Goal: Information Seeking & Learning: Learn about a topic

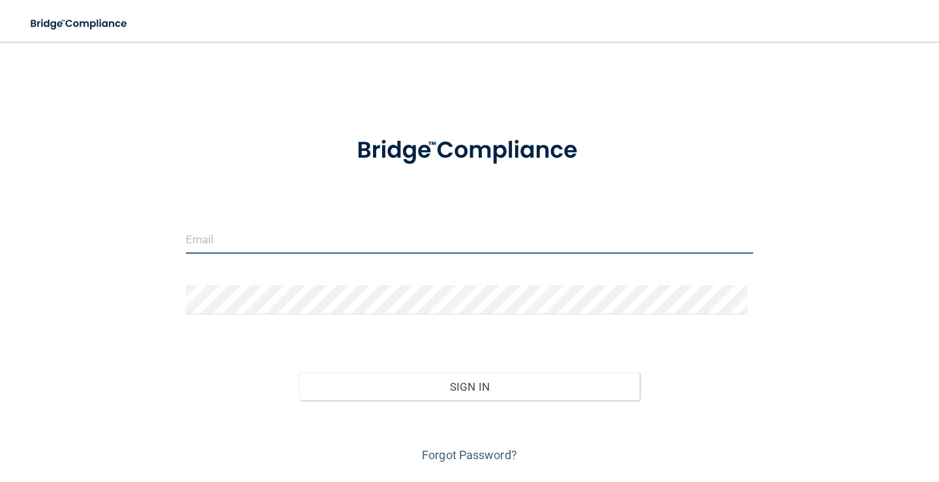
click at [302, 252] on input "email" at bounding box center [469, 238] width 567 height 29
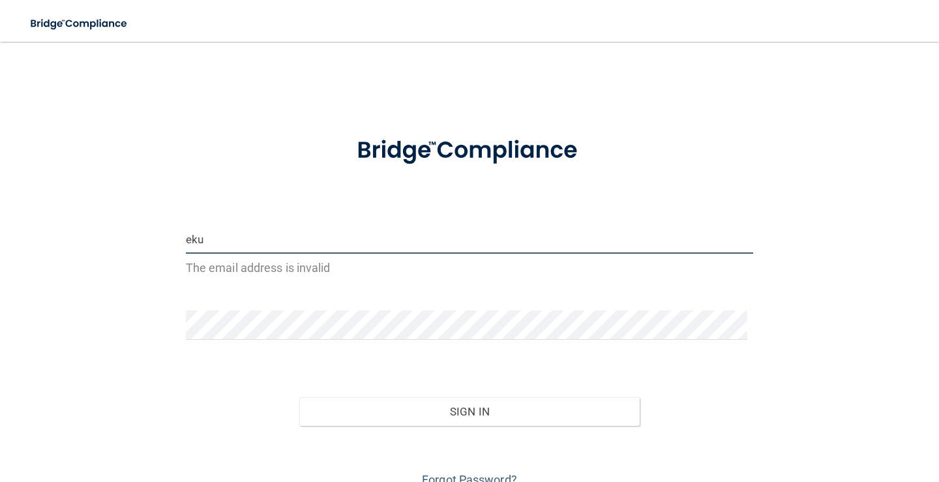
drag, startPoint x: 298, startPoint y: 252, endPoint x: 298, endPoint y: 244, distance: 8.5
click at [298, 244] on input "eku" at bounding box center [469, 238] width 567 height 29
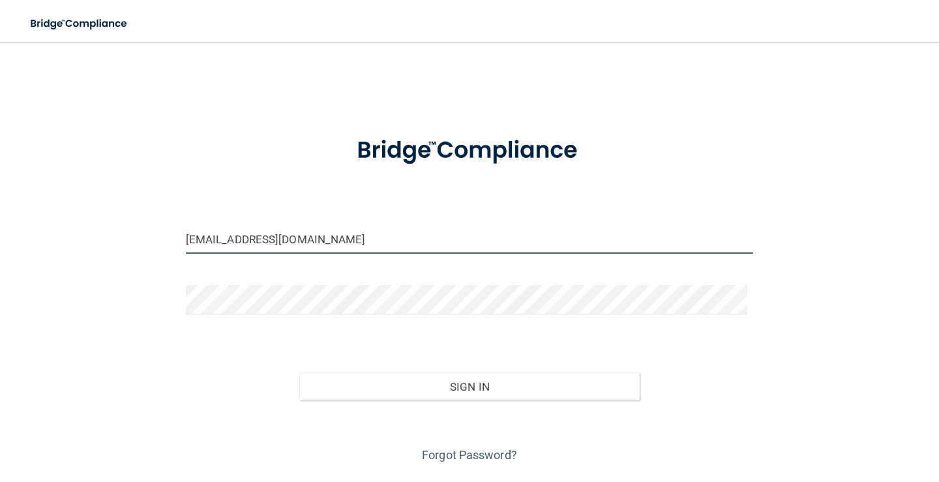
type input "[EMAIL_ADDRESS][DOMAIN_NAME]"
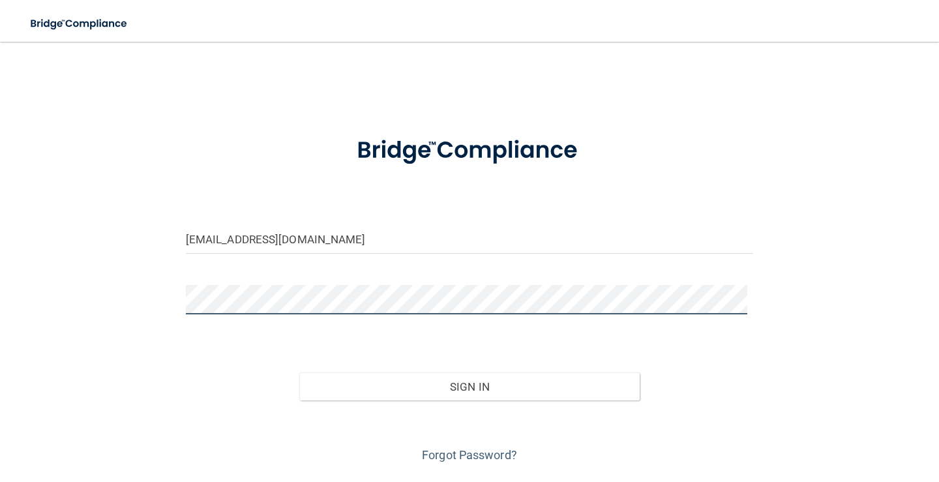
click at [299, 372] on button "Sign In" at bounding box center [469, 386] width 340 height 29
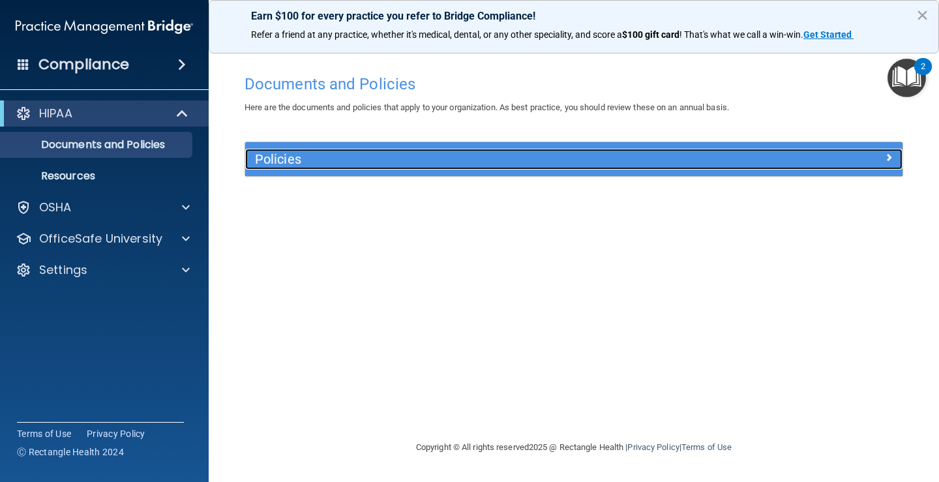
click at [357, 158] on h5 "Policies" at bounding box center [492, 159] width 474 height 14
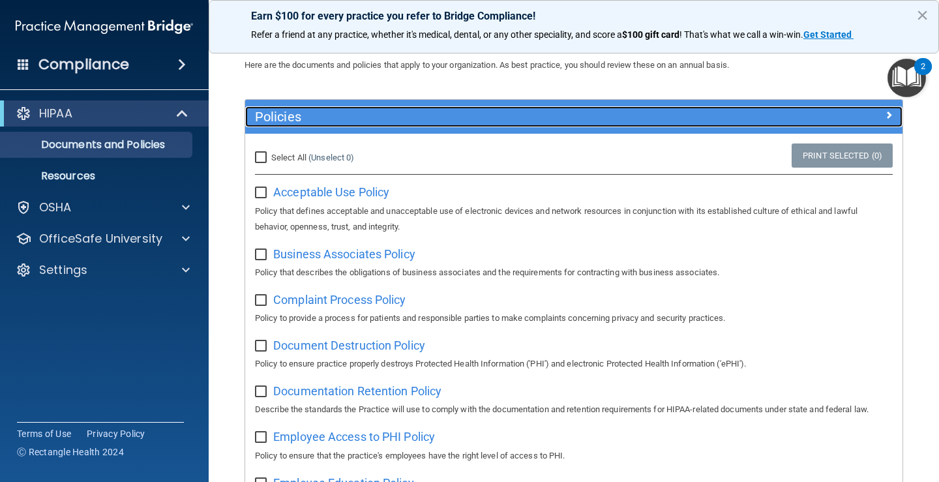
scroll to position [65, 0]
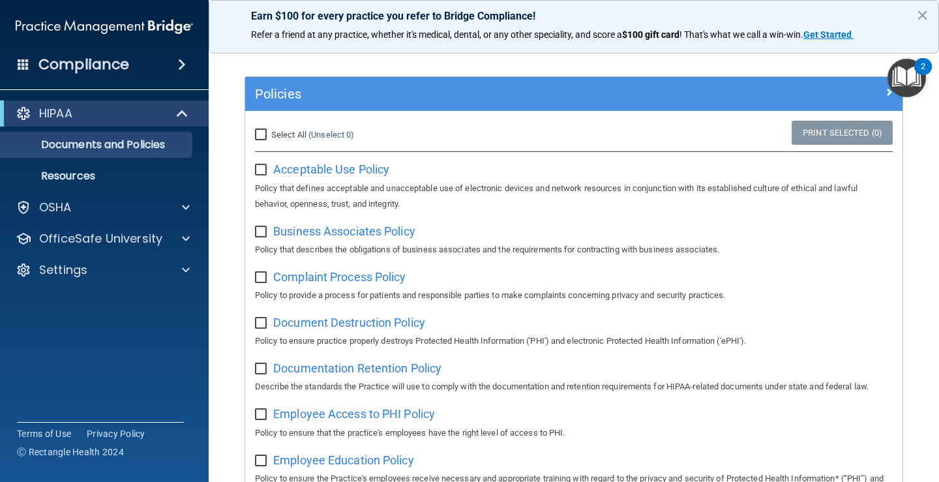
click at [263, 138] on input "Select All (Unselect 0) Unselect All" at bounding box center [262, 135] width 15 height 10
checkbox input "true"
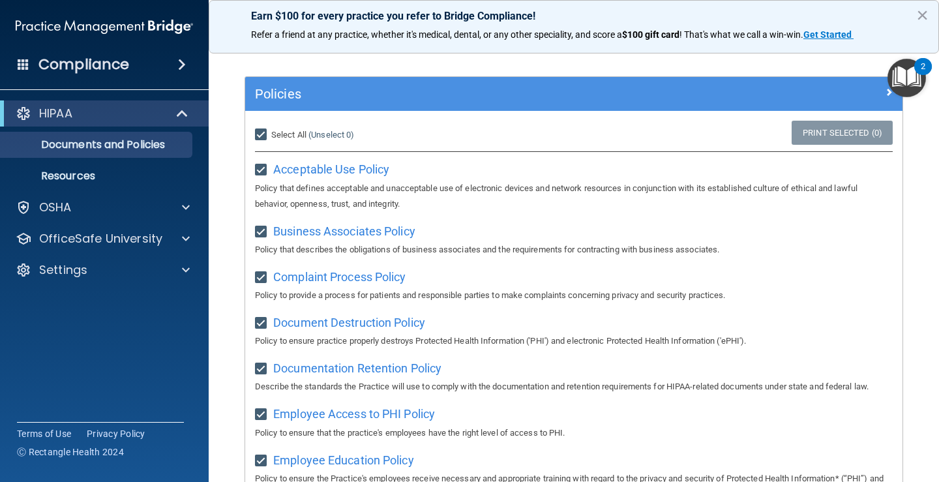
checkbox input "true"
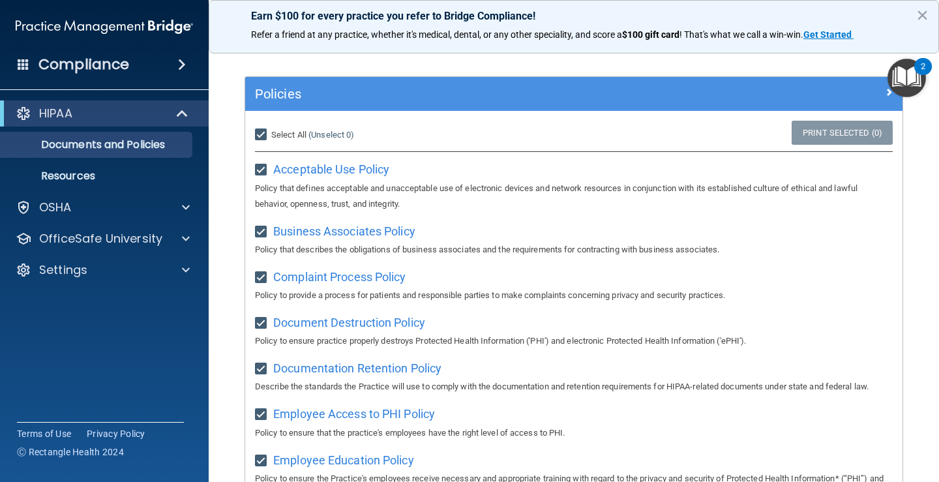
checkbox input "true"
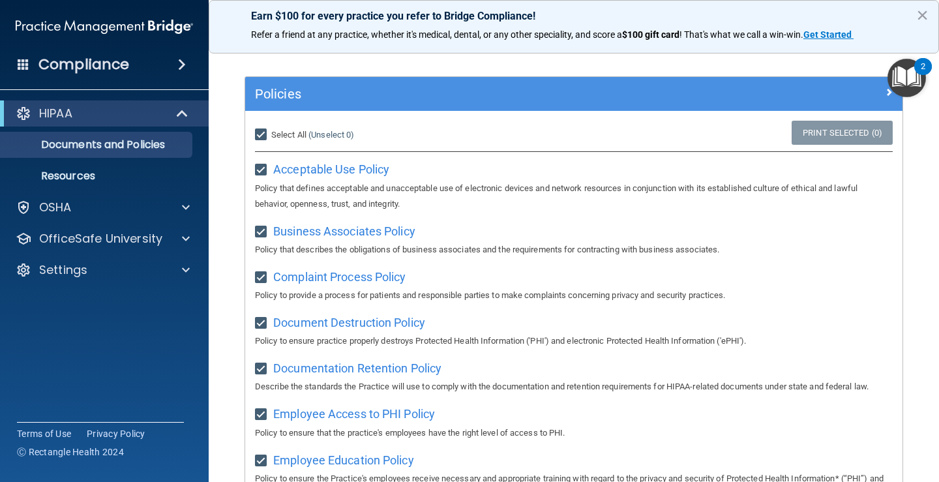
checkbox input "true"
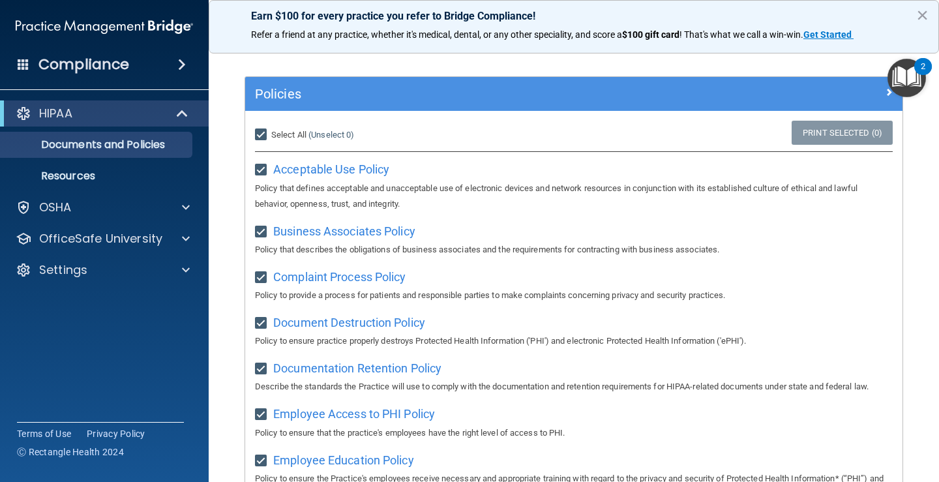
checkbox input "true"
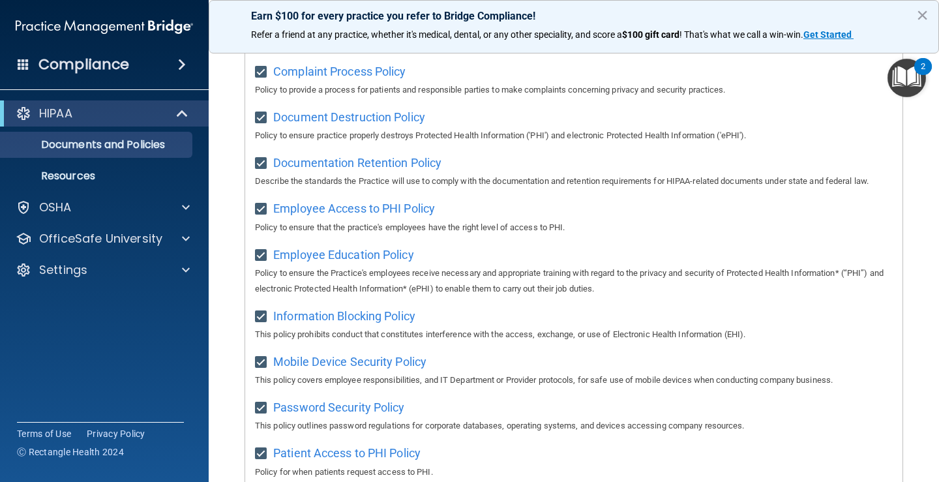
scroll to position [10, 0]
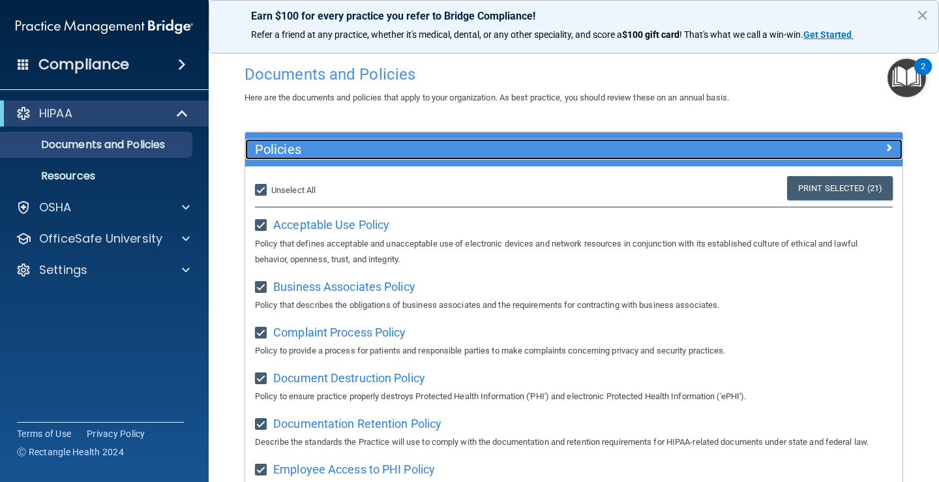
click at [839, 147] on div at bounding box center [820, 147] width 164 height 16
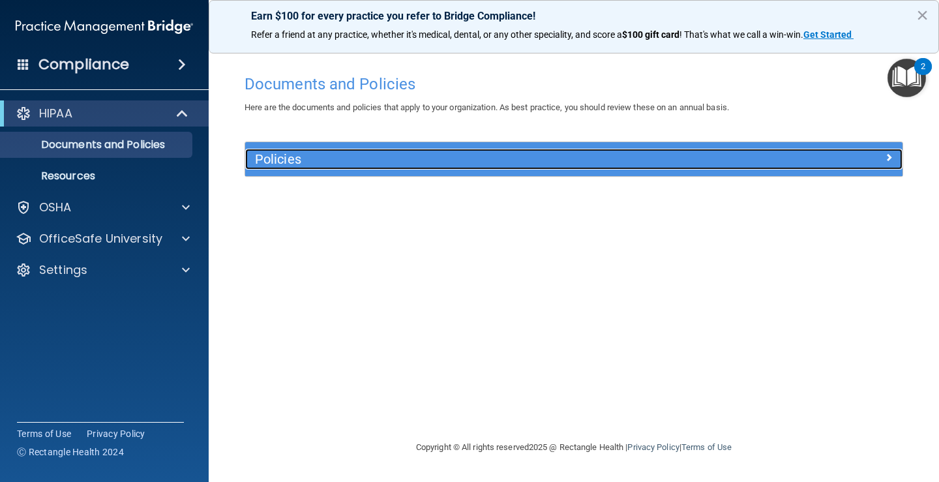
scroll to position [0, 0]
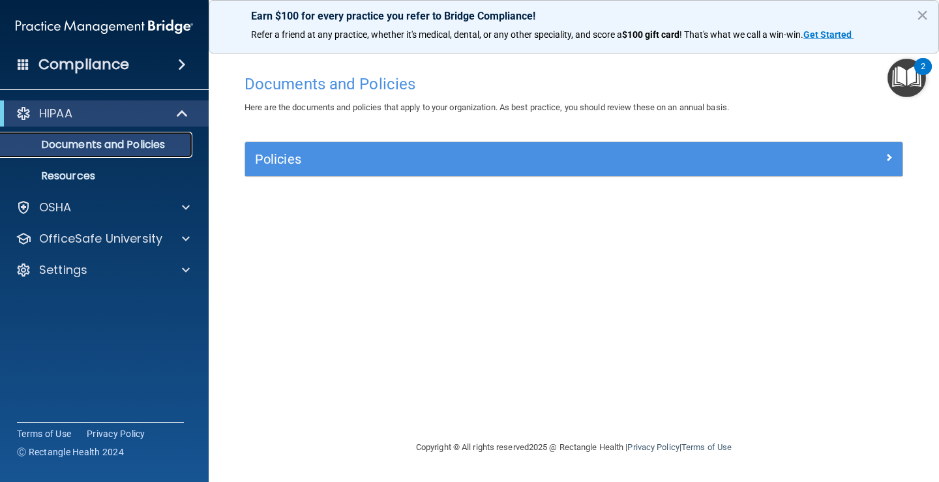
click at [124, 145] on p "Documents and Policies" at bounding box center [97, 144] width 178 height 13
click at [108, 170] on p "Resources" at bounding box center [97, 176] width 178 height 13
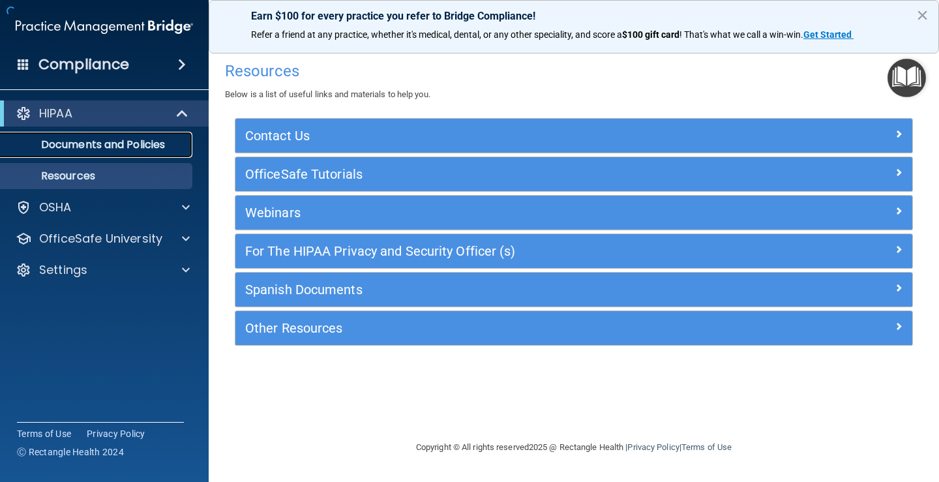
click at [107, 150] on p "Documents and Policies" at bounding box center [97, 144] width 178 height 13
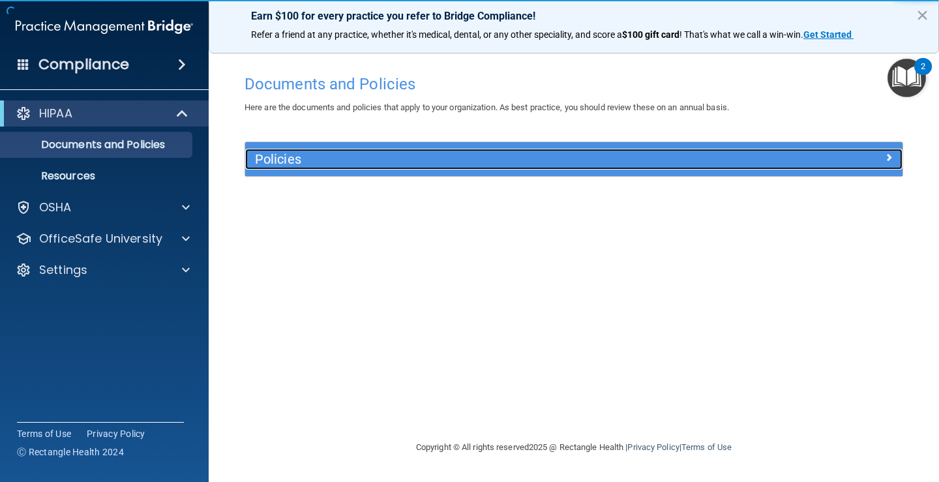
click at [320, 153] on h5 "Policies" at bounding box center [492, 159] width 474 height 14
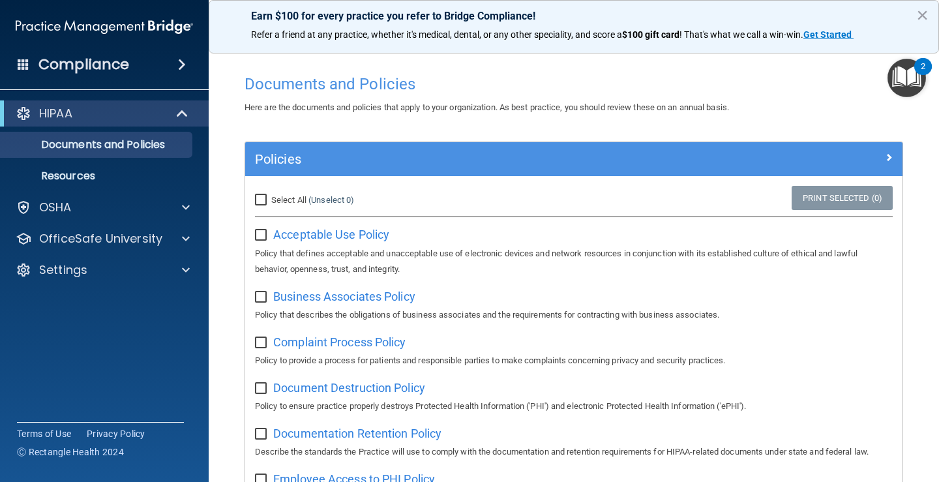
click at [262, 199] on input "Select All (Unselect 0) Unselect All" at bounding box center [262, 200] width 15 height 10
checkbox input "true"
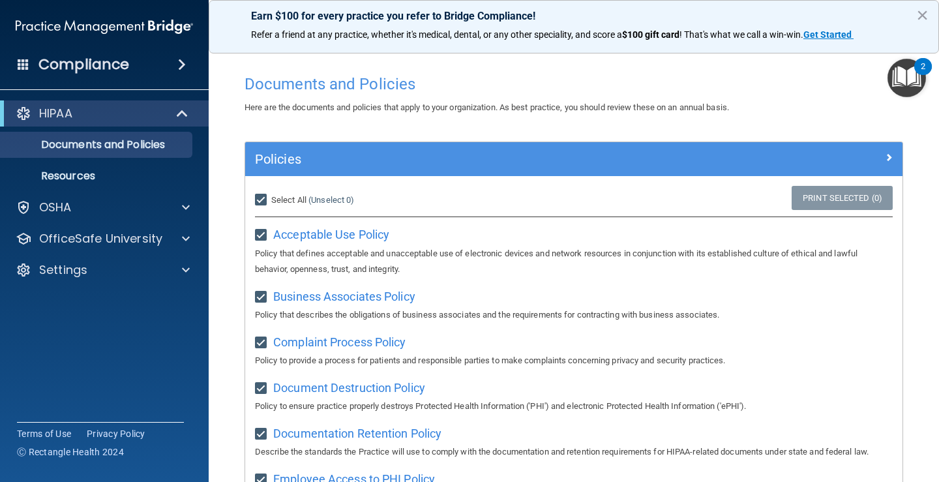
checkbox input "true"
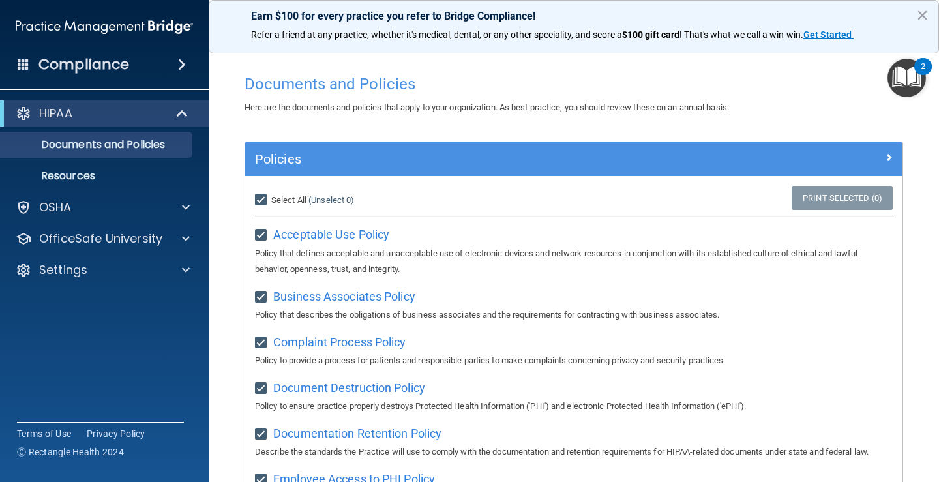
checkbox input "true"
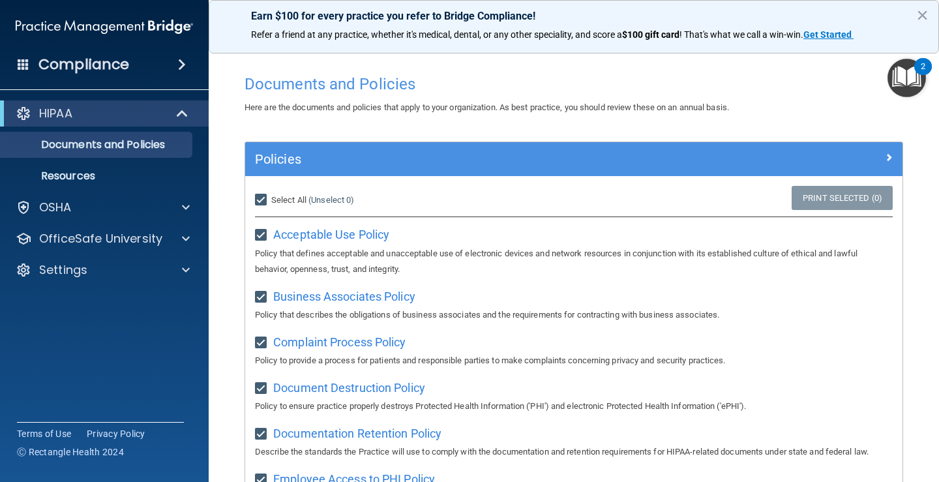
checkbox input "true"
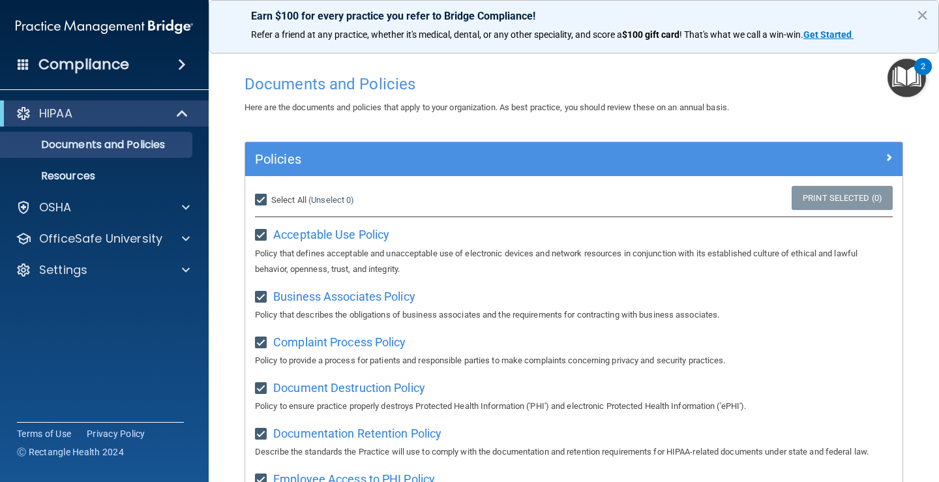
checkbox input "true"
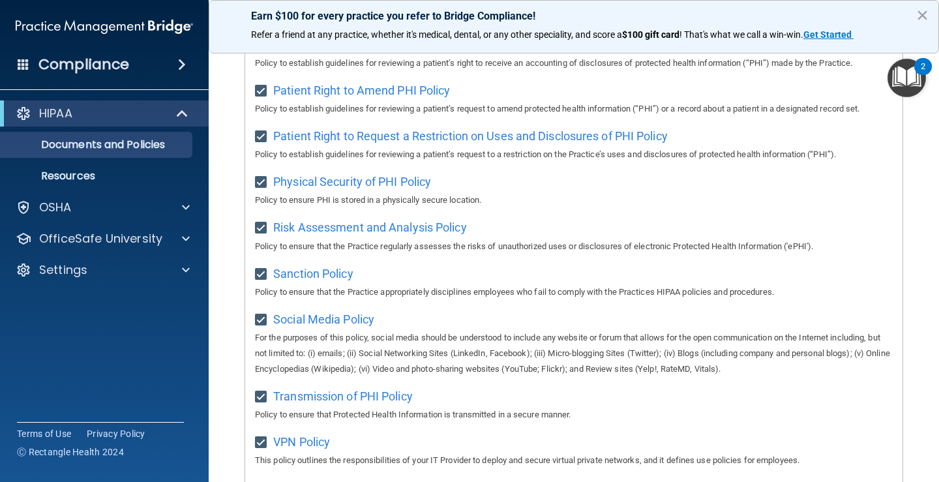
scroll to position [858, 0]
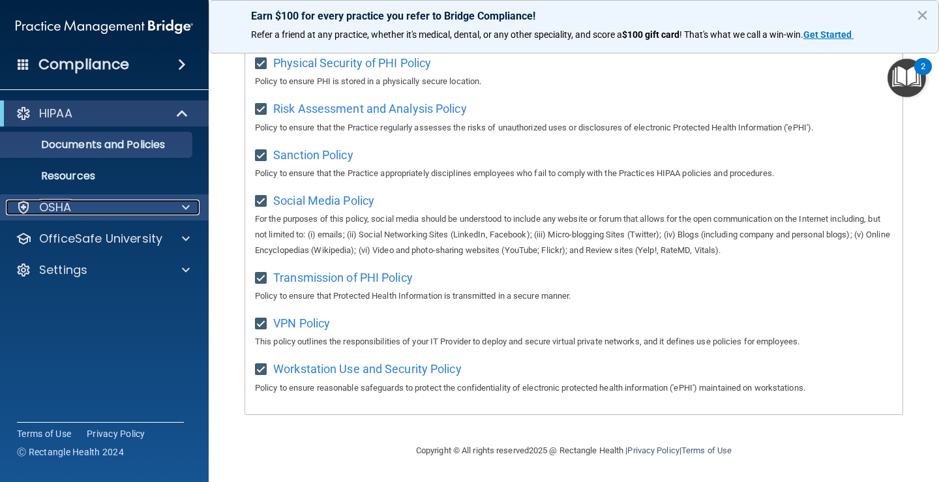
click at [53, 207] on p "OSHA" at bounding box center [55, 208] width 33 height 16
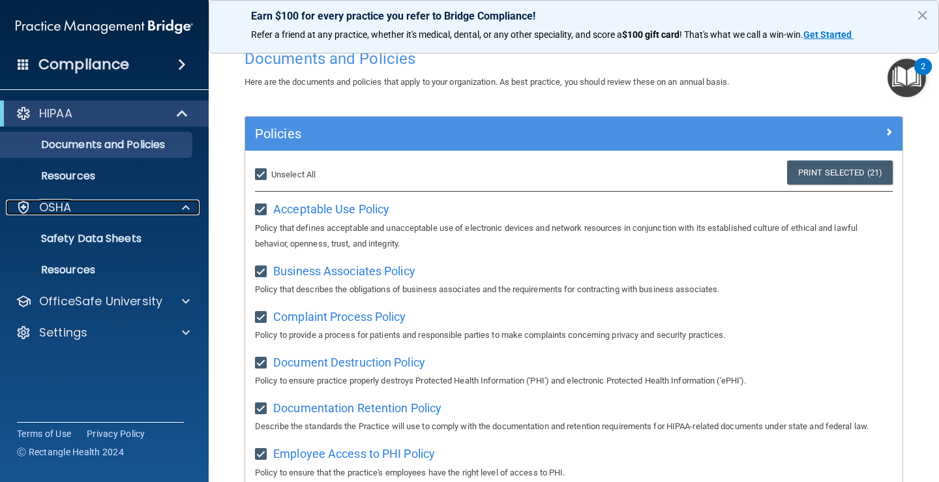
scroll to position [0, 0]
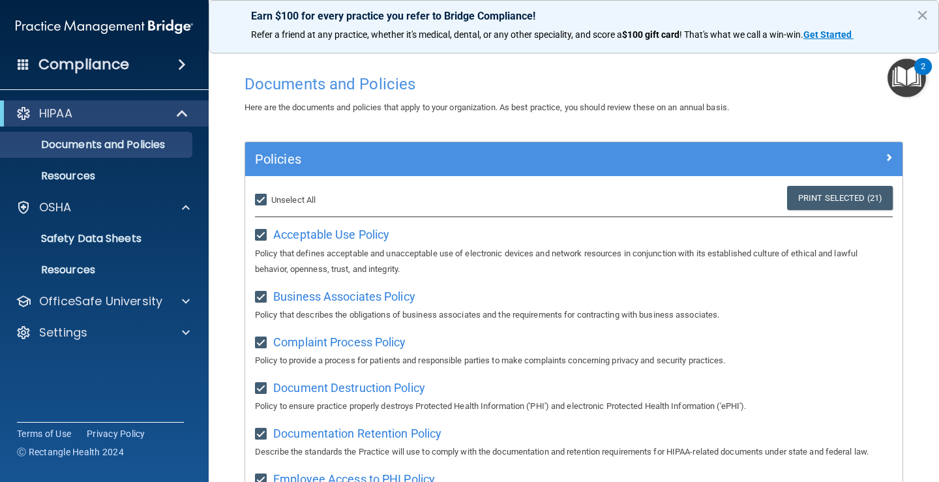
click at [127, 286] on div "HIPAA Documents and Policies Report an Incident Business Associates Emergency P…" at bounding box center [104, 225] width 209 height 261
click at [127, 288] on div "OfficeSafe University" at bounding box center [104, 301] width 209 height 26
click at [151, 289] on div "OfficeSafe University" at bounding box center [104, 301] width 209 height 26
click at [183, 297] on span at bounding box center [186, 302] width 8 height 16
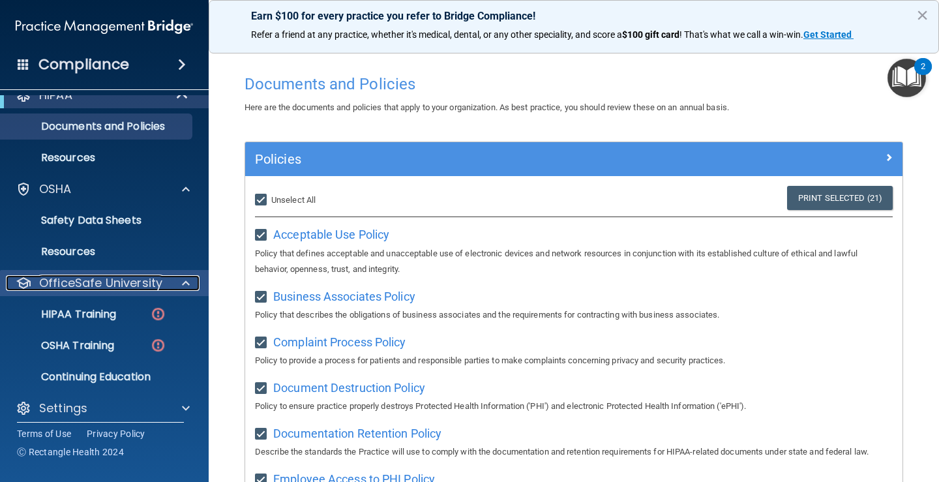
scroll to position [28, 0]
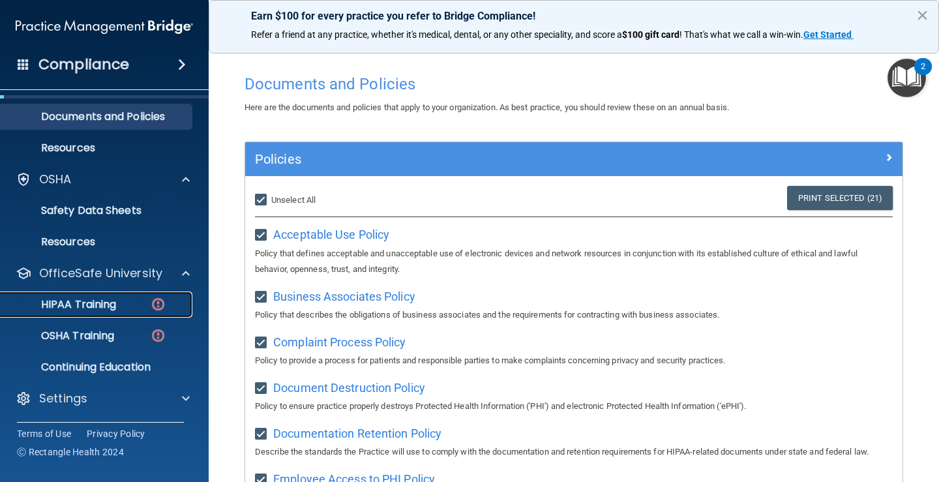
click at [122, 296] on link "HIPAA Training" at bounding box center [89, 305] width 205 height 26
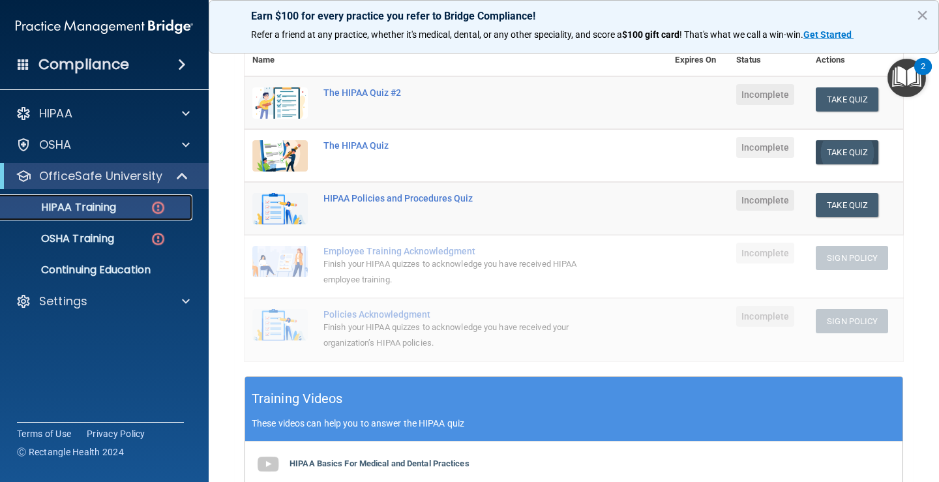
scroll to position [130, 0]
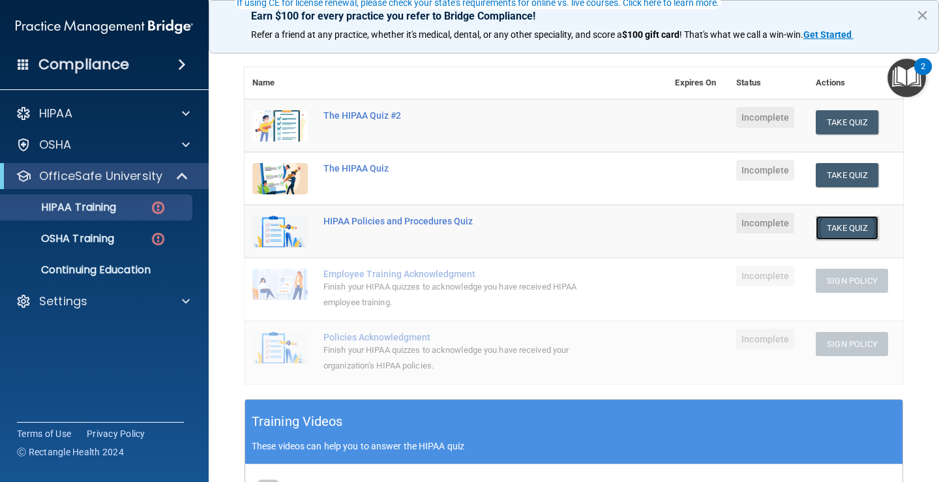
click at [845, 232] on button "Take Quiz" at bounding box center [847, 228] width 63 height 24
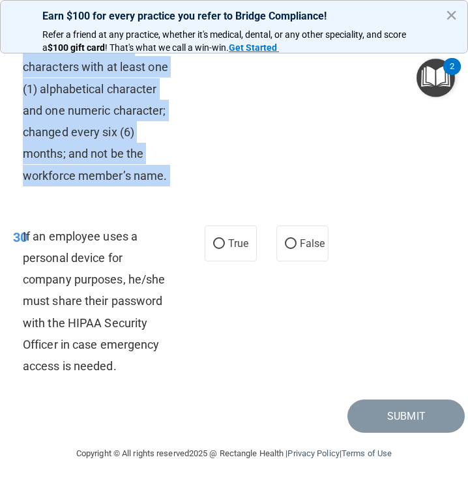
scroll to position [5307, 0]
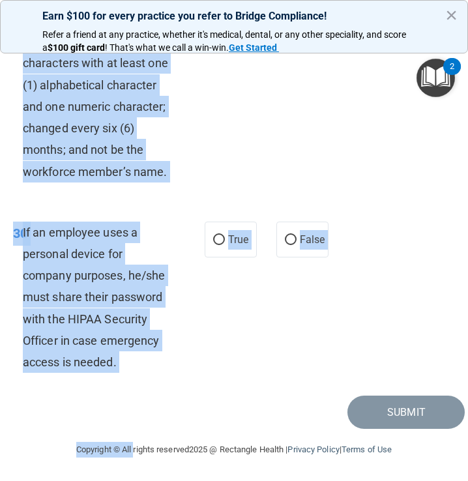
drag, startPoint x: 14, startPoint y: 116, endPoint x: 121, endPoint y: 507, distance: 405.6
click at [121, 481] on html "Compliance HIPAA Documents and Policies Report an Incident Business Associates …" at bounding box center [234, 240] width 468 height 481
copy main "01 It is ok to share your password with a co-worker in case immediate access of…"
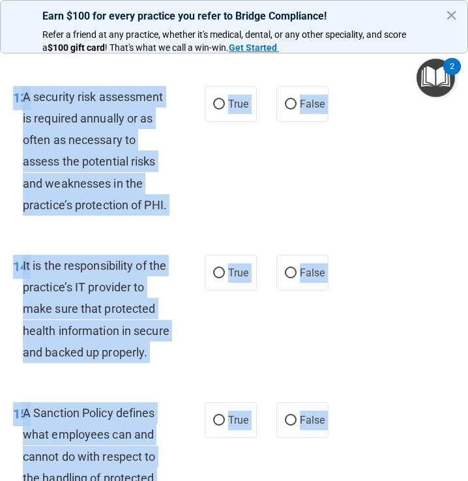
scroll to position [2176, 0]
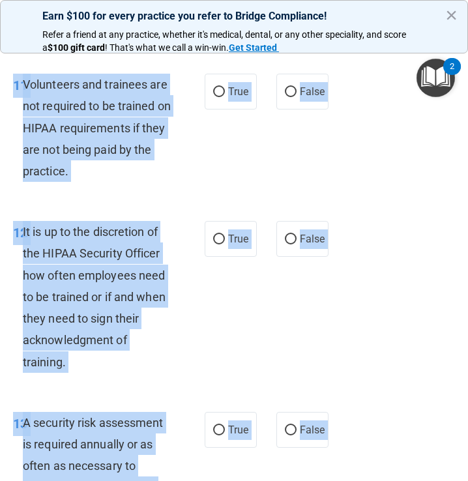
click at [202, 205] on div "11 Volunteers and trainees are not required to be trained on HIPAA requirements…" at bounding box center [234, 130] width 462 height 147
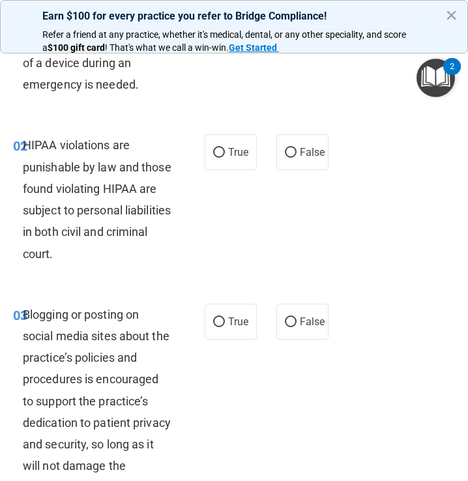
scroll to position [0, 0]
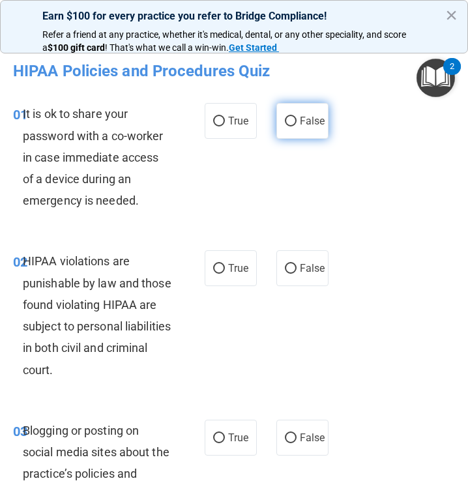
click at [300, 121] on span "False" at bounding box center [312, 121] width 25 height 12
click at [295, 121] on input "False" at bounding box center [291, 122] width 12 height 10
radio input "true"
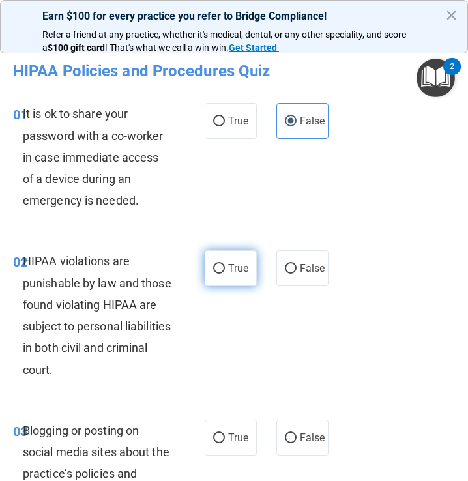
click at [213, 271] on input "True" at bounding box center [219, 269] width 12 height 10
radio input "true"
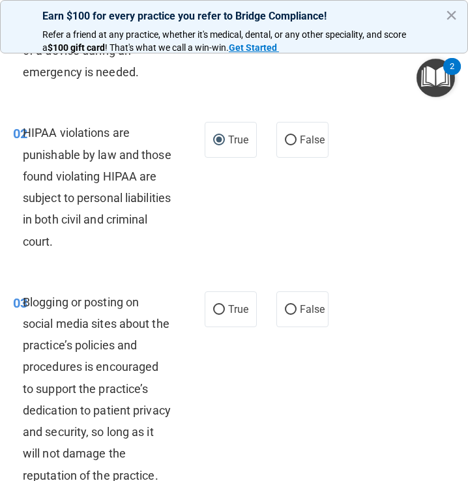
scroll to position [130, 0]
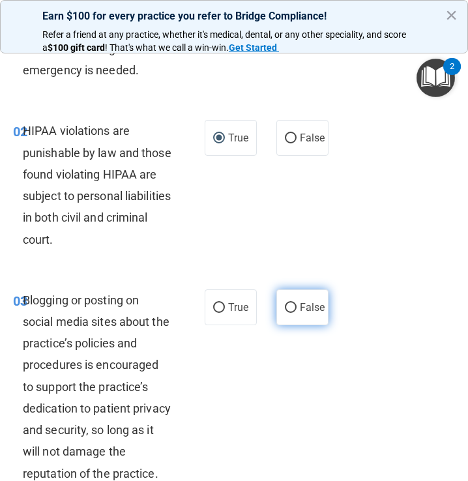
click at [277, 312] on label "False" at bounding box center [303, 308] width 52 height 36
click at [285, 312] on input "False" at bounding box center [291, 308] width 12 height 10
radio input "true"
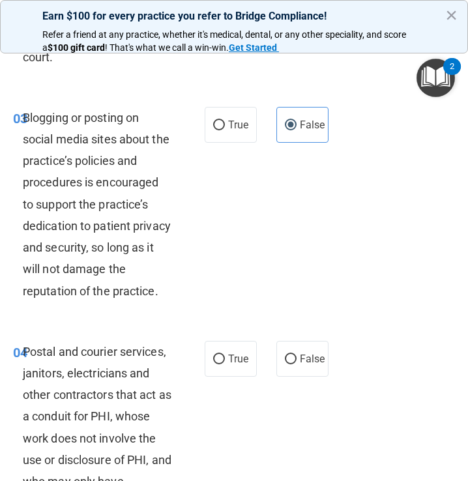
scroll to position [391, 0]
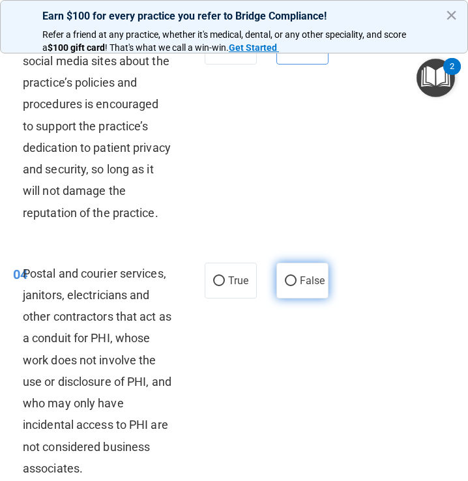
click at [277, 299] on label "False" at bounding box center [303, 281] width 52 height 36
click at [285, 286] on input "False" at bounding box center [291, 282] width 12 height 10
radio input "true"
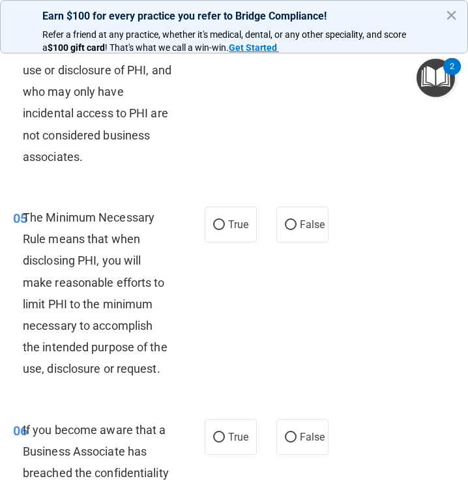
scroll to position [718, 0]
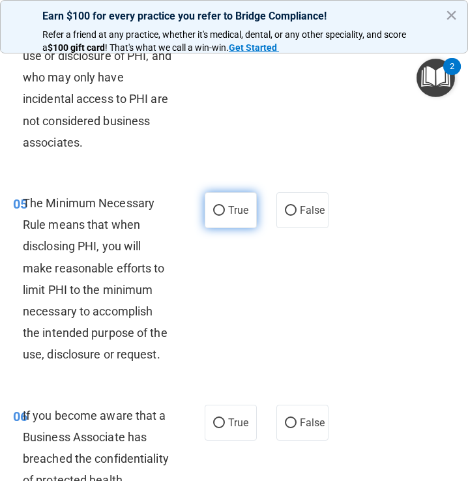
click at [213, 216] on input "True" at bounding box center [219, 211] width 12 height 10
radio input "true"
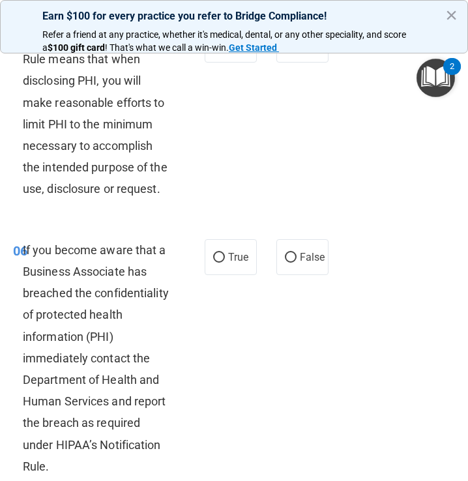
scroll to position [913, 0]
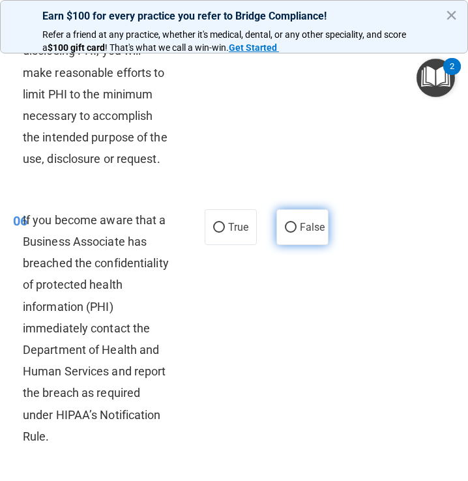
click at [277, 245] on label "False" at bounding box center [303, 227] width 52 height 36
click at [285, 233] on input "False" at bounding box center [291, 228] width 12 height 10
radio input "true"
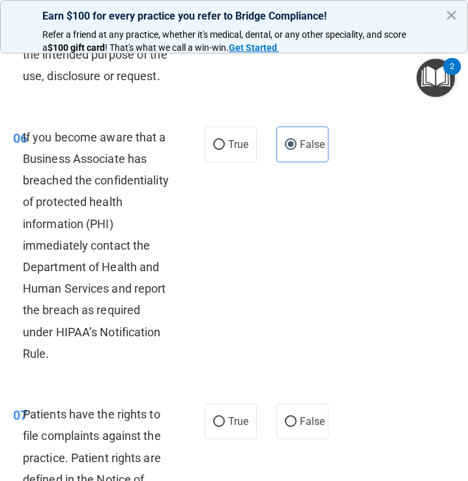
scroll to position [1109, 0]
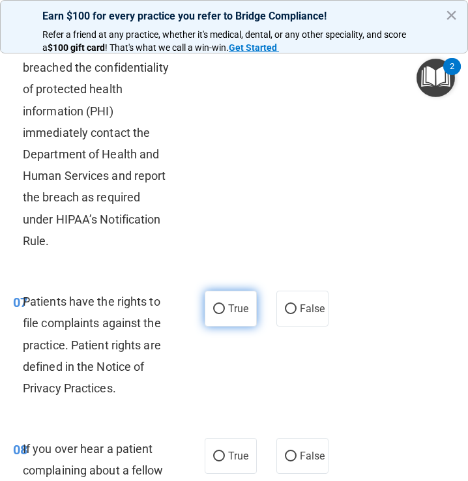
click at [223, 327] on label "True" at bounding box center [231, 309] width 52 height 36
click at [223, 314] on input "True" at bounding box center [219, 310] width 12 height 10
radio input "true"
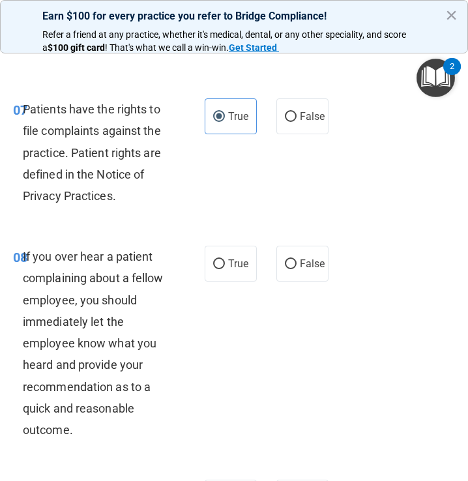
scroll to position [1305, 0]
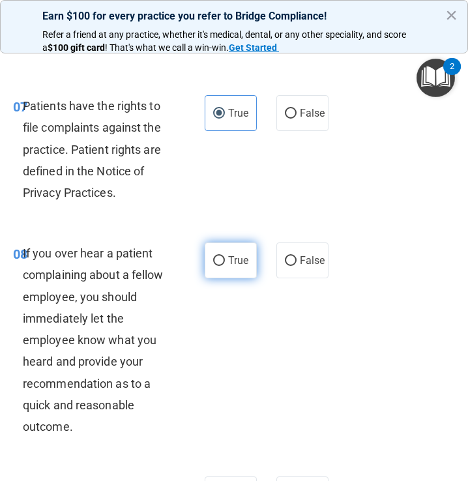
click at [228, 267] on span "True" at bounding box center [238, 260] width 20 height 12
click at [225, 266] on input "True" at bounding box center [219, 261] width 12 height 10
radio input "true"
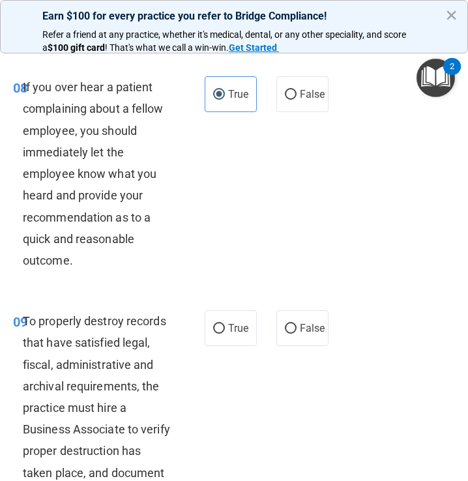
scroll to position [1500, 0]
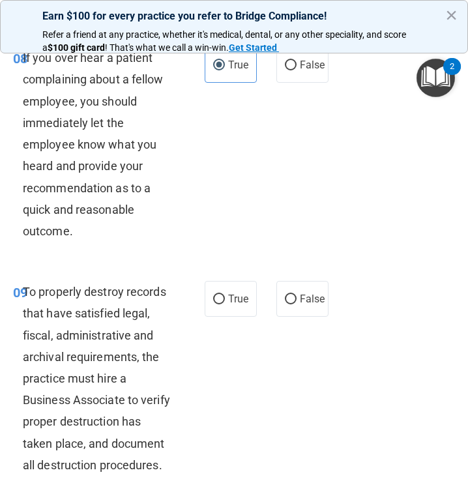
click at [269, 83] on div "True False" at bounding box center [267, 65] width 125 height 36
click at [316, 71] on span "False" at bounding box center [312, 65] width 25 height 12
click at [297, 70] on input "False" at bounding box center [291, 66] width 12 height 10
radio input "true"
radio input "false"
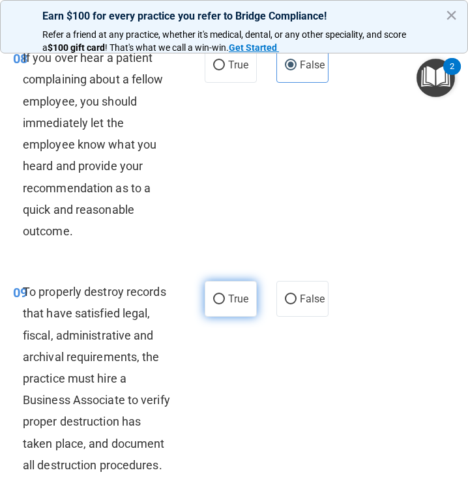
click at [221, 317] on label "True" at bounding box center [231, 299] width 52 height 36
click at [221, 305] on input "True" at bounding box center [219, 300] width 12 height 10
radio input "true"
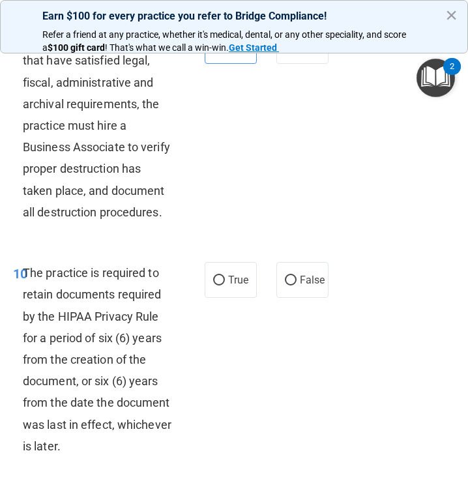
scroll to position [1826, 0]
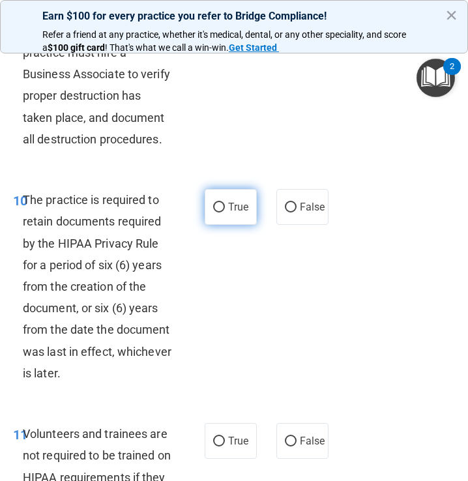
click at [236, 225] on label "True" at bounding box center [231, 207] width 52 height 36
click at [225, 213] on input "True" at bounding box center [219, 208] width 12 height 10
radio input "true"
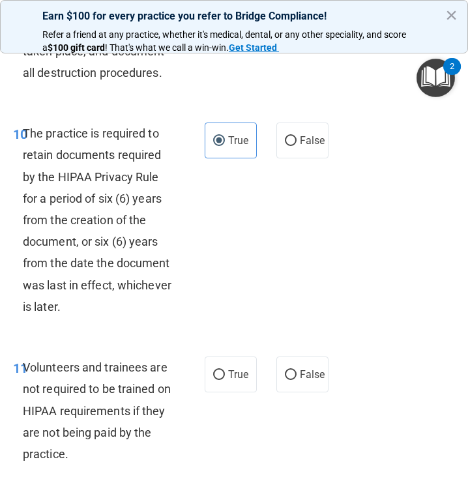
scroll to position [2087, 0]
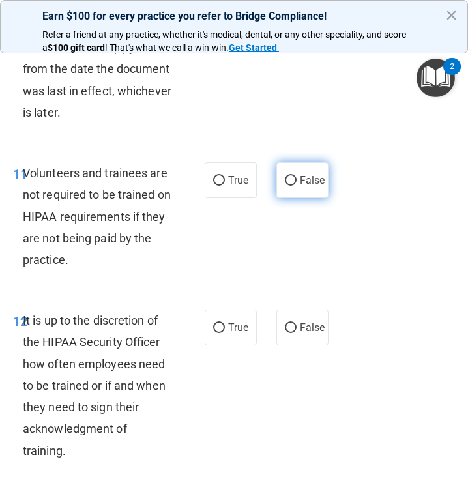
click at [285, 186] on input "False" at bounding box center [291, 181] width 12 height 10
radio input "true"
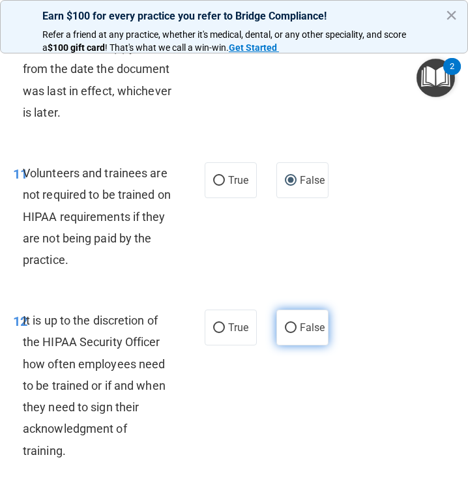
click at [307, 346] on label "False" at bounding box center [303, 328] width 52 height 36
click at [297, 333] on input "False" at bounding box center [291, 329] width 12 height 10
radio input "true"
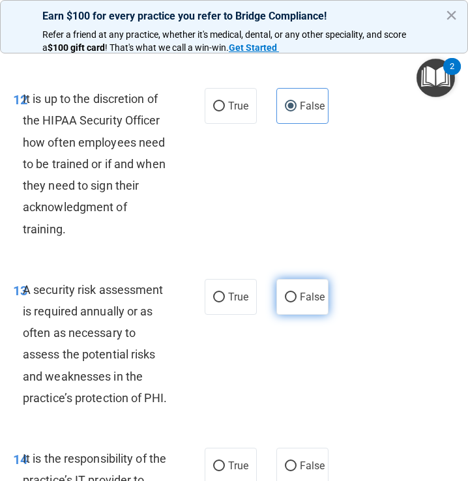
scroll to position [2348, 0]
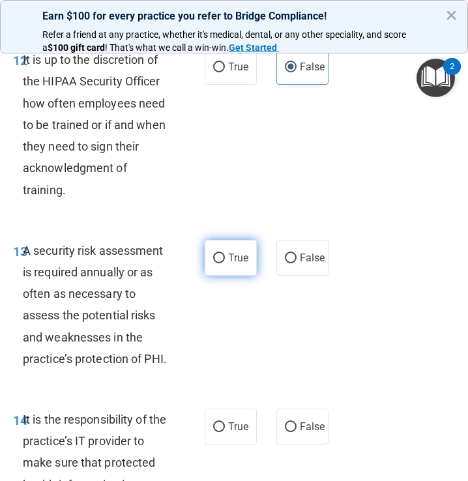
click at [241, 276] on label "True" at bounding box center [231, 258] width 52 height 36
click at [225, 264] on input "True" at bounding box center [219, 259] width 12 height 10
radio input "true"
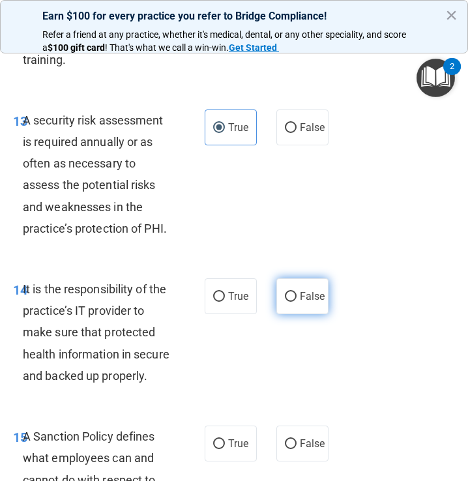
click at [300, 303] on span "False" at bounding box center [312, 296] width 25 height 12
click at [295, 302] on input "False" at bounding box center [291, 297] width 12 height 10
radio input "true"
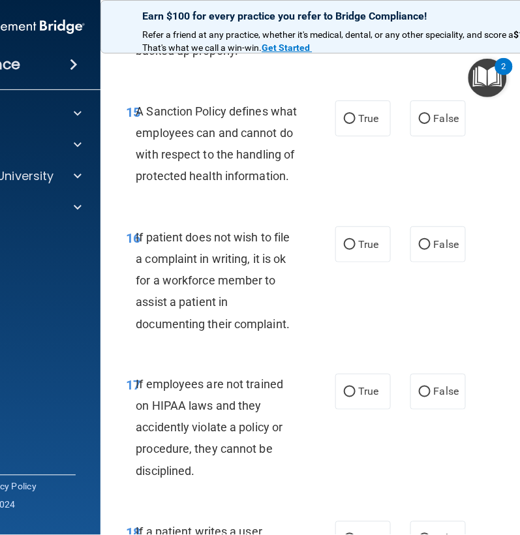
scroll to position [2594, 0]
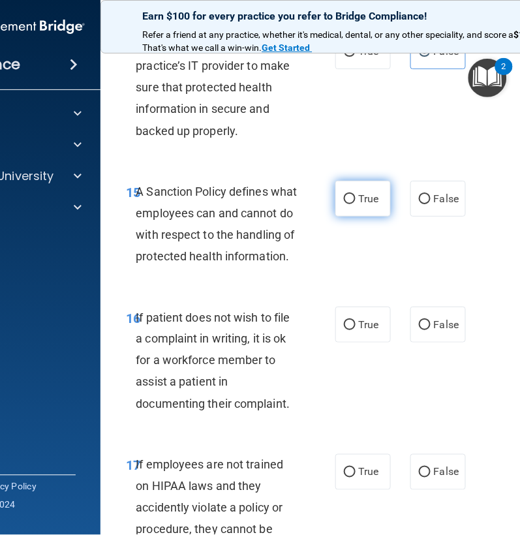
click at [354, 209] on label "True" at bounding box center [362, 199] width 55 height 36
click at [354, 204] on input "True" at bounding box center [350, 199] width 12 height 10
radio input "true"
click at [366, 342] on label "True" at bounding box center [362, 325] width 55 height 36
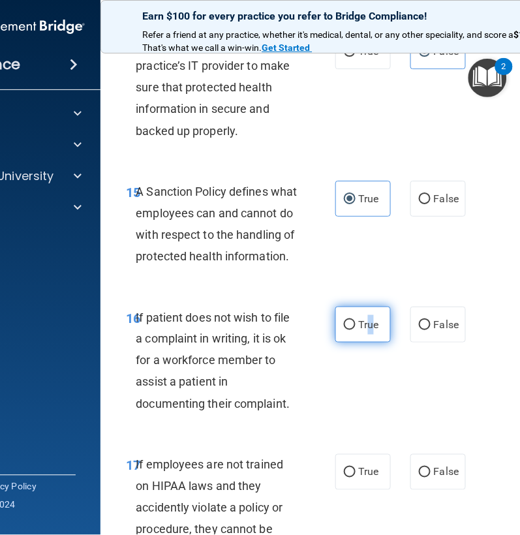
click at [346, 330] on input "True" at bounding box center [350, 325] width 12 height 10
radio input "true"
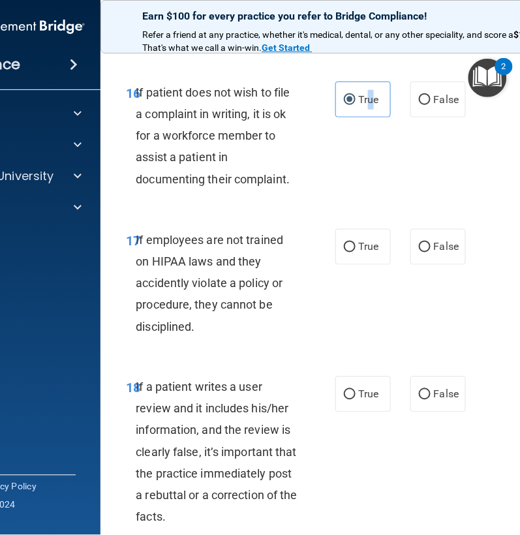
scroll to position [2957, 0]
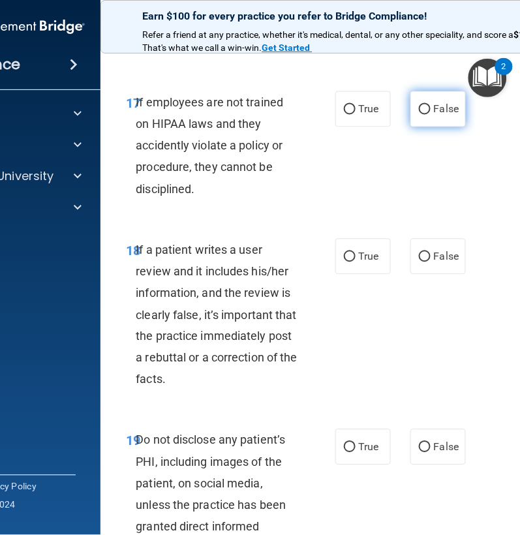
click at [425, 115] on input "False" at bounding box center [425, 110] width 12 height 10
radio input "true"
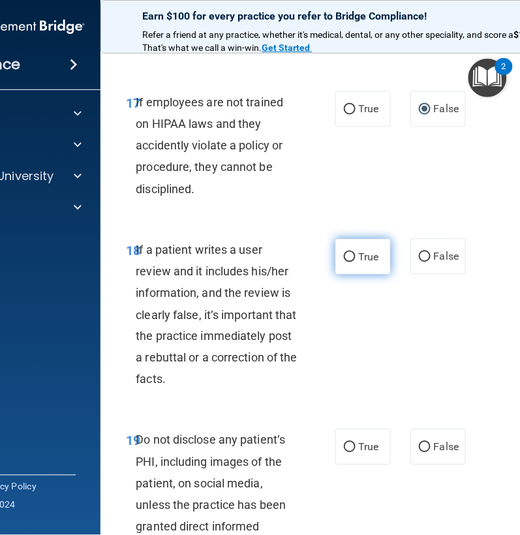
click at [382, 275] on label "True" at bounding box center [362, 257] width 55 height 36
click at [355, 262] on input "True" at bounding box center [350, 257] width 12 height 10
radio input "true"
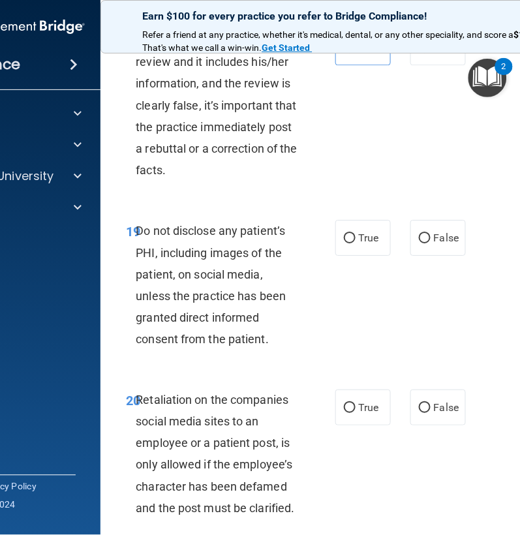
scroll to position [3174, 0]
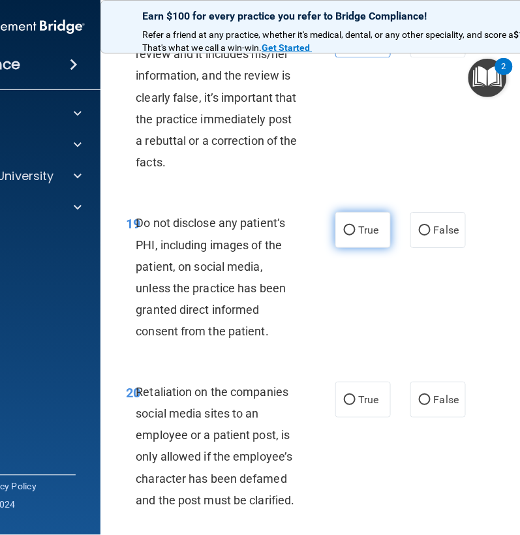
click at [362, 248] on label "True" at bounding box center [362, 230] width 55 height 36
click at [355, 235] on input "True" at bounding box center [350, 231] width 12 height 10
radio input "true"
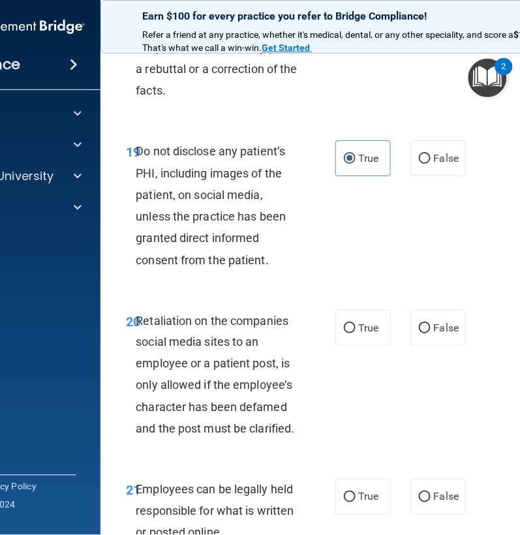
scroll to position [3246, 0]
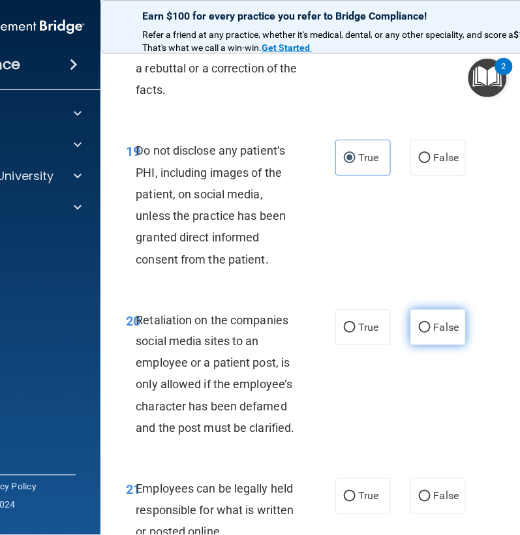
click at [427, 345] on label "False" at bounding box center [437, 327] width 55 height 36
click at [427, 333] on input "False" at bounding box center [425, 328] width 12 height 10
radio input "true"
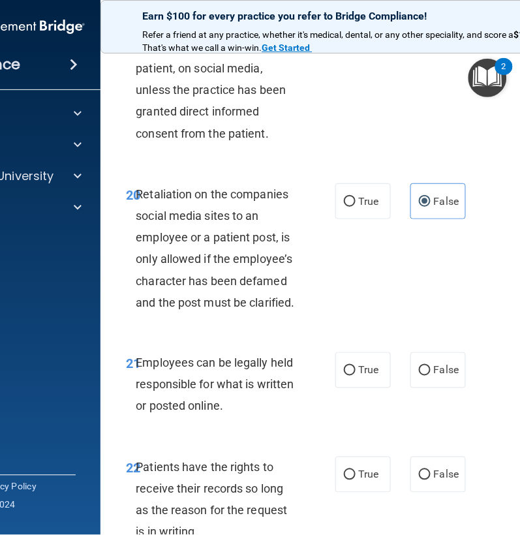
scroll to position [3392, 0]
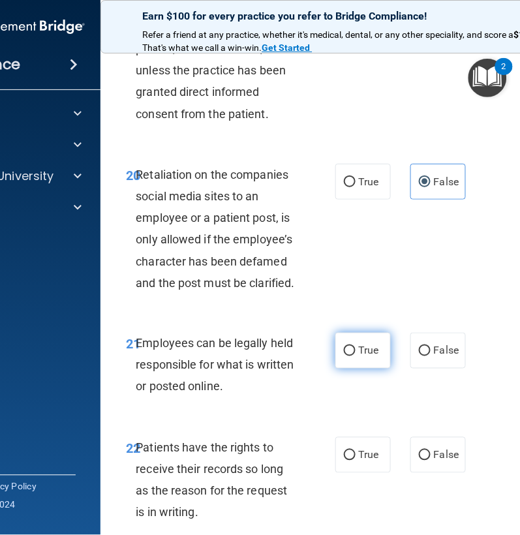
click at [344, 356] on input "True" at bounding box center [350, 351] width 12 height 10
radio input "true"
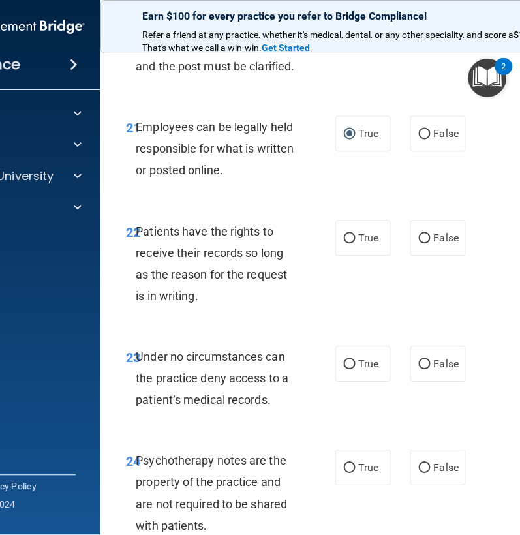
scroll to position [3609, 0]
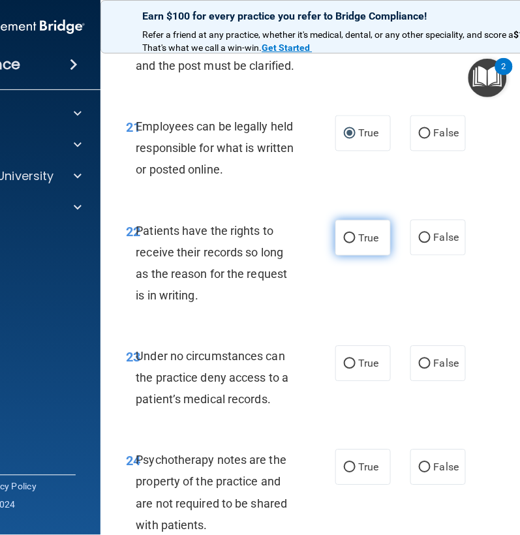
click at [346, 243] on input "True" at bounding box center [350, 239] width 12 height 10
radio input "true"
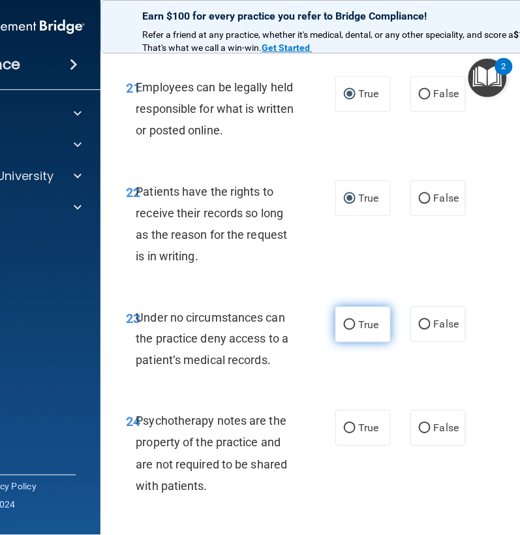
scroll to position [3681, 0]
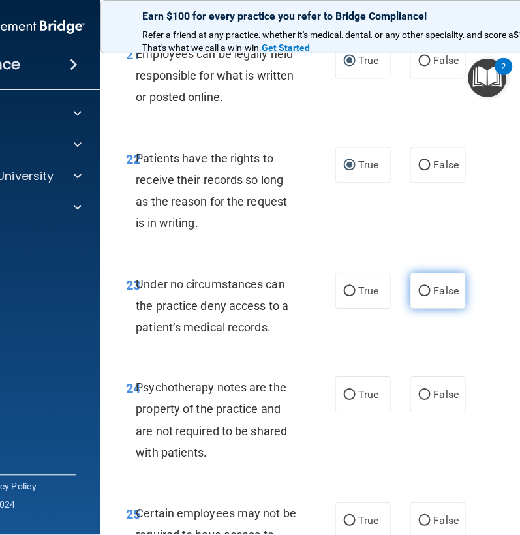
click at [442, 297] on span "False" at bounding box center [446, 291] width 25 height 12
click at [431, 297] on input "False" at bounding box center [425, 292] width 12 height 10
radio input "true"
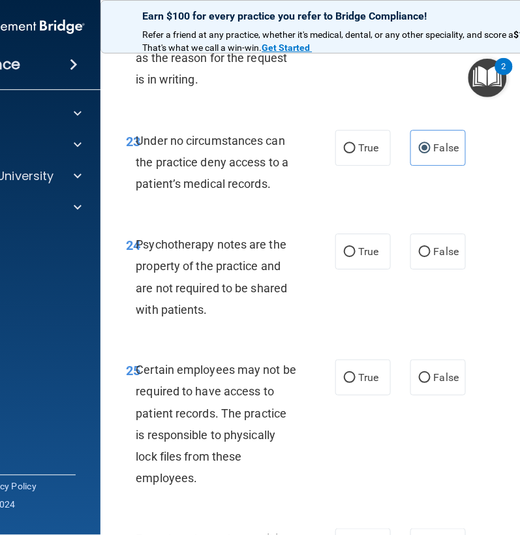
scroll to position [3826, 0]
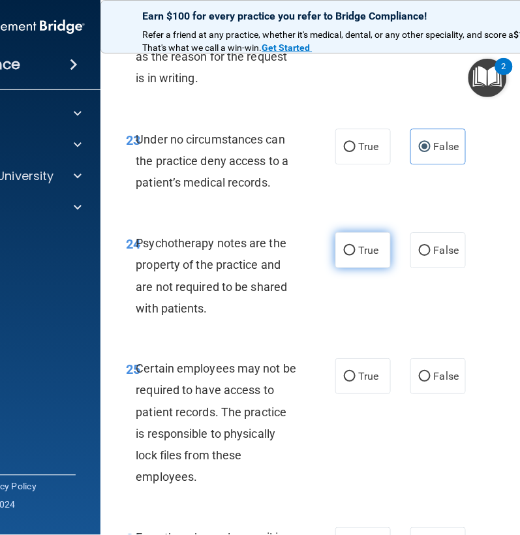
click at [344, 256] on input "True" at bounding box center [350, 251] width 12 height 10
radio input "true"
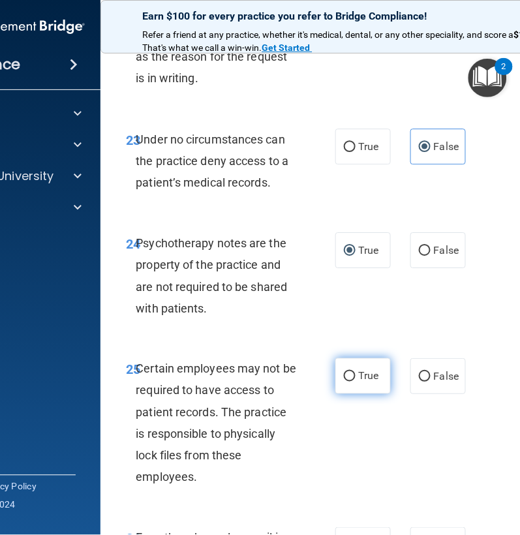
click at [355, 394] on label "True" at bounding box center [362, 376] width 55 height 36
click at [355, 382] on input "True" at bounding box center [350, 377] width 12 height 10
radio input "true"
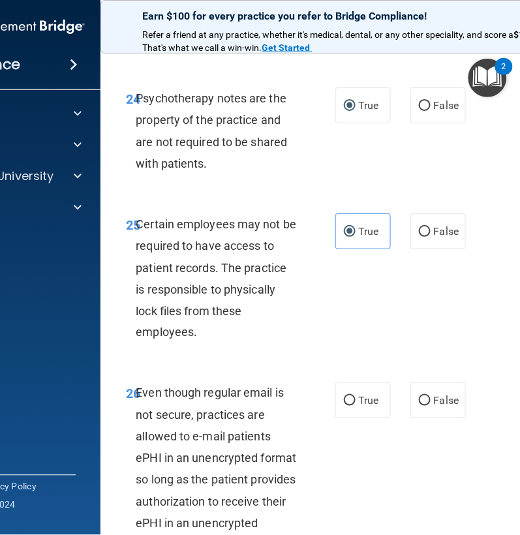
scroll to position [4044, 0]
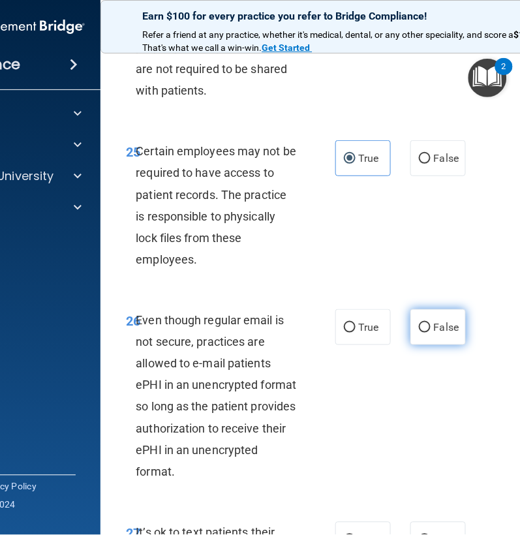
click at [410, 345] on label "False" at bounding box center [437, 327] width 55 height 36
click at [419, 333] on input "False" at bounding box center [425, 328] width 12 height 10
radio input "true"
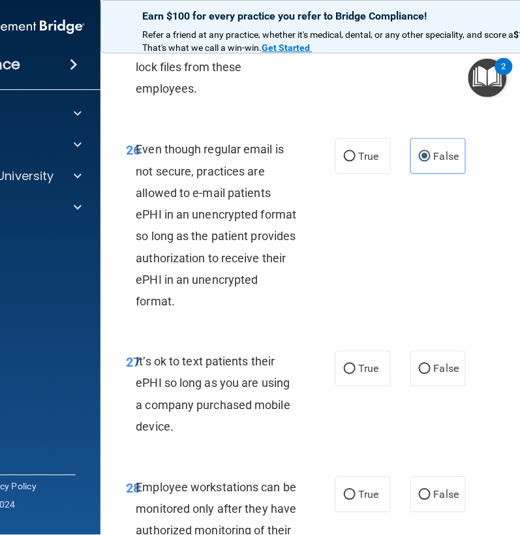
scroll to position [4261, 0]
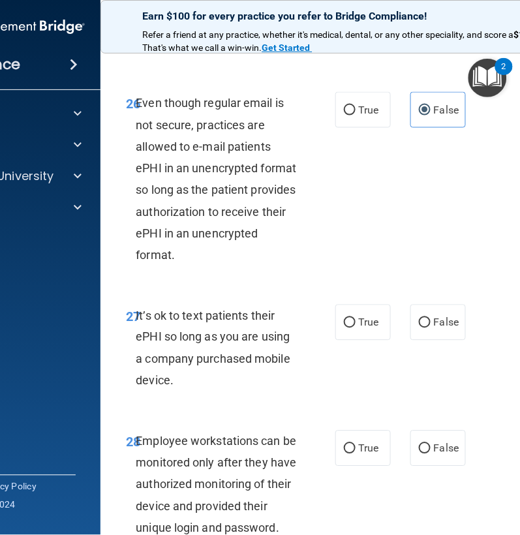
click at [402, 340] on div "True False" at bounding box center [402, 323] width 134 height 36
click at [419, 328] on input "False" at bounding box center [425, 323] width 12 height 10
radio input "true"
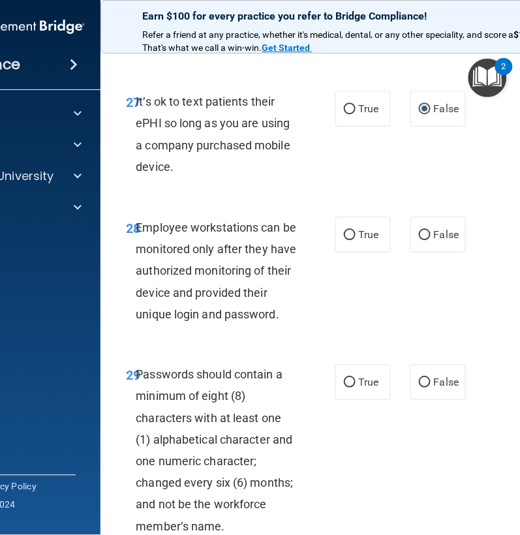
scroll to position [4479, 0]
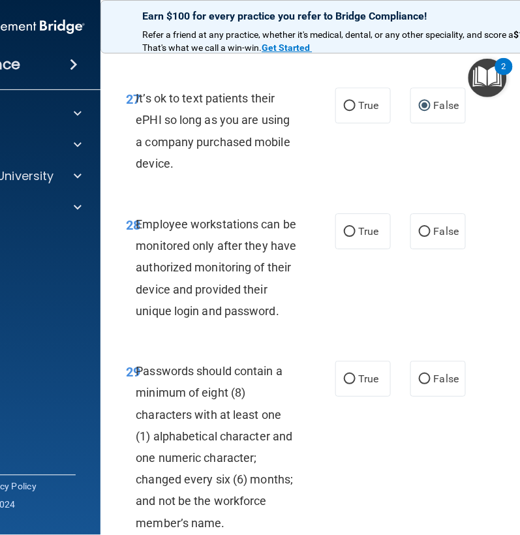
click at [403, 249] on div "True False" at bounding box center [402, 231] width 134 height 36
click at [412, 249] on label "False" at bounding box center [437, 231] width 55 height 36
click at [419, 237] on input "False" at bounding box center [425, 232] width 12 height 10
radio input "true"
click at [367, 385] on span "True" at bounding box center [369, 378] width 20 height 12
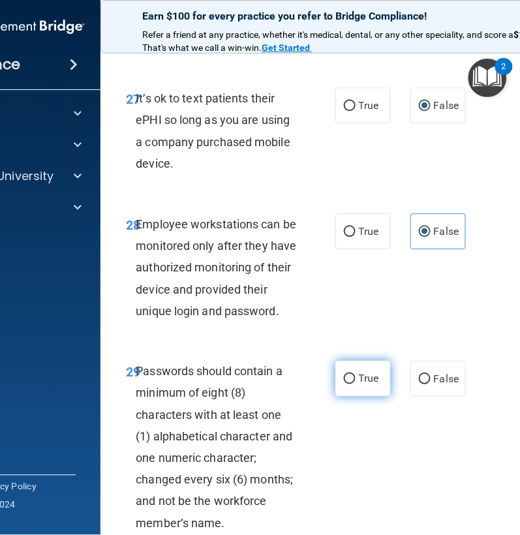
click at [355, 384] on input "True" at bounding box center [350, 379] width 12 height 10
radio input "true"
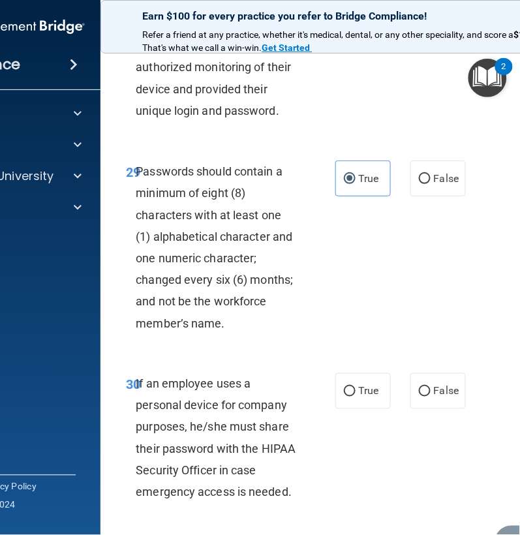
scroll to position [4696, 0]
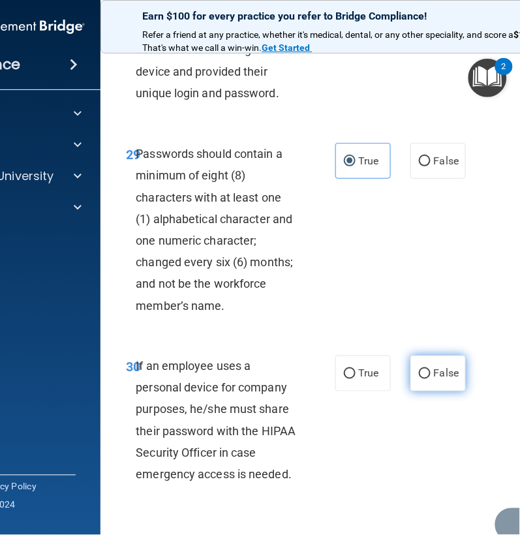
click at [425, 391] on label "False" at bounding box center [437, 373] width 55 height 36
click at [425, 379] on input "False" at bounding box center [425, 374] width 12 height 10
radio input "true"
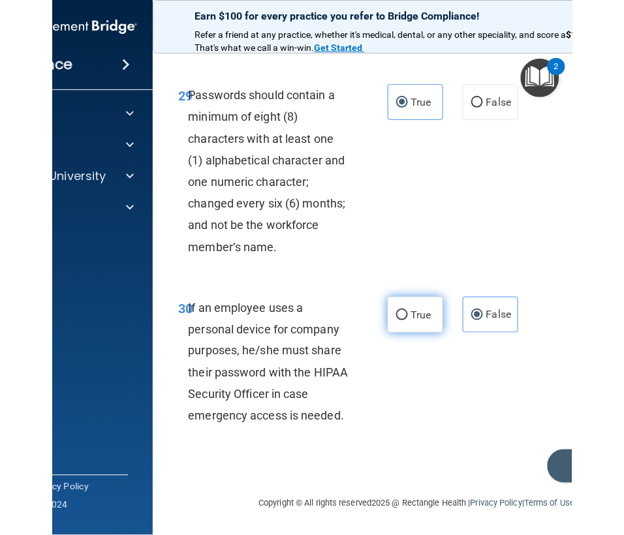
scroll to position [4799, 0]
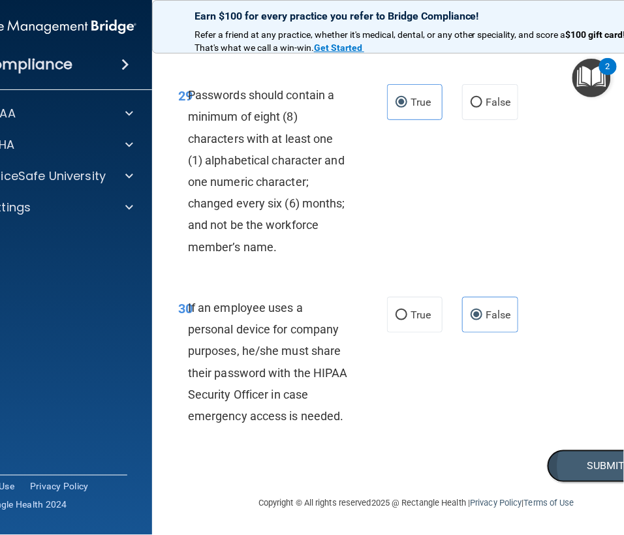
click at [574, 460] on button "Submit" at bounding box center [605, 465] width 117 height 33
click at [577, 460] on button "Submit" at bounding box center [605, 465] width 117 height 33
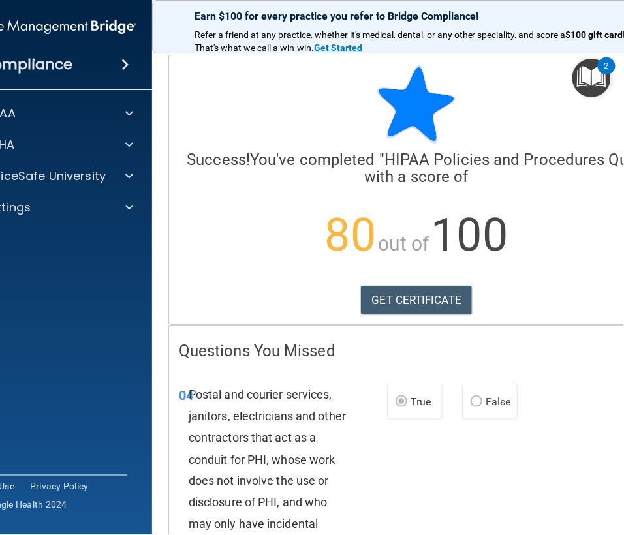
drag, startPoint x: 96, startPoint y: 305, endPoint x: 88, endPoint y: 290, distance: 16.9
click at [95, 305] on accordion "HIPAA Documents and Policies Report an Incident Business Associates Emergency P…" at bounding box center [47, 230] width 209 height 271
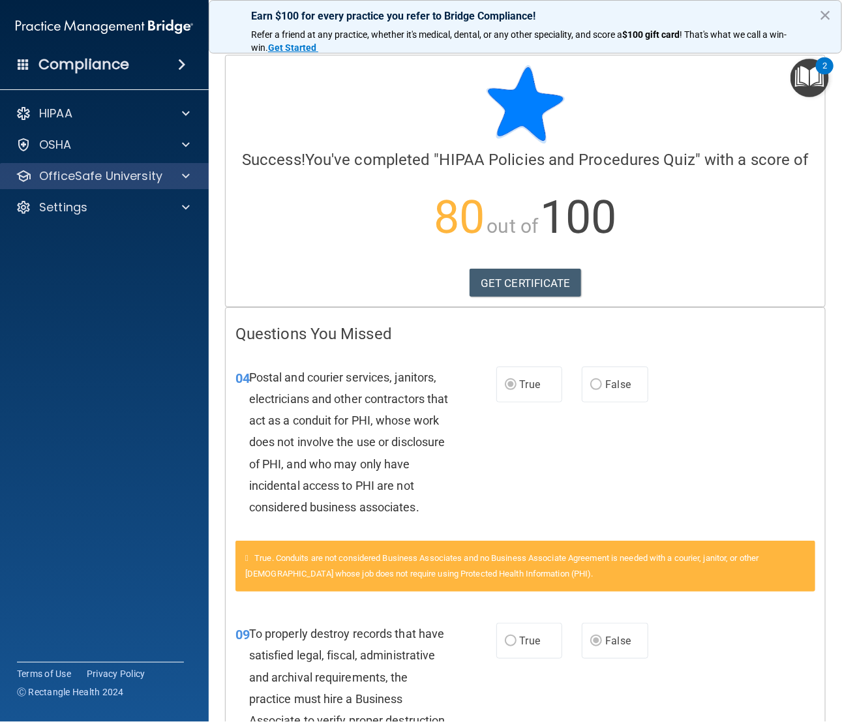
click at [131, 166] on div "OfficeSafe University" at bounding box center [104, 176] width 209 height 26
click at [98, 178] on p "OfficeSafe University" at bounding box center [100, 176] width 123 height 16
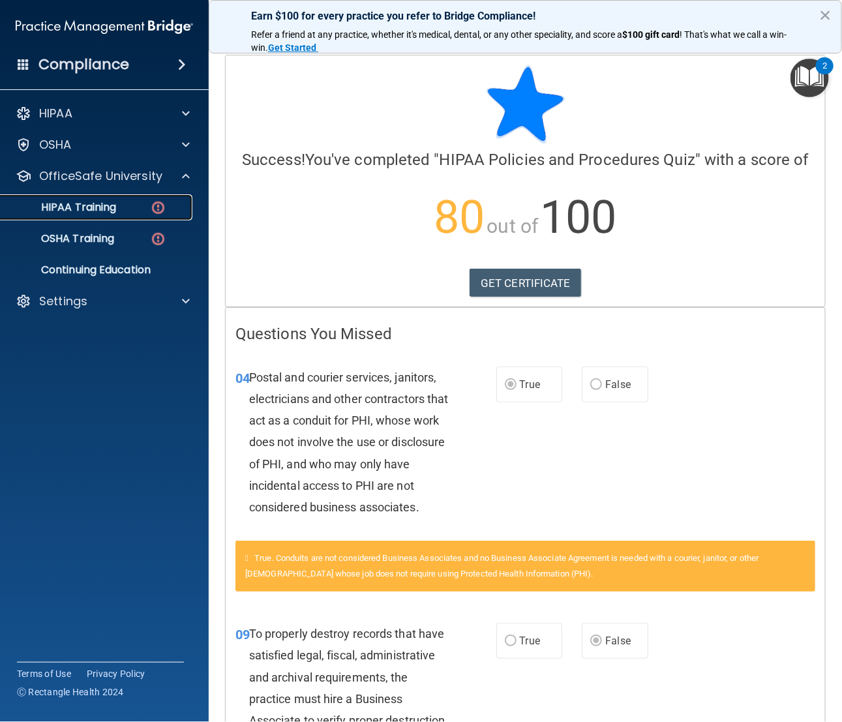
click at [115, 212] on p "HIPAA Training" at bounding box center [62, 207] width 108 height 13
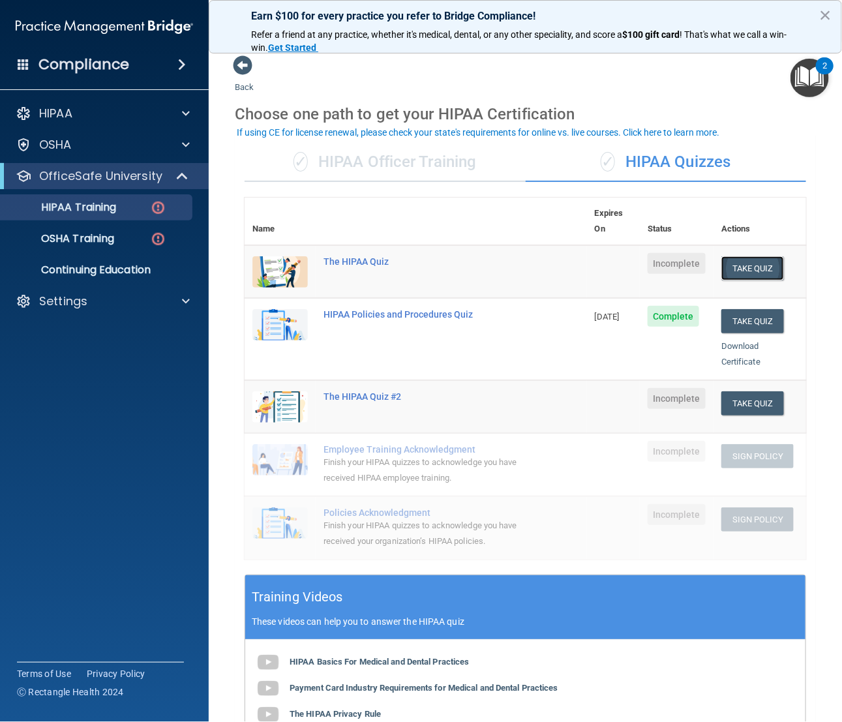
click at [734, 258] on button "Take Quiz" at bounding box center [752, 268] width 63 height 24
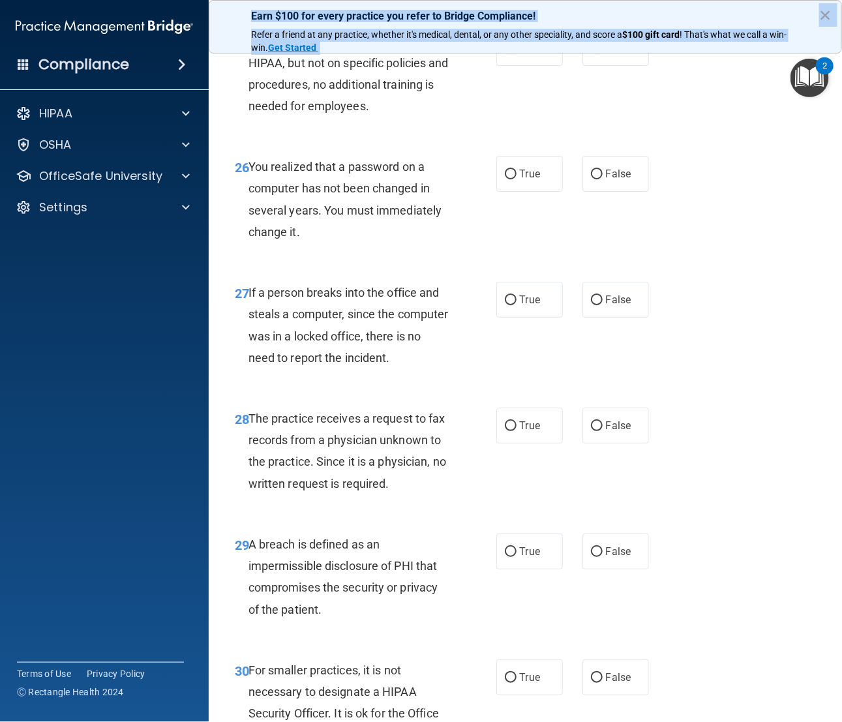
scroll to position [3570, 0]
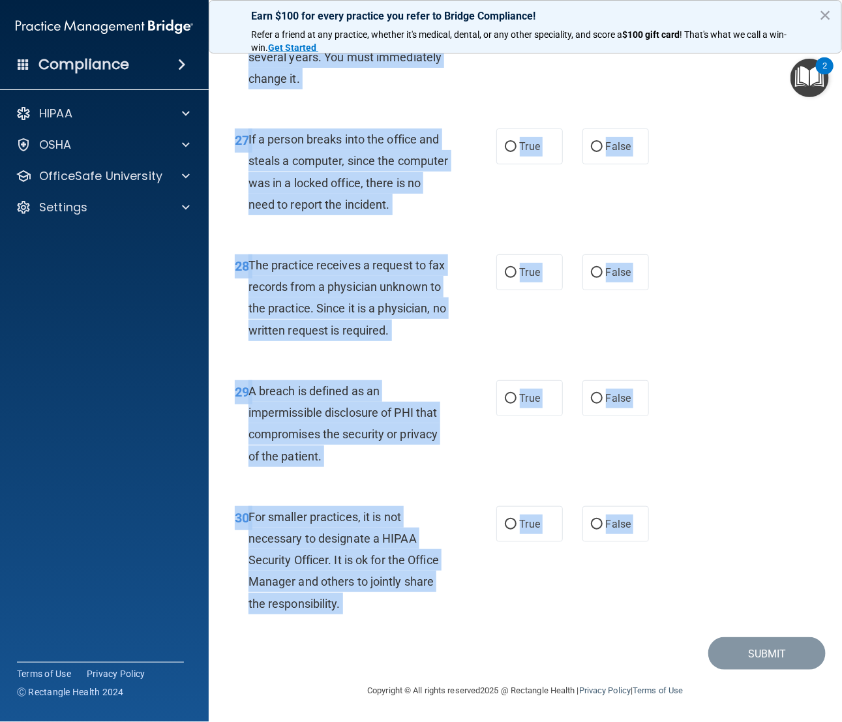
drag, startPoint x: 237, startPoint y: 113, endPoint x: 344, endPoint y: 632, distance: 529.6
copy main "01 Patients who believe that their PHI has been compromised have the right to m…"
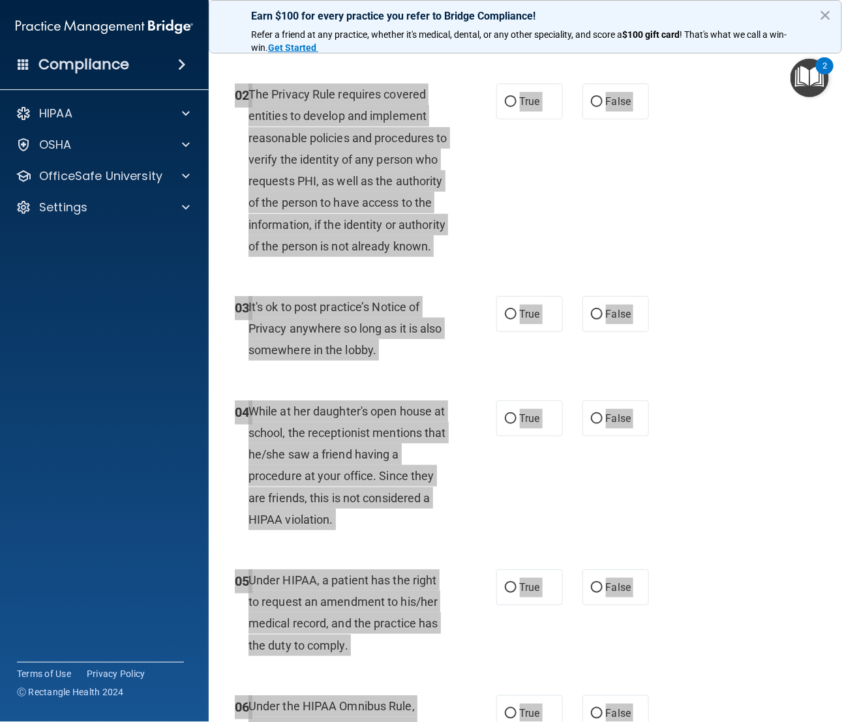
scroll to position [0, 0]
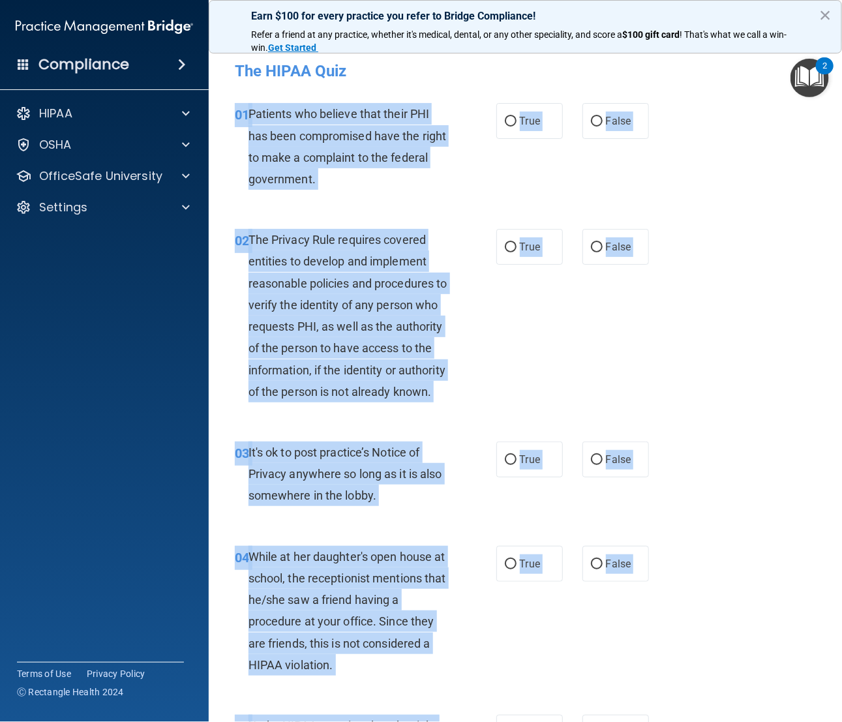
click at [783, 425] on div "02 The Privacy Rule requires covered entities to develop and implement reasonab…" at bounding box center [525, 319] width 601 height 213
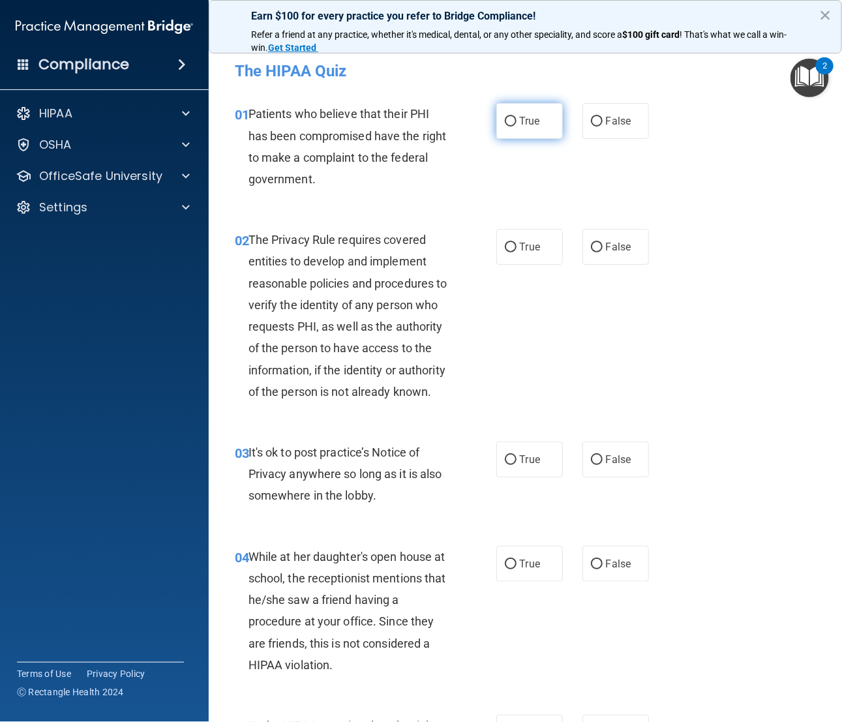
click at [520, 119] on span "True" at bounding box center [530, 121] width 20 height 12
click at [513, 119] on input "True" at bounding box center [511, 122] width 12 height 10
radio input "true"
click at [517, 235] on label "True" at bounding box center [529, 247] width 67 height 36
click at [517, 243] on input "True" at bounding box center [511, 248] width 12 height 10
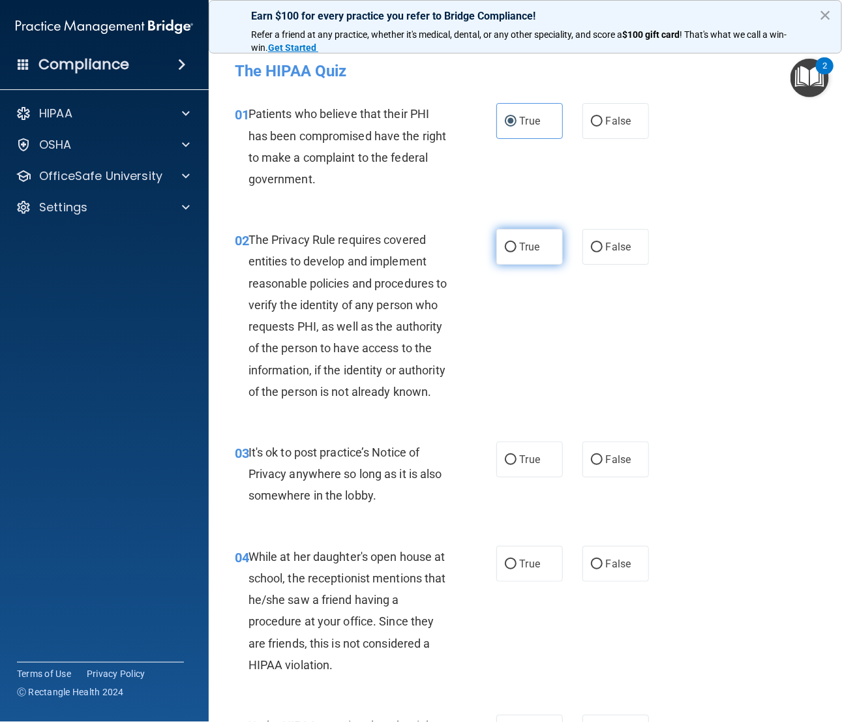
radio input "true"
click at [582, 477] on label "False" at bounding box center [615, 460] width 67 height 36
click at [591, 465] on input "False" at bounding box center [597, 460] width 12 height 10
radio input "true"
click at [591, 481] on input "False" at bounding box center [597, 565] width 12 height 10
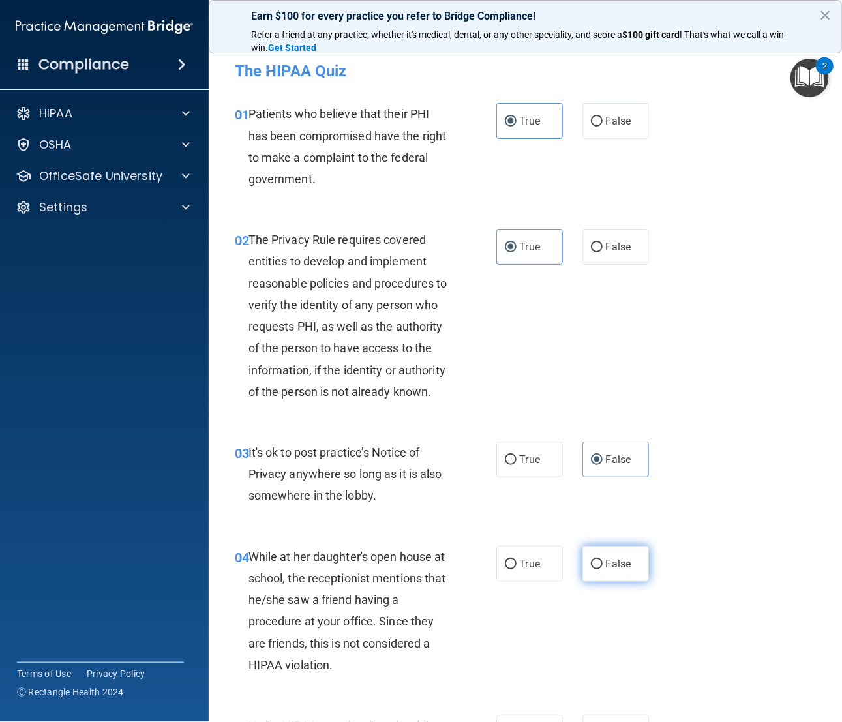
radio input "true"
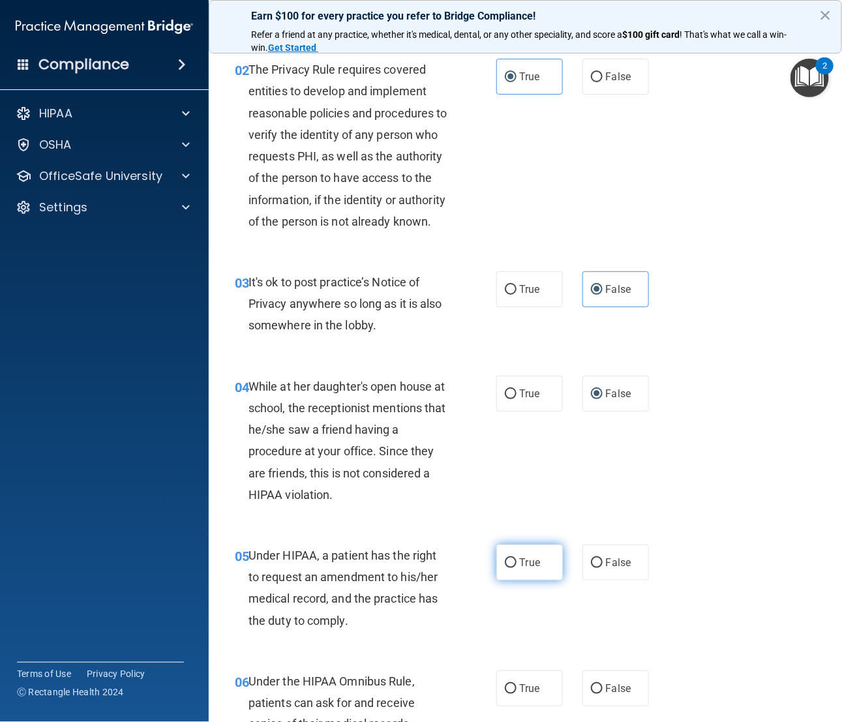
scroll to position [196, 0]
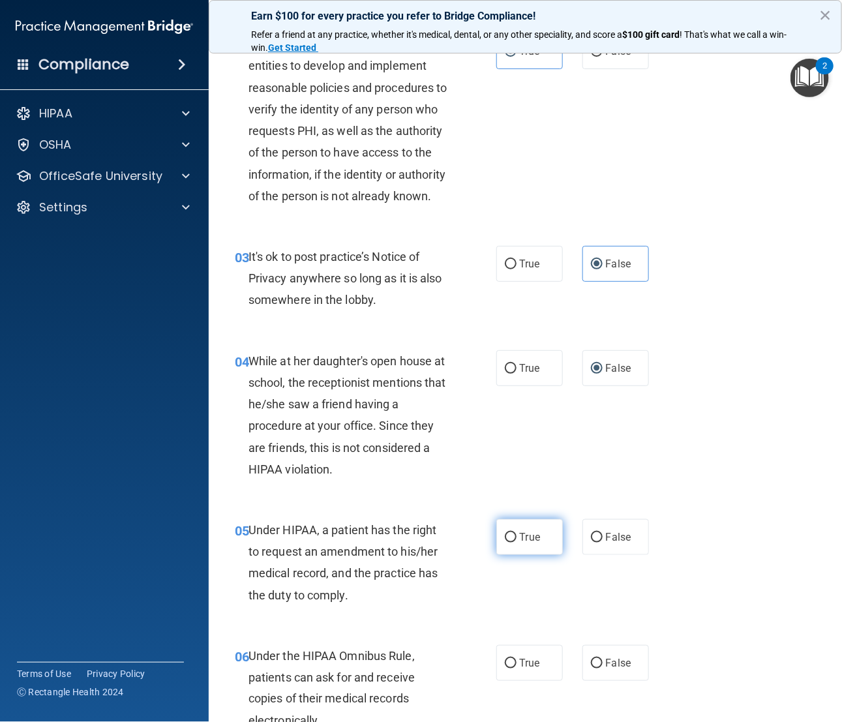
click at [505, 481] on input "True" at bounding box center [511, 538] width 12 height 10
radio input "true"
click at [523, 481] on label "True" at bounding box center [529, 663] width 67 height 36
click at [517, 481] on input "True" at bounding box center [511, 664] width 12 height 10
radio input "true"
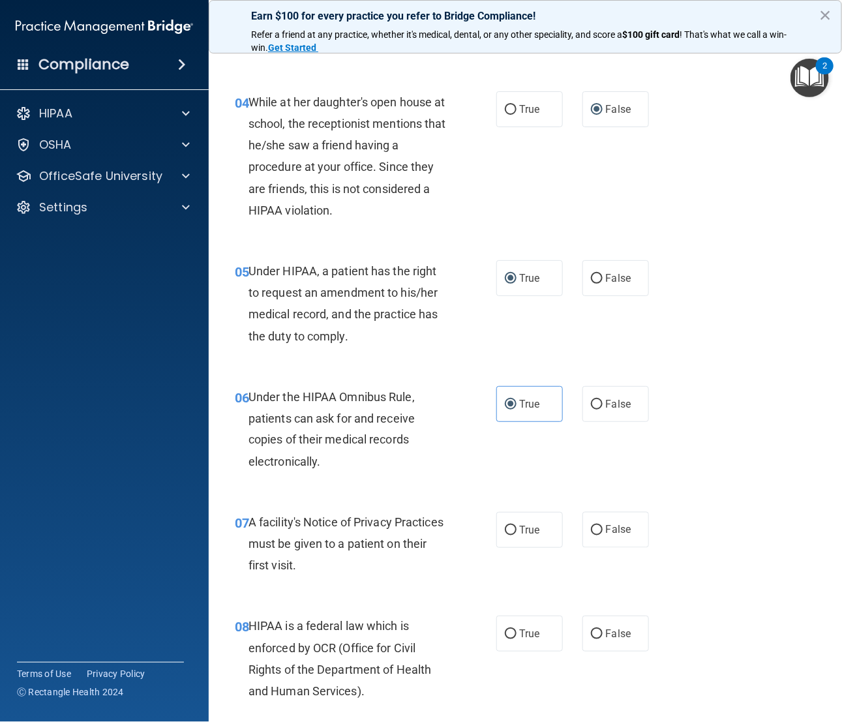
scroll to position [489, 0]
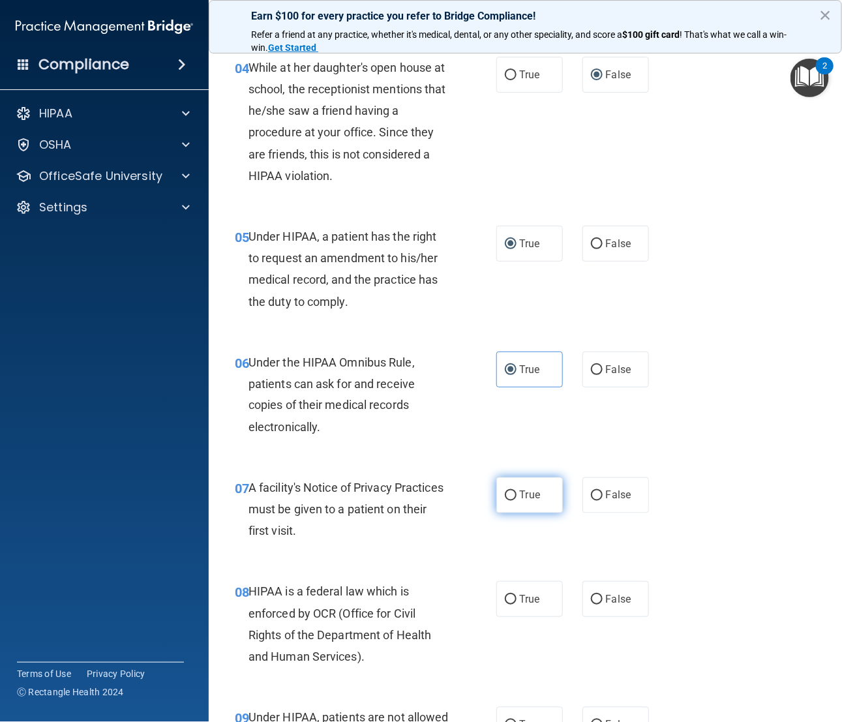
click at [515, 481] on label "True" at bounding box center [529, 495] width 67 height 36
click at [515, 481] on input "True" at bounding box center [511, 496] width 12 height 10
radio input "true"
click at [523, 481] on label "True" at bounding box center [529, 599] width 67 height 36
click at [517, 481] on input "True" at bounding box center [511, 600] width 12 height 10
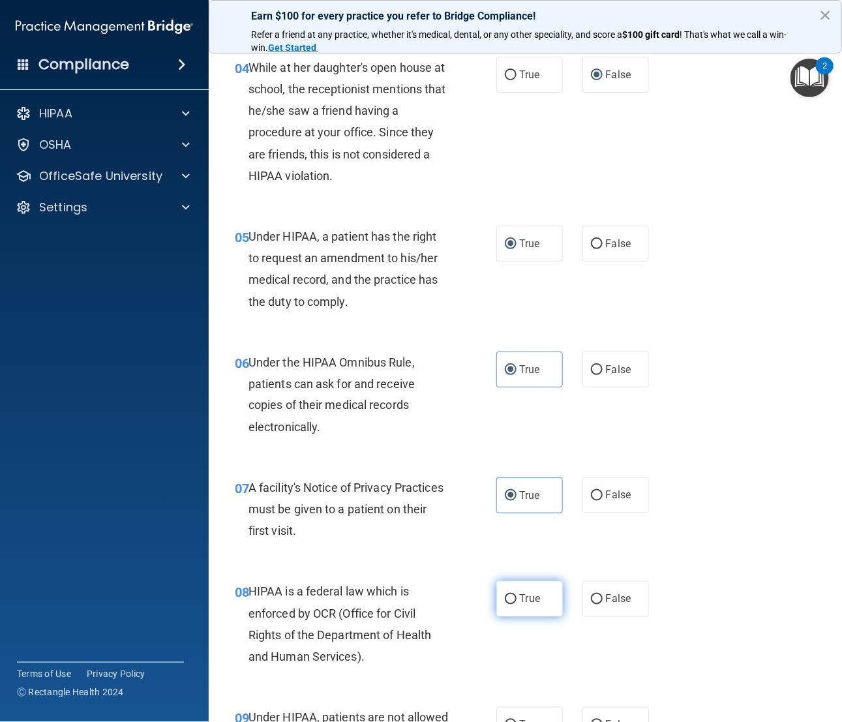
radio input "true"
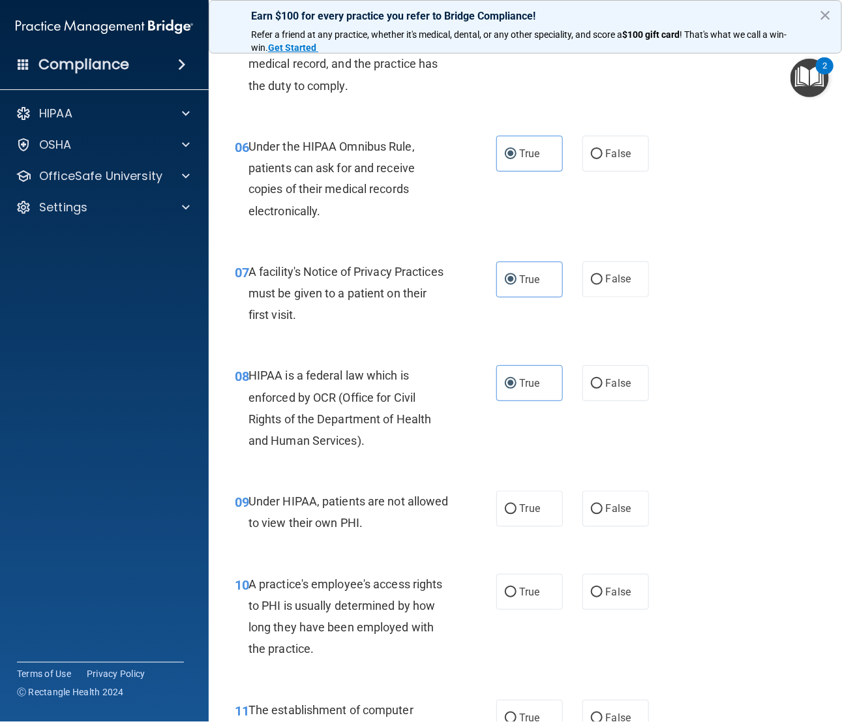
scroll to position [685, 0]
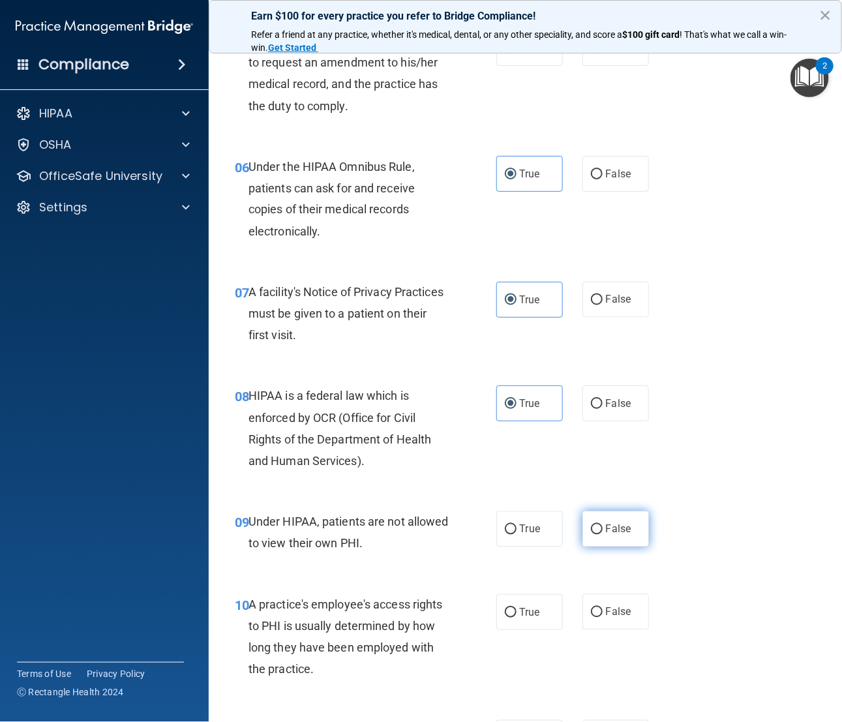
click at [606, 481] on span "False" at bounding box center [618, 529] width 25 height 12
click at [601, 481] on input "False" at bounding box center [597, 530] width 12 height 10
radio input "true"
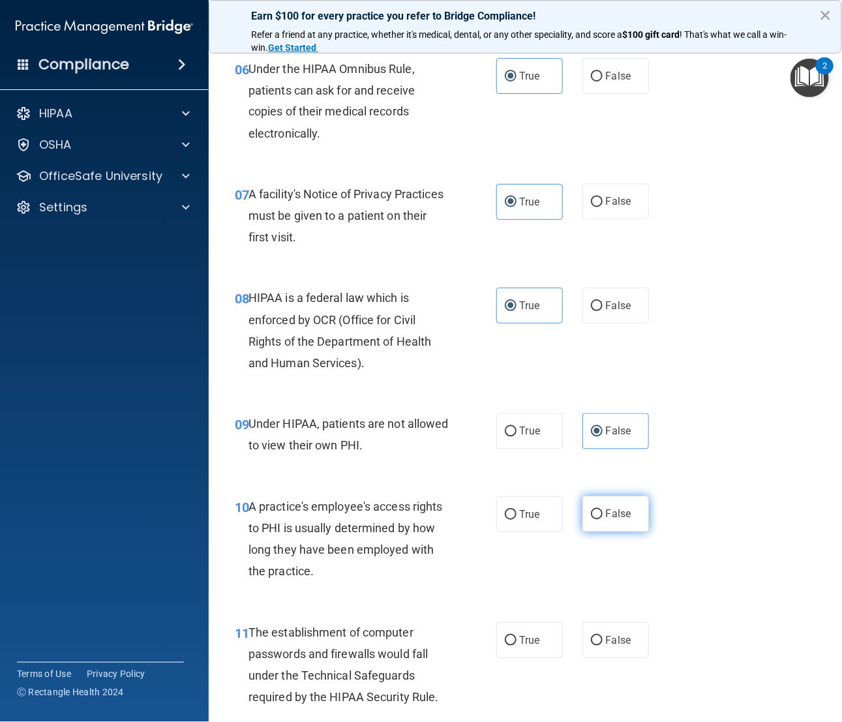
click at [589, 481] on label "False" at bounding box center [615, 514] width 67 height 36
click at [591, 481] on input "False" at bounding box center [597, 515] width 12 height 10
radio input "true"
click at [543, 481] on label "True" at bounding box center [529, 640] width 67 height 36
click at [517, 481] on input "True" at bounding box center [511, 641] width 12 height 10
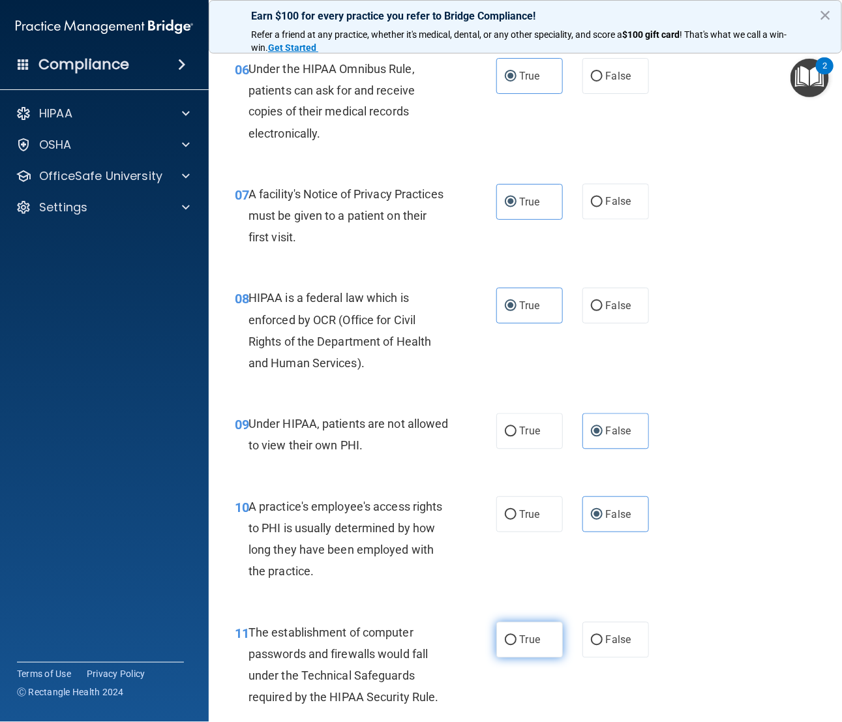
radio input "true"
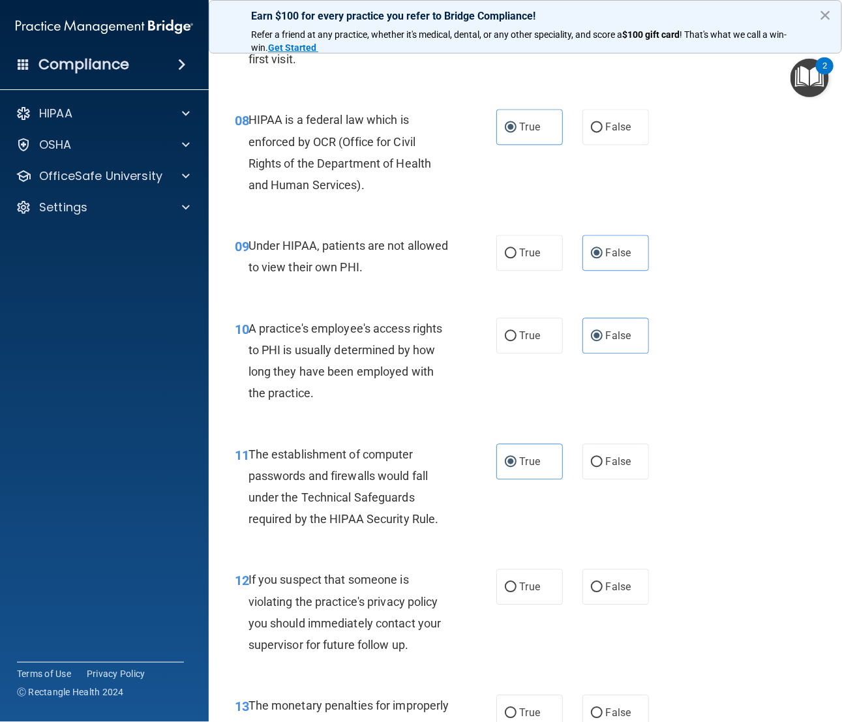
scroll to position [978, 0]
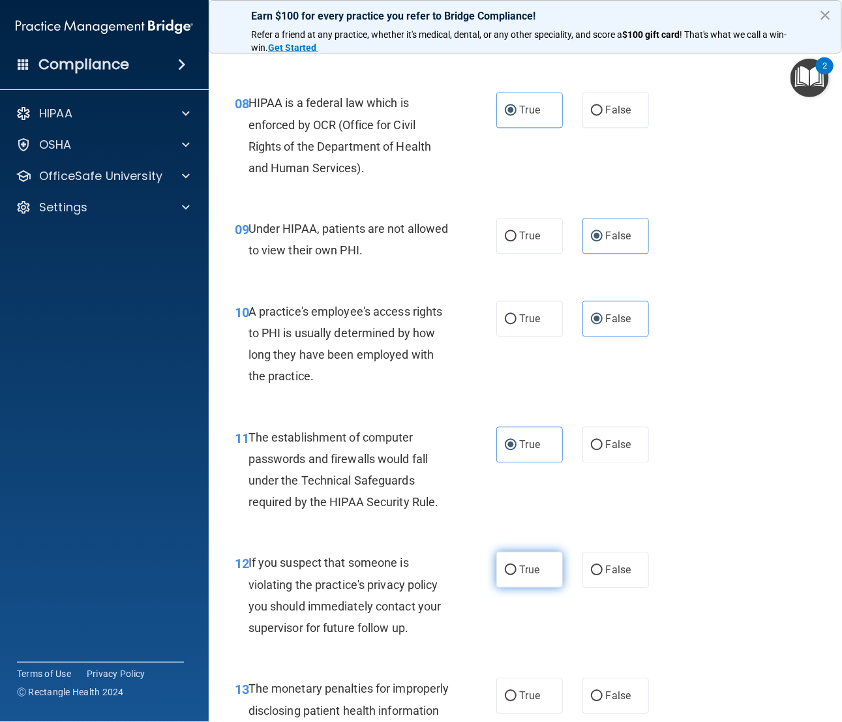
click at [537, 481] on label "True" at bounding box center [529, 570] width 67 height 36
click at [517, 481] on input "True" at bounding box center [511, 571] width 12 height 10
radio input "true"
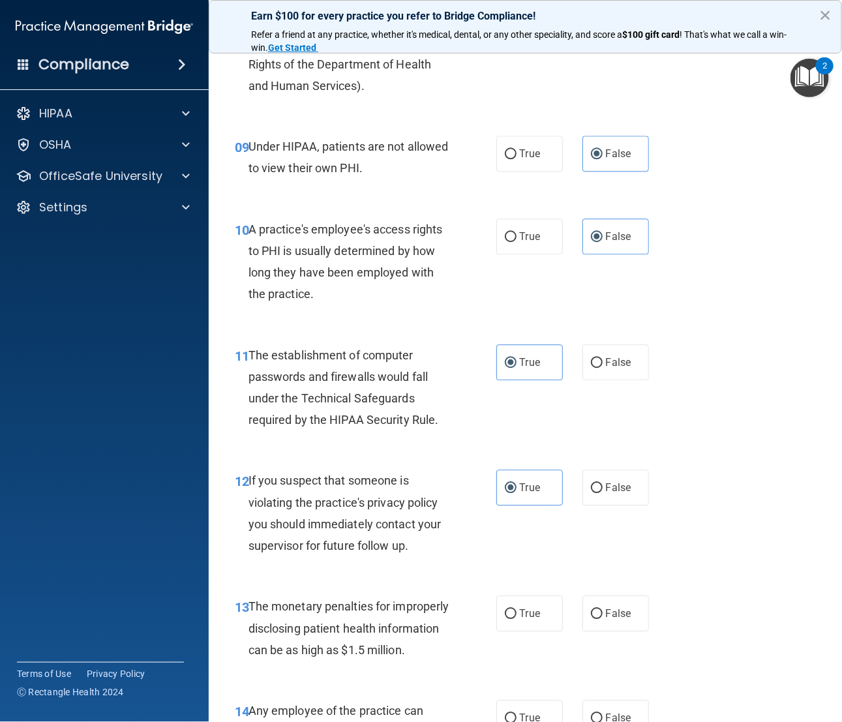
scroll to position [1174, 0]
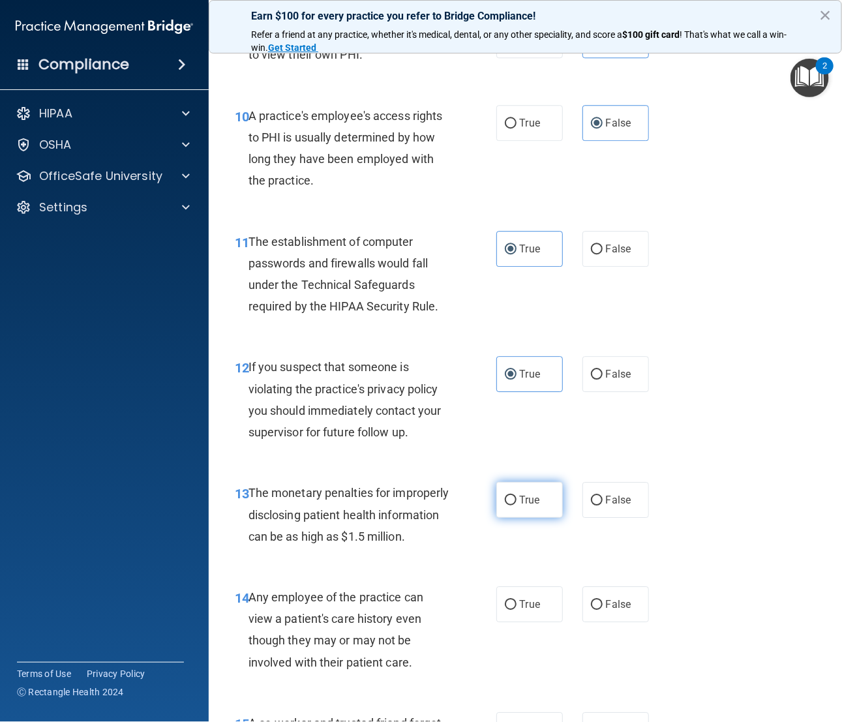
click at [526, 481] on span "True" at bounding box center [530, 500] width 20 height 12
click at [517, 481] on input "True" at bounding box center [511, 501] width 12 height 10
radio input "true"
click at [606, 481] on span "False" at bounding box center [618, 604] width 25 height 12
click at [603, 481] on input "False" at bounding box center [597, 605] width 12 height 10
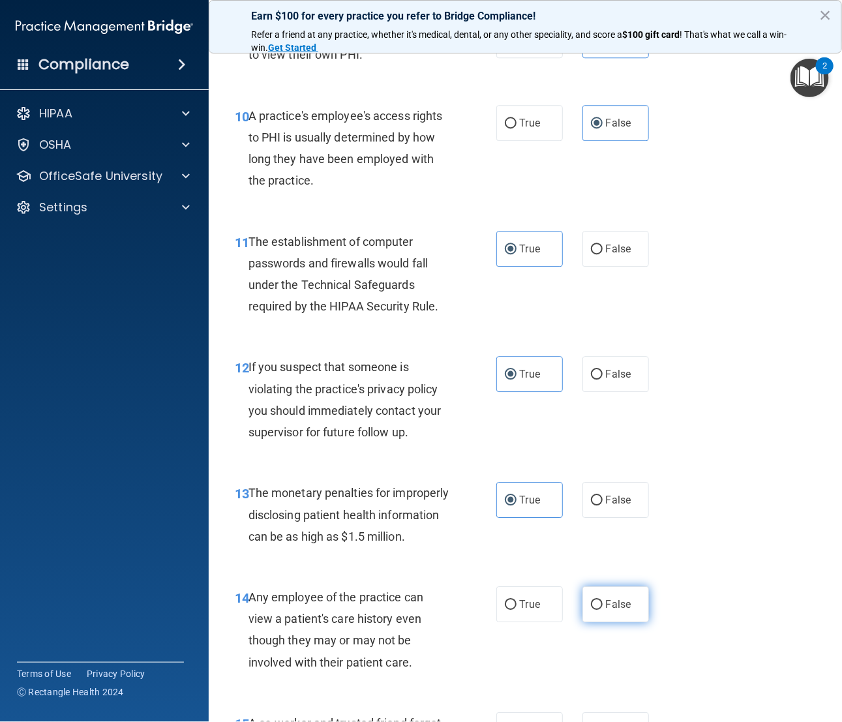
radio input "true"
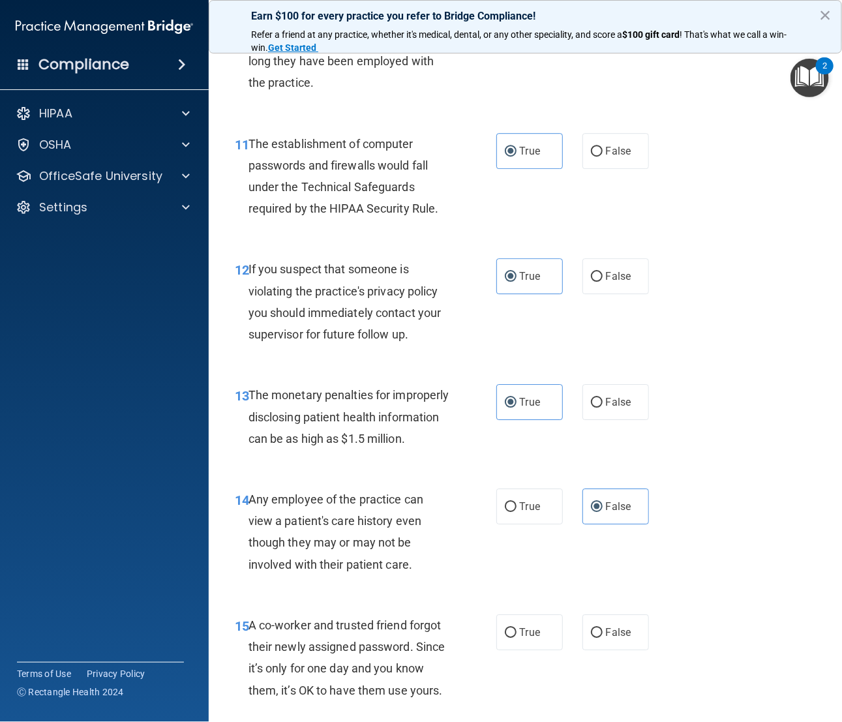
scroll to position [1370, 0]
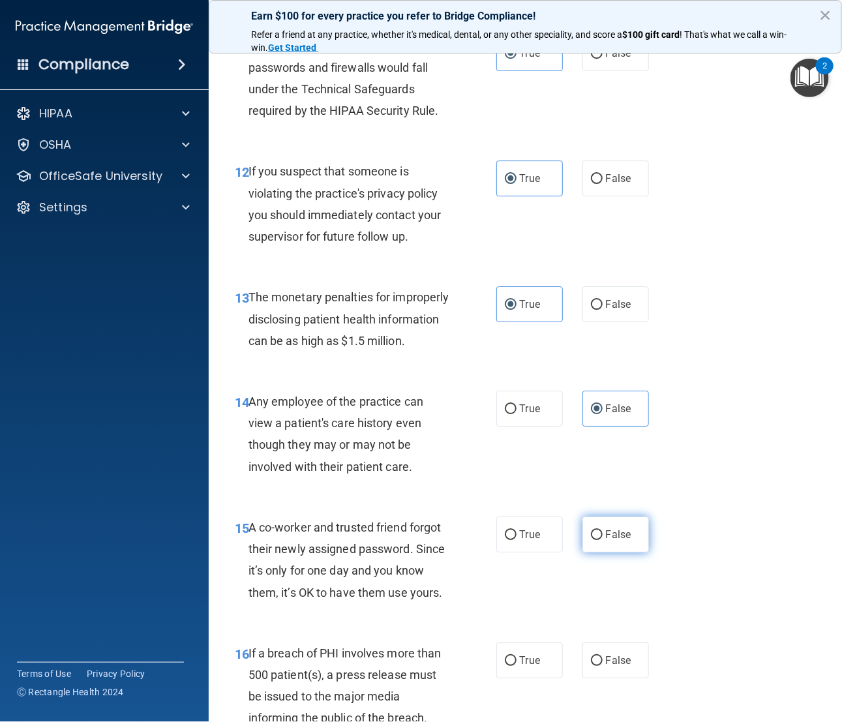
click at [606, 481] on span "False" at bounding box center [618, 534] width 25 height 12
click at [601, 481] on input "False" at bounding box center [597, 535] width 12 height 10
radio input "true"
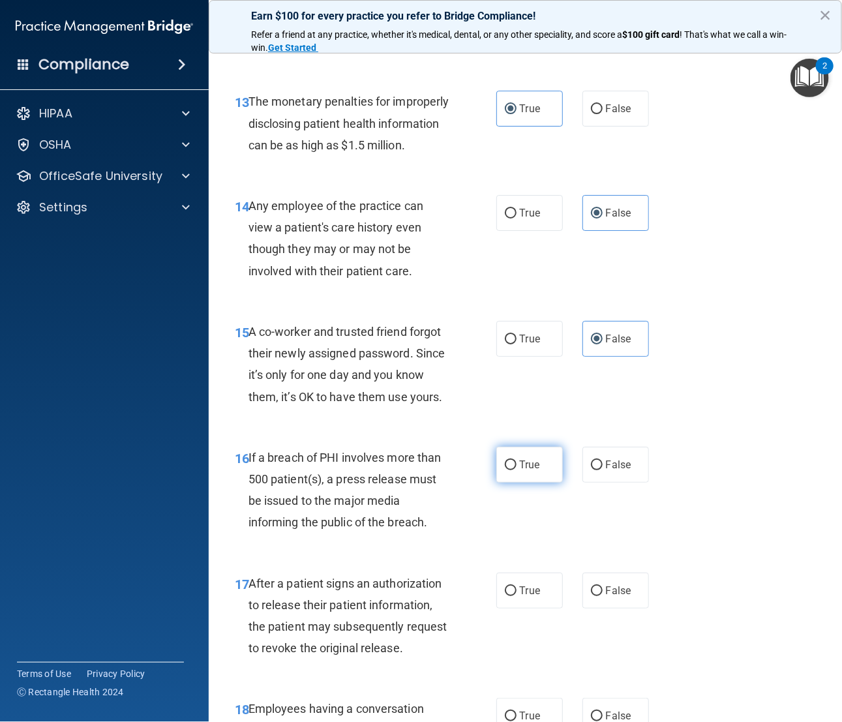
click at [509, 481] on label "True" at bounding box center [529, 465] width 67 height 36
click at [509, 470] on input "True" at bounding box center [511, 466] width 12 height 10
radio input "true"
click at [496, 481] on label "True" at bounding box center [529, 591] width 67 height 36
click at [505, 481] on input "True" at bounding box center [511, 591] width 12 height 10
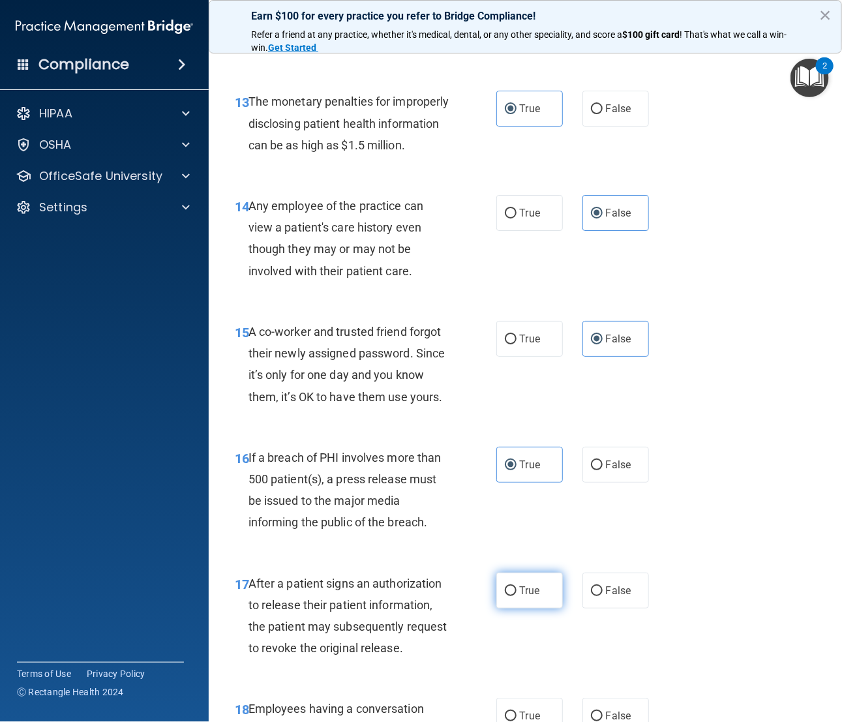
radio input "true"
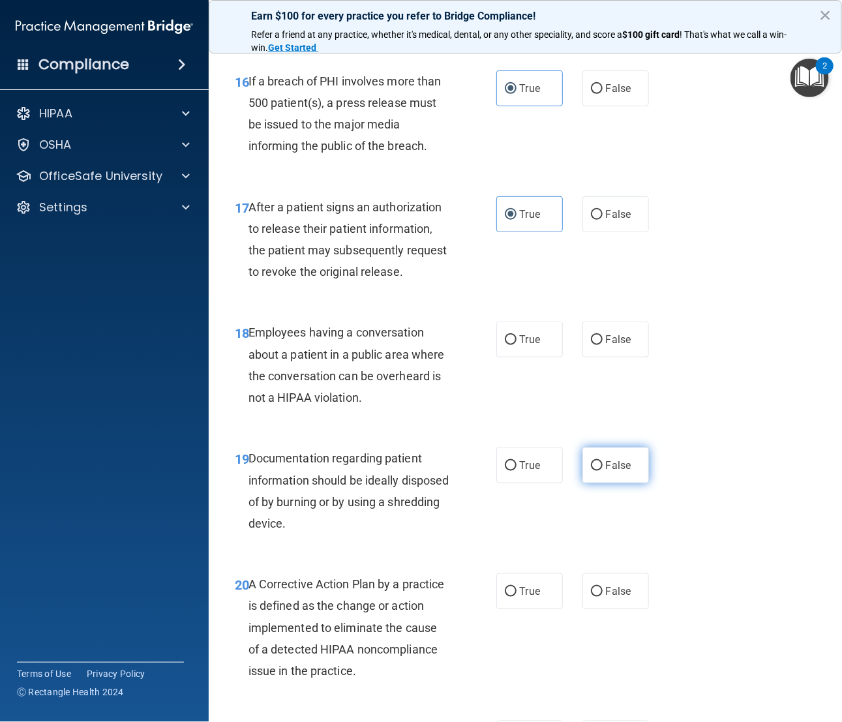
scroll to position [1957, 0]
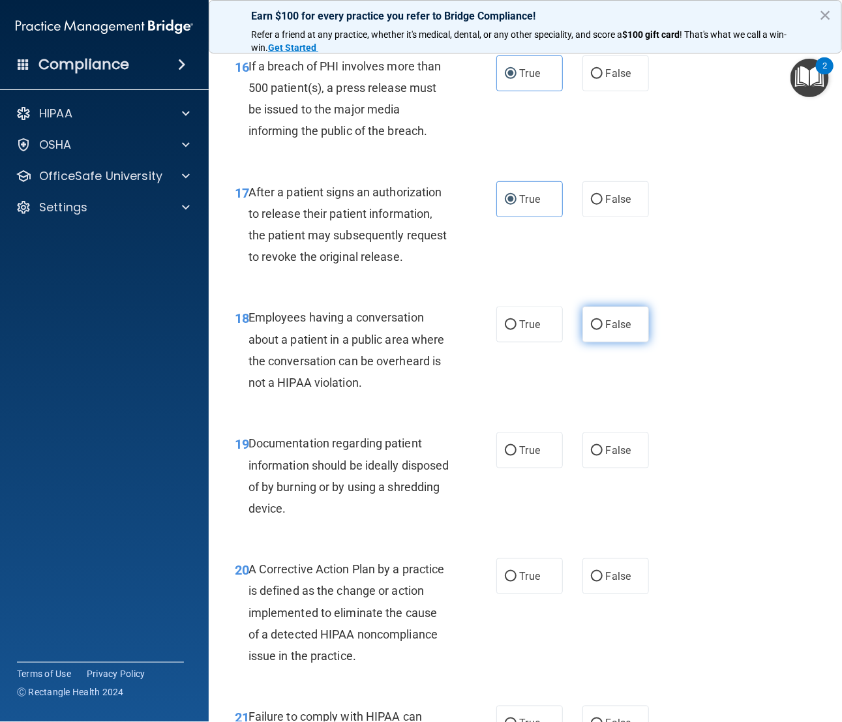
click at [592, 342] on label "False" at bounding box center [615, 325] width 67 height 36
click at [592, 330] on input "False" at bounding box center [597, 325] width 12 height 10
radio input "true"
click at [507, 468] on label "True" at bounding box center [529, 450] width 67 height 36
click at [507, 456] on input "True" at bounding box center [511, 451] width 12 height 10
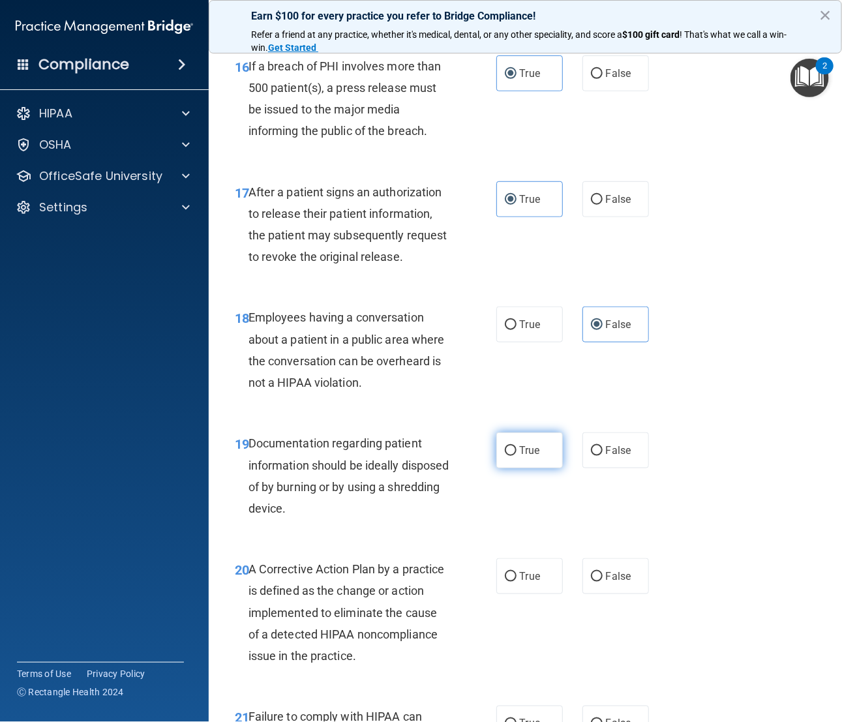
radio input "true"
click at [522, 481] on span "True" at bounding box center [530, 576] width 20 height 12
click at [517, 481] on input "True" at bounding box center [511, 577] width 12 height 10
radio input "true"
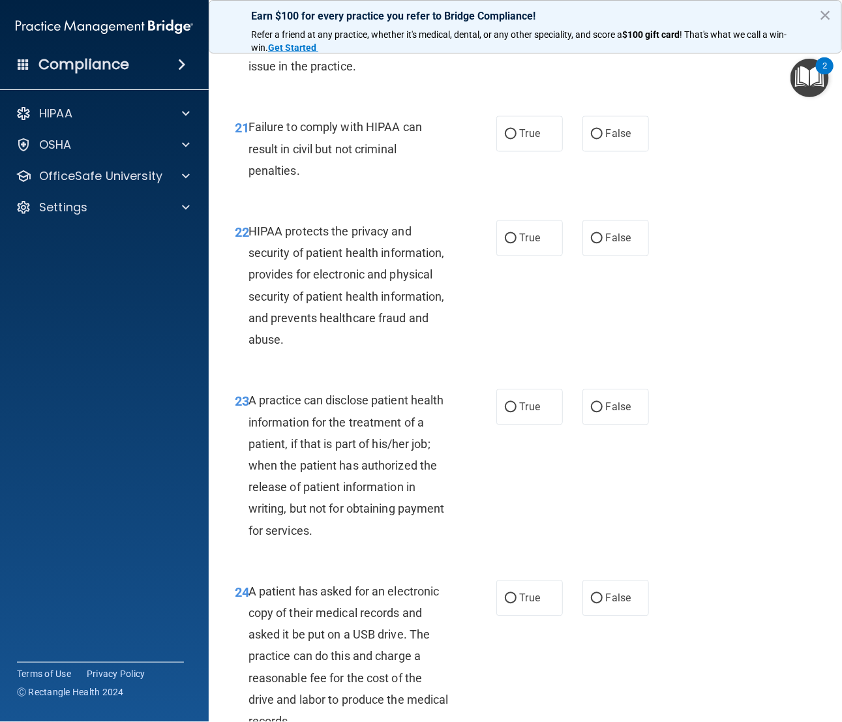
scroll to position [2642, 0]
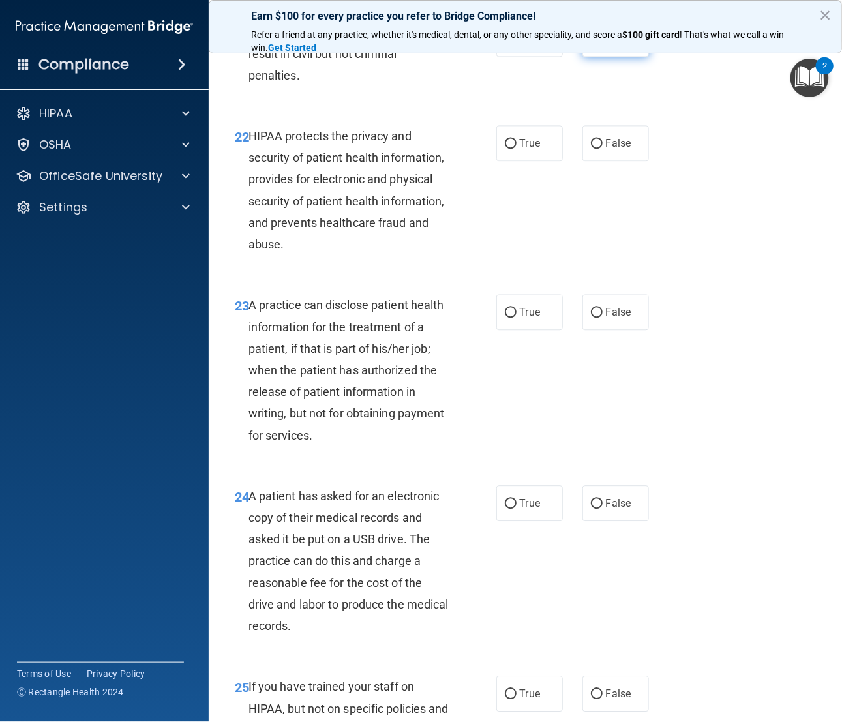
click at [591, 44] on input "False" at bounding box center [597, 40] width 12 height 10
radio input "true"
click at [511, 161] on label "True" at bounding box center [529, 143] width 67 height 36
click at [511, 149] on input "True" at bounding box center [511, 144] width 12 height 10
radio input "true"
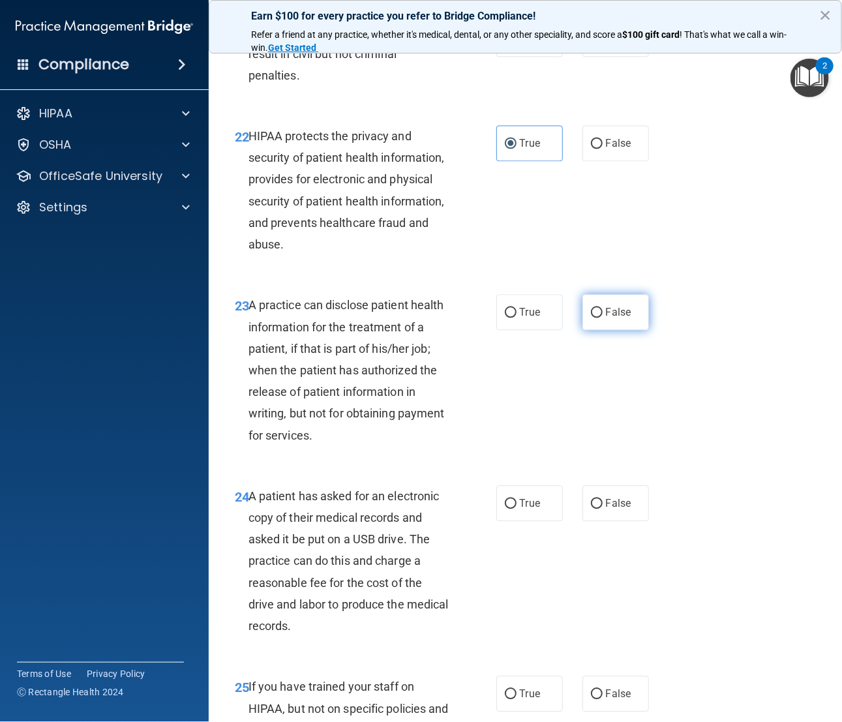
click at [606, 318] on span "False" at bounding box center [618, 312] width 25 height 12
click at [597, 318] on input "False" at bounding box center [597, 313] width 12 height 10
radio input "true"
click at [546, 481] on label "True" at bounding box center [529, 503] width 67 height 36
click at [517, 481] on input "True" at bounding box center [511, 504] width 12 height 10
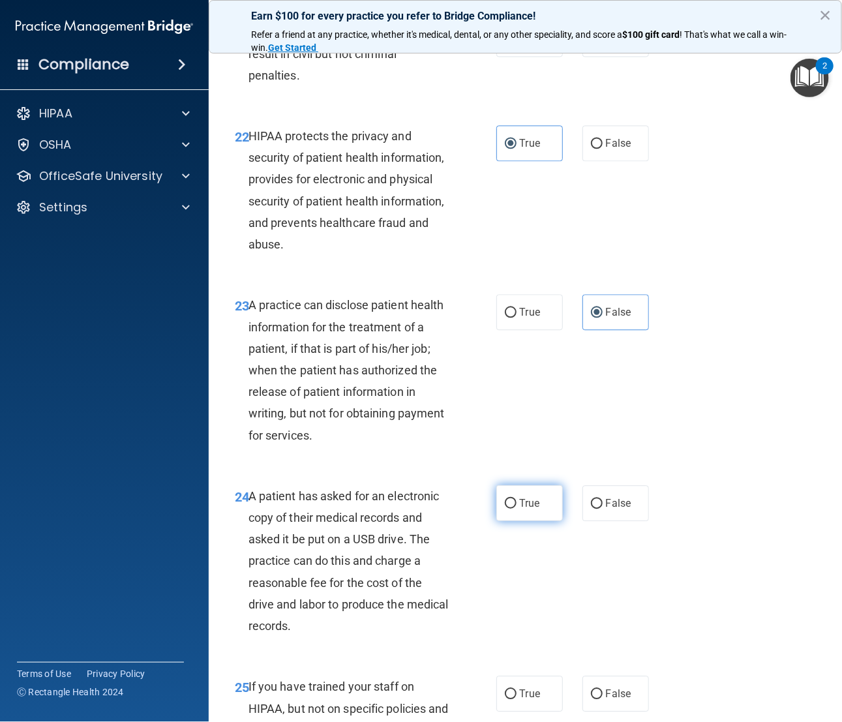
radio input "true"
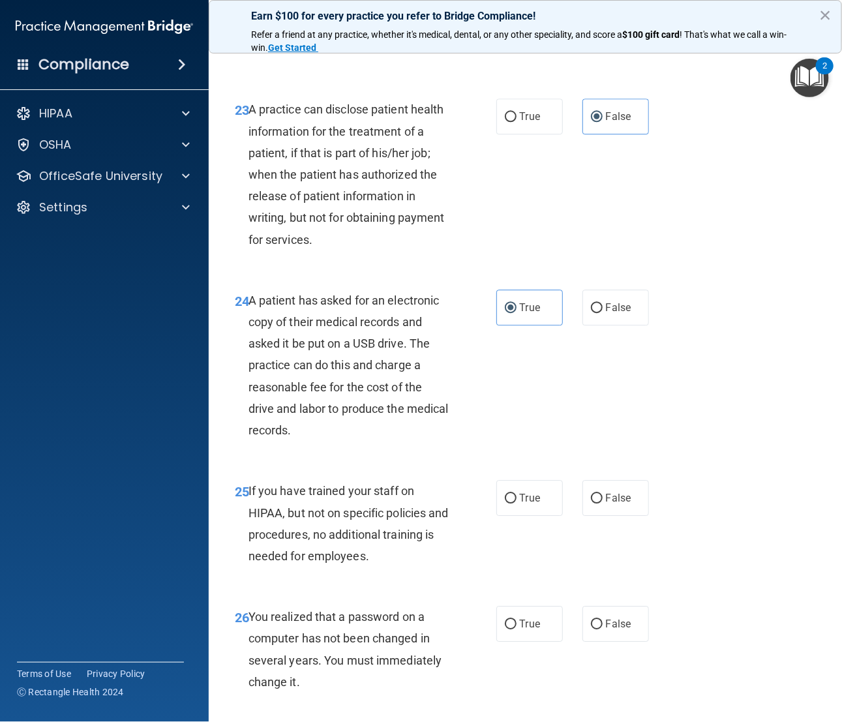
scroll to position [2935, 0]
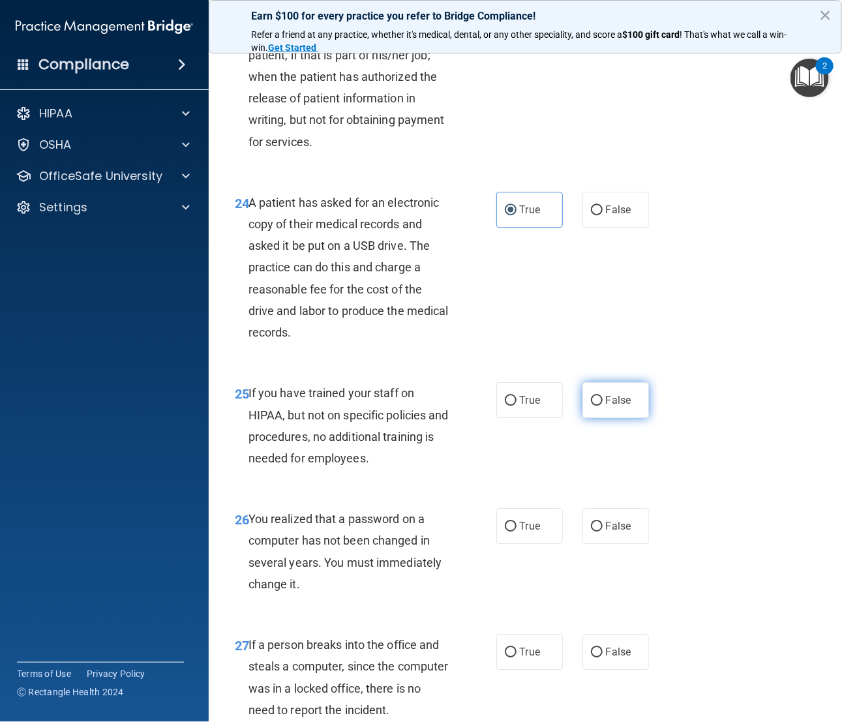
click at [606, 406] on span "False" at bounding box center [618, 400] width 25 height 12
click at [603, 406] on input "False" at bounding box center [597, 401] width 12 height 10
radio input "true"
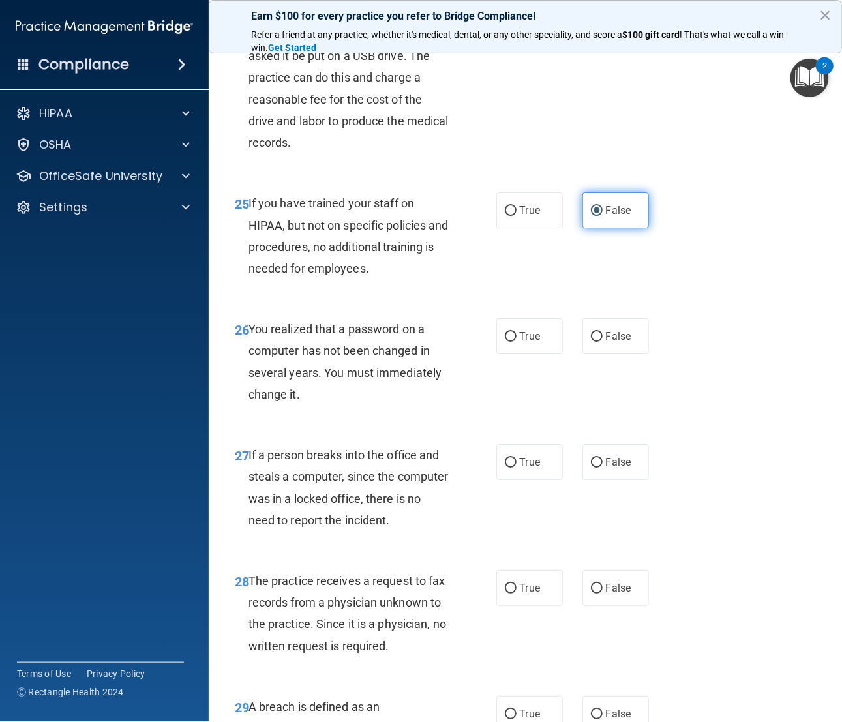
scroll to position [3131, 0]
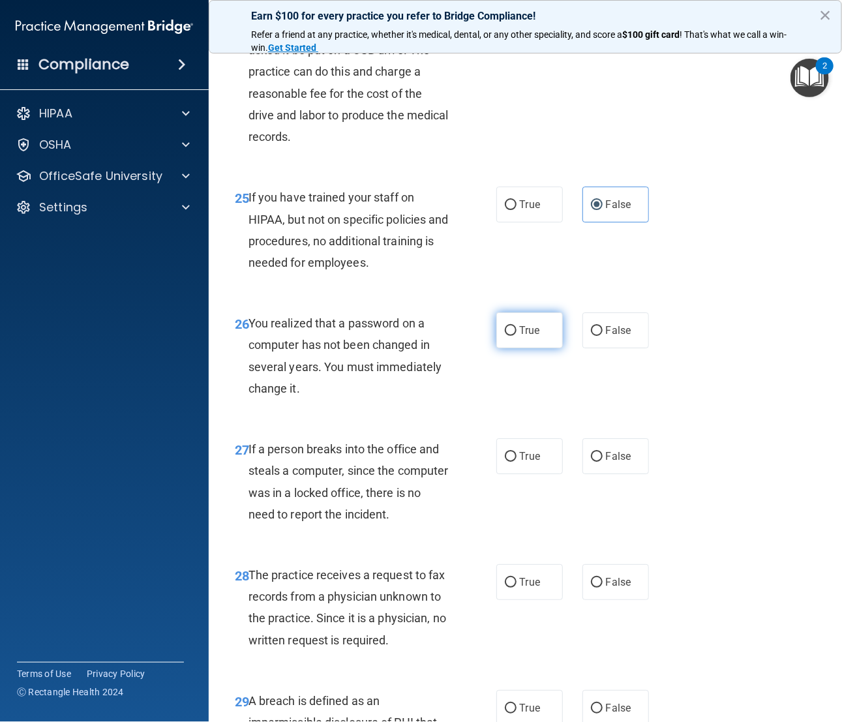
click at [526, 337] on span "True" at bounding box center [530, 330] width 20 height 12
click at [517, 336] on input "True" at bounding box center [511, 331] width 12 height 10
radio input "true"
click at [606, 462] on span "False" at bounding box center [618, 456] width 25 height 12
click at [599, 462] on input "False" at bounding box center [597, 457] width 12 height 10
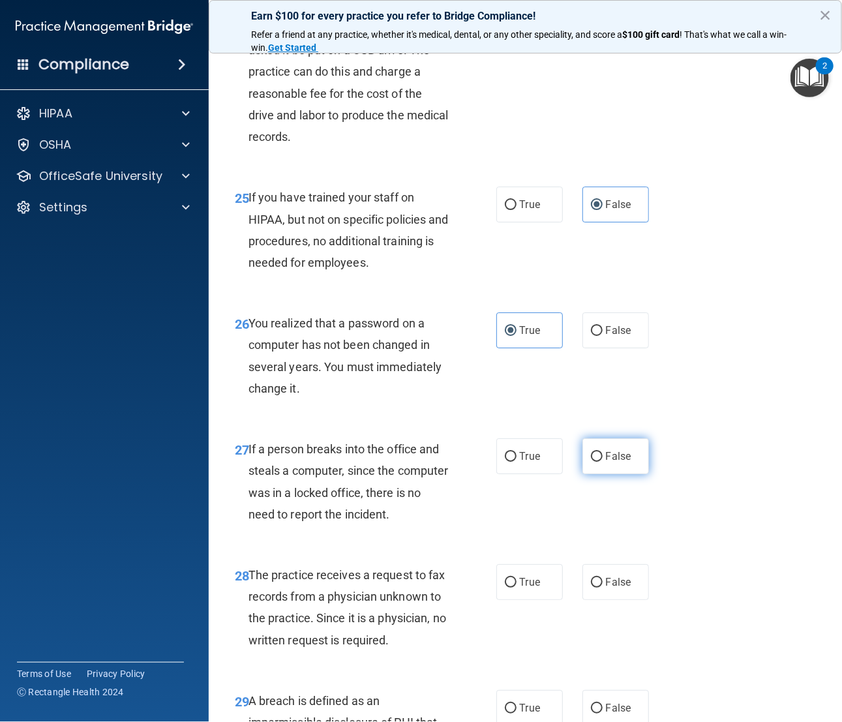
radio input "true"
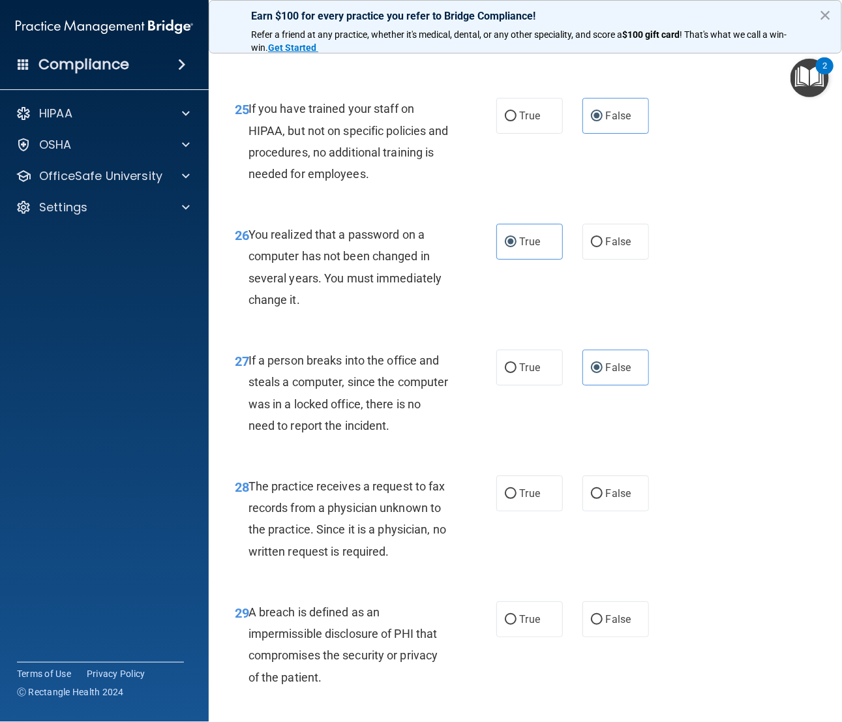
scroll to position [3327, 0]
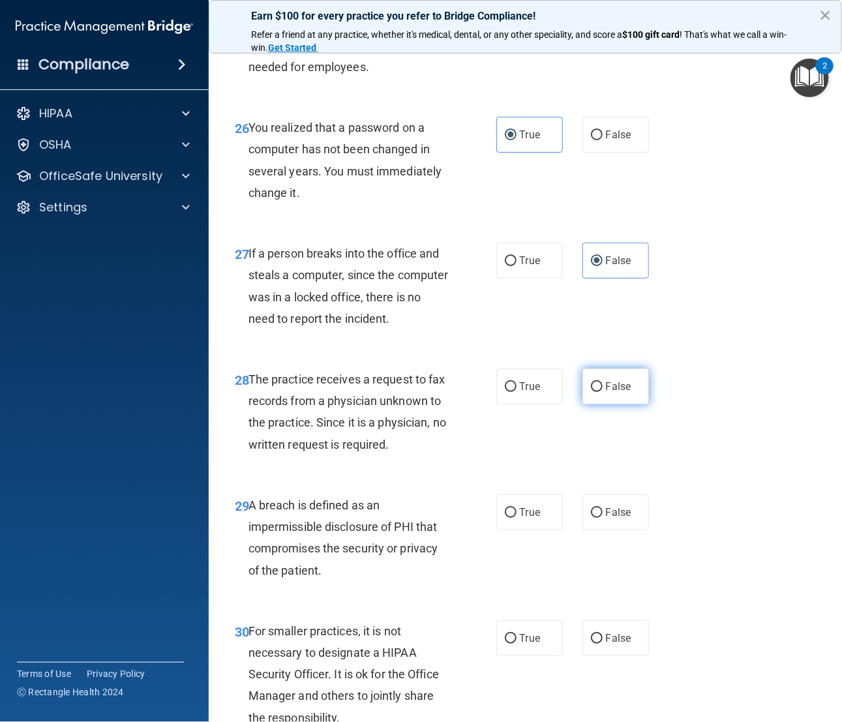
click at [591, 392] on input "False" at bounding box center [597, 387] width 12 height 10
radio input "true"
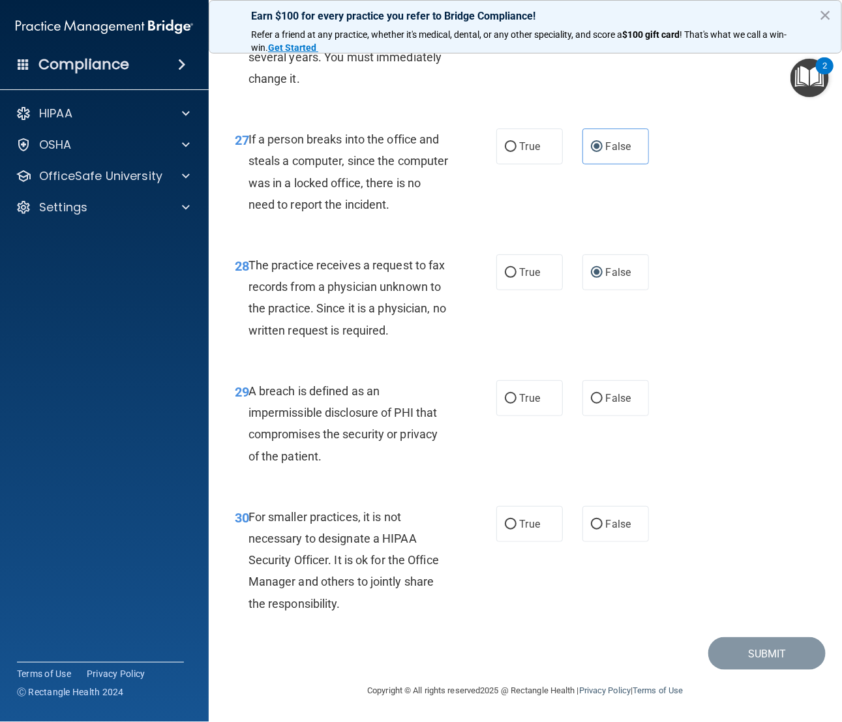
scroll to position [3522, 0]
click at [519, 416] on label "True" at bounding box center [529, 398] width 67 height 36
click at [517, 404] on input "True" at bounding box center [511, 399] width 12 height 10
radio input "true"
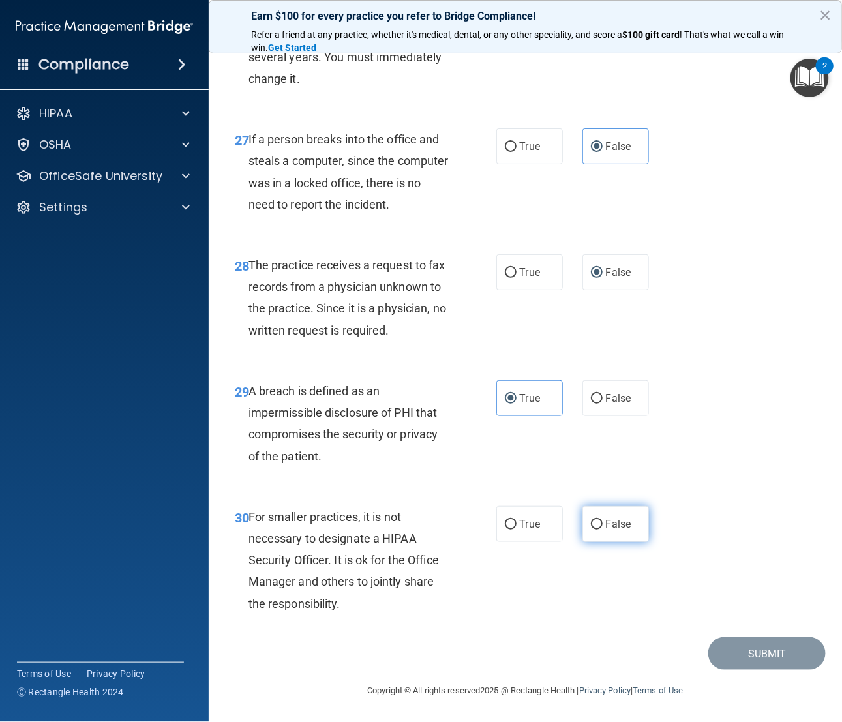
click at [586, 481] on label "False" at bounding box center [615, 524] width 67 height 36
click at [591, 481] on input "False" at bounding box center [597, 525] width 12 height 10
radio input "true"
click at [773, 481] on button "Submit" at bounding box center [766, 653] width 117 height 33
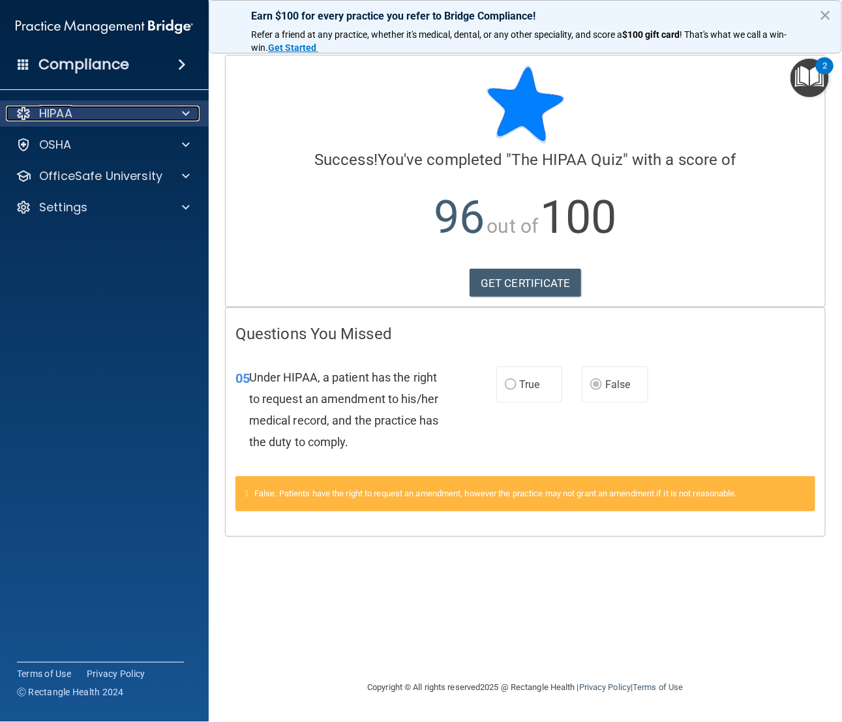
click at [65, 110] on p "HIPAA" at bounding box center [55, 114] width 33 height 16
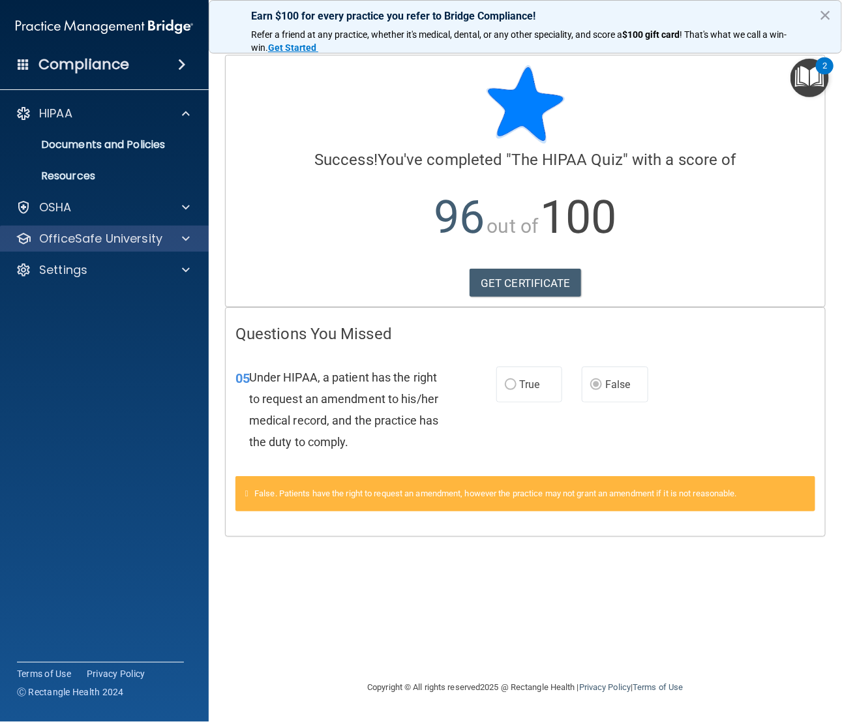
click at [93, 229] on div "OfficeSafe University" at bounding box center [104, 239] width 209 height 26
click at [86, 251] on div "OfficeSafe University" at bounding box center [104, 239] width 209 height 26
click at [91, 247] on div "OfficeSafe University" at bounding box center [104, 239] width 209 height 26
click at [136, 241] on p "OfficeSafe University" at bounding box center [100, 239] width 123 height 16
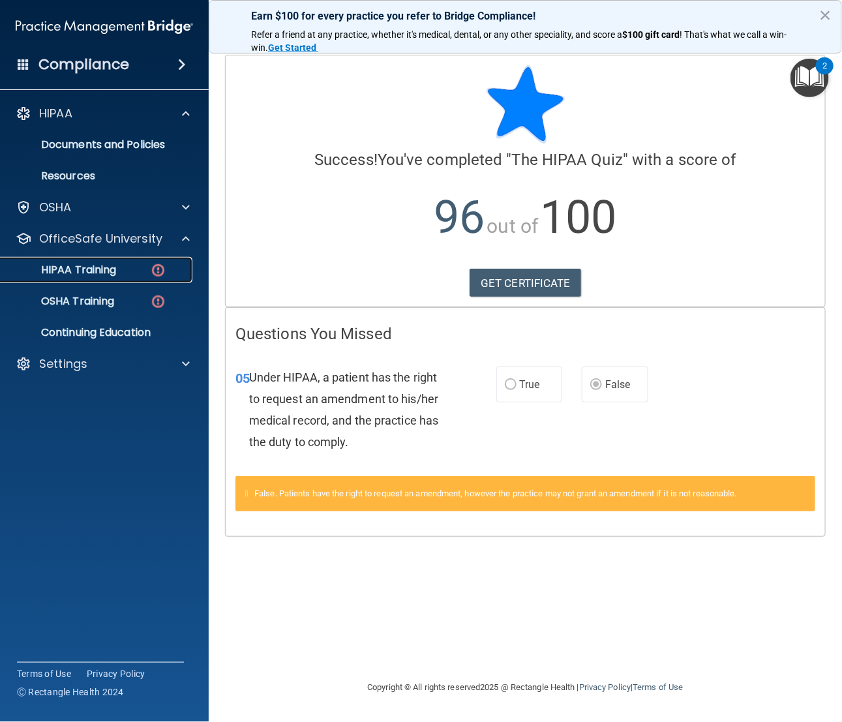
click at [95, 266] on p "HIPAA Training" at bounding box center [62, 270] width 108 height 13
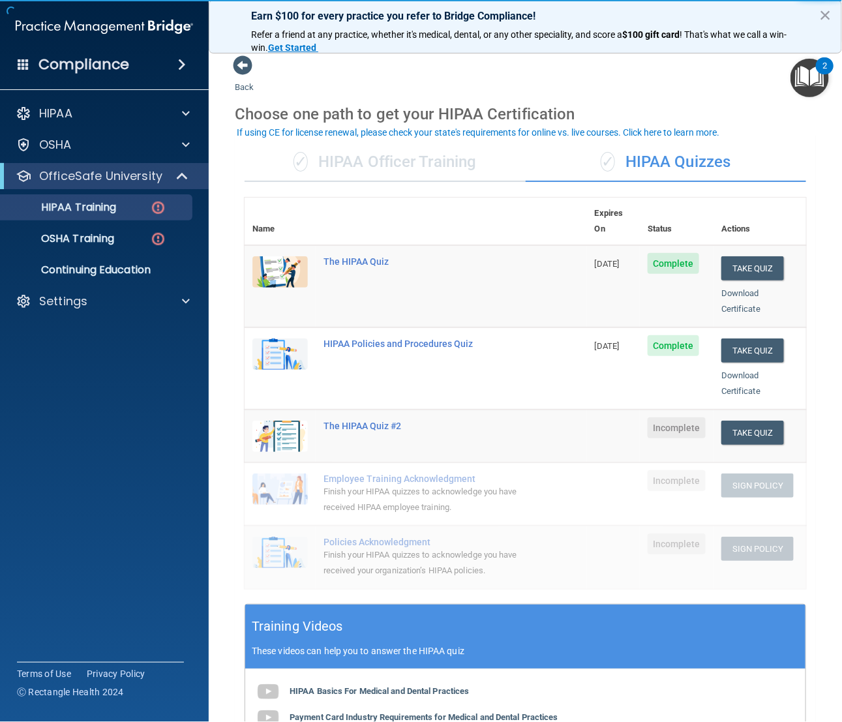
click at [483, 361] on td "HIPAA Policies and Procedures Quiz" at bounding box center [451, 368] width 271 height 82
click at [730, 421] on button "Take Quiz" at bounding box center [752, 433] width 63 height 24
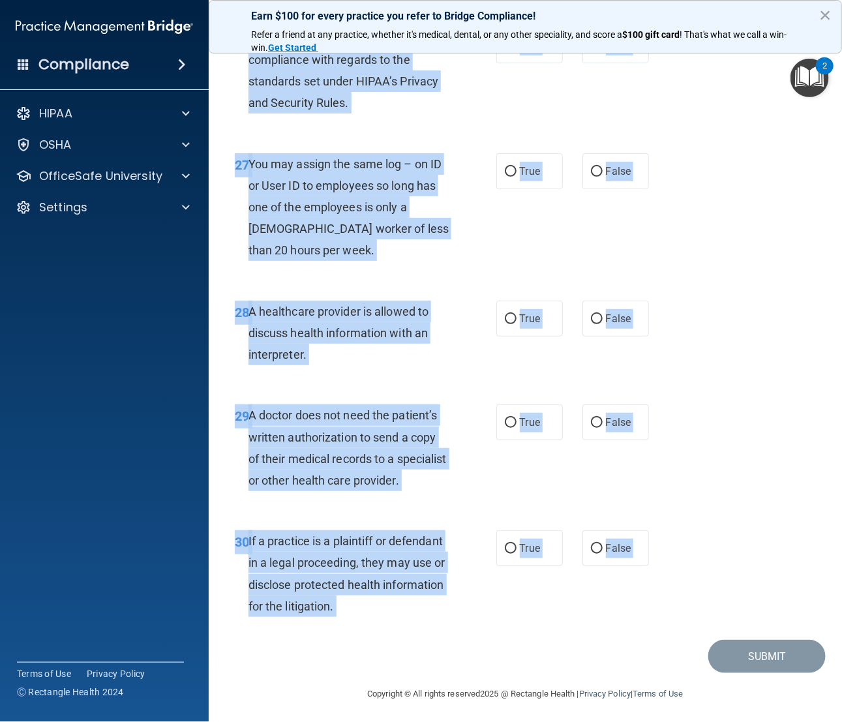
scroll to position [3505, 0]
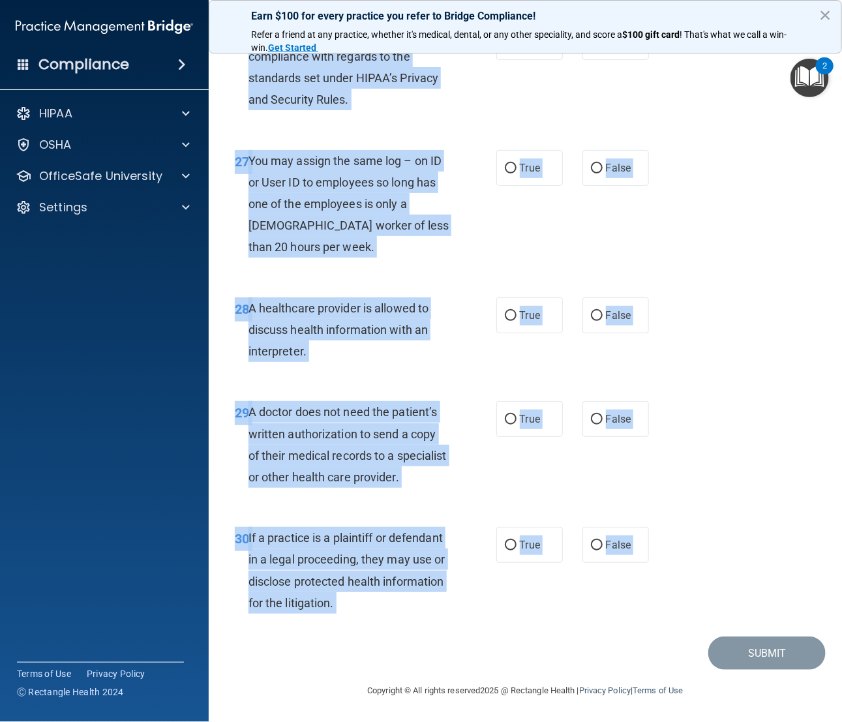
drag, startPoint x: 235, startPoint y: 115, endPoint x: 400, endPoint y: 638, distance: 547.7
copy main "01 A business associate agreement is required with organizations or persons whe…"
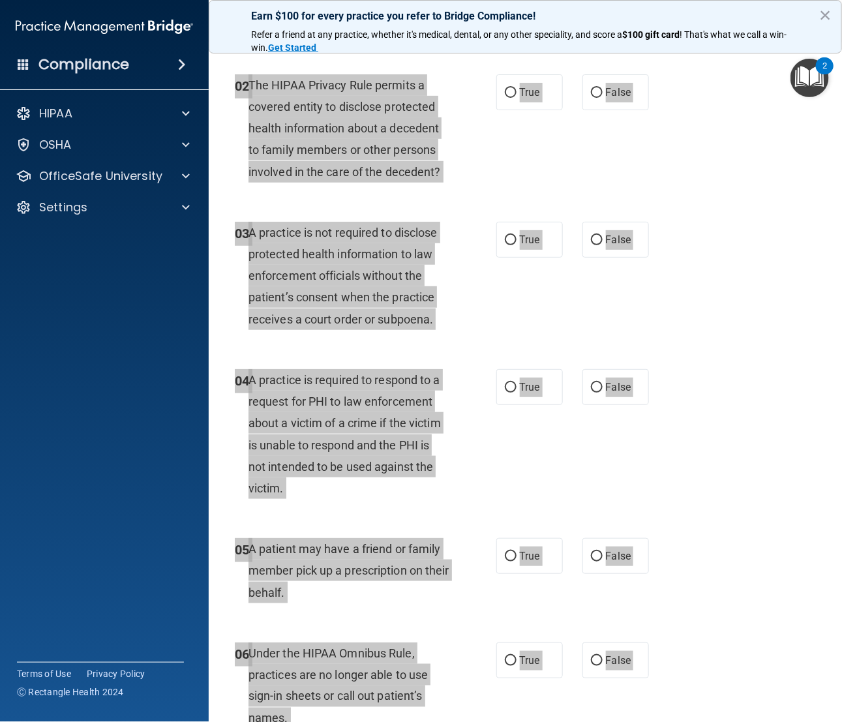
scroll to position [0, 0]
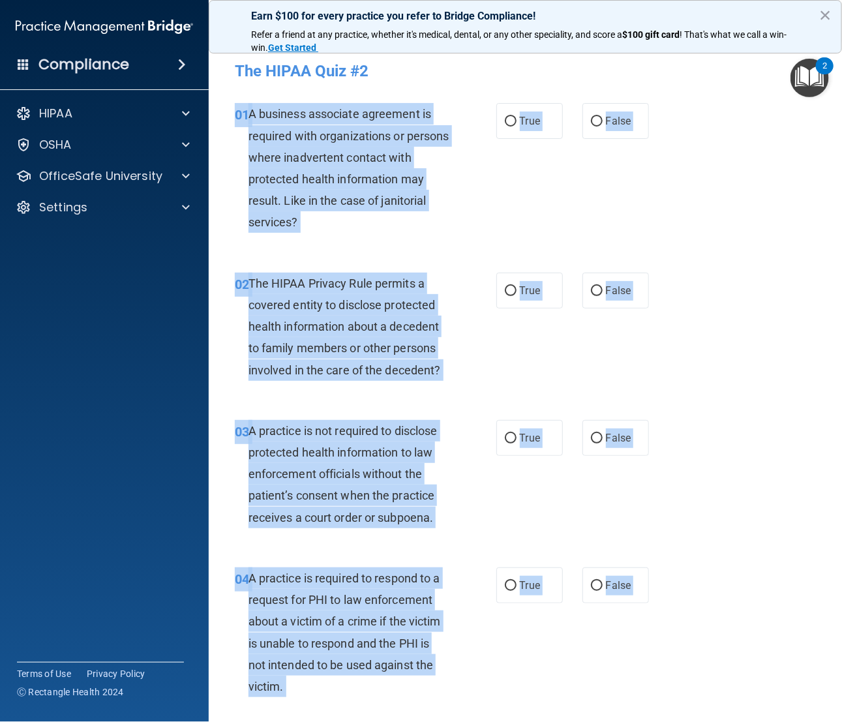
click at [738, 357] on div "02 The HIPAA Privacy Rule permits a covered entity to disclose protected health…" at bounding box center [525, 329] width 601 height 147
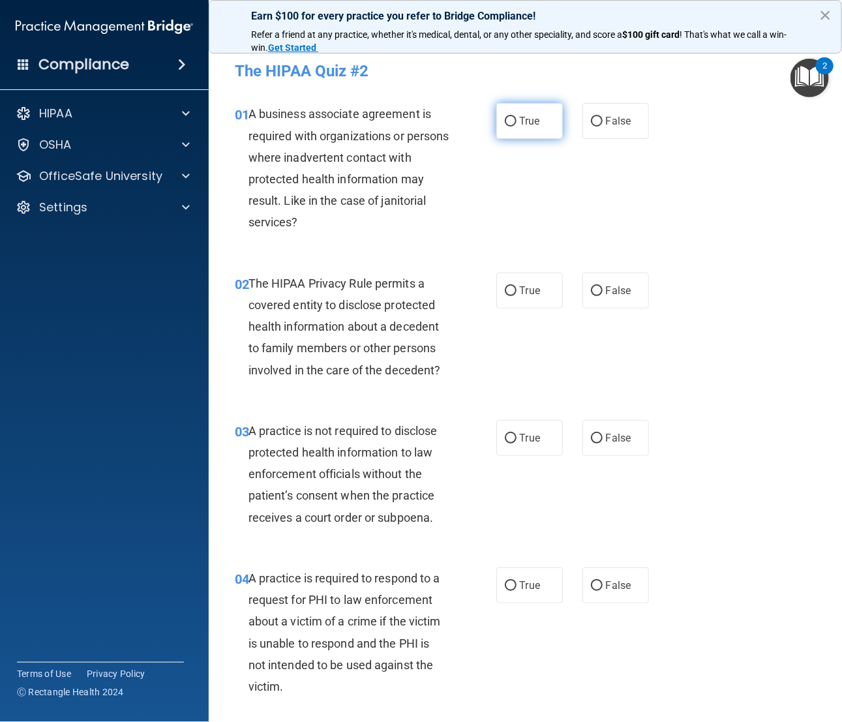
click at [505, 121] on input "True" at bounding box center [511, 122] width 12 height 10
radio input "true"
click at [528, 298] on label "True" at bounding box center [529, 291] width 67 height 36
click at [517, 296] on input "True" at bounding box center [511, 291] width 12 height 10
radio input "true"
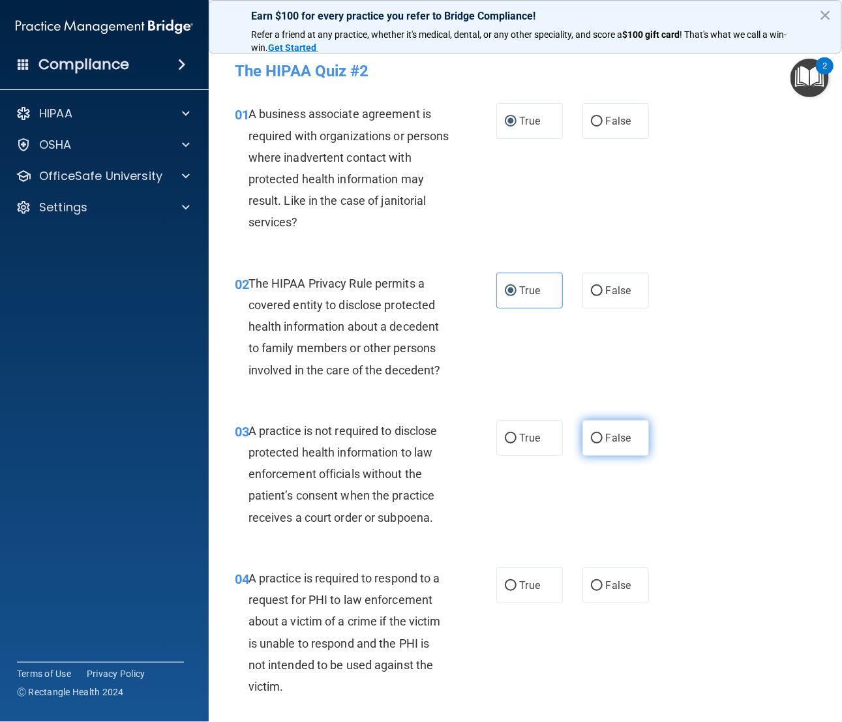
click at [601, 425] on label "False" at bounding box center [615, 438] width 67 height 36
click at [601, 434] on input "False" at bounding box center [597, 439] width 12 height 10
radio input "true"
click at [520, 481] on span "True" at bounding box center [530, 585] width 20 height 12
click at [513, 481] on input "True" at bounding box center [511, 586] width 12 height 10
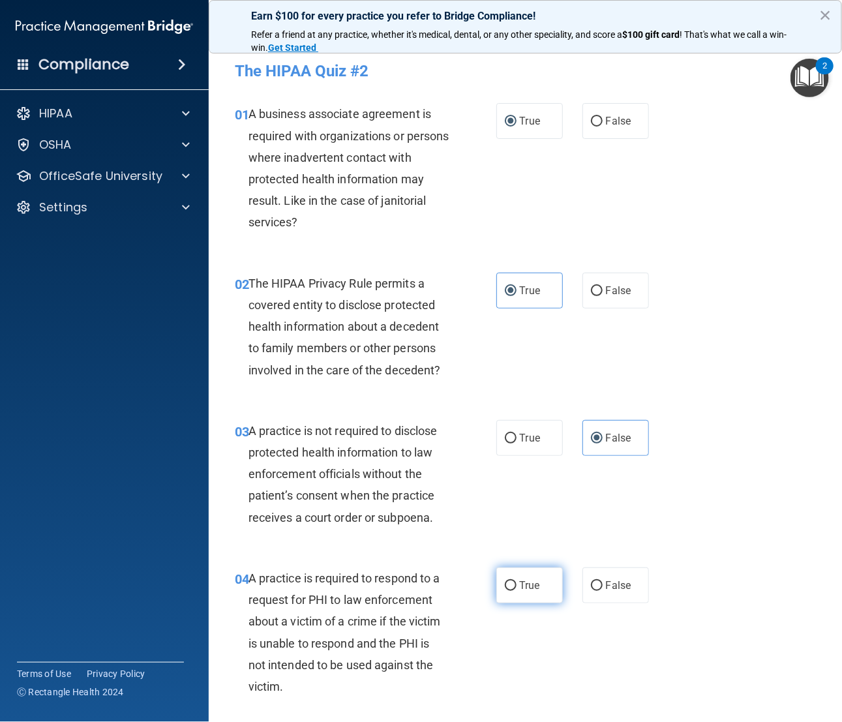
radio input "true"
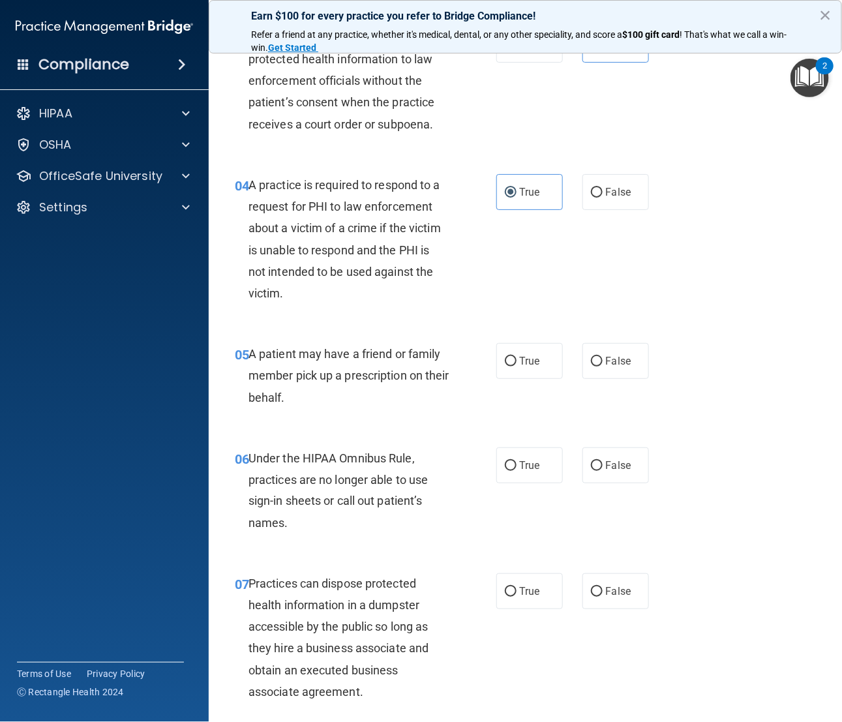
scroll to position [489, 0]
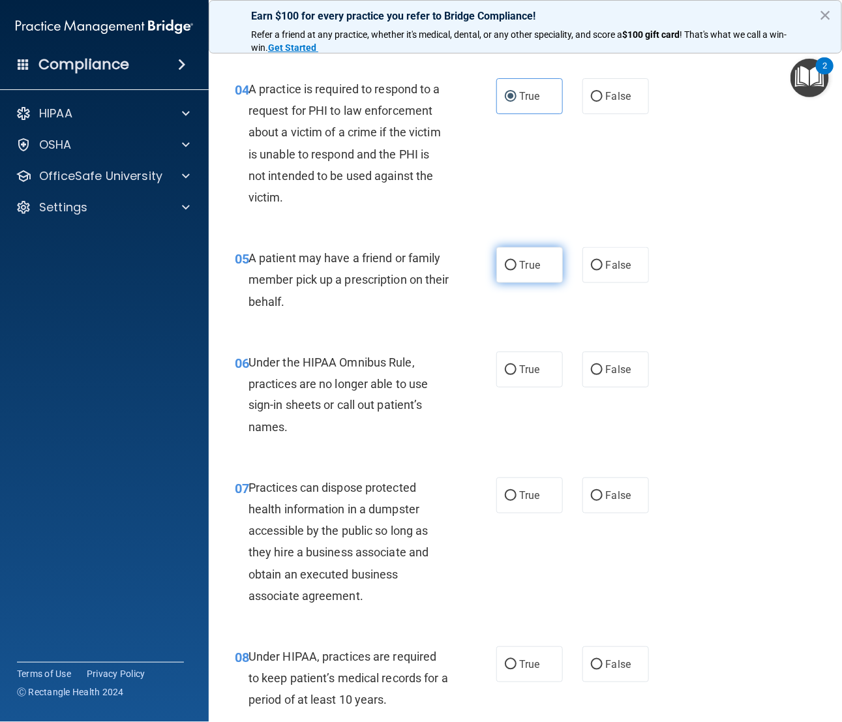
click at [509, 267] on label "True" at bounding box center [529, 265] width 67 height 36
click at [509, 267] on input "True" at bounding box center [511, 266] width 12 height 10
radio input "true"
click at [595, 370] on label "False" at bounding box center [615, 370] width 67 height 36
click at [595, 370] on input "False" at bounding box center [597, 370] width 12 height 10
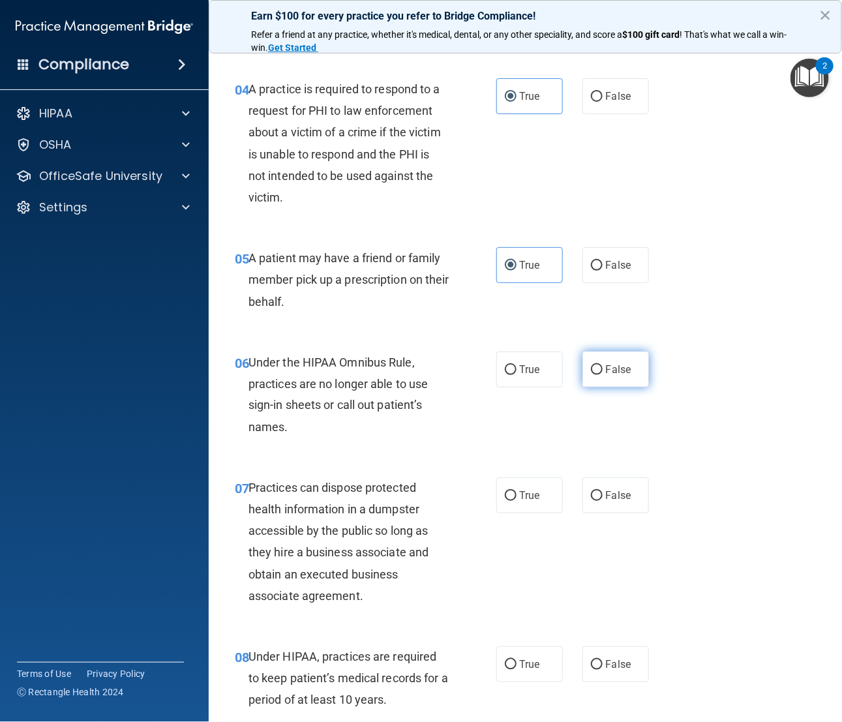
radio input "true"
click at [626, 481] on label "False" at bounding box center [615, 495] width 67 height 36
click at [603, 481] on input "False" at bounding box center [597, 496] width 12 height 10
radio input "true"
click at [603, 481] on label "False" at bounding box center [615, 664] width 67 height 36
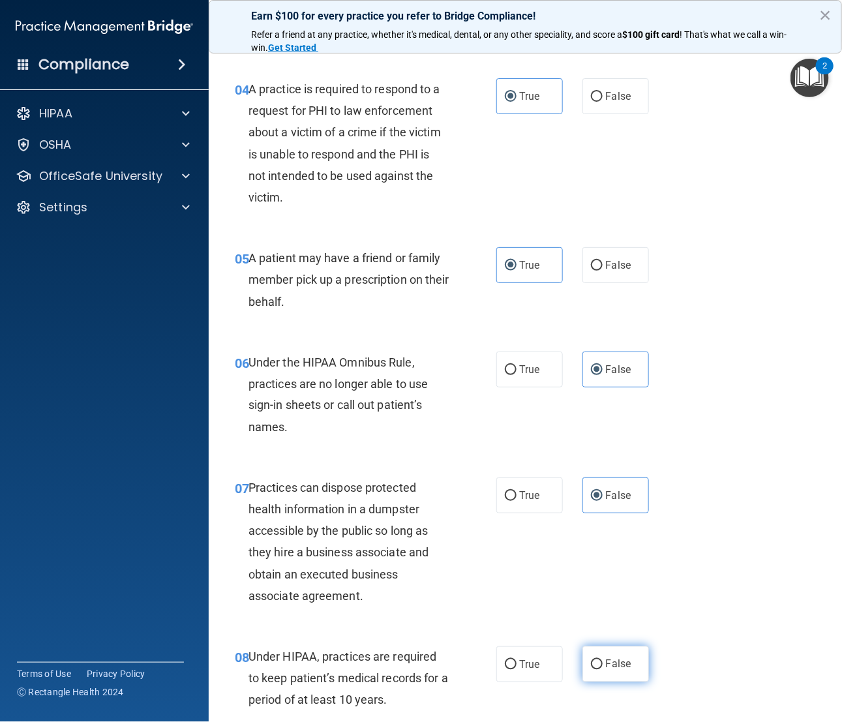
click at [603, 481] on input "False" at bounding box center [597, 665] width 12 height 10
radio input "true"
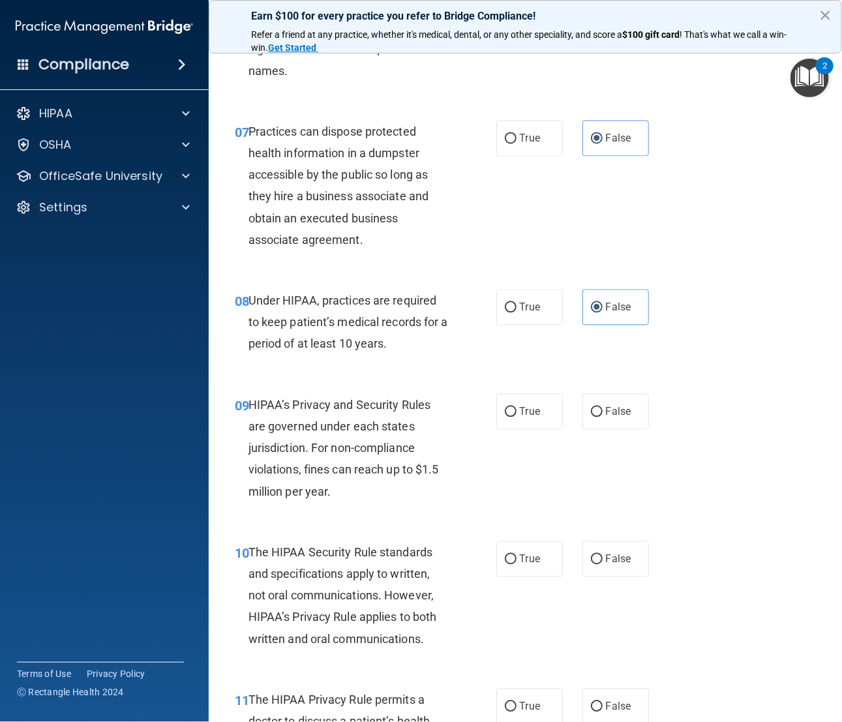
scroll to position [881, 0]
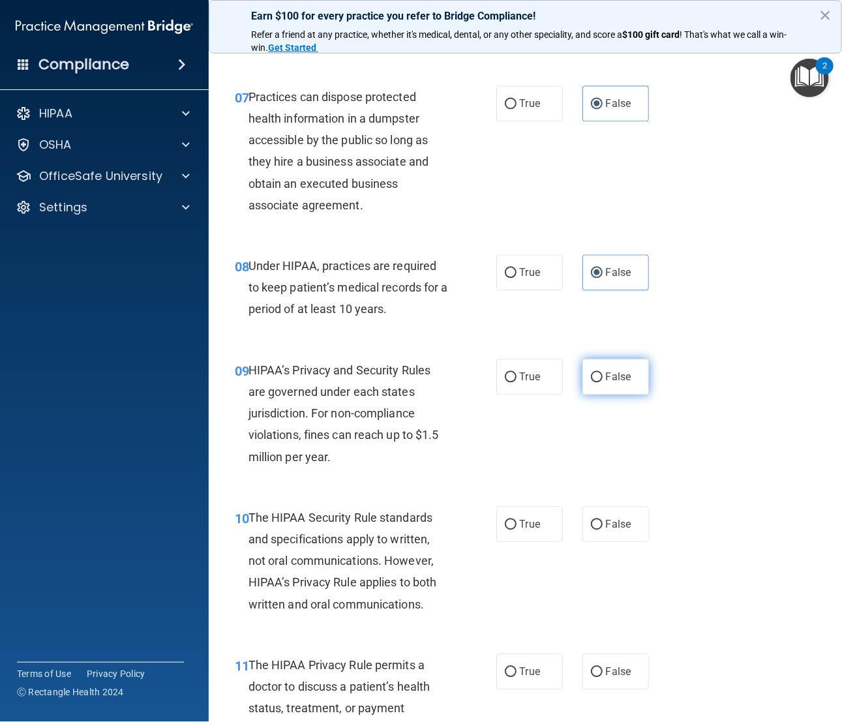
click at [605, 393] on label "False" at bounding box center [615, 377] width 67 height 36
click at [603, 383] on input "False" at bounding box center [597, 378] width 12 height 10
radio input "true"
click at [614, 481] on span "False" at bounding box center [618, 525] width 25 height 12
click at [603, 481] on input "False" at bounding box center [597, 526] width 12 height 10
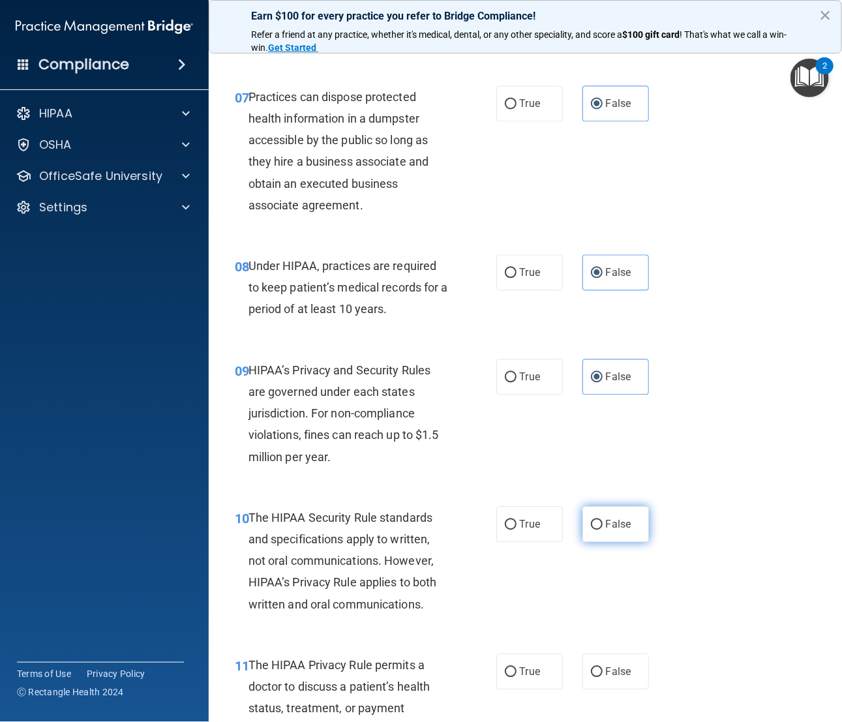
radio input "true"
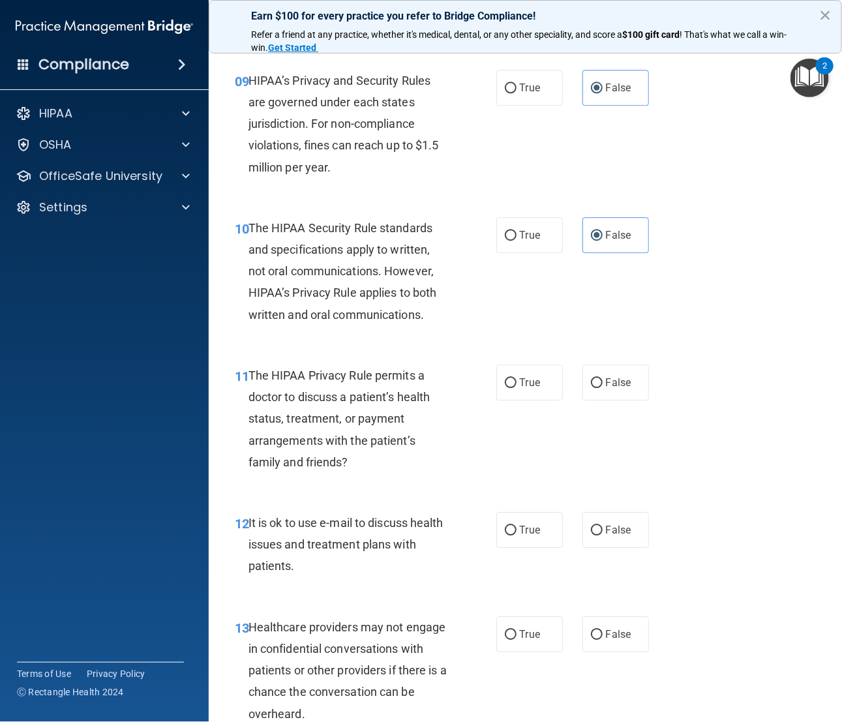
scroll to position [1174, 0]
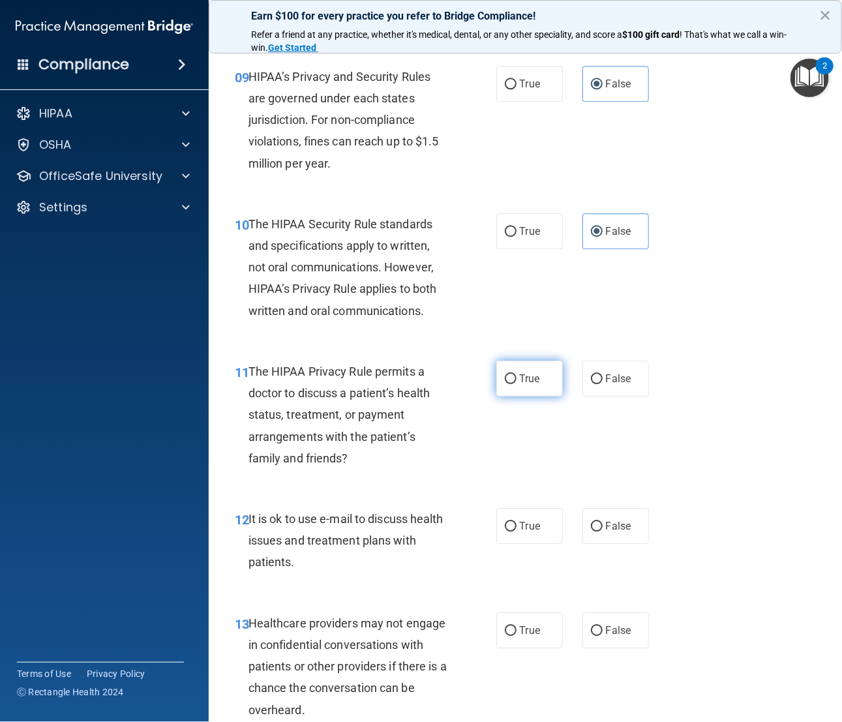
click at [496, 380] on label "True" at bounding box center [529, 379] width 67 height 36
click at [505, 380] on input "True" at bounding box center [511, 379] width 12 height 10
radio input "true"
click at [625, 481] on label "False" at bounding box center [615, 526] width 67 height 36
click at [603, 481] on input "False" at bounding box center [597, 527] width 12 height 10
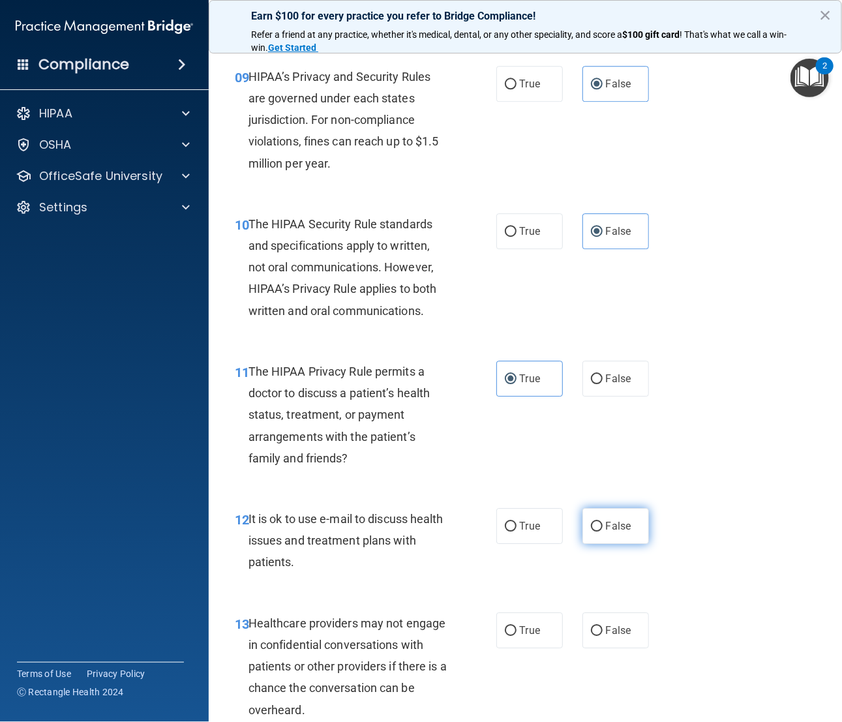
radio input "true"
click at [521, 481] on span "True" at bounding box center [530, 630] width 20 height 12
click at [517, 481] on input "True" at bounding box center [511, 631] width 12 height 10
radio input "true"
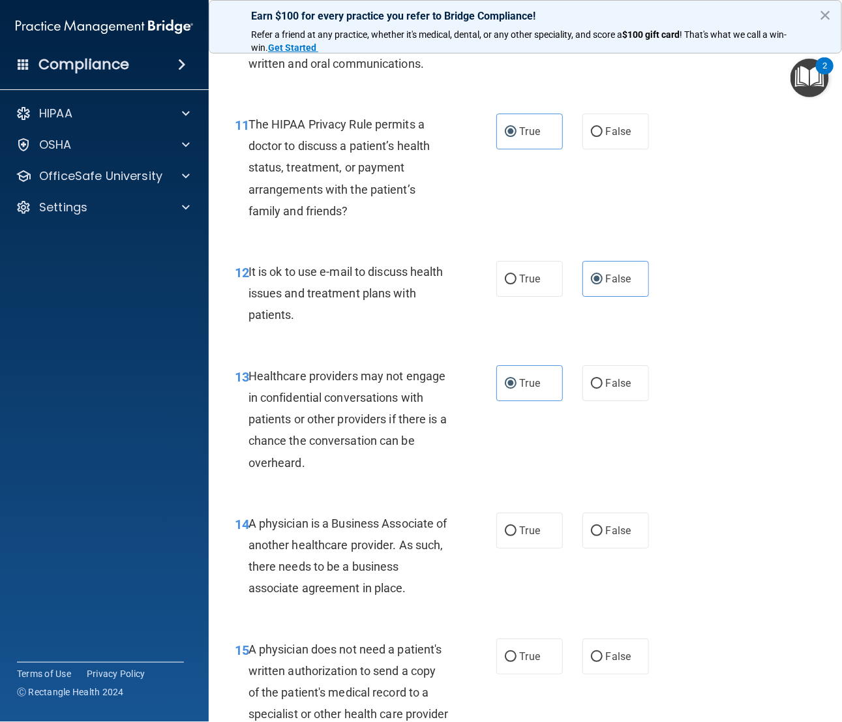
scroll to position [1468, 0]
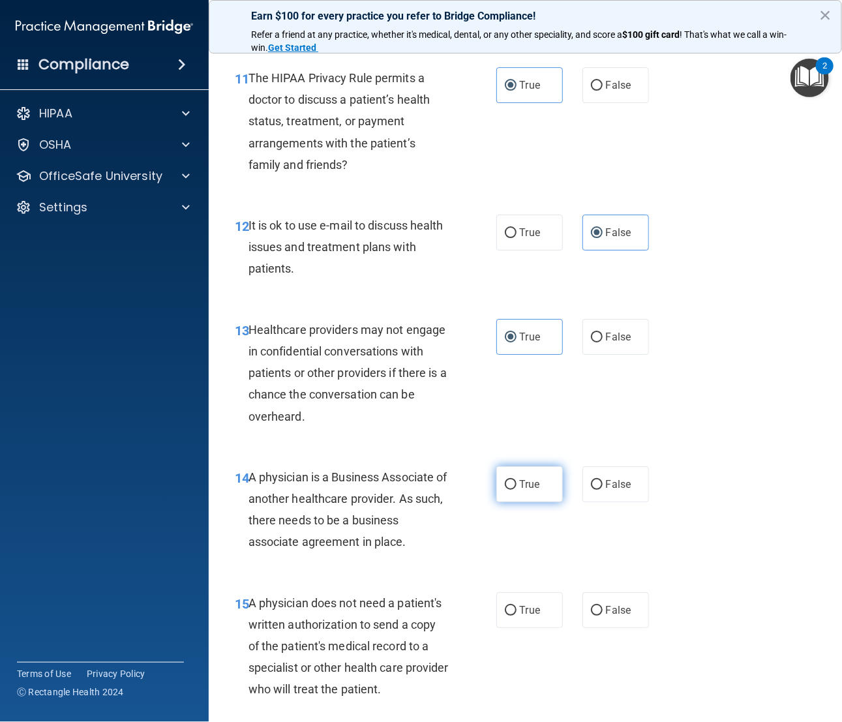
click at [520, 481] on span "True" at bounding box center [530, 484] width 20 height 12
click at [515, 481] on input "True" at bounding box center [511, 485] width 12 height 10
radio input "true"
click at [522, 481] on span "True" at bounding box center [530, 610] width 20 height 12
click at [517, 481] on input "True" at bounding box center [511, 611] width 12 height 10
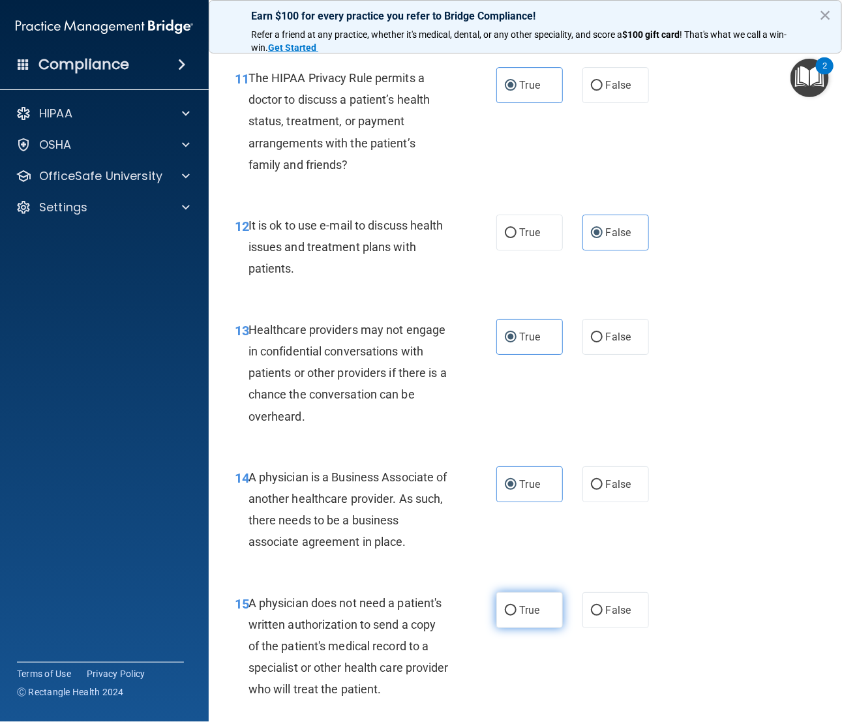
radio input "true"
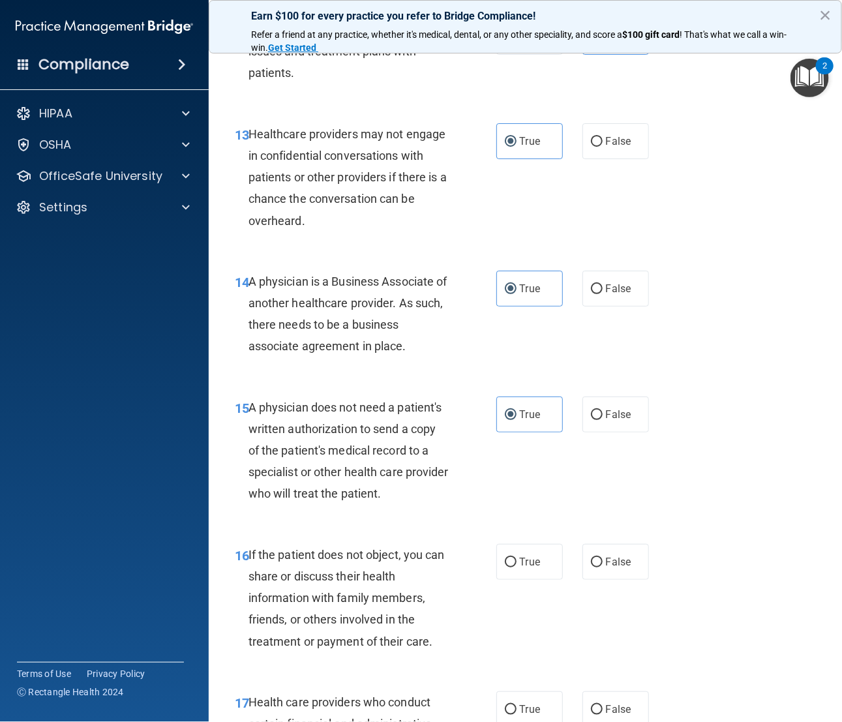
scroll to position [1761, 0]
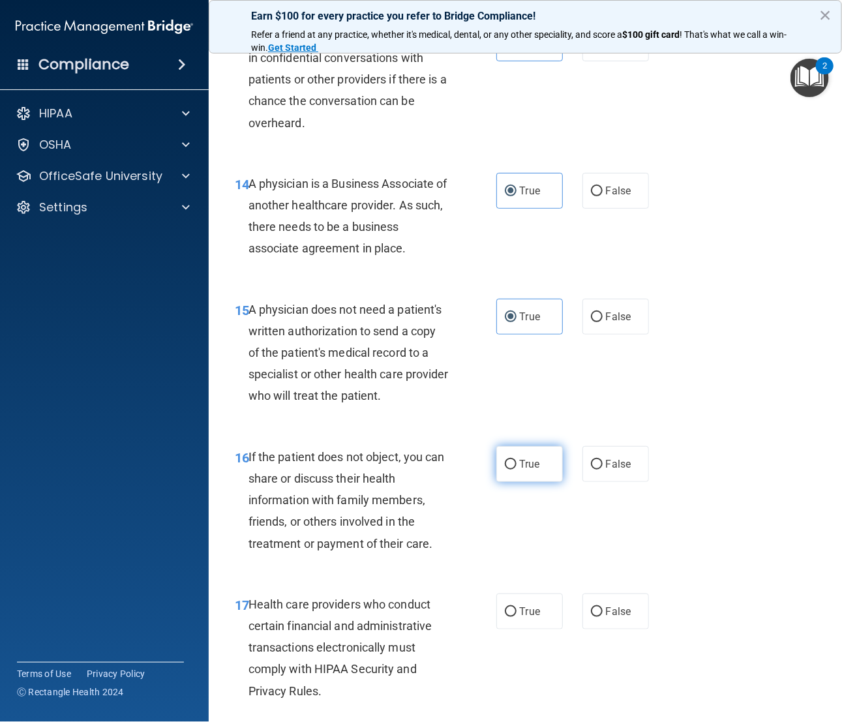
click at [517, 455] on label "True" at bounding box center [529, 464] width 67 height 36
click at [517, 460] on input "True" at bounding box center [511, 465] width 12 height 10
radio input "true"
click at [522, 481] on div "17 Health care providers who conduct certain financial and administrative trans…" at bounding box center [525, 650] width 601 height 147
click at [528, 481] on label "True" at bounding box center [529, 612] width 67 height 36
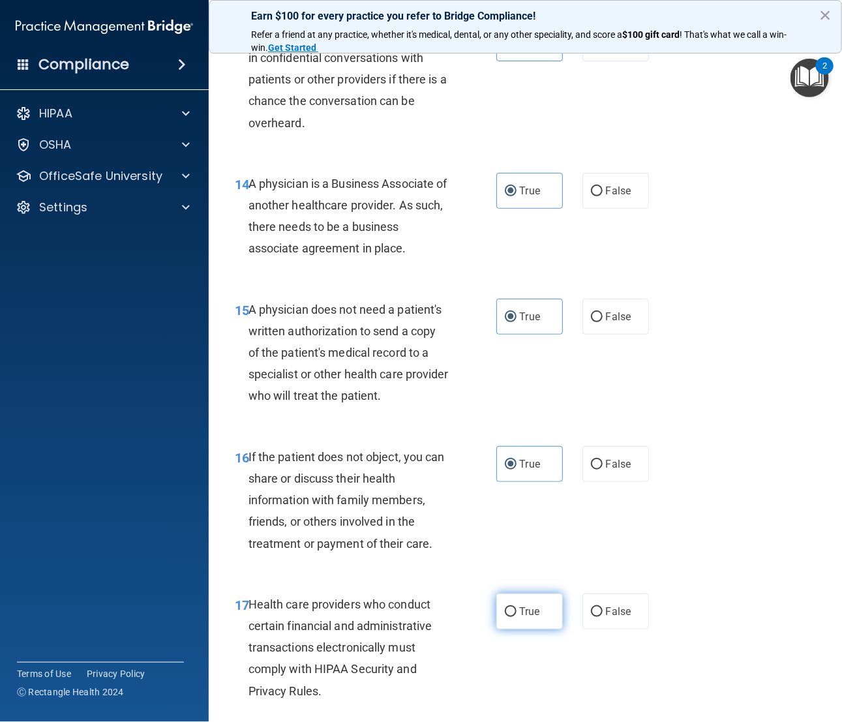
click at [517, 481] on input "True" at bounding box center [511, 612] width 12 height 10
radio input "true"
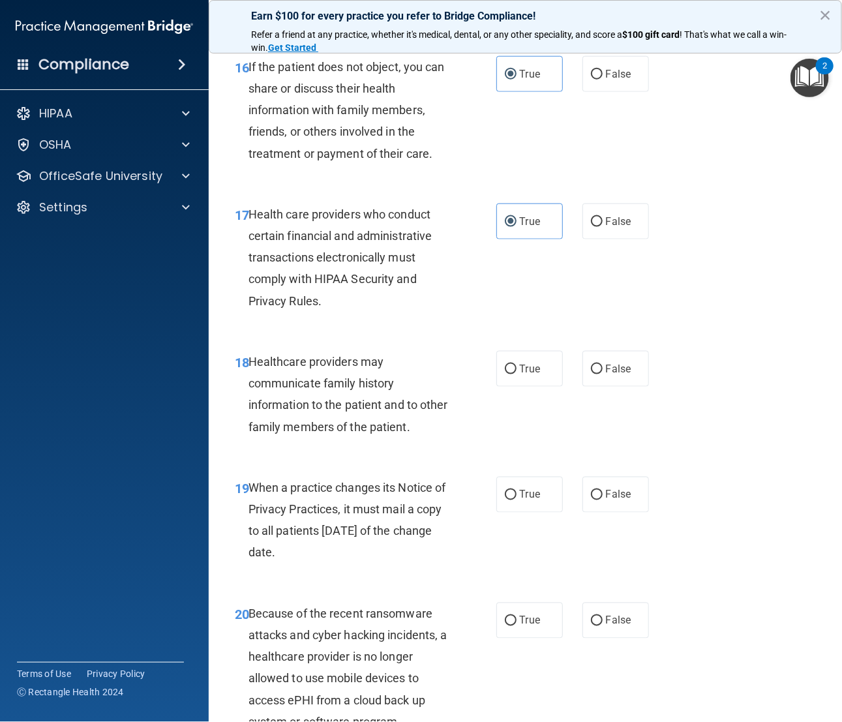
scroll to position [2153, 0]
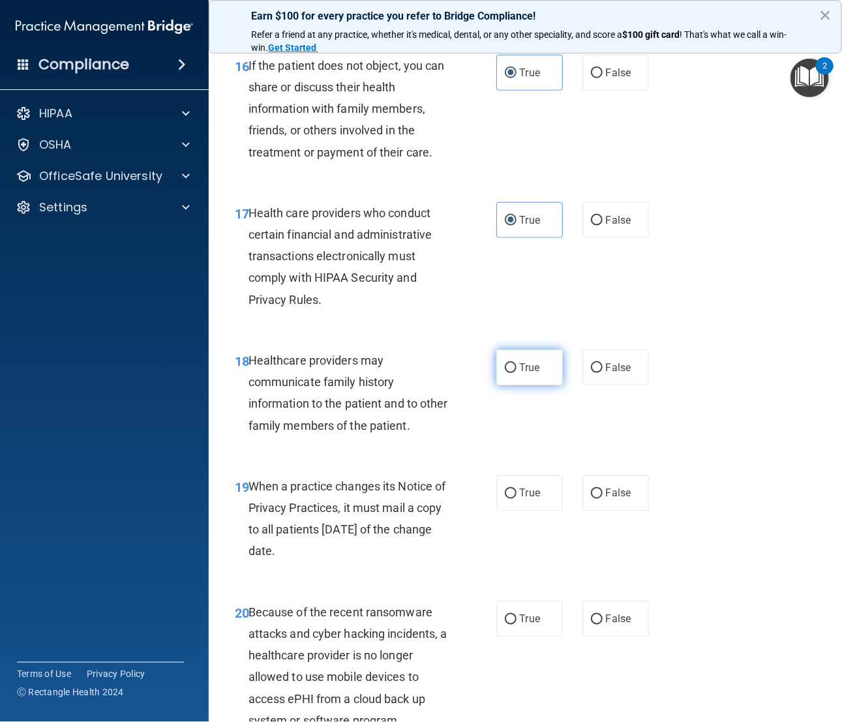
click at [543, 370] on label "True" at bounding box center [529, 368] width 67 height 36
click at [517, 370] on input "True" at bounding box center [511, 368] width 12 height 10
radio input "true"
click at [614, 481] on span "False" at bounding box center [618, 493] width 25 height 12
click at [603, 481] on input "False" at bounding box center [597, 494] width 12 height 10
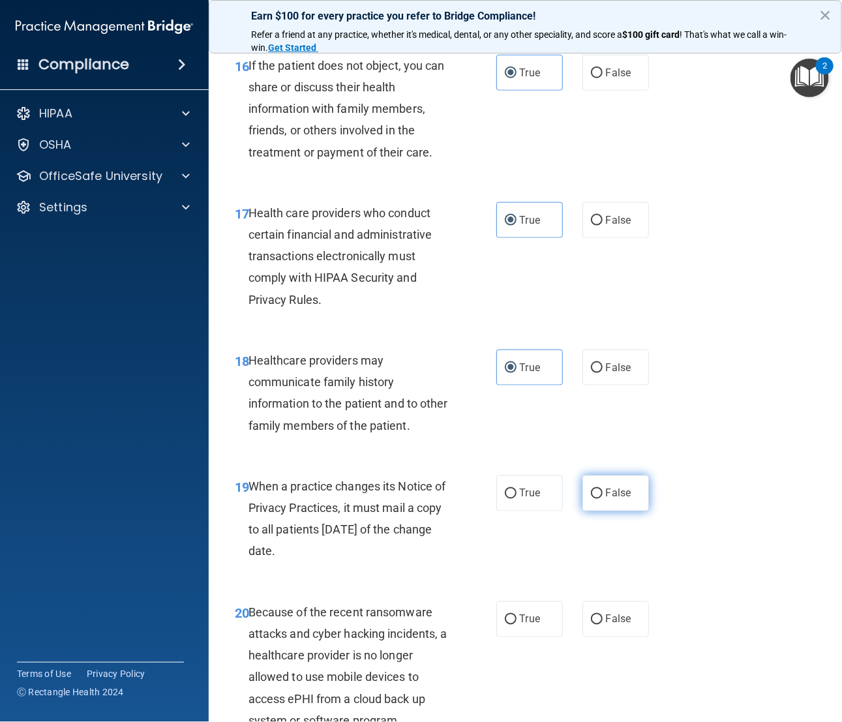
radio input "true"
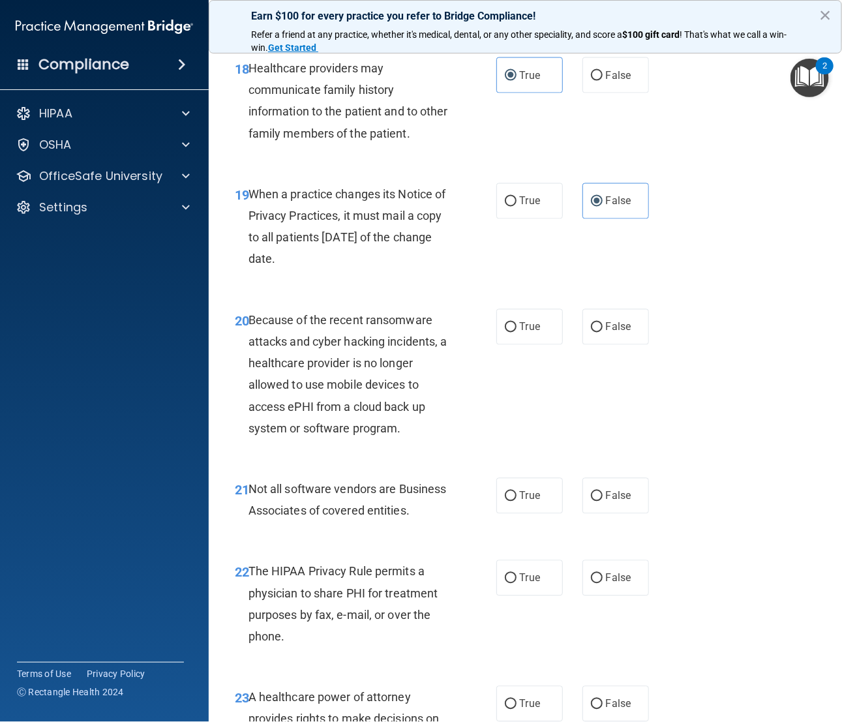
scroll to position [2446, 0]
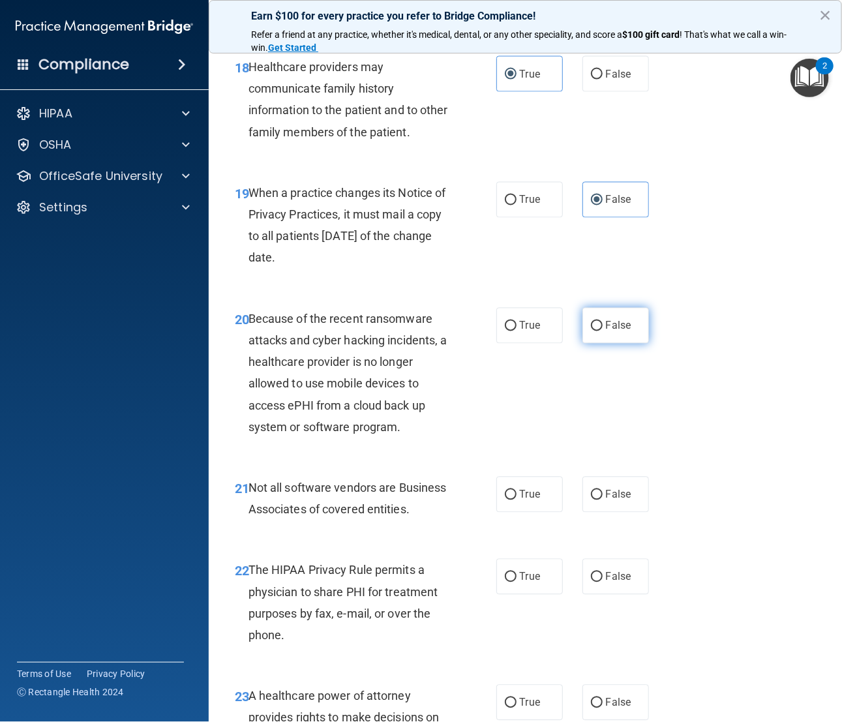
click at [606, 327] on span "False" at bounding box center [618, 326] width 25 height 12
click at [599, 327] on input "False" at bounding box center [597, 327] width 12 height 10
radio input "true"
click at [523, 481] on span "True" at bounding box center [530, 495] width 20 height 12
click at [517, 481] on input "True" at bounding box center [511, 496] width 12 height 10
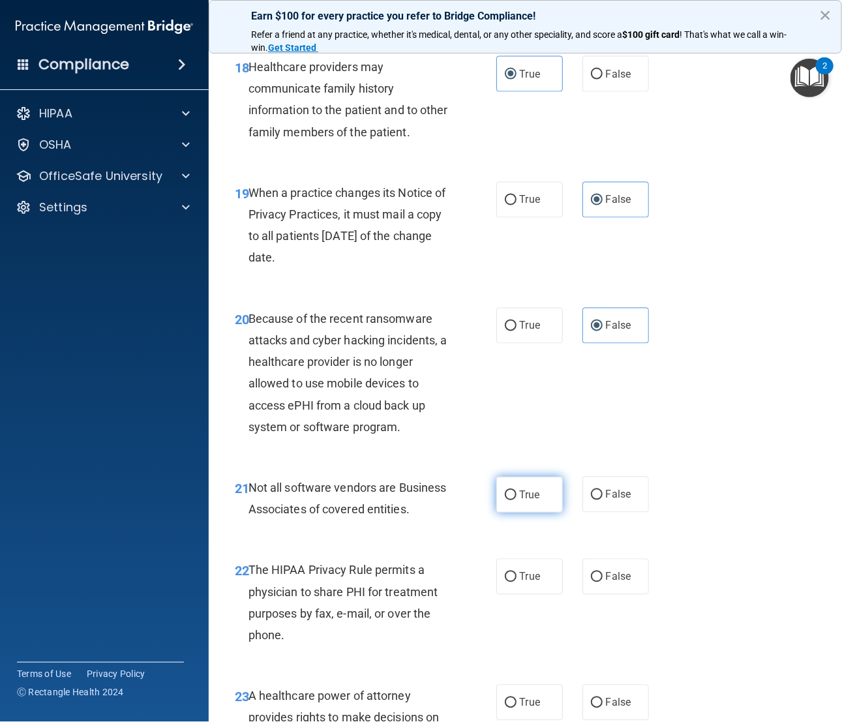
radio input "true"
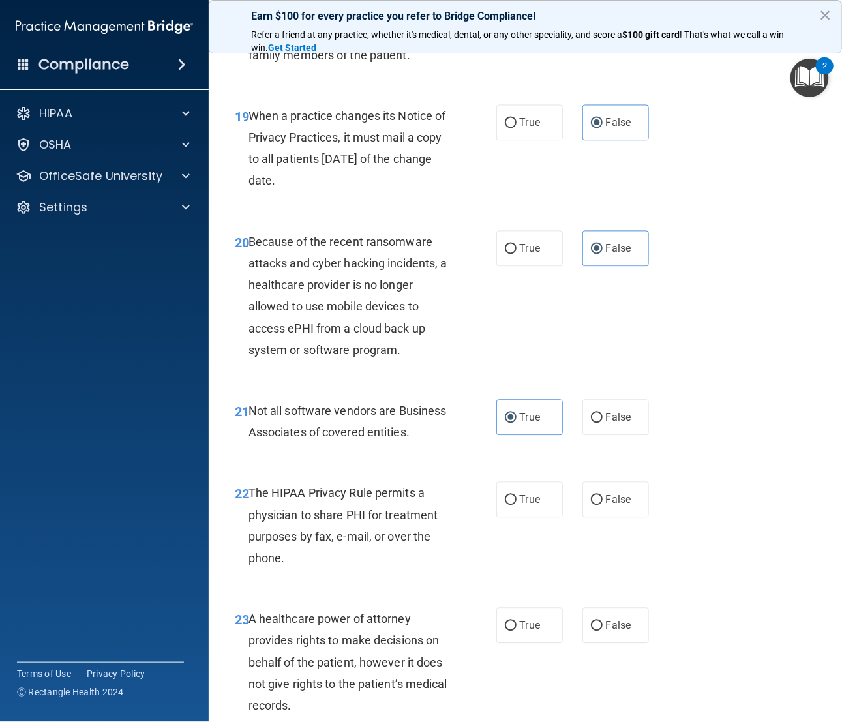
scroll to position [2642, 0]
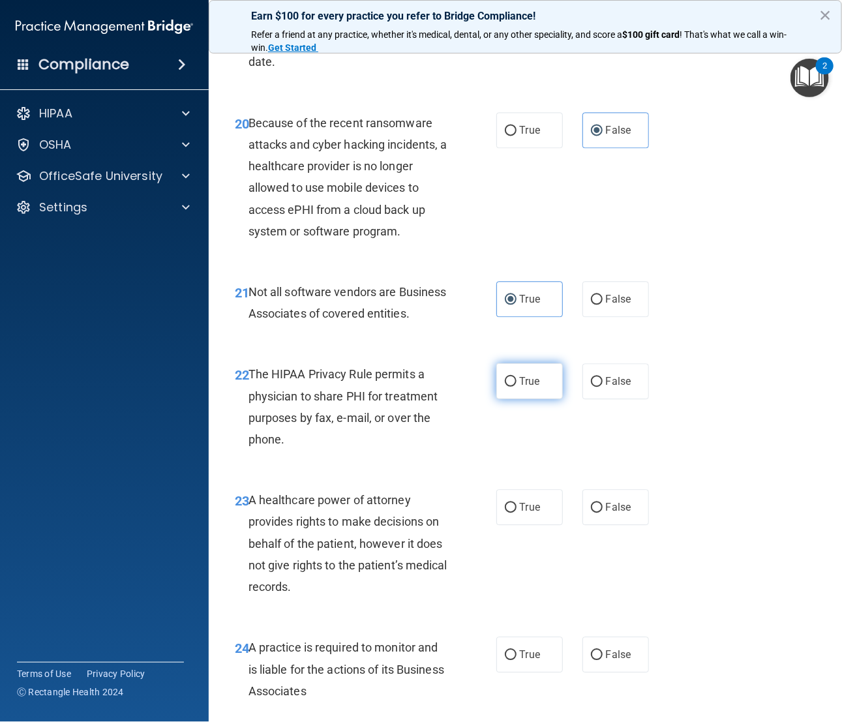
click at [538, 399] on label "True" at bounding box center [529, 381] width 67 height 36
click at [517, 387] on input "True" at bounding box center [511, 382] width 12 height 10
radio input "true"
click at [521, 481] on label "True" at bounding box center [529, 507] width 67 height 36
click at [517, 481] on input "True" at bounding box center [511, 508] width 12 height 10
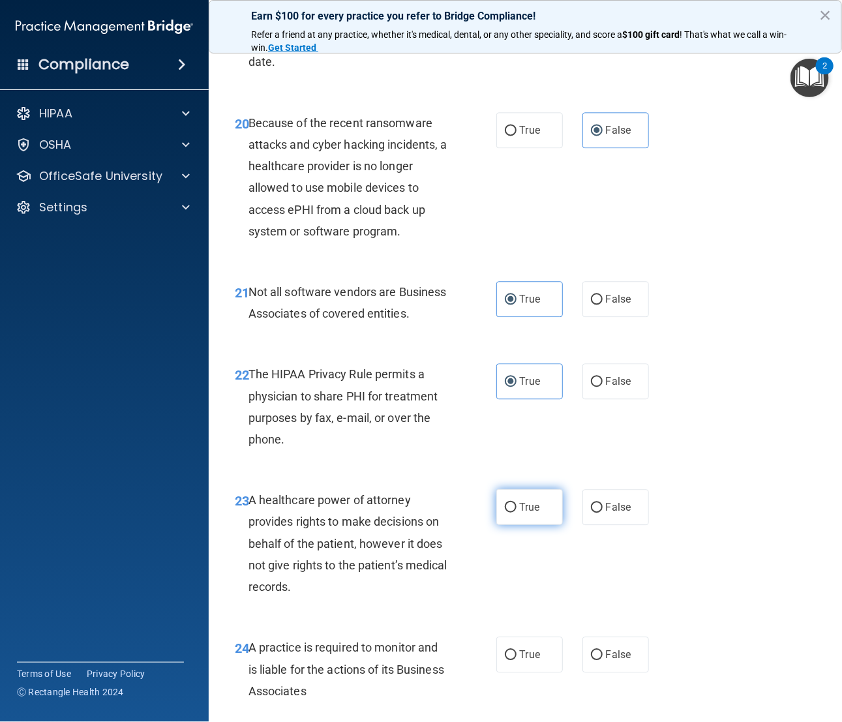
radio input "true"
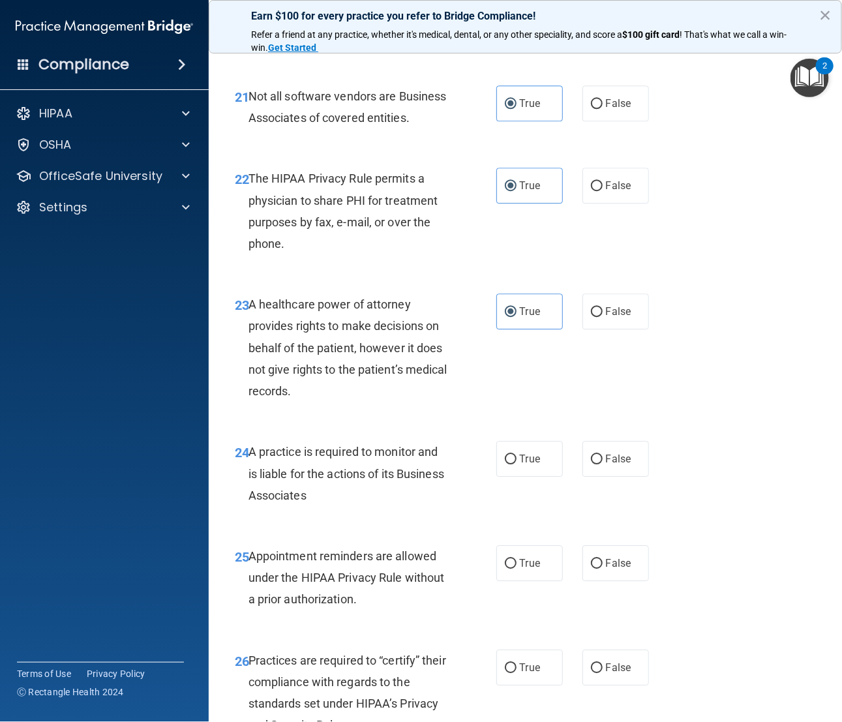
scroll to position [2935, 0]
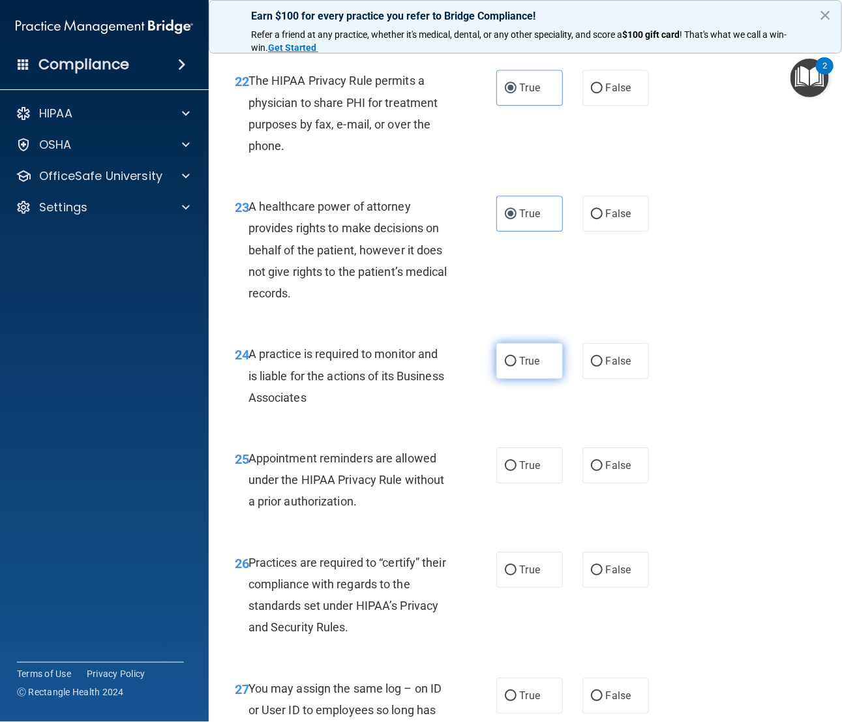
click at [528, 367] on span "True" at bounding box center [530, 361] width 20 height 12
click at [517, 367] on input "True" at bounding box center [511, 362] width 12 height 10
radio input "true"
click at [549, 480] on label "True" at bounding box center [529, 465] width 67 height 36
click at [517, 471] on input "True" at bounding box center [511, 466] width 12 height 10
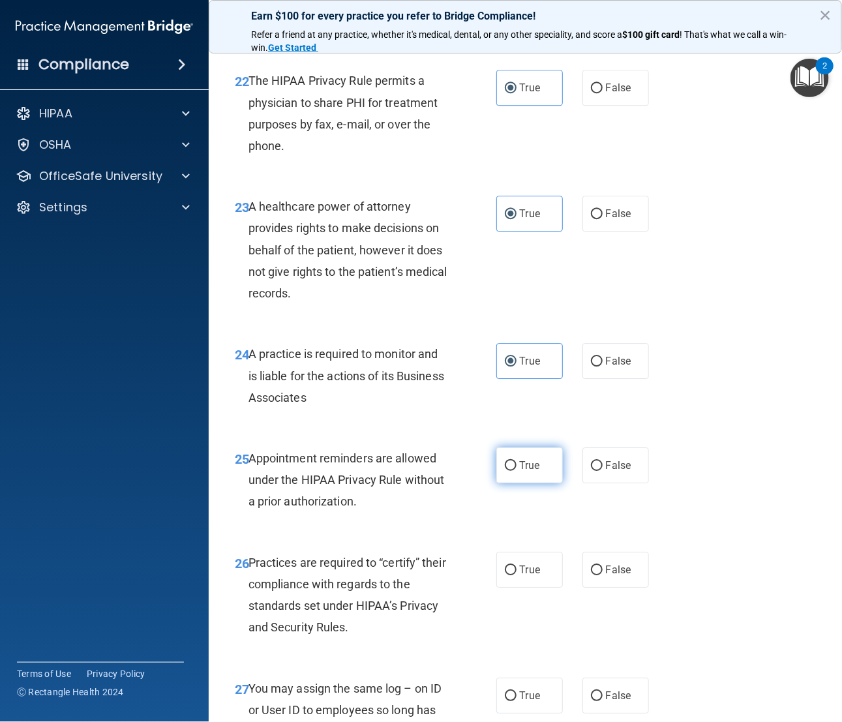
radio input "true"
click at [593, 481] on input "False" at bounding box center [597, 571] width 12 height 10
radio input "true"
click at [591, 481] on input "False" at bounding box center [597, 696] width 12 height 10
radio input "true"
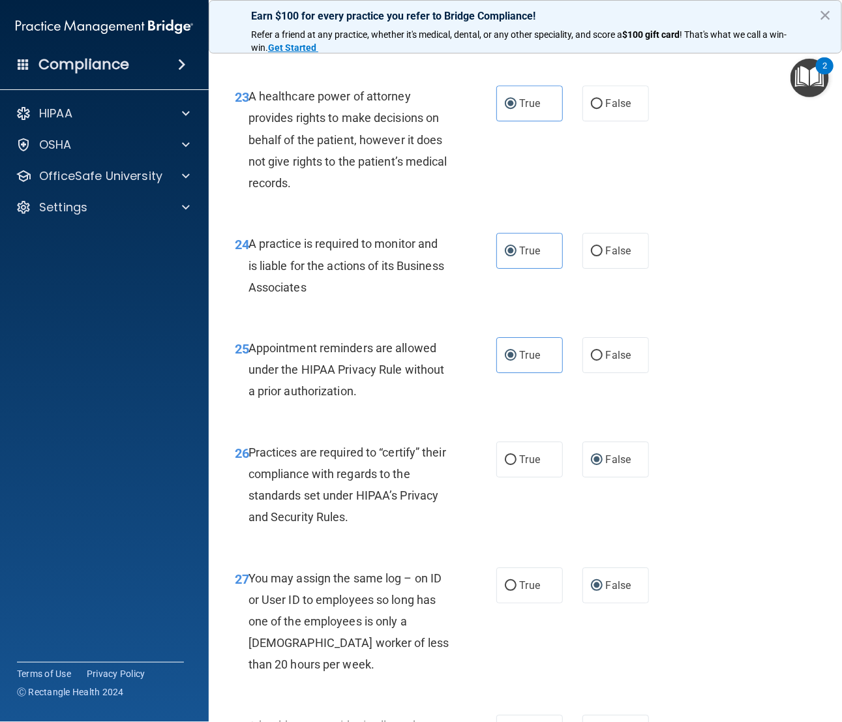
scroll to position [3505, 0]
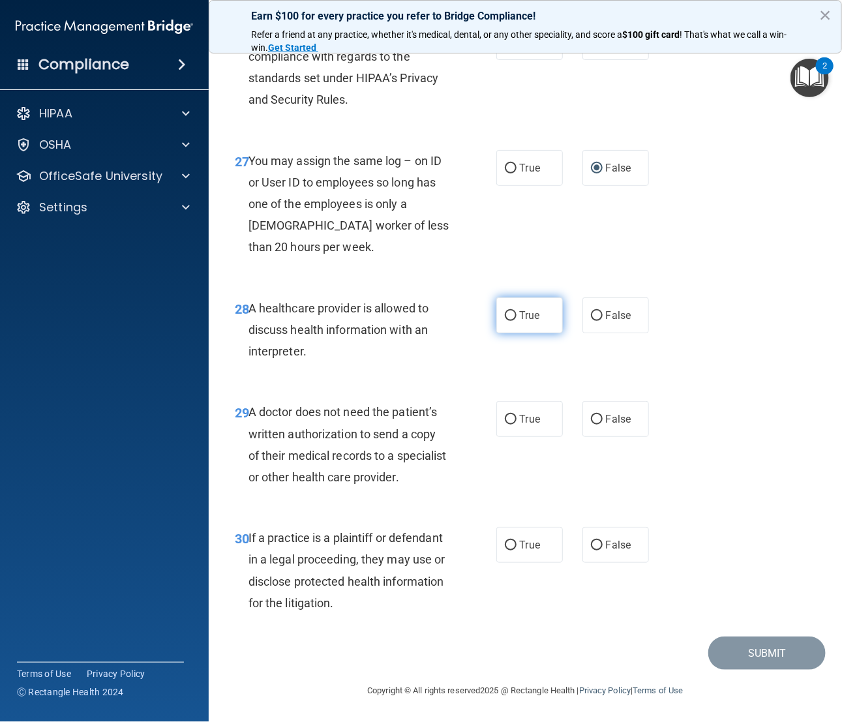
click at [527, 297] on label "True" at bounding box center [529, 315] width 67 height 36
click at [517, 311] on input "True" at bounding box center [511, 316] width 12 height 10
radio input "true"
drag, startPoint x: 521, startPoint y: 378, endPoint x: 515, endPoint y: 397, distance: 20.4
click at [515, 396] on div "29 A doctor does not need the patient’s written authorization to send a copy of…" at bounding box center [525, 448] width 601 height 126
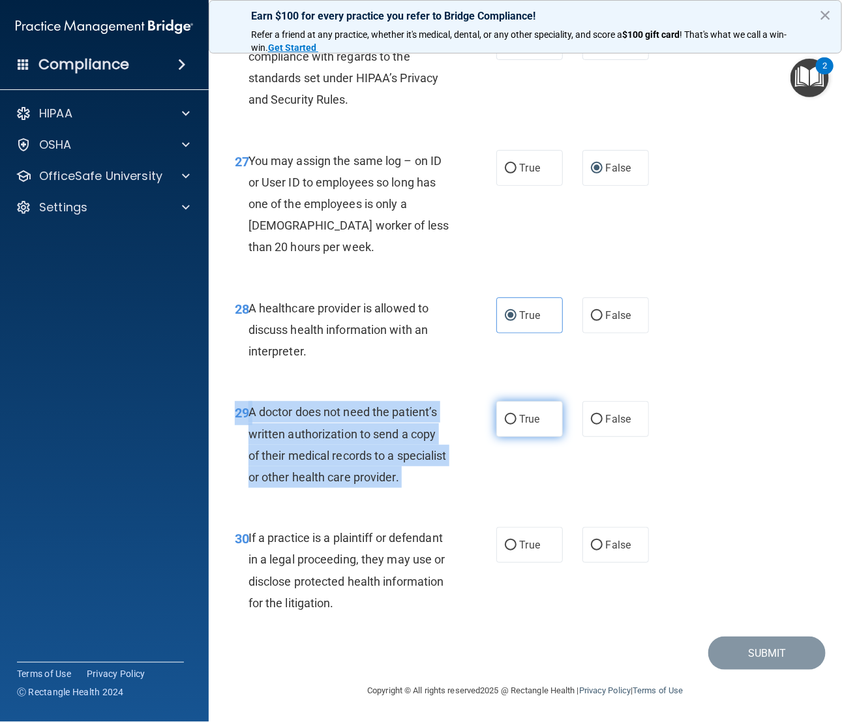
click at [520, 413] on span "True" at bounding box center [530, 419] width 20 height 12
click at [515, 415] on input "True" at bounding box center [511, 420] width 12 height 10
radio input "true"
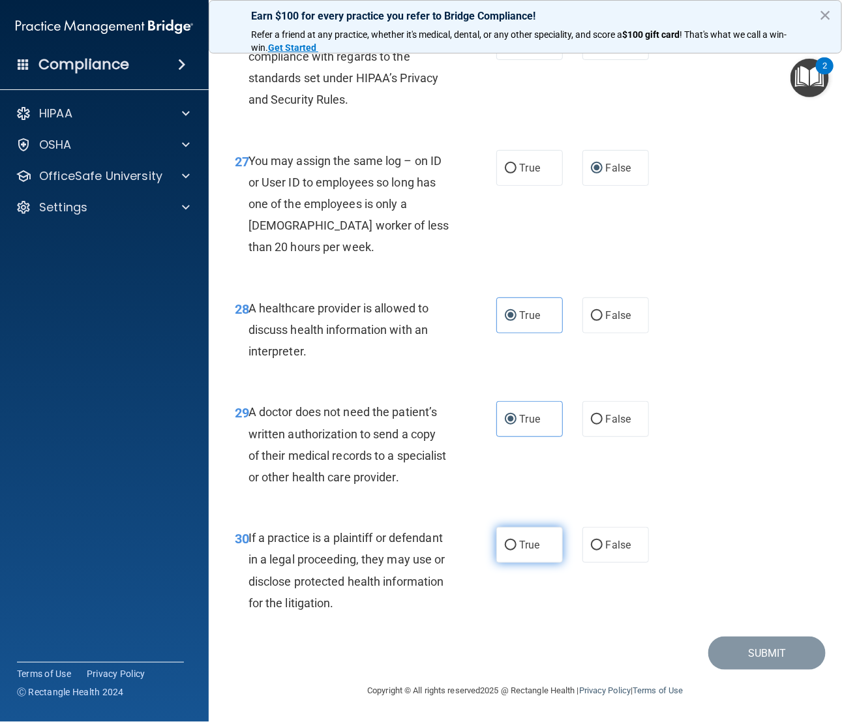
click at [523, 481] on label "True" at bounding box center [529, 545] width 67 height 36
click at [517, 481] on input "True" at bounding box center [511, 546] width 12 height 10
radio input "true"
click at [767, 481] on button "Submit" at bounding box center [766, 653] width 117 height 33
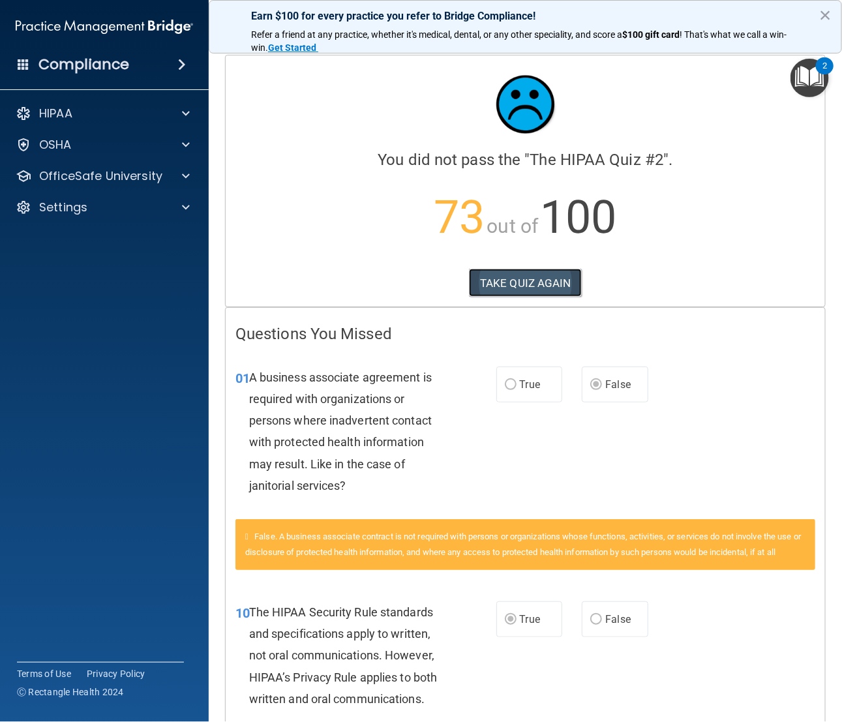
click at [545, 284] on button "TAKE QUIZ AGAIN" at bounding box center [525, 283] width 113 height 29
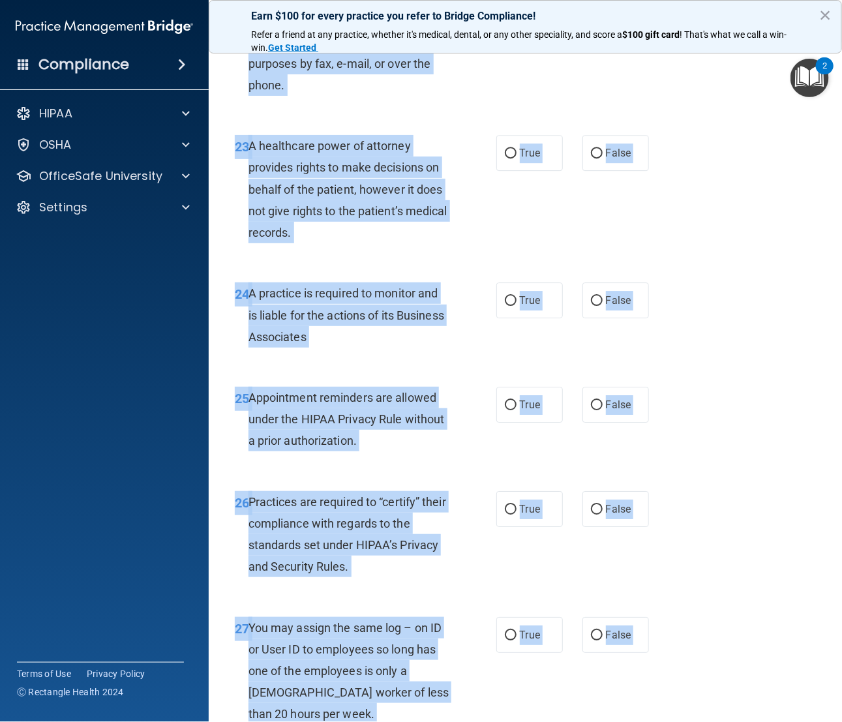
scroll to position [3505, 0]
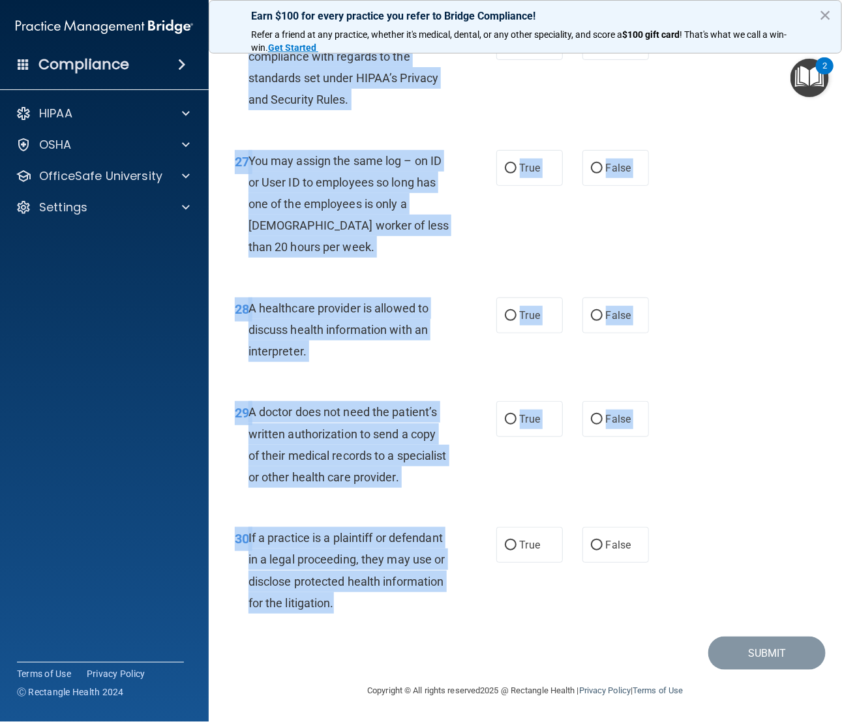
drag, startPoint x: 235, startPoint y: 110, endPoint x: 409, endPoint y: 613, distance: 532.2
copy div "01 A business associate agreement is required with organizations or persons whe…"
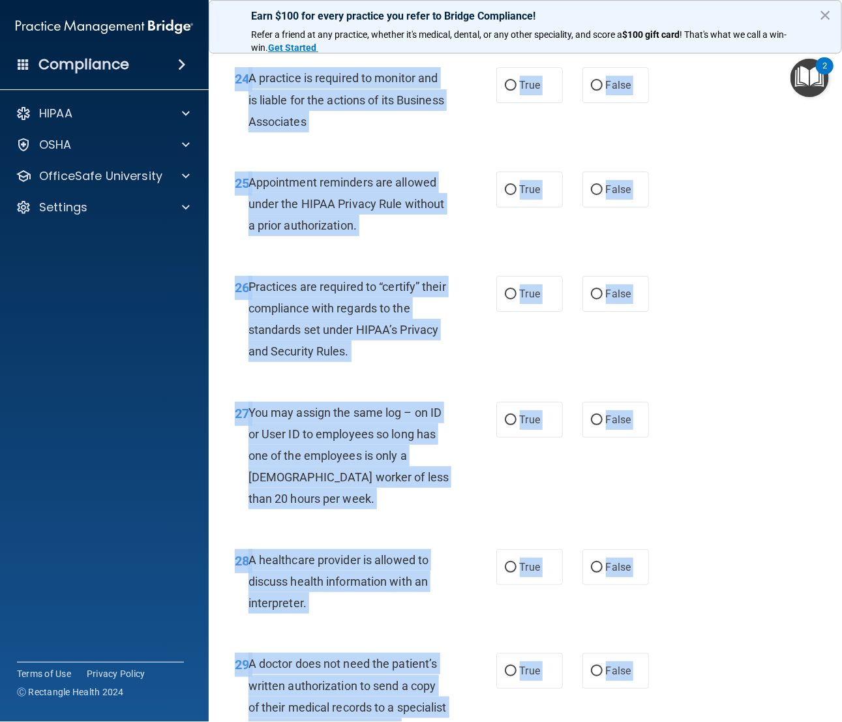
click at [740, 468] on div "27 You may assign the same log – on ID or User ID to employees so long has one …" at bounding box center [525, 458] width 601 height 147
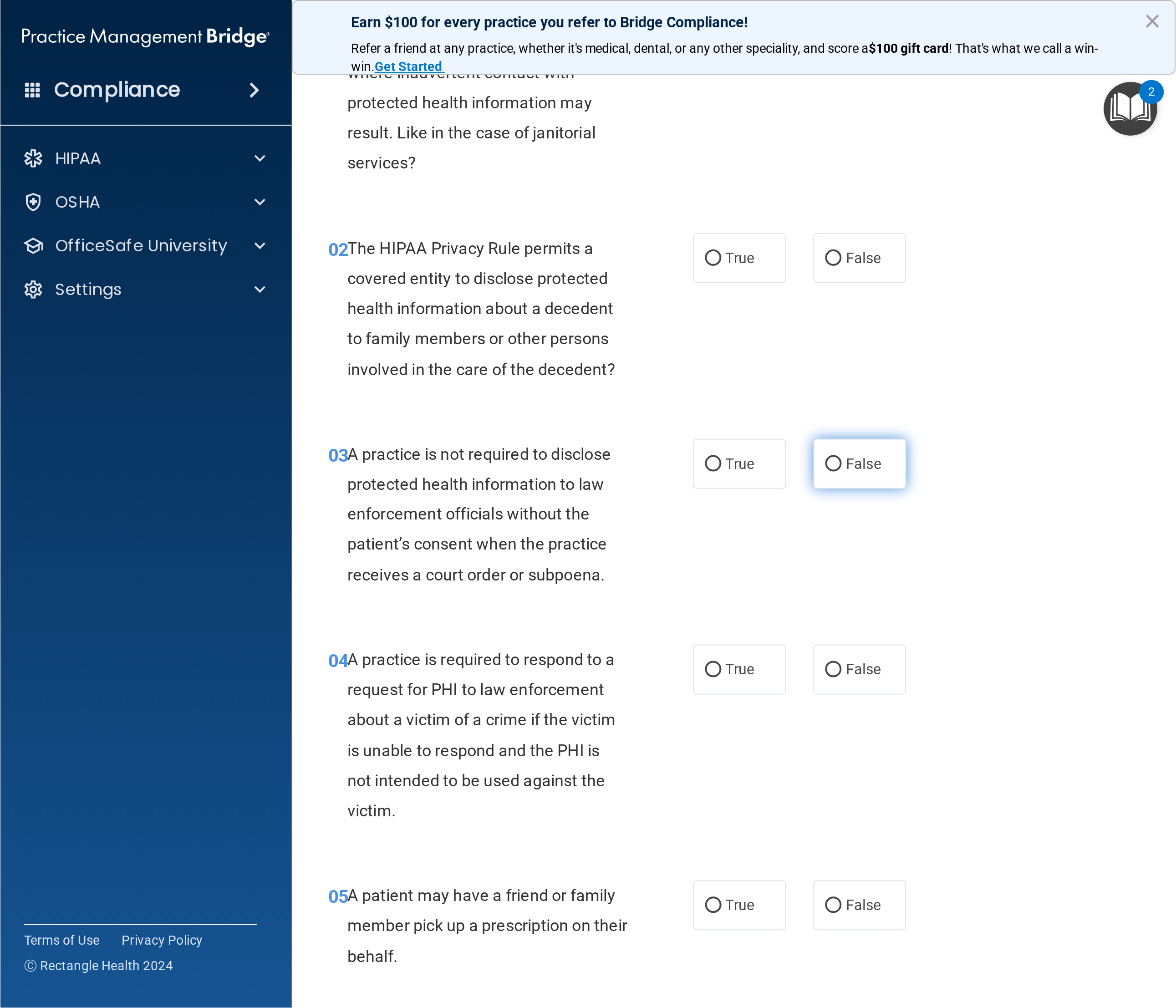
scroll to position [0, 0]
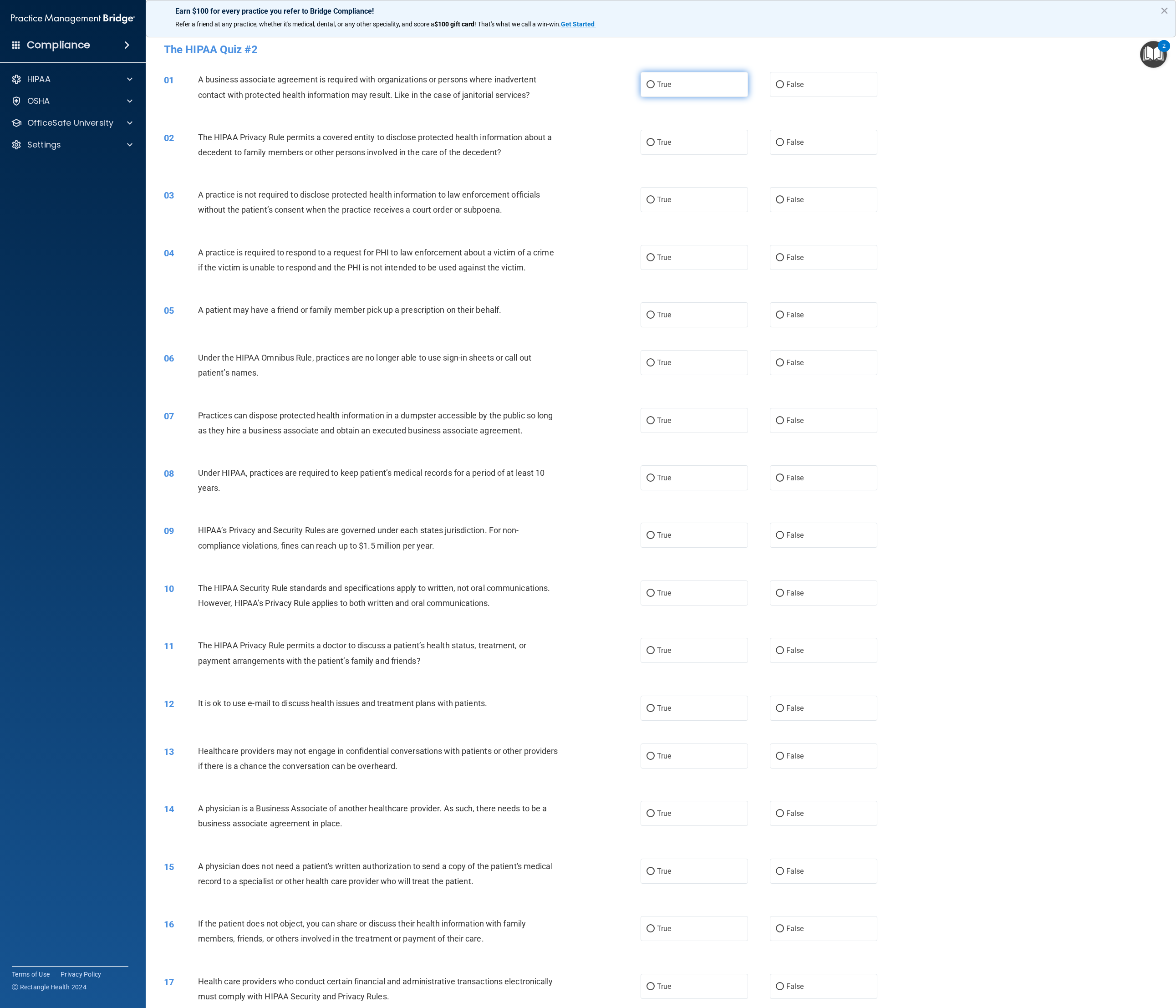
click at [655, 86] on label "True" at bounding box center [694, 84] width 108 height 25
click at [655, 86] on input "True" at bounding box center [650, 85] width 8 height 7
radio input "true"
click at [655, 141] on label "True" at bounding box center [694, 142] width 108 height 25
click at [655, 141] on input "True" at bounding box center [650, 143] width 8 height 7
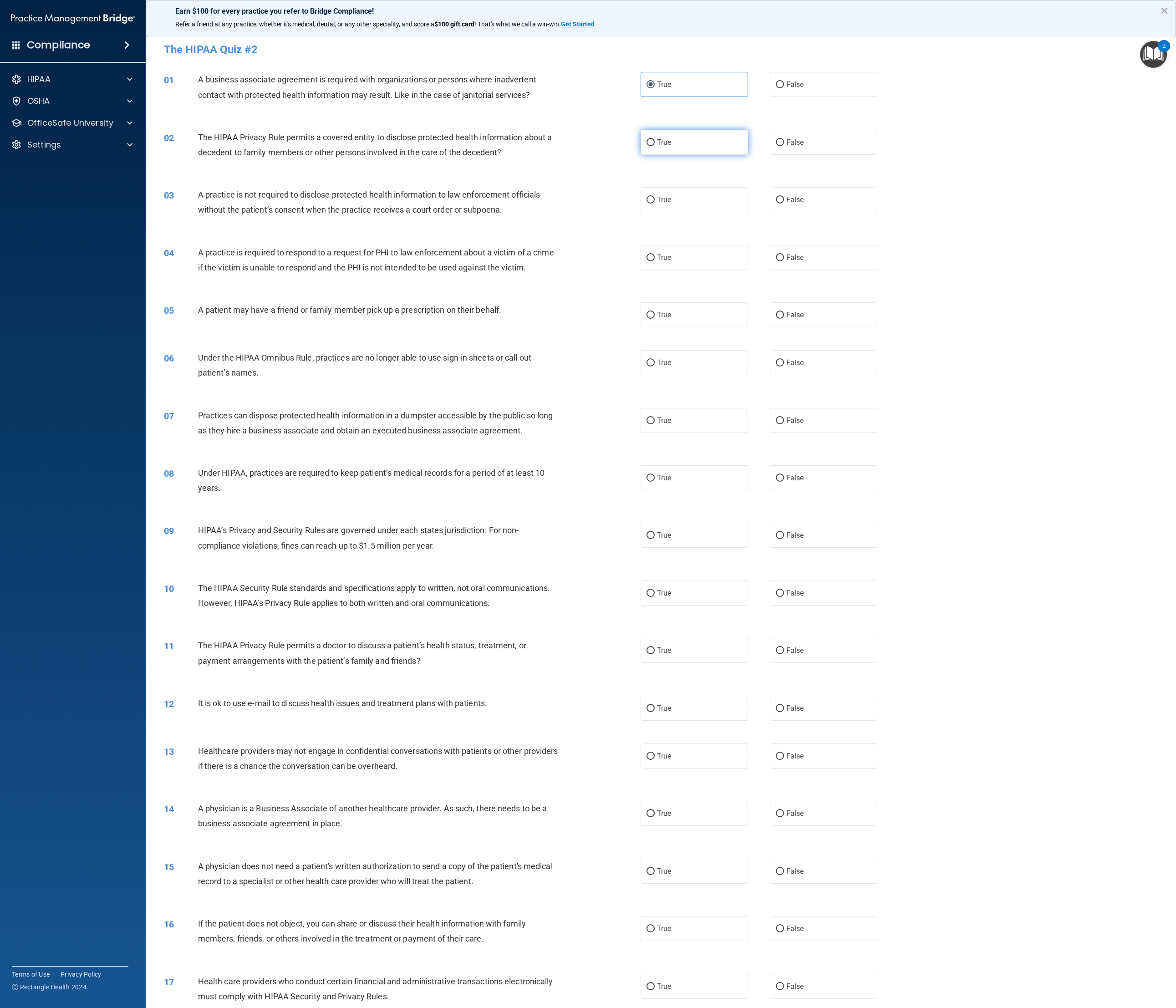
radio input "true"
click at [655, 202] on span "False" at bounding box center [794, 200] width 17 height 8
click at [655, 202] on input "False" at bounding box center [780, 200] width 8 height 7
radio input "true"
click at [655, 257] on label "True" at bounding box center [694, 258] width 108 height 25
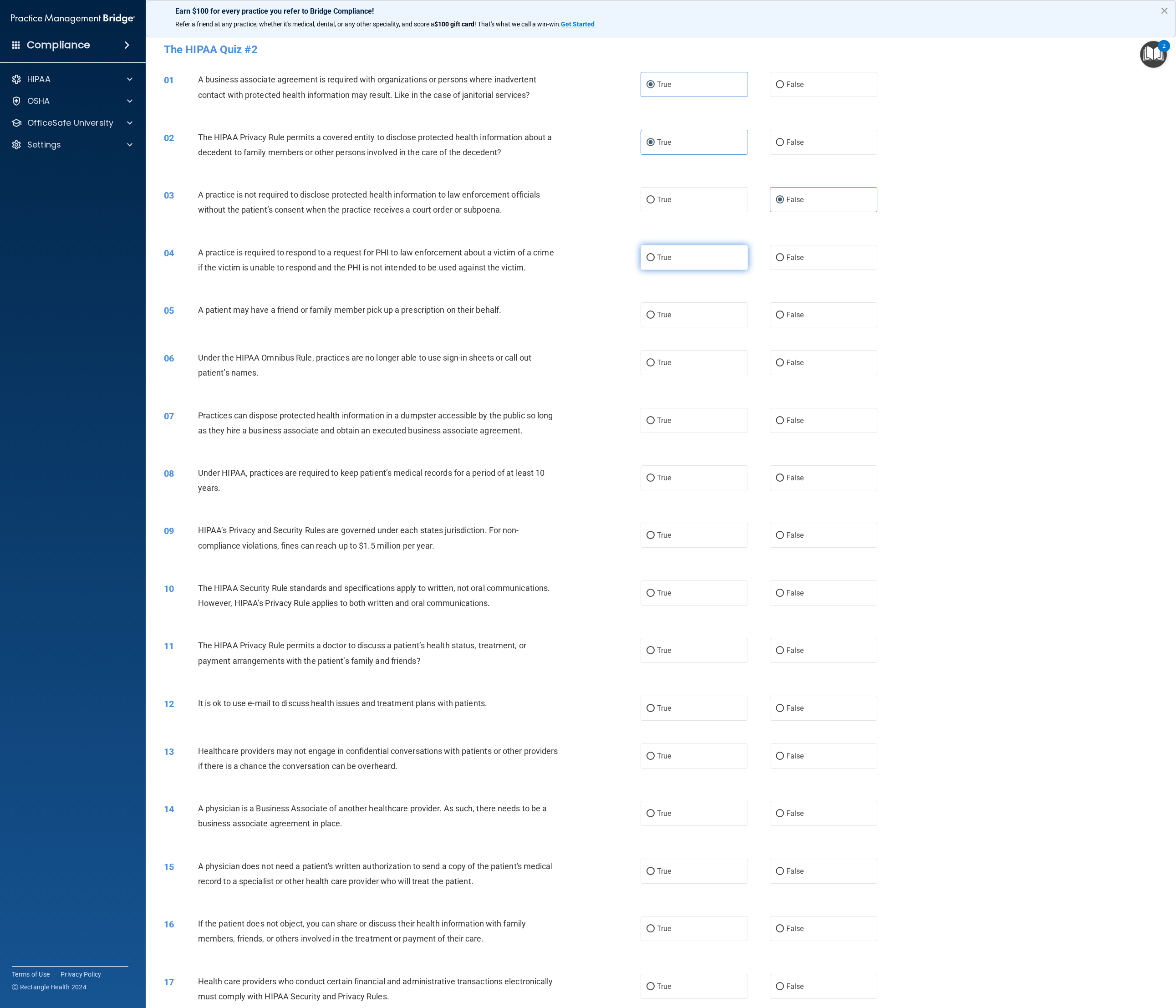
click at [655, 257] on input "True" at bounding box center [650, 258] width 8 height 7
radio input "true"
click at [655, 327] on label "True" at bounding box center [694, 315] width 108 height 25
click at [655, 319] on input "True" at bounding box center [650, 316] width 8 height 7
radio input "true"
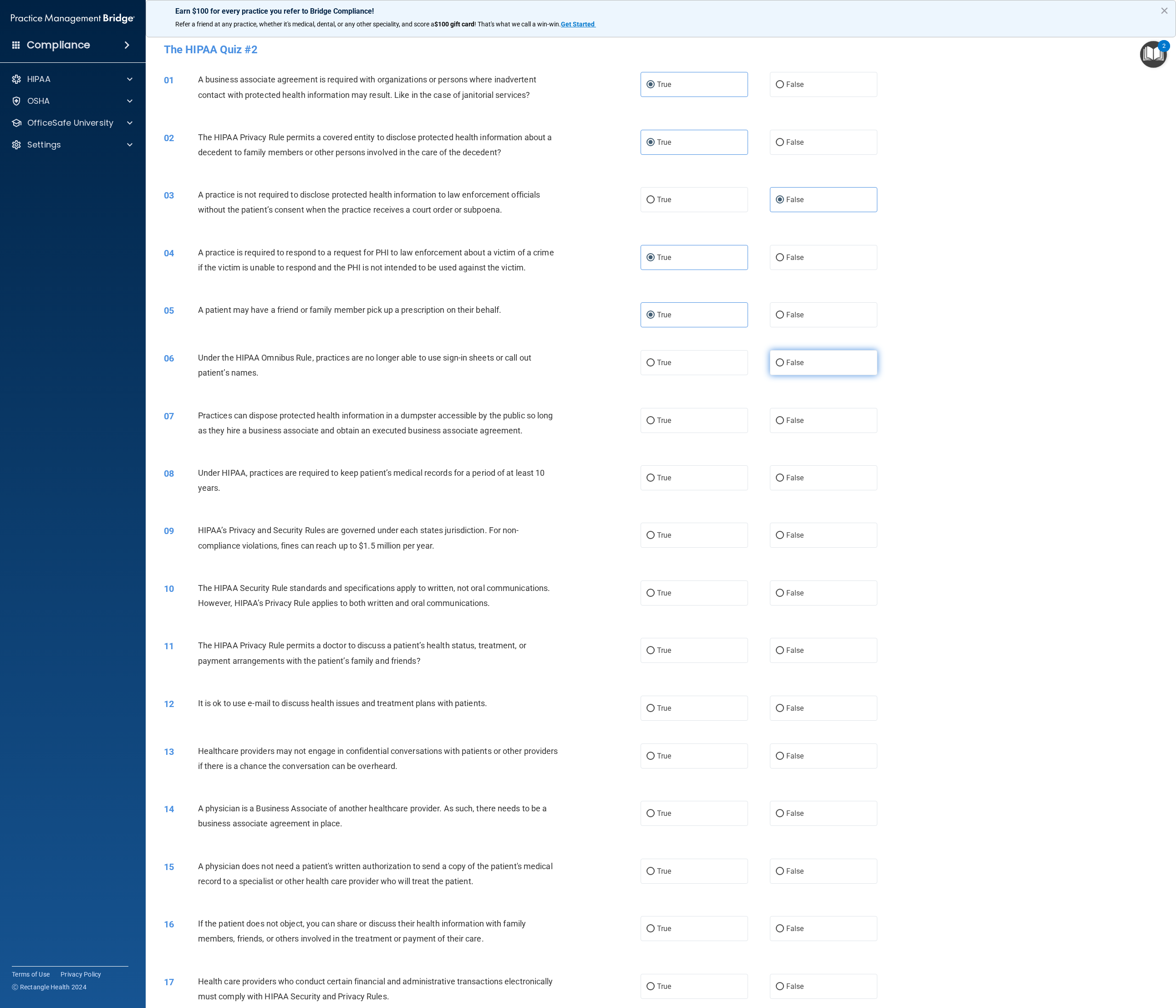
click at [655, 336] on label "False" at bounding box center [824, 363] width 108 height 25
click at [655, 336] on input "False" at bounding box center [780, 363] width 8 height 7
radio input "true"
click at [655, 336] on label "False" at bounding box center [824, 420] width 108 height 25
click at [655, 336] on input "False" at bounding box center [780, 421] width 8 height 7
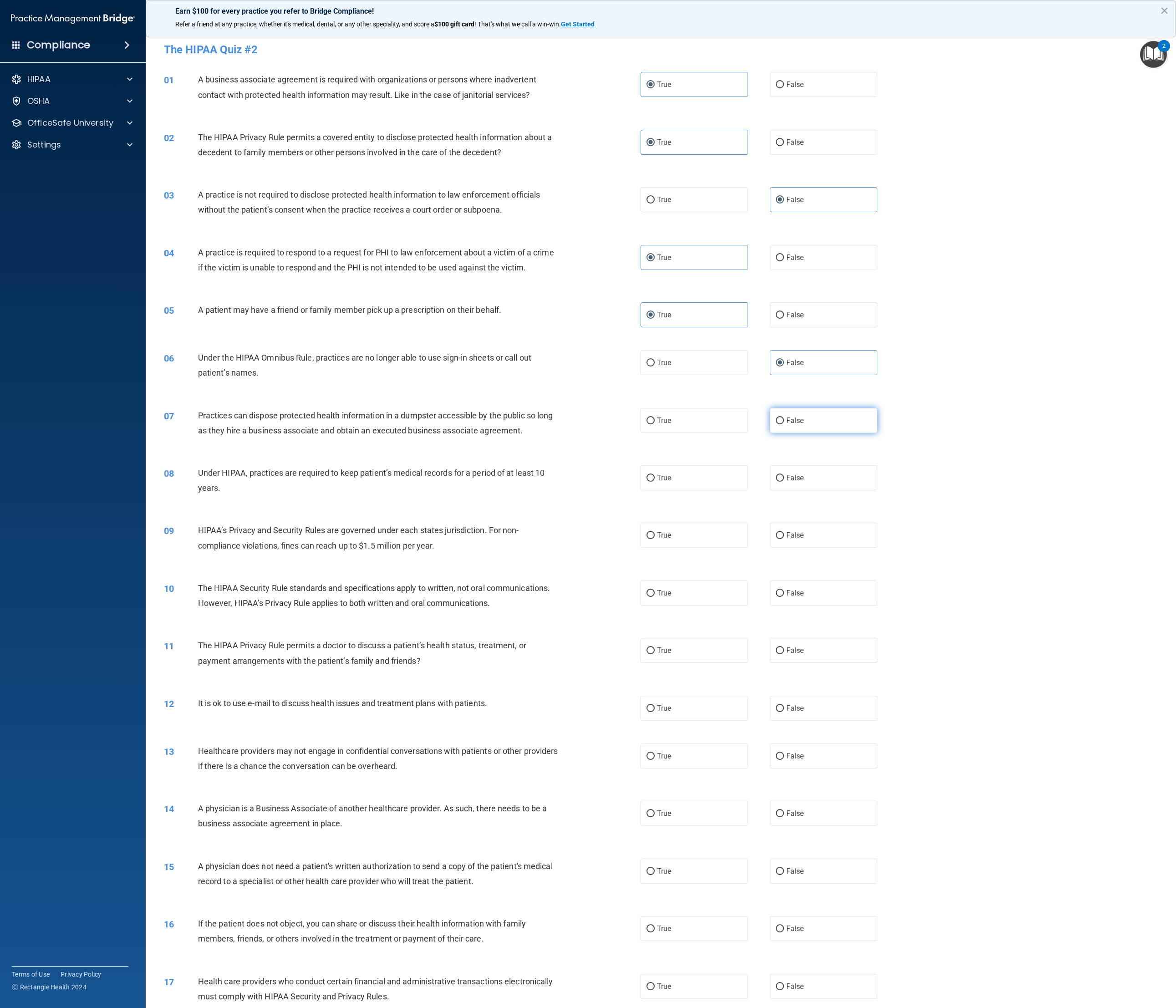
radio input "true"
click at [655, 336] on label "False" at bounding box center [824, 478] width 108 height 25
click at [655, 336] on input "False" at bounding box center [780, 478] width 8 height 7
radio input "true"
click at [655, 336] on label "False" at bounding box center [824, 535] width 108 height 25
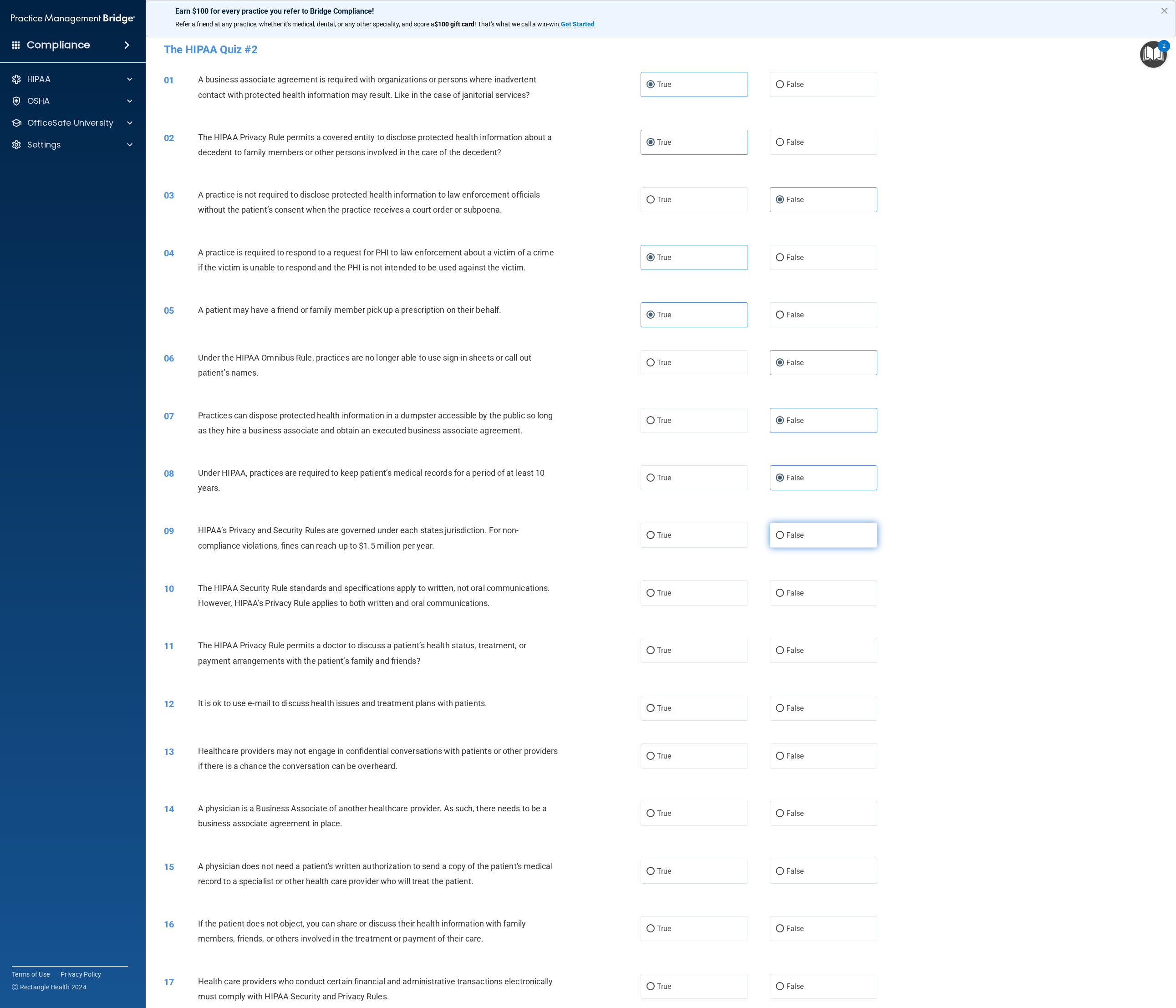
click at [655, 336] on input "False" at bounding box center [780, 536] width 8 height 7
radio input "true"
click at [655, 336] on label "False" at bounding box center [824, 593] width 108 height 25
click at [655, 336] on input "False" at bounding box center [780, 593] width 8 height 7
radio input "true"
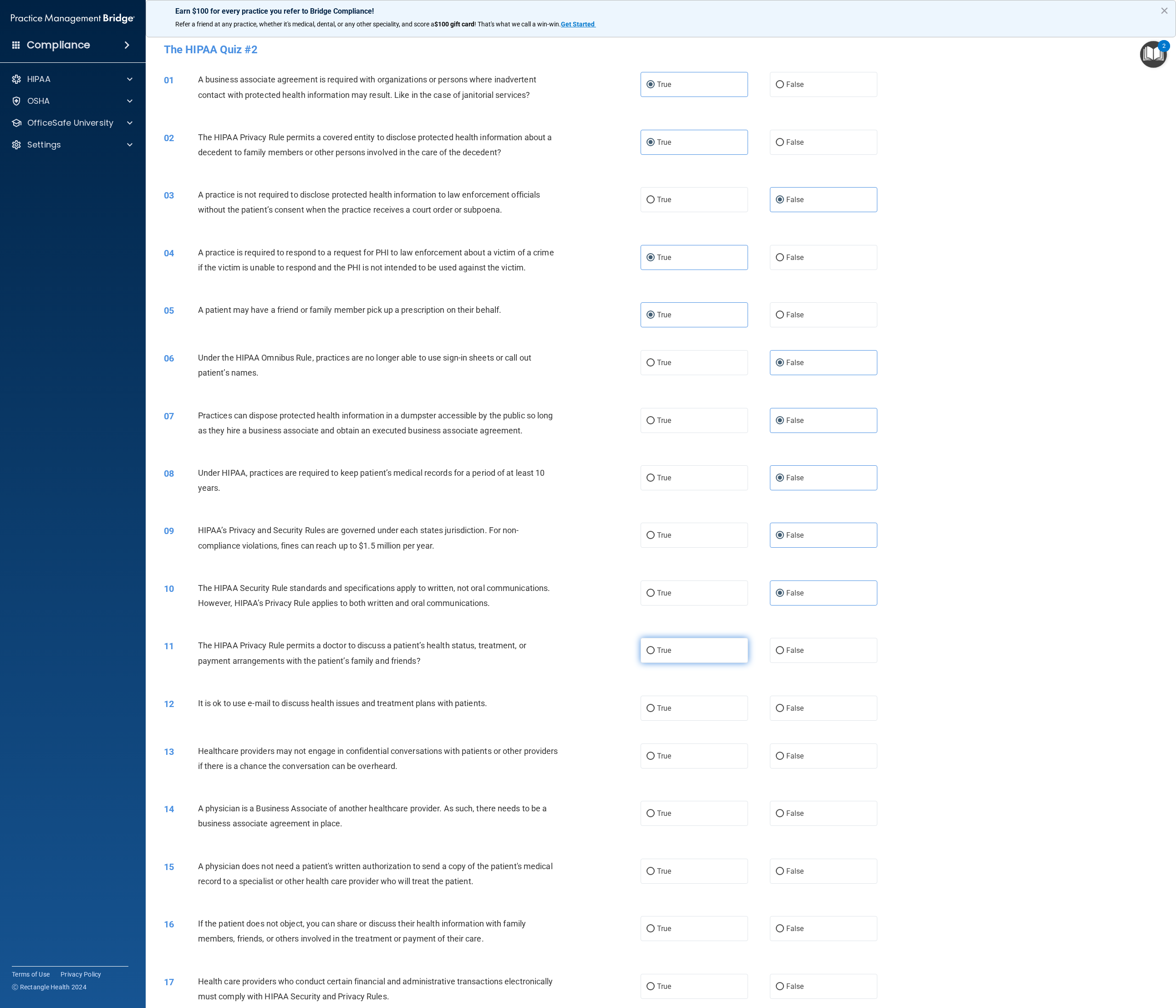
click at [655, 336] on label "True" at bounding box center [694, 651] width 108 height 25
click at [655, 336] on input "True" at bounding box center [650, 651] width 8 height 7
radio input "true"
click at [655, 336] on label "False" at bounding box center [824, 709] width 108 height 25
click at [655, 336] on input "False" at bounding box center [780, 709] width 8 height 7
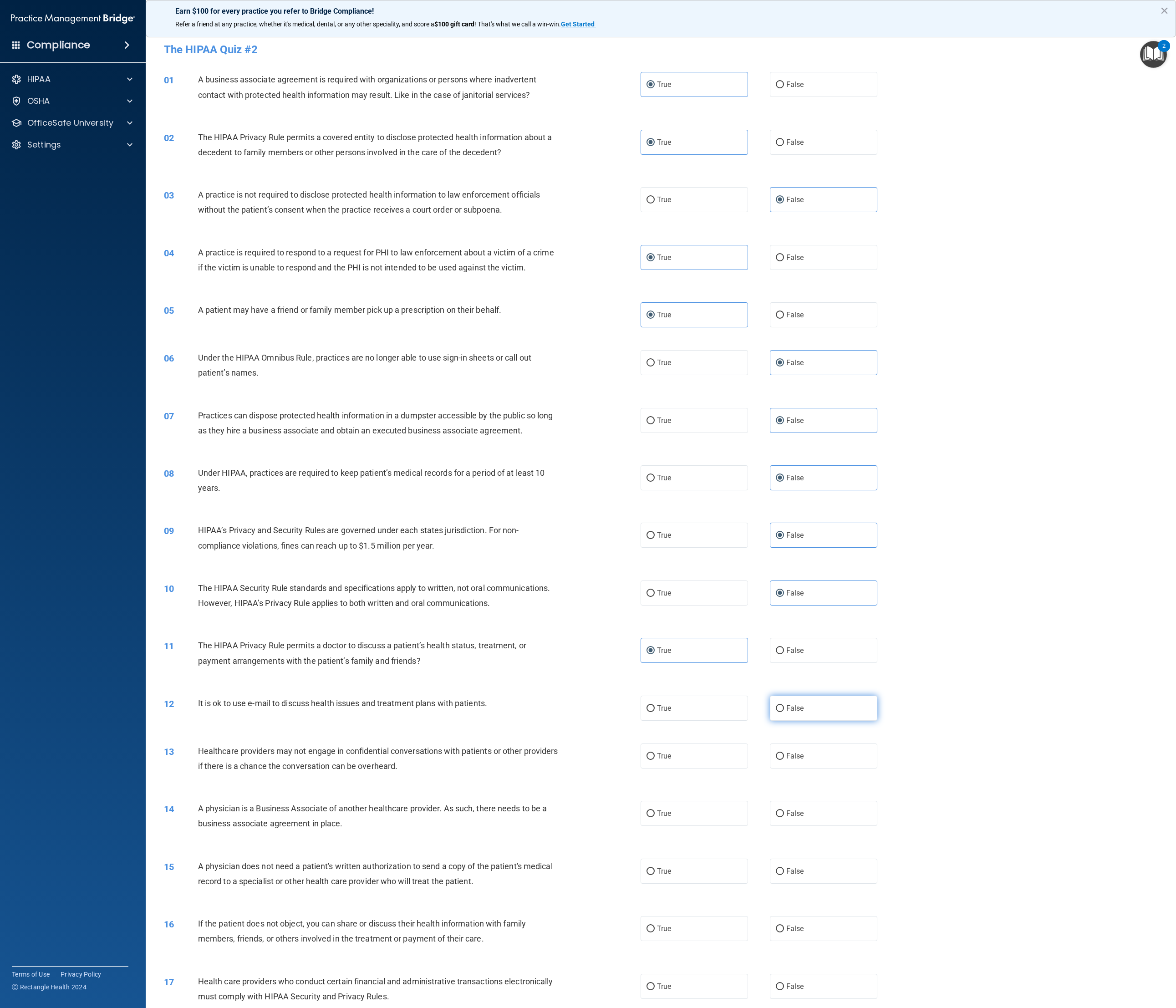
radio input "true"
click at [655, 336] on label "True" at bounding box center [694, 756] width 108 height 25
click at [655, 336] on input "True" at bounding box center [650, 757] width 8 height 7
radio input "true"
click at [655, 336] on label "True" at bounding box center [694, 813] width 108 height 25
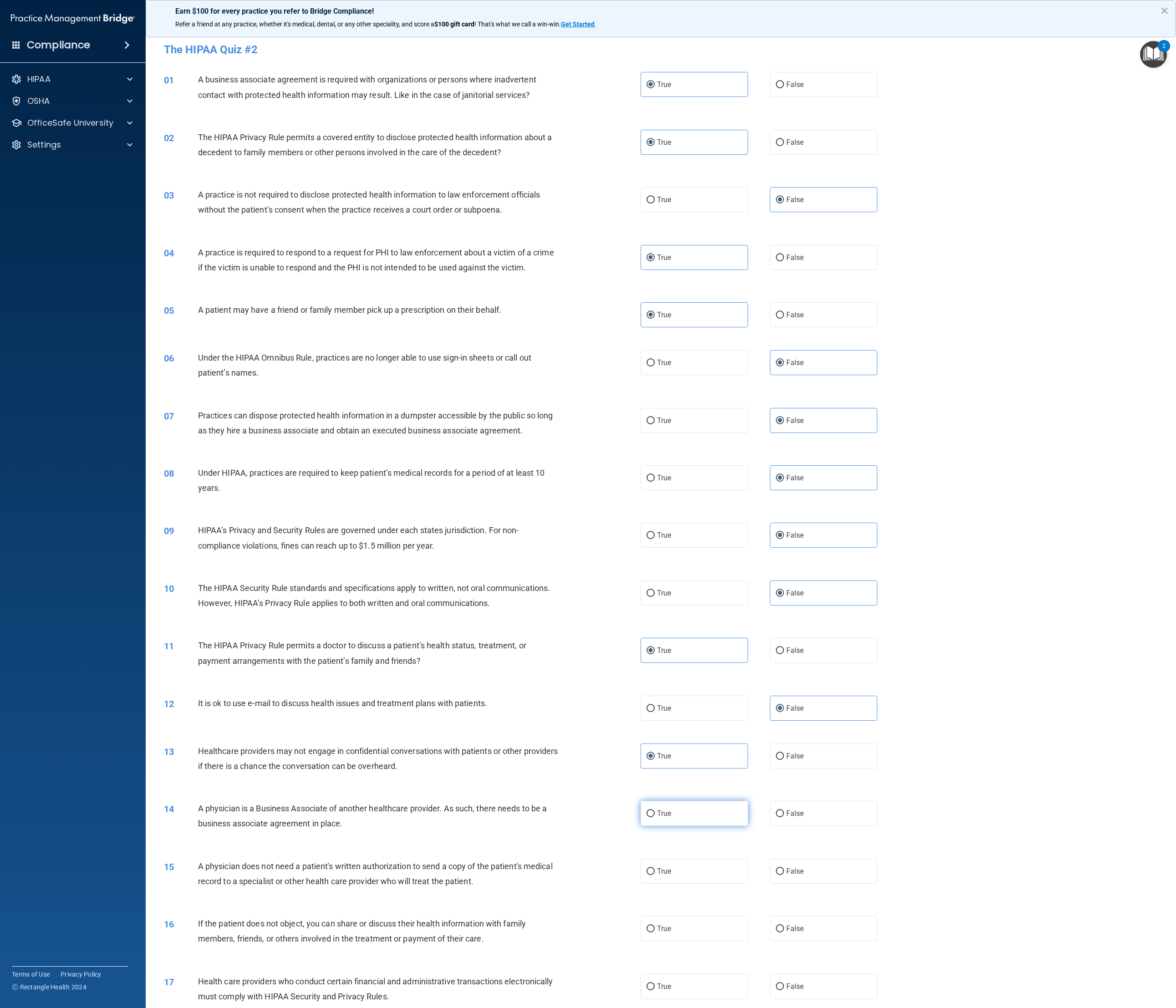
click at [655, 336] on input "True" at bounding box center [650, 814] width 8 height 7
radio input "true"
click at [655, 336] on label "True" at bounding box center [694, 871] width 108 height 25
click at [655, 336] on input "True" at bounding box center [650, 872] width 8 height 7
radio input "true"
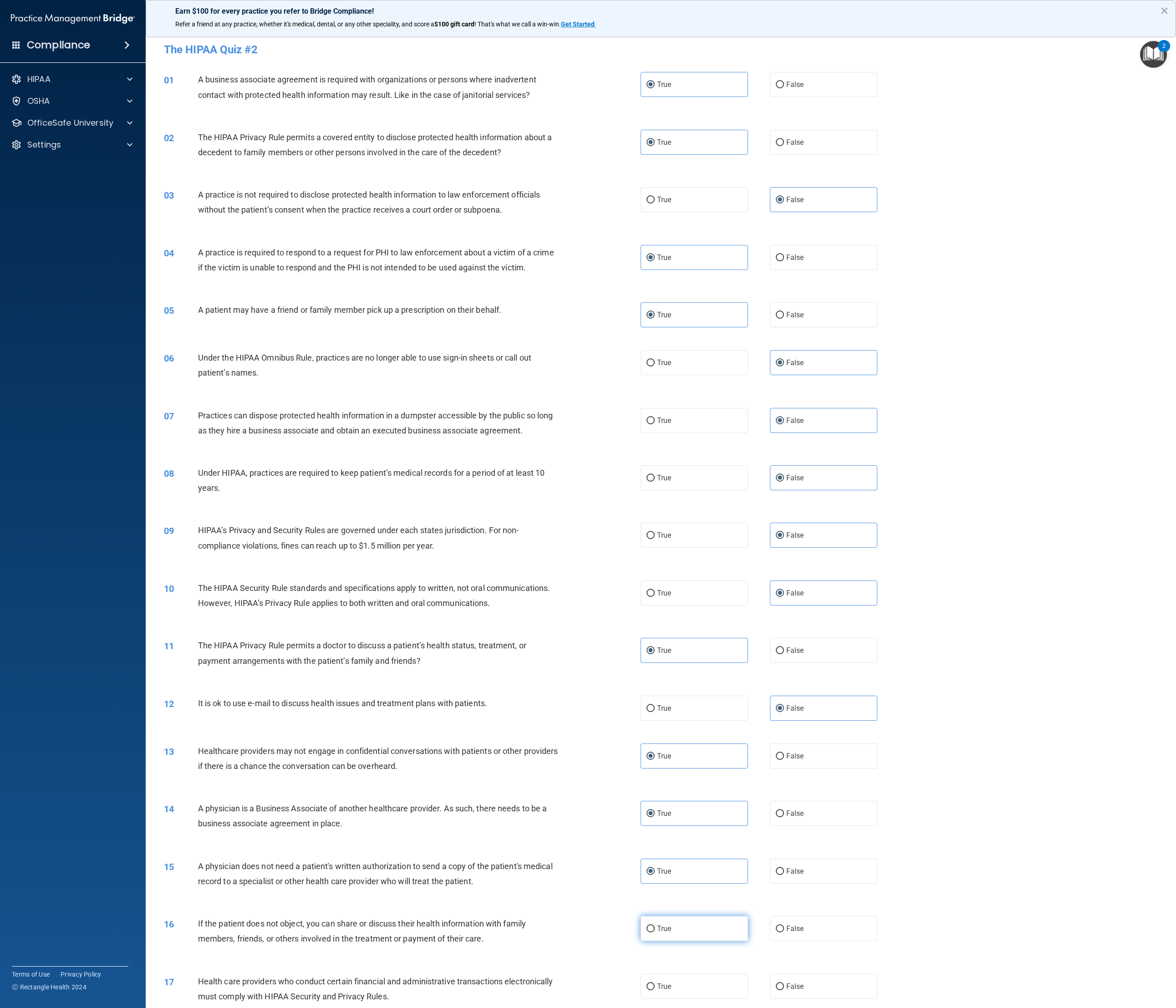
click at [655, 336] on label "True" at bounding box center [694, 928] width 108 height 25
click at [655, 336] on input "True" at bounding box center [650, 929] width 8 height 7
radio input "true"
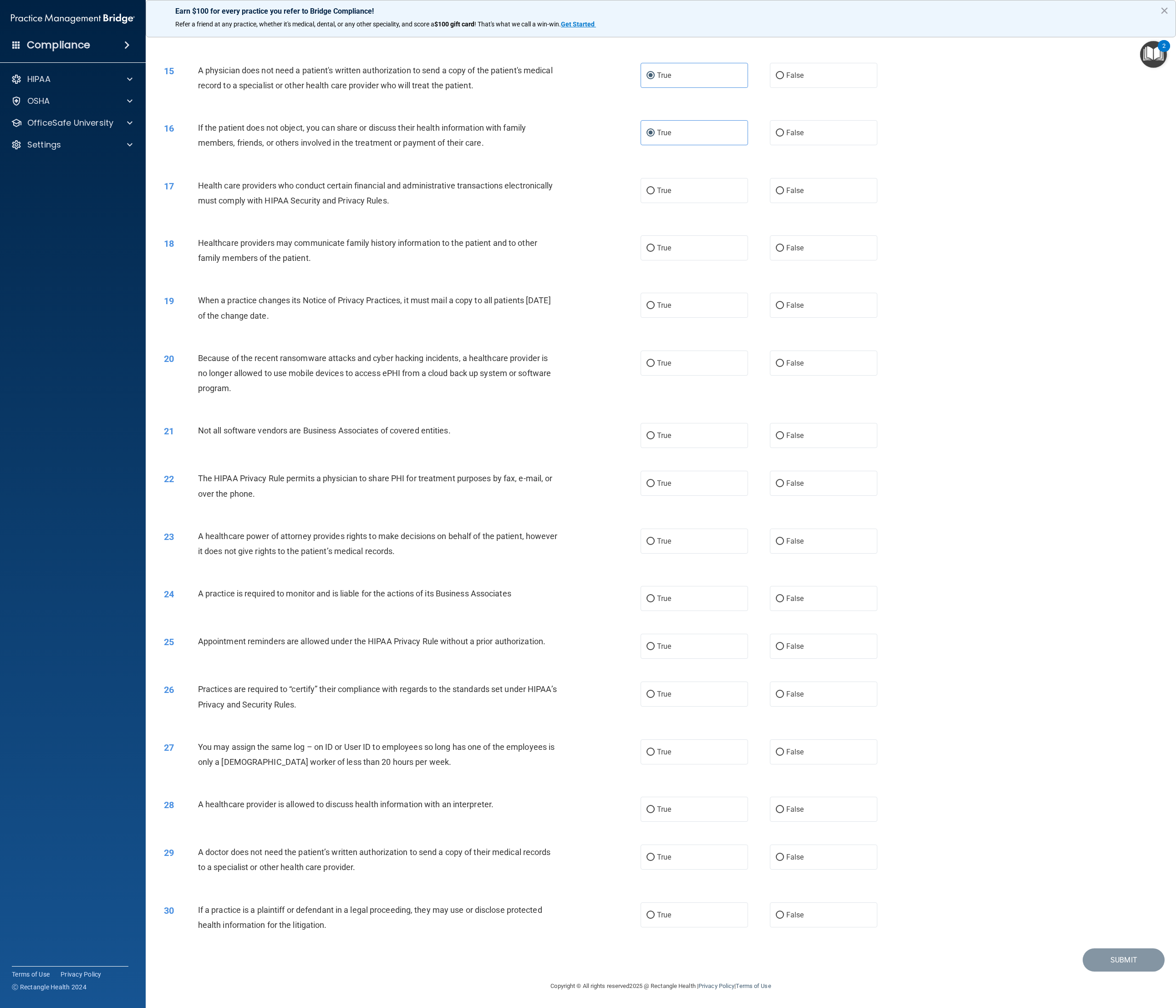
scroll to position [825, 0]
click at [655, 191] on label "True" at bounding box center [694, 191] width 108 height 25
click at [655, 191] on input "True" at bounding box center [650, 191] width 8 height 7
radio input "true"
click at [655, 237] on label "True" at bounding box center [694, 248] width 108 height 25
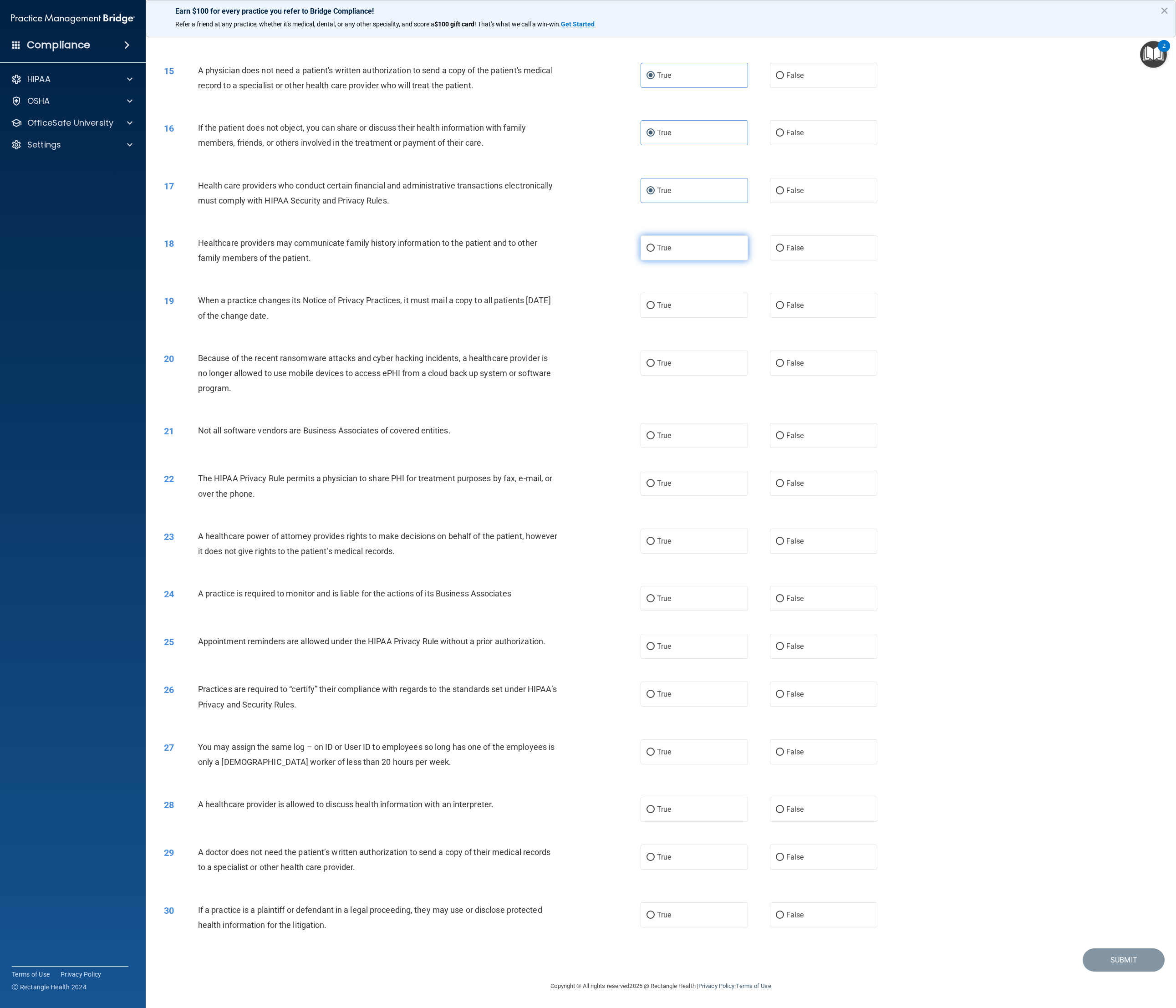
click at [655, 245] on input "True" at bounding box center [650, 249] width 8 height 7
radio input "true"
click at [655, 311] on label "False" at bounding box center [824, 305] width 108 height 25
click at [655, 309] on input "False" at bounding box center [780, 306] width 8 height 7
radio input "true"
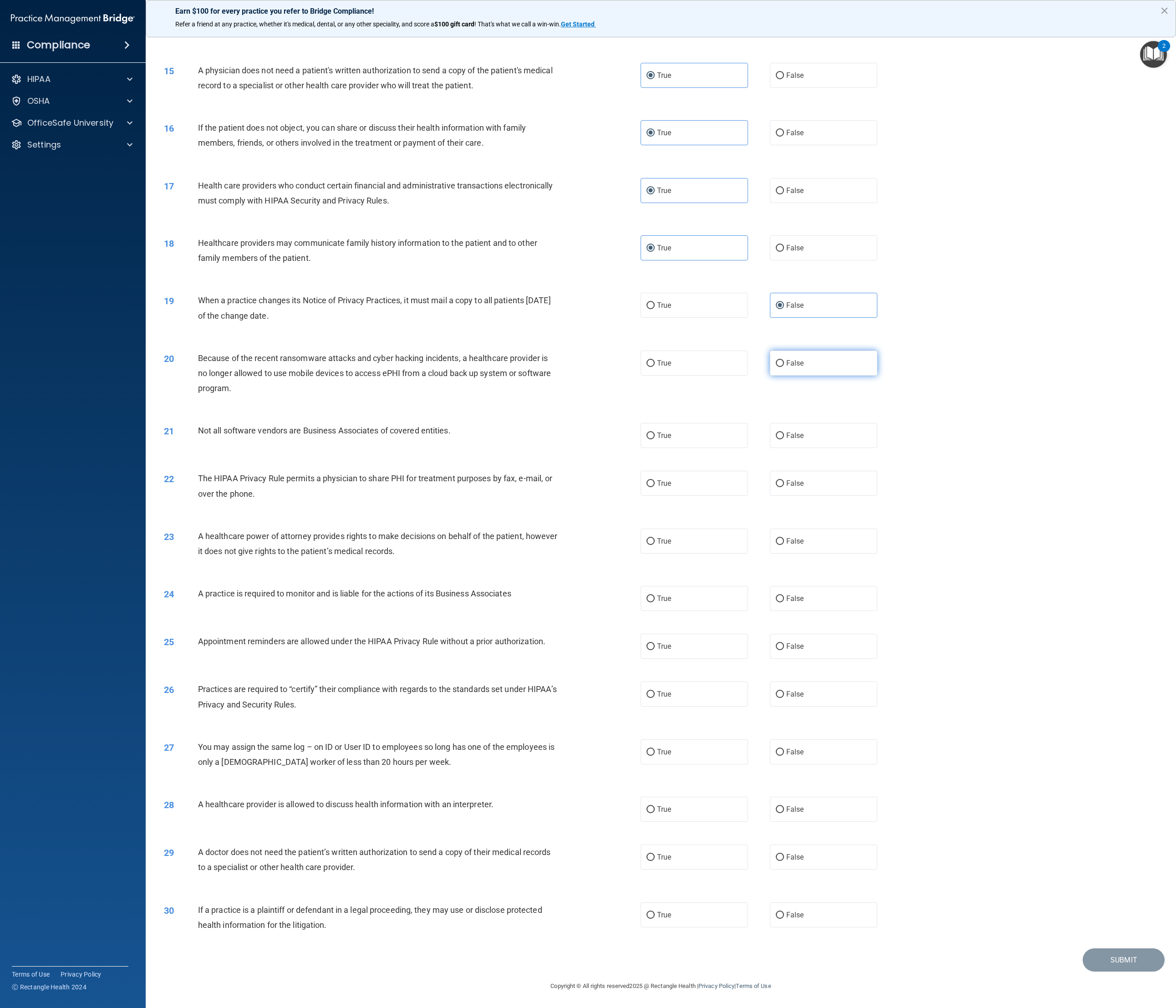
click at [655, 336] on label "False" at bounding box center [824, 363] width 108 height 25
click at [655, 336] on input "False" at bounding box center [780, 364] width 8 height 7
radio input "true"
click at [655, 336] on label "True" at bounding box center [694, 436] width 108 height 25
click at [655, 336] on input "True" at bounding box center [650, 436] width 8 height 7
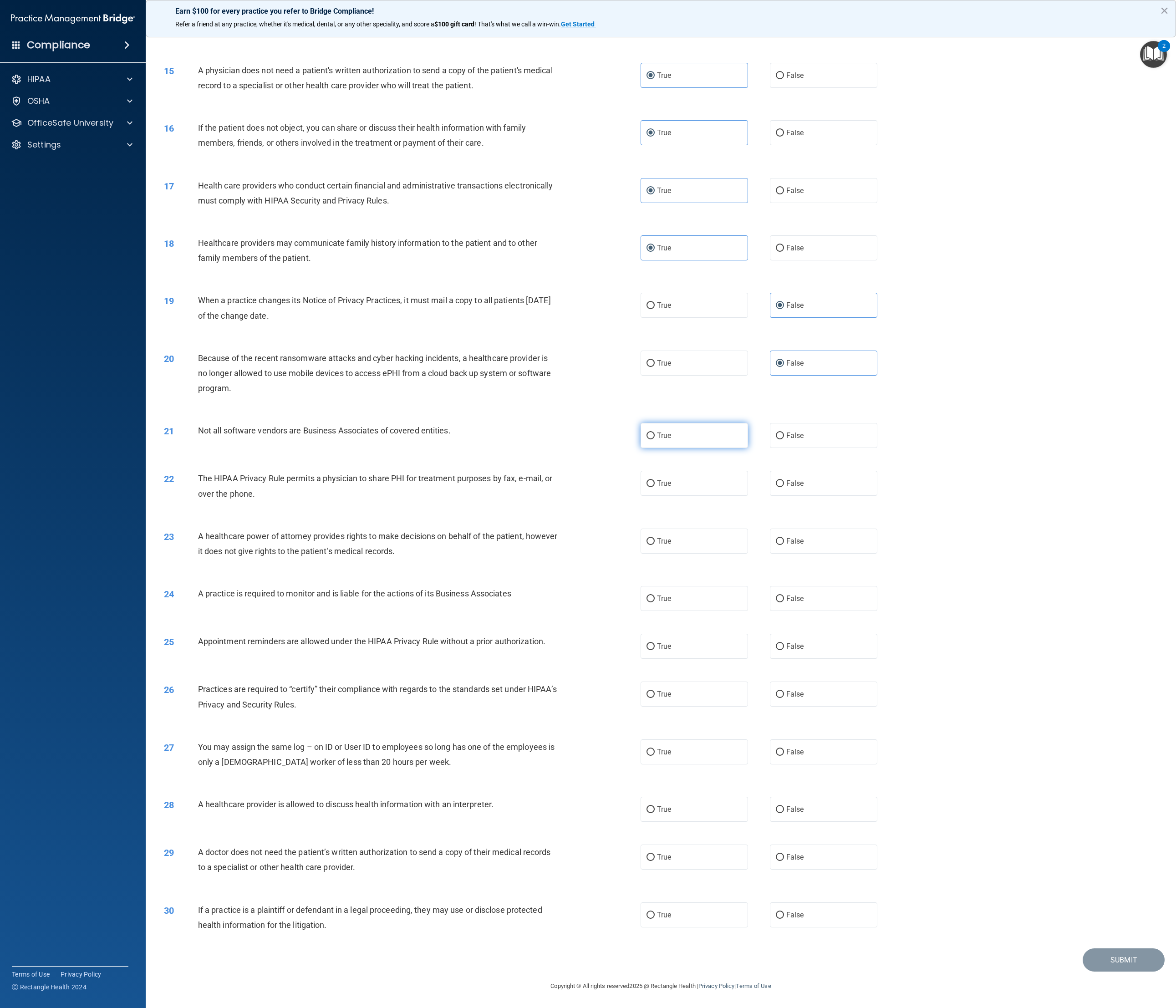
radio input "true"
click at [655, 336] on label "True" at bounding box center [694, 483] width 108 height 25
click at [655, 336] on input "True" at bounding box center [650, 484] width 8 height 7
radio input "true"
click at [655, 336] on label "True" at bounding box center [694, 541] width 108 height 25
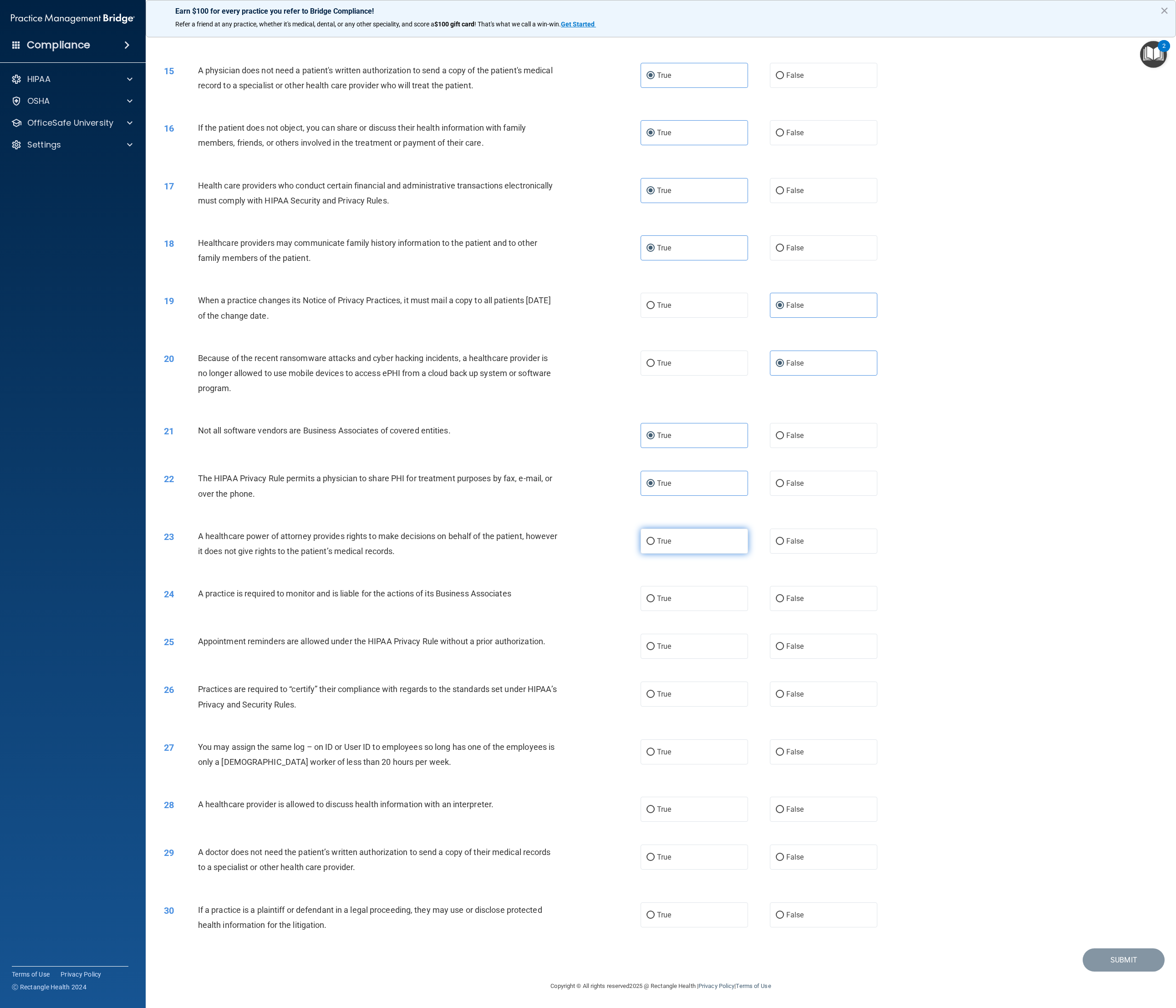
click at [655, 336] on input "True" at bounding box center [650, 542] width 8 height 7
radio input "true"
click at [655, 336] on span "True" at bounding box center [664, 598] width 14 height 8
click at [655, 336] on input "True" at bounding box center [650, 599] width 8 height 7
radio input "true"
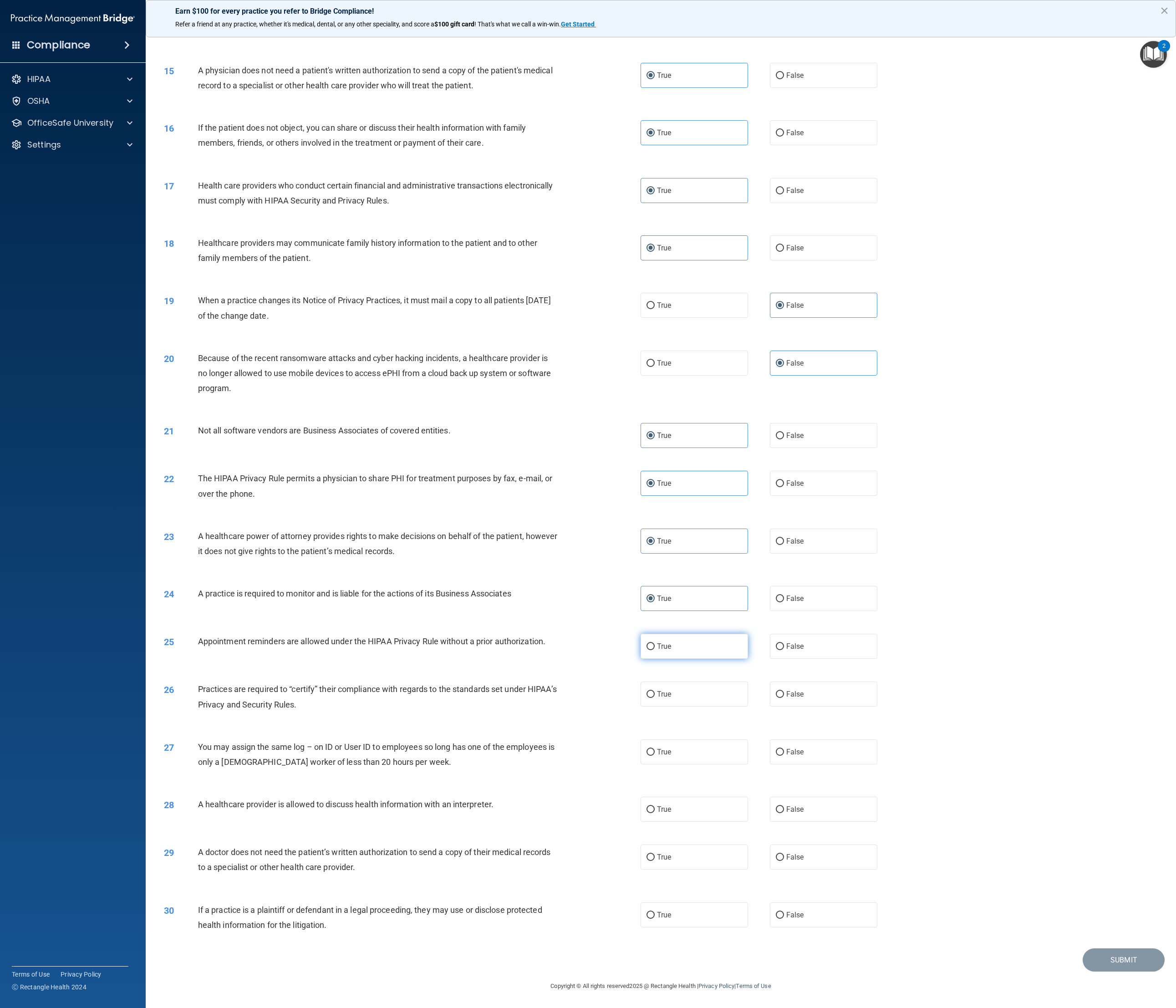
click at [655, 336] on label "True" at bounding box center [694, 646] width 108 height 25
click at [655, 336] on input "True" at bounding box center [650, 647] width 8 height 7
radio input "true"
click at [655, 336] on label "False" at bounding box center [824, 694] width 108 height 25
click at [655, 336] on input "False" at bounding box center [780, 695] width 8 height 7
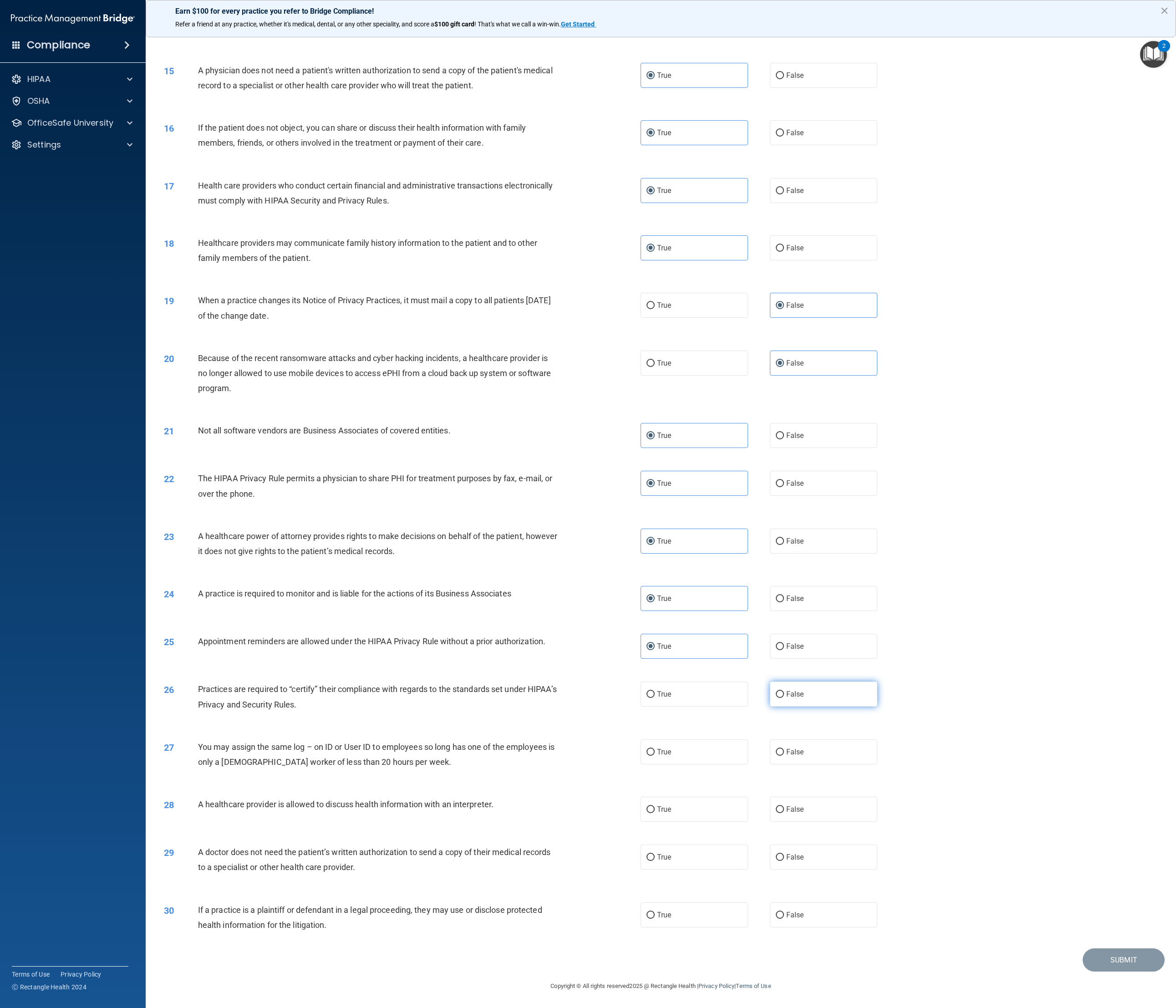
radio input "true"
drag, startPoint x: 807, startPoint y: 742, endPoint x: 777, endPoint y: 784, distance: 51.6
click at [655, 336] on label "False" at bounding box center [824, 752] width 108 height 25
click at [655, 336] on input "False" at bounding box center [780, 753] width 8 height 7
radio input "true"
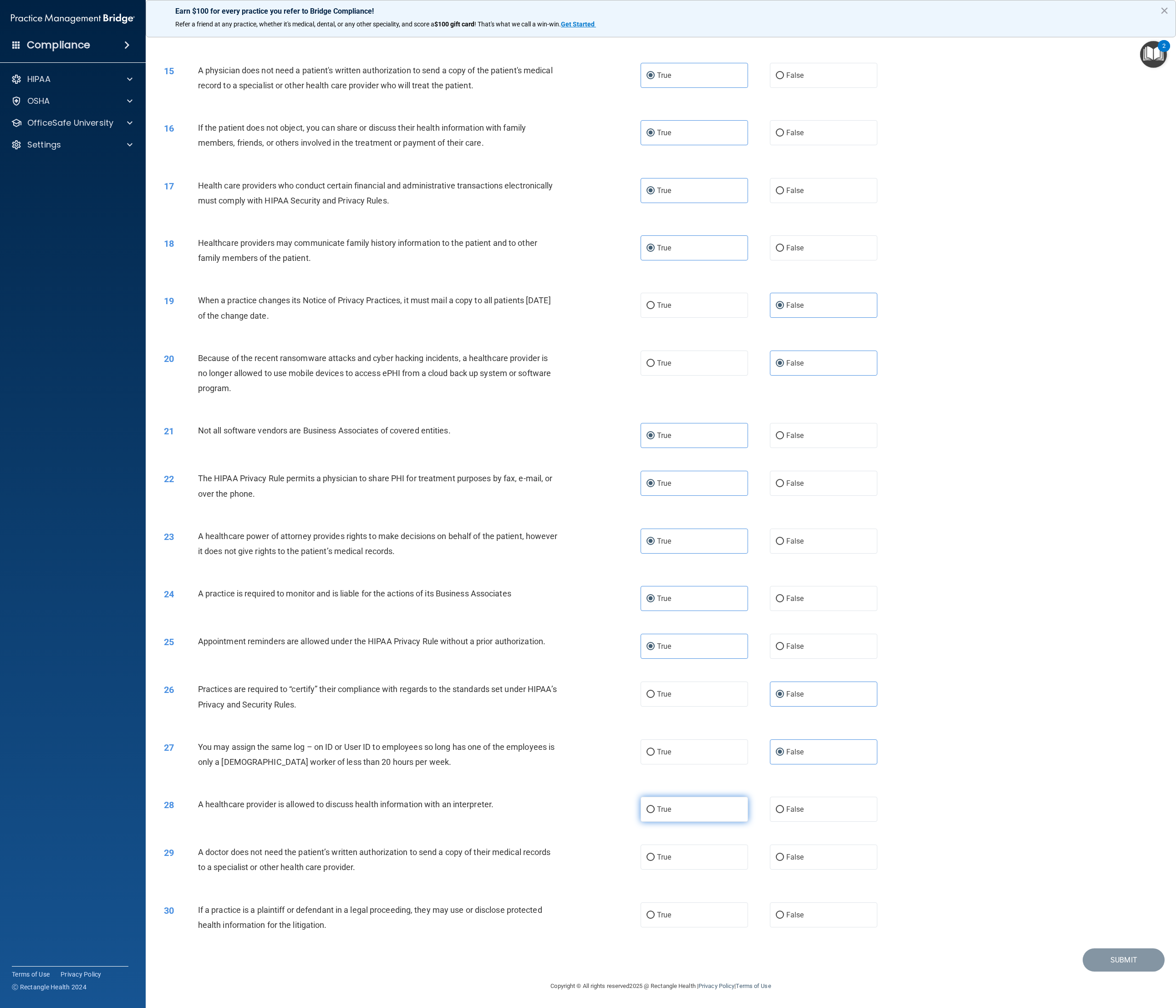
drag, startPoint x: 701, startPoint y: 811, endPoint x: 695, endPoint y: 818, distance: 9.2
click at [655, 336] on label "True" at bounding box center [694, 809] width 108 height 25
click at [655, 336] on input "True" at bounding box center [650, 810] width 8 height 7
radio input "true"
drag, startPoint x: 692, startPoint y: 850, endPoint x: 687, endPoint y: 881, distance: 31.4
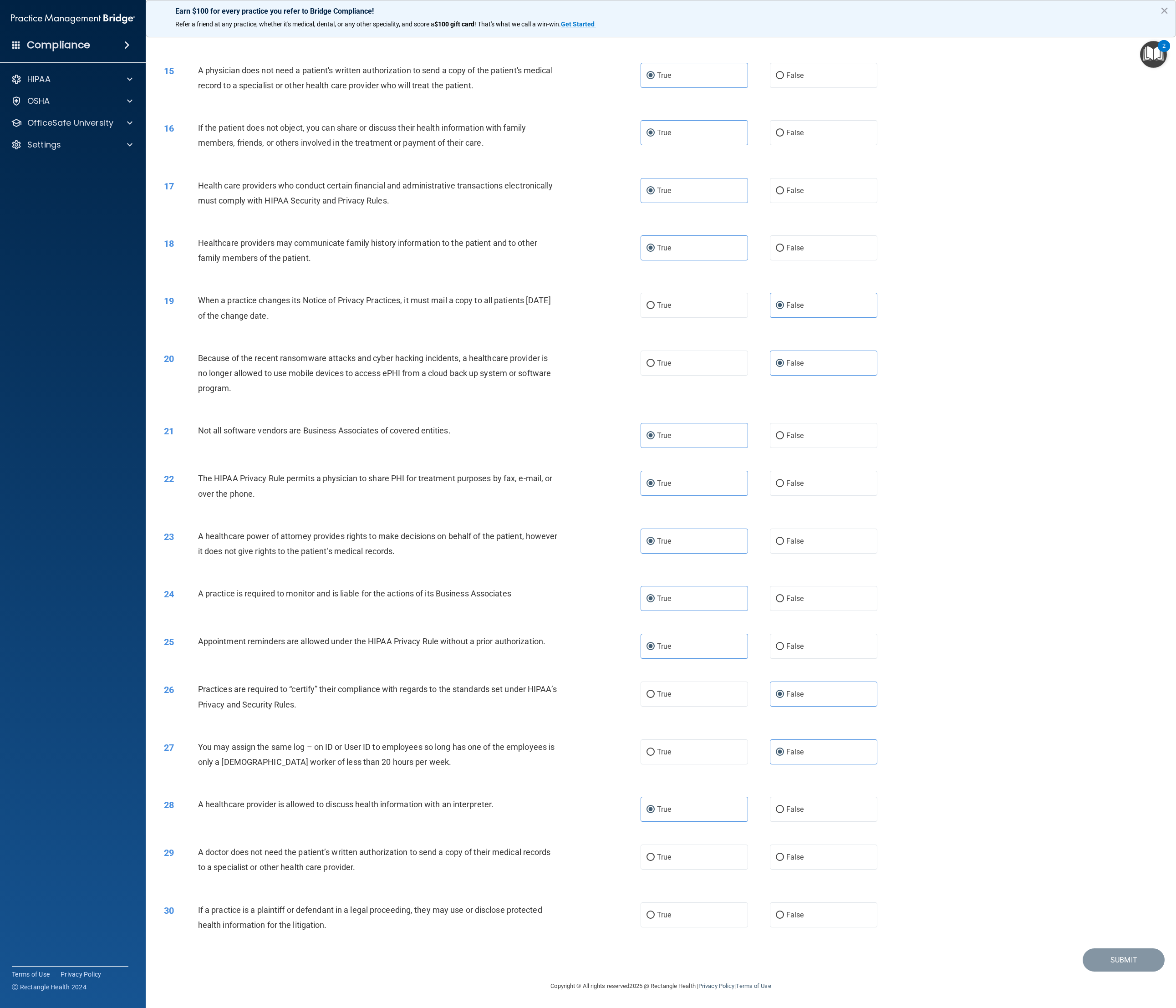
click at [655, 336] on label "True" at bounding box center [694, 857] width 108 height 25
click at [655, 336] on input "True" at bounding box center [650, 858] width 8 height 7
radio input "true"
click at [655, 336] on label "True" at bounding box center [694, 915] width 108 height 25
click at [655, 336] on input "True" at bounding box center [650, 916] width 8 height 7
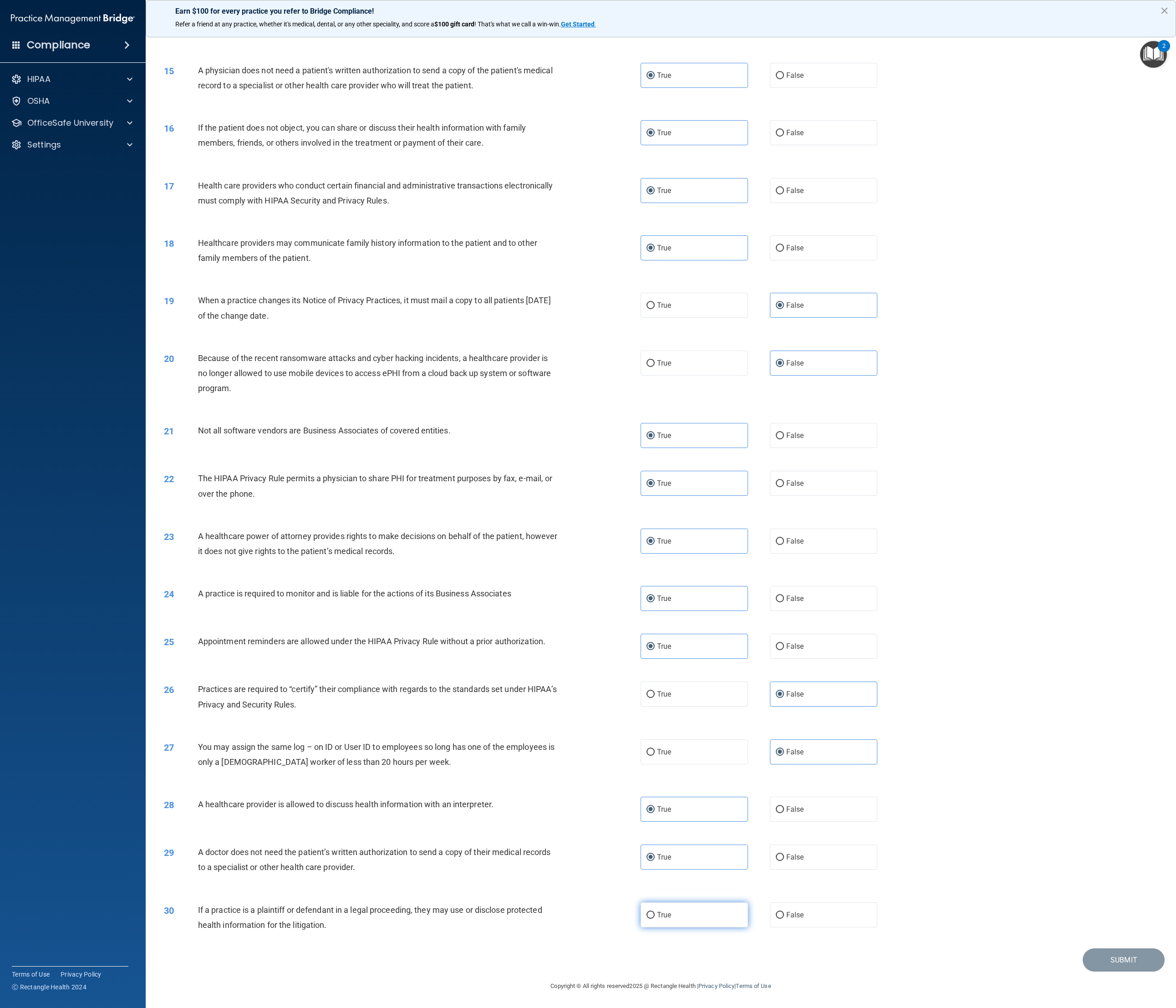
radio input "true"
click at [655, 336] on button "Submit" at bounding box center [1123, 960] width 82 height 23
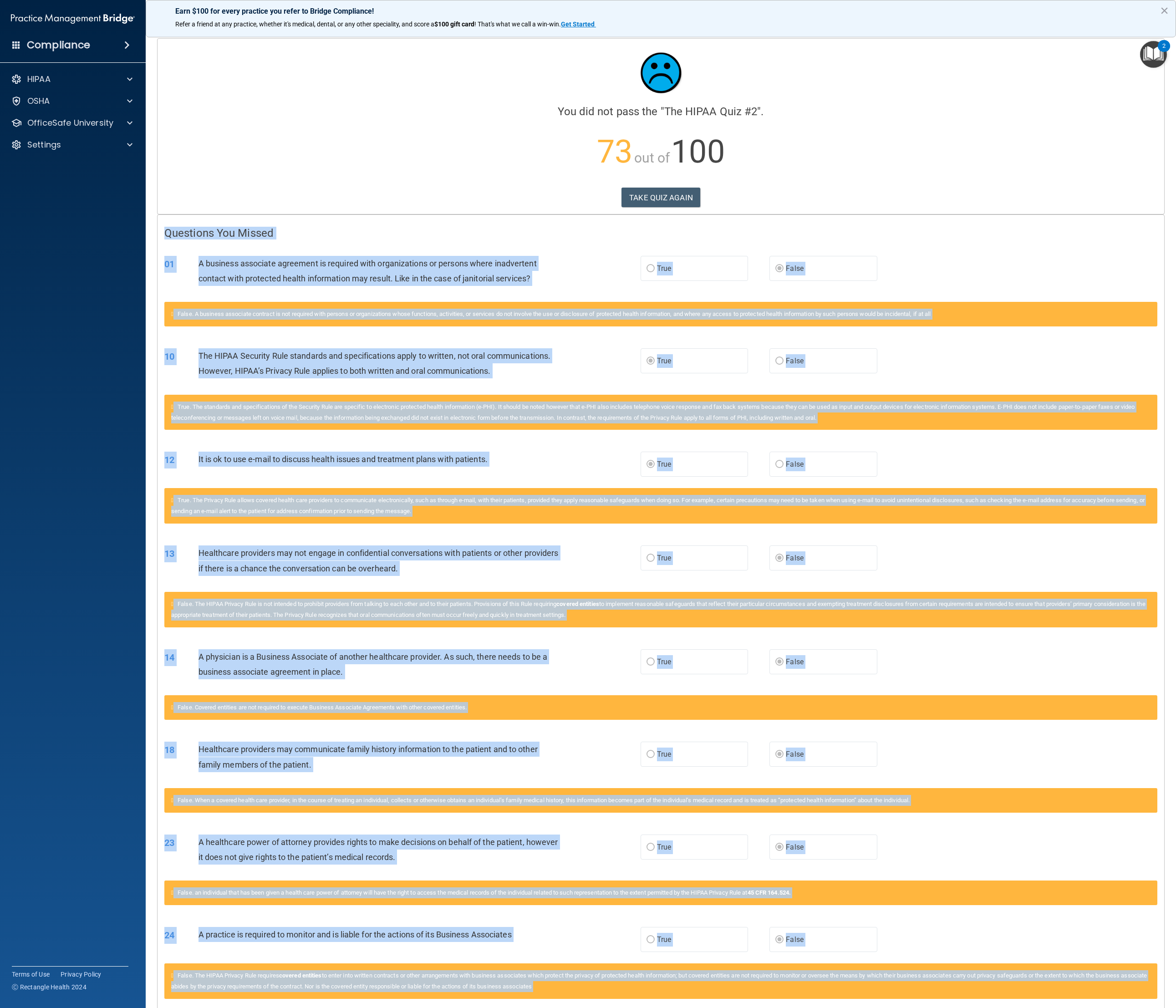
scroll to position [64, 0]
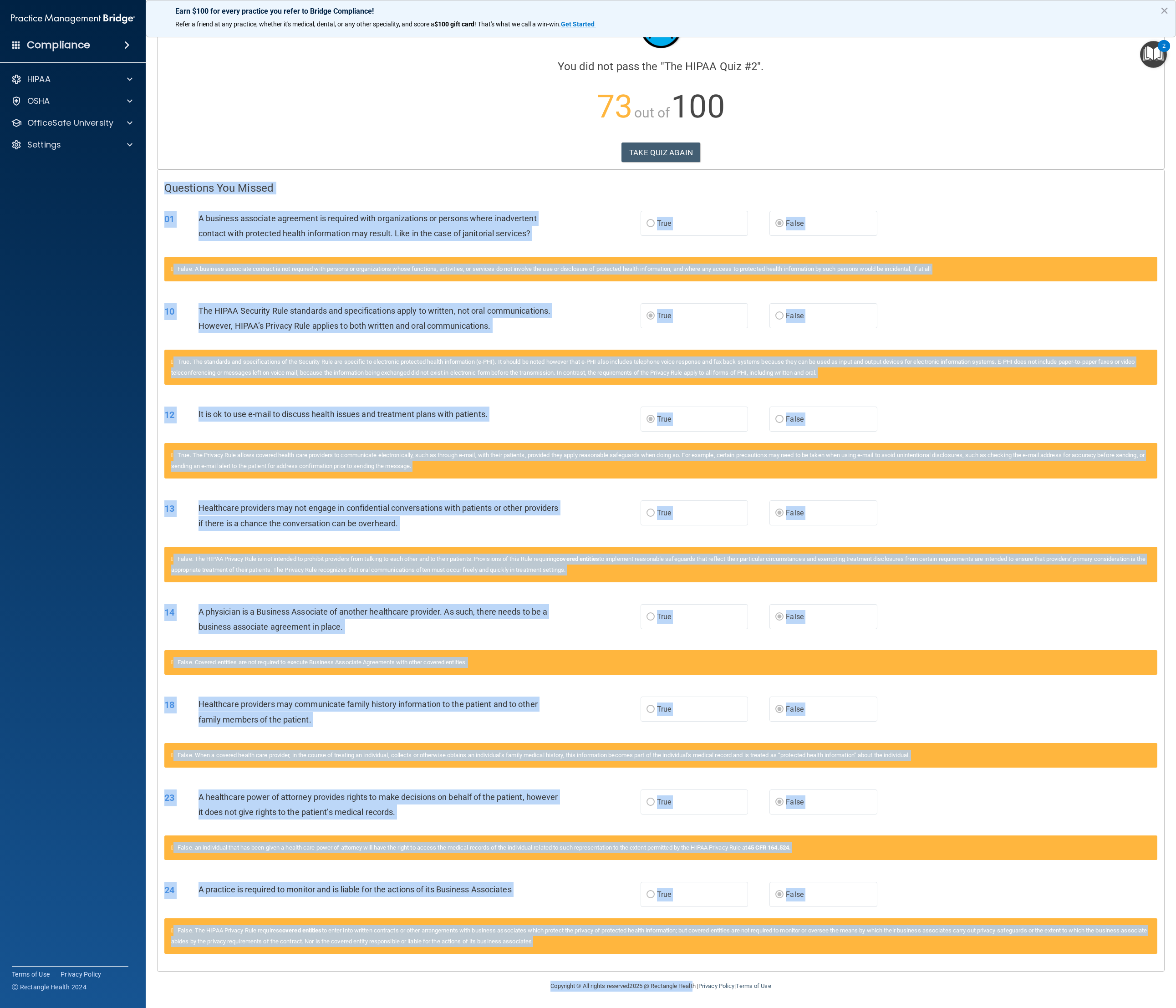
drag, startPoint x: 167, startPoint y: 239, endPoint x: 1156, endPoint y: 958, distance: 1222.7
click at [655, 336] on main "Calculating your score.... You did not pass the " The HIPAA Quiz #2 ". 73 out o…" at bounding box center [661, 519] width 1030 height 979
copy div "Questions You Missed 01 A business associate agreement is required with organiz…"
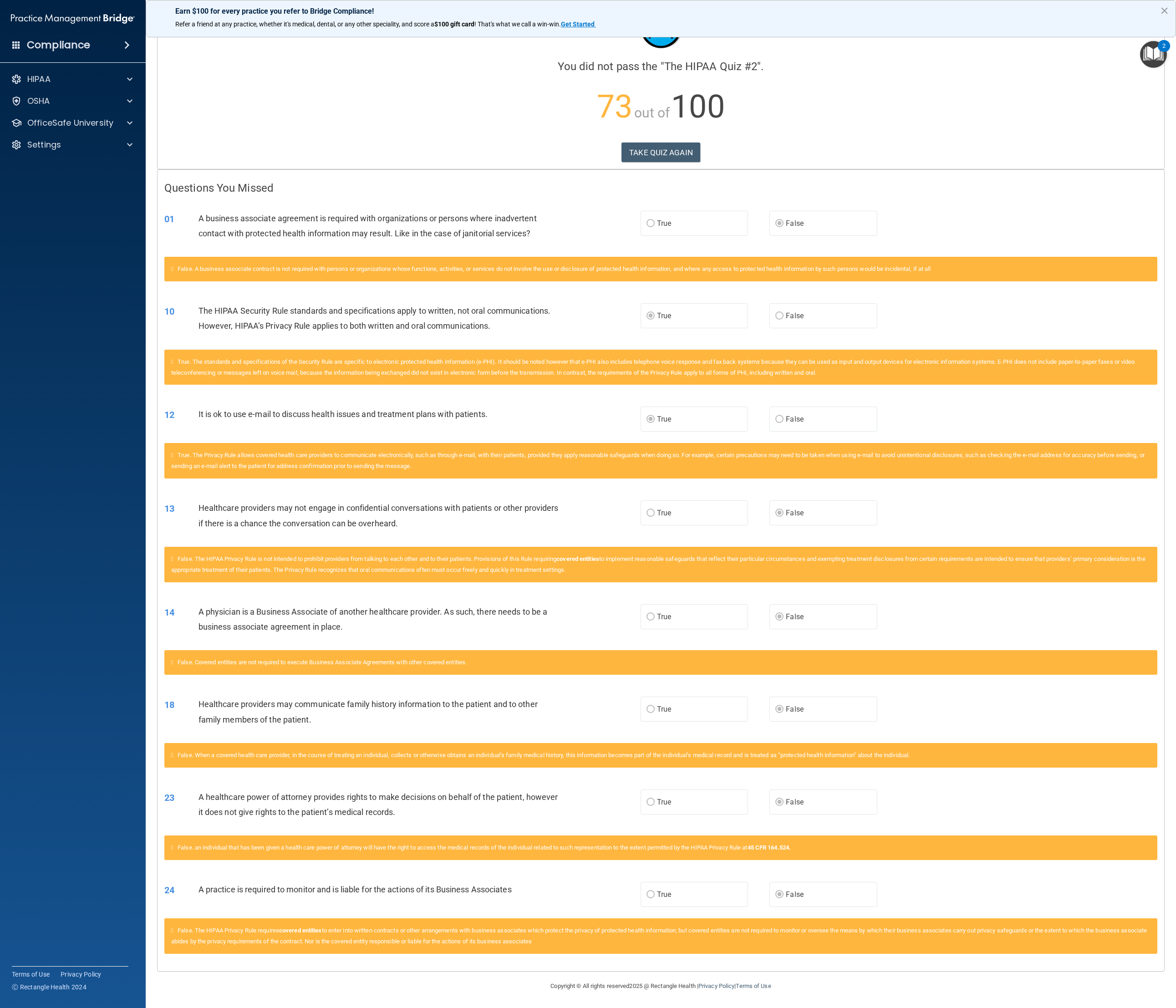
click at [61, 262] on accordion "HIPAA Documents and Policies Report an Incident Business Associates Emergency P…" at bounding box center [73, 478] width 146 height 824
click at [655, 213] on label "False" at bounding box center [823, 223] width 108 height 25
drag, startPoint x: 768, startPoint y: 218, endPoint x: 772, endPoint y: 207, distance: 11.7
click at [655, 214] on label "False" at bounding box center [823, 223] width 108 height 25
click at [655, 142] on button "TAKE QUIZ AGAIN" at bounding box center [660, 152] width 79 height 20
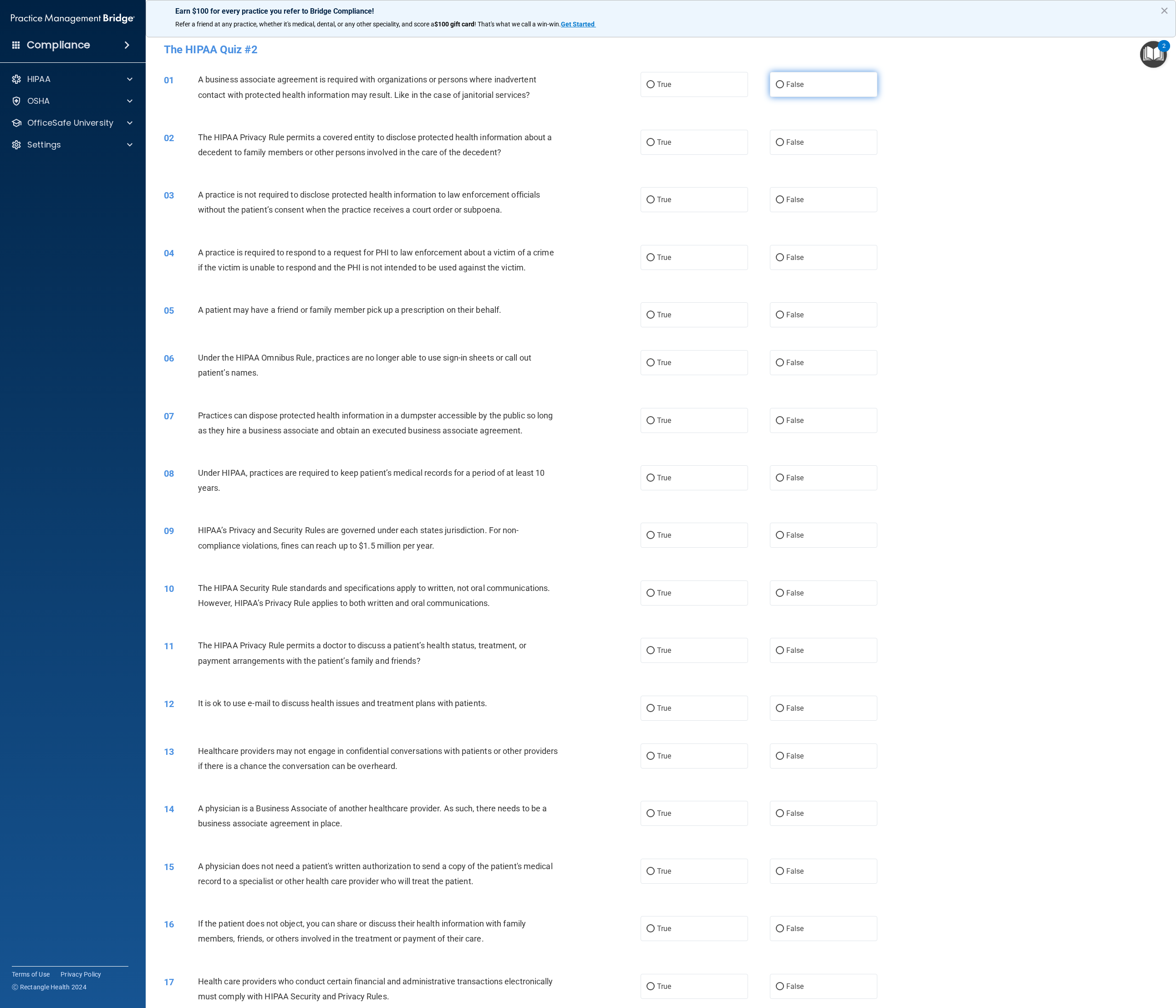
click at [655, 87] on span "False" at bounding box center [794, 84] width 17 height 8
click at [655, 87] on input "False" at bounding box center [780, 85] width 8 height 7
radio input "true"
click at [655, 151] on label "True" at bounding box center [694, 142] width 108 height 25
click at [655, 146] on input "True" at bounding box center [650, 143] width 8 height 7
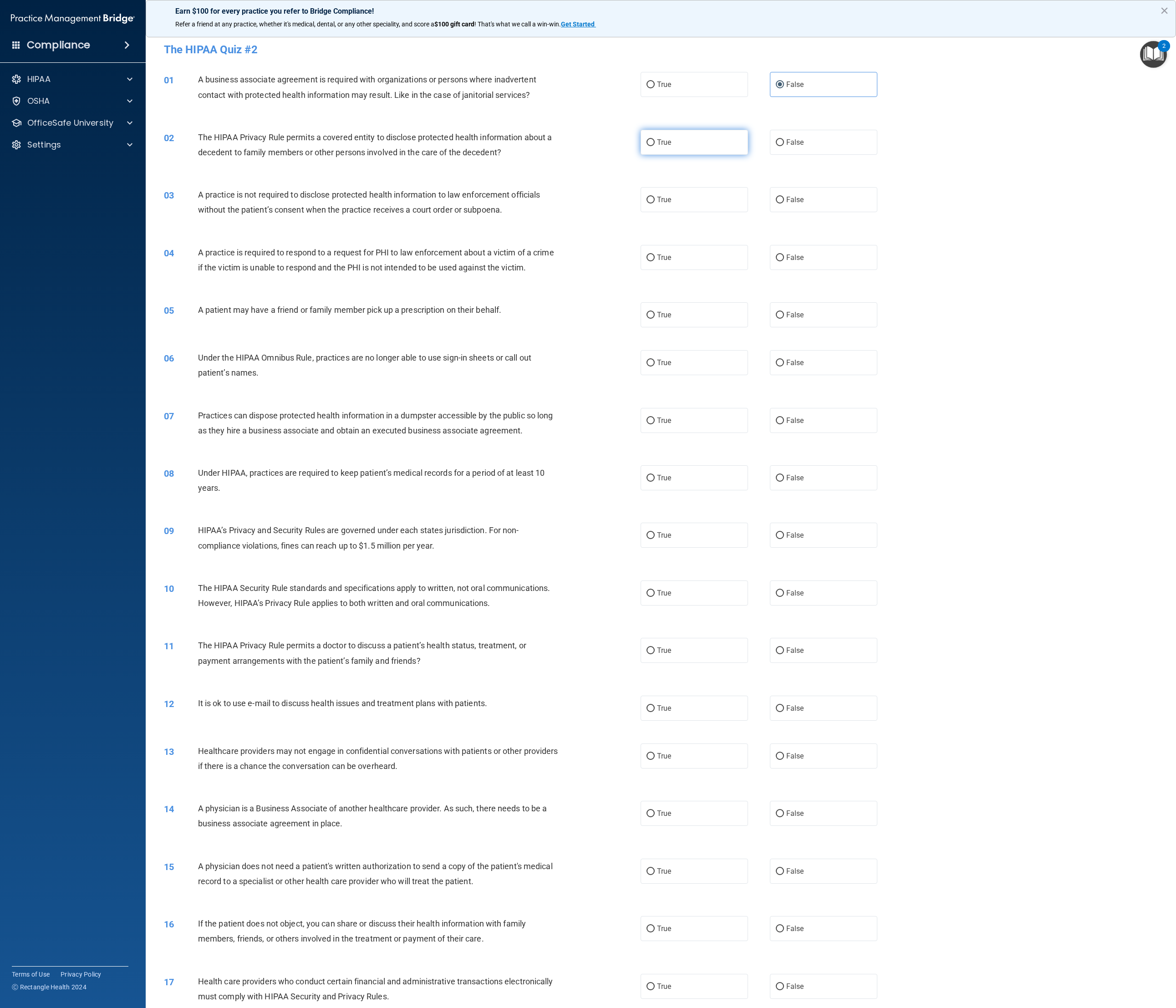
radio input "true"
click at [655, 200] on label "True" at bounding box center [694, 200] width 108 height 25
click at [655, 200] on input "True" at bounding box center [650, 200] width 8 height 7
radio input "true"
click at [655, 269] on label "True" at bounding box center [694, 258] width 108 height 25
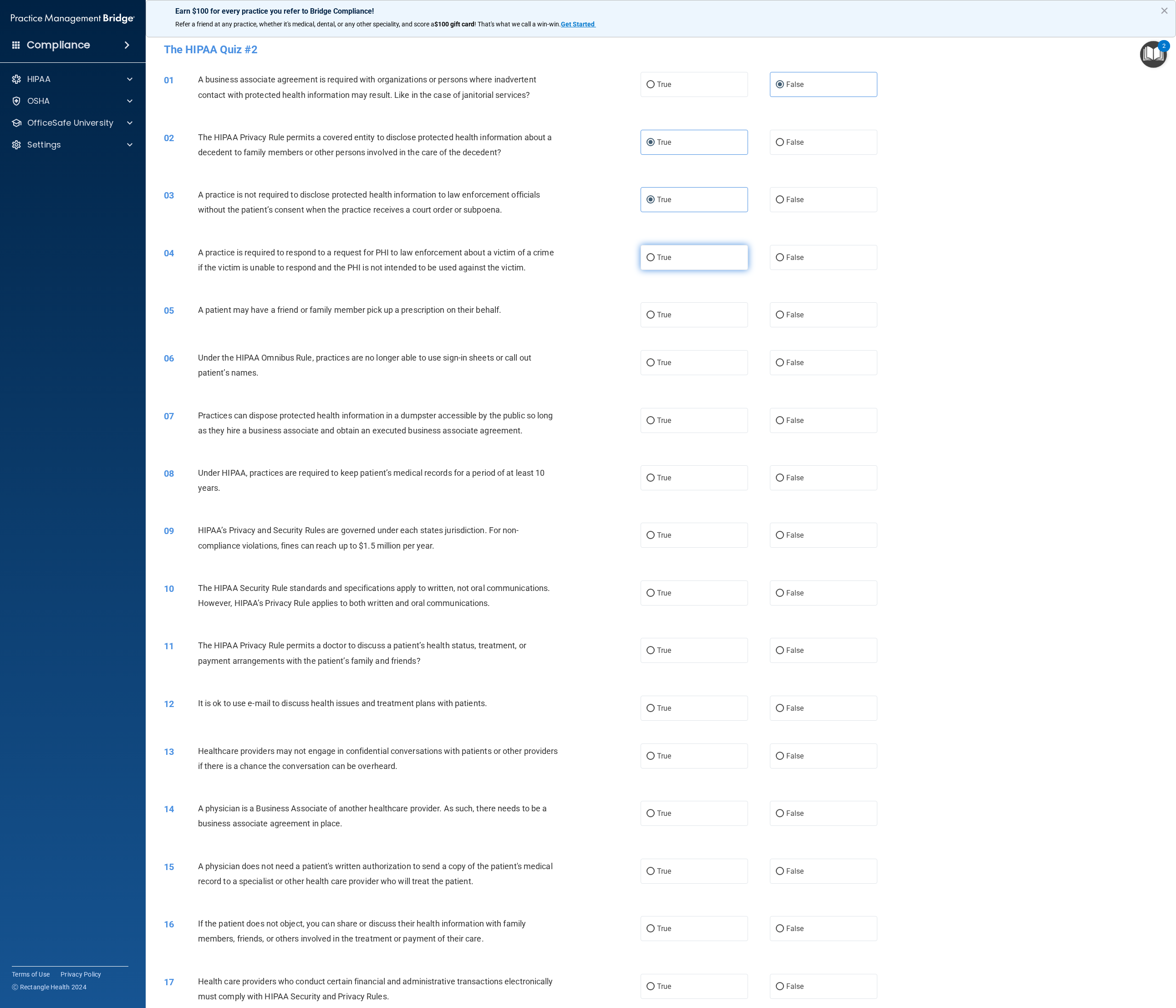
click at [655, 261] on input "True" at bounding box center [650, 258] width 8 height 7
radio input "true"
click at [655, 327] on label "True" at bounding box center [694, 315] width 108 height 25
click at [655, 319] on input "True" at bounding box center [650, 316] width 8 height 7
radio input "true"
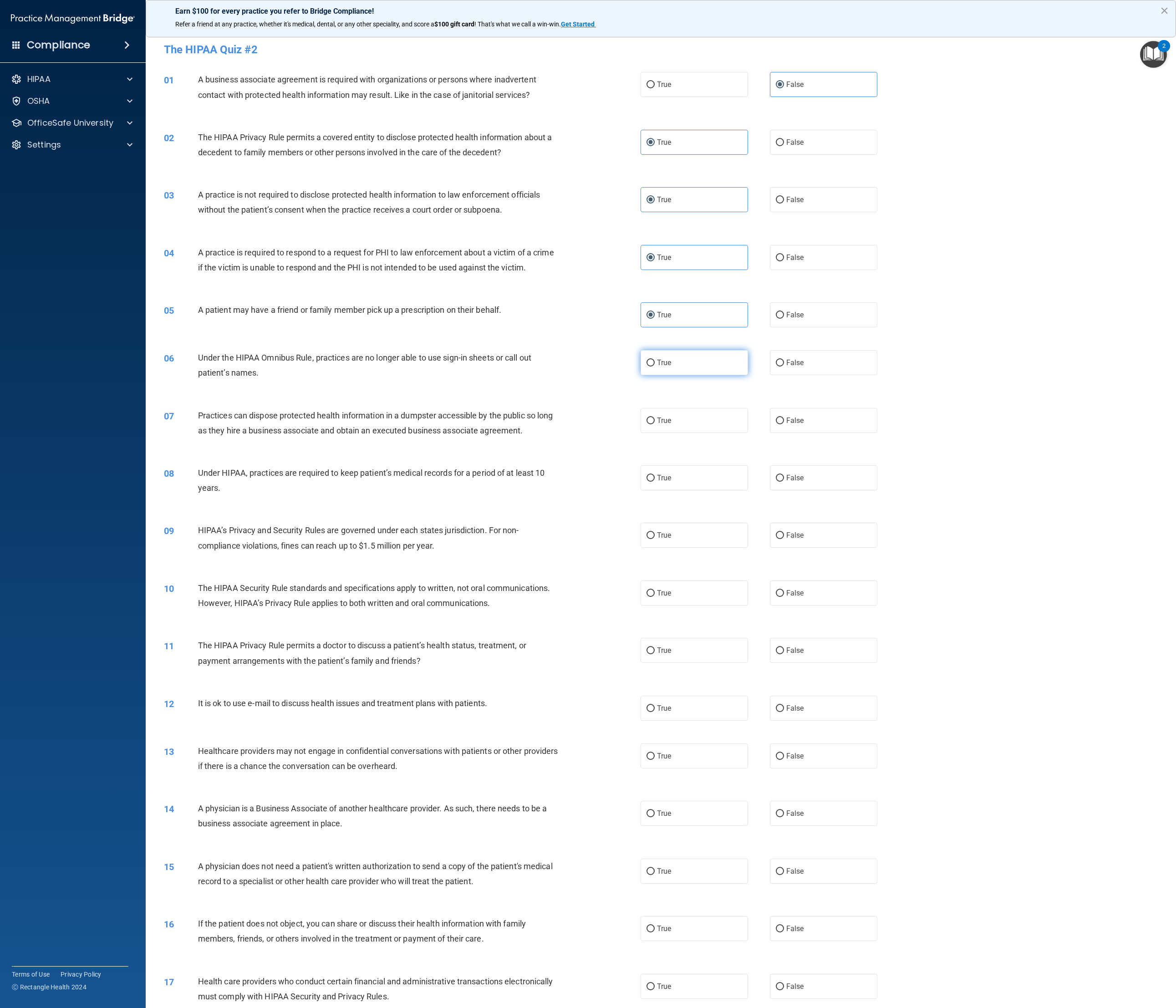
click at [655, 336] on label "True" at bounding box center [694, 363] width 108 height 25
click at [655, 336] on input "True" at bounding box center [650, 363] width 8 height 7
radio input "true"
click at [655, 336] on label "False" at bounding box center [824, 420] width 108 height 25
click at [655, 336] on input "False" at bounding box center [780, 421] width 8 height 7
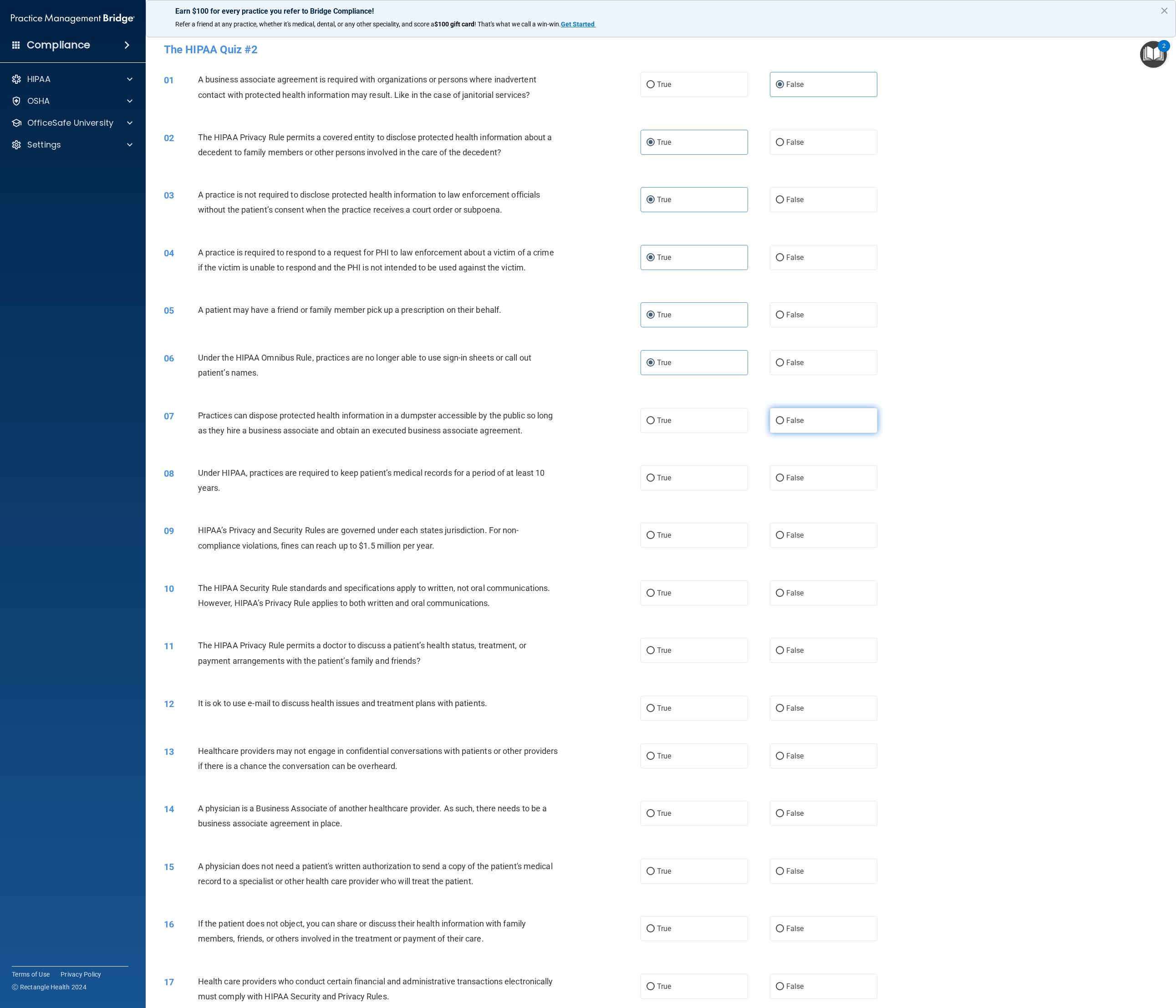
radio input "true"
click at [655, 336] on label "False" at bounding box center [824, 478] width 108 height 25
click at [655, 336] on input "False" at bounding box center [780, 478] width 8 height 7
radio input "true"
click at [655, 336] on label "False" at bounding box center [824, 535] width 108 height 25
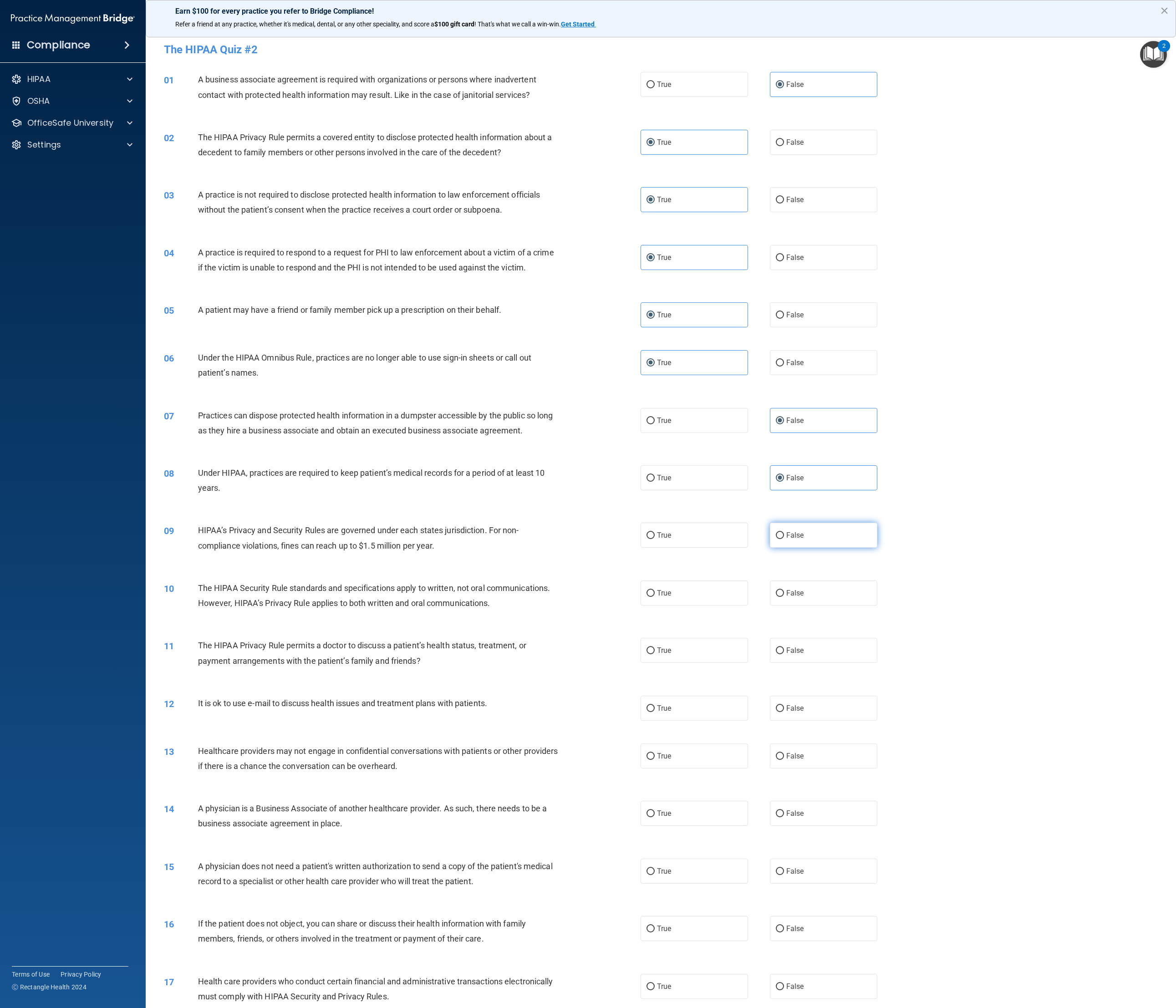
click at [655, 336] on input "False" at bounding box center [780, 536] width 8 height 7
radio input "true"
click at [655, 336] on label "True" at bounding box center [694, 593] width 108 height 25
click at [655, 336] on input "True" at bounding box center [650, 593] width 8 height 7
radio input "true"
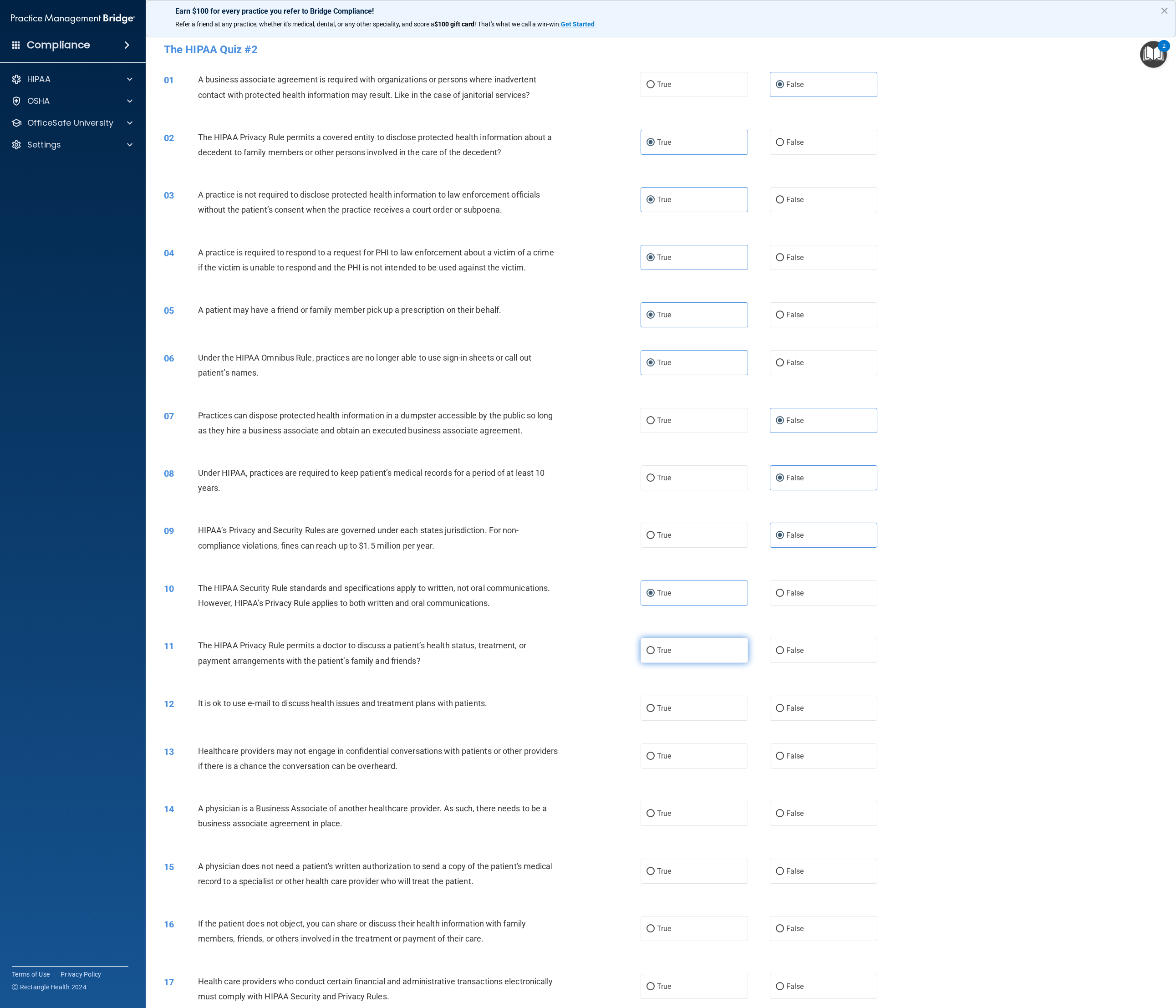
click at [655, 336] on label "True" at bounding box center [694, 651] width 108 height 25
click at [655, 336] on input "True" at bounding box center [650, 651] width 8 height 7
radio input "true"
click at [655, 336] on label "True" at bounding box center [694, 709] width 108 height 25
click at [655, 336] on input "True" at bounding box center [650, 709] width 8 height 7
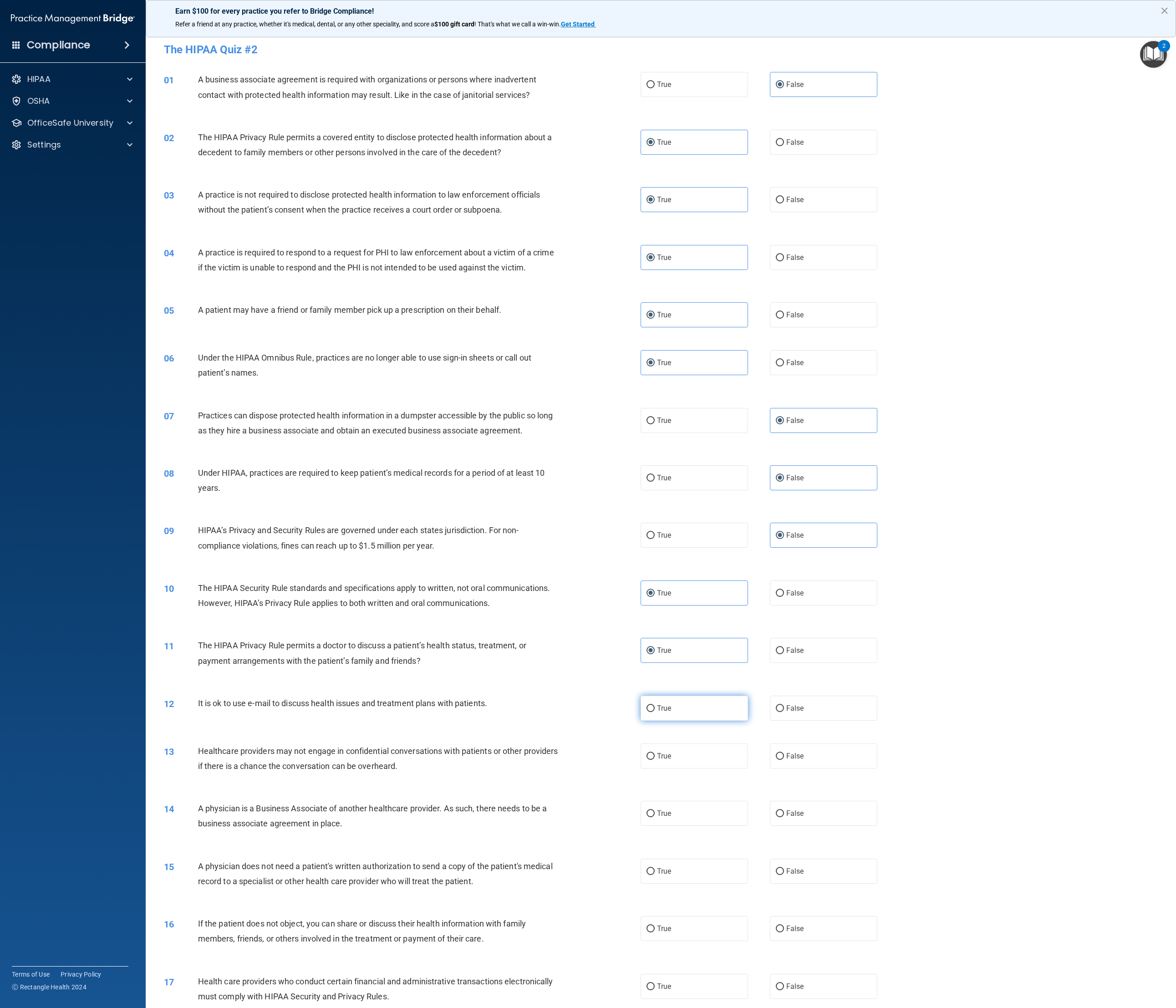
radio input "true"
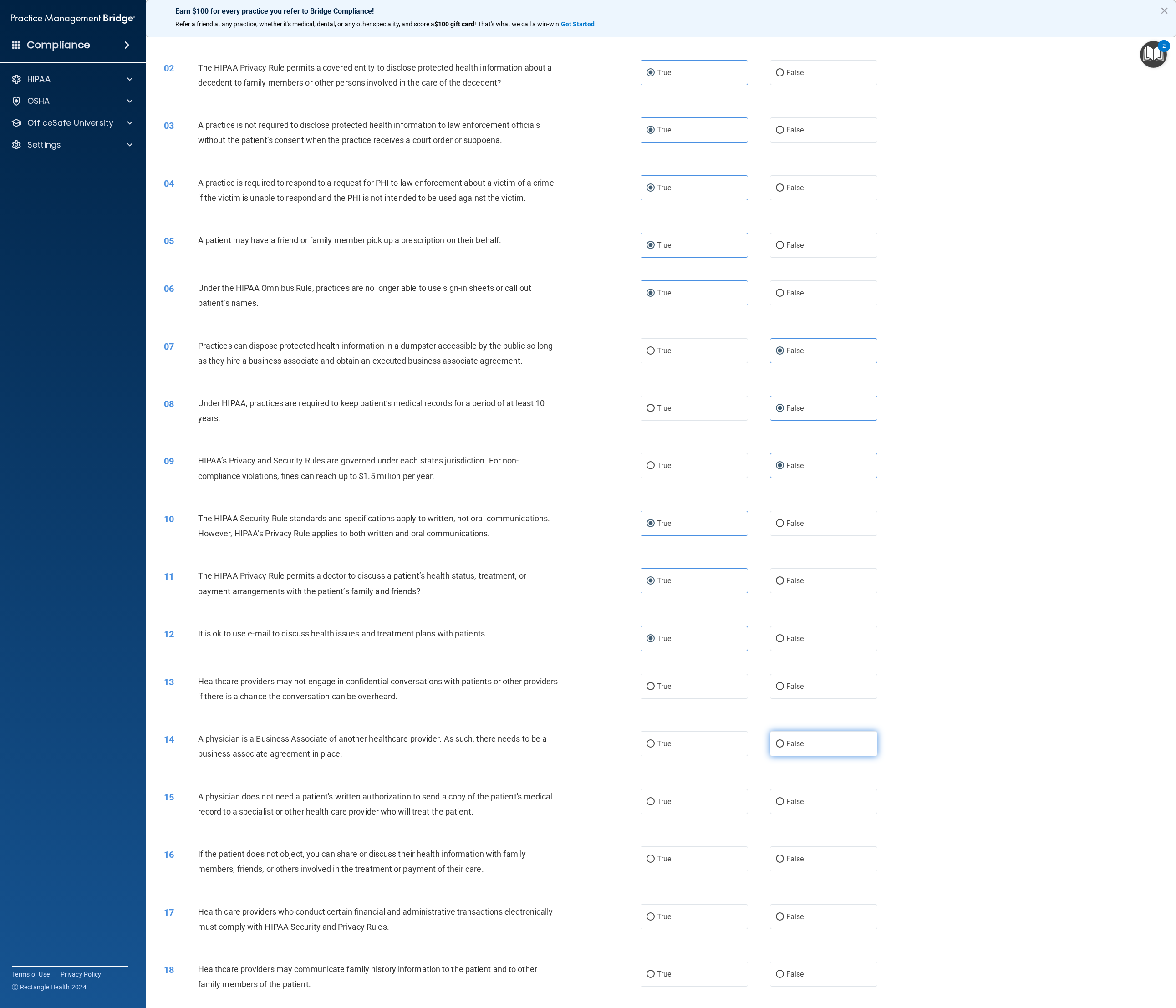
scroll to position [137, 0]
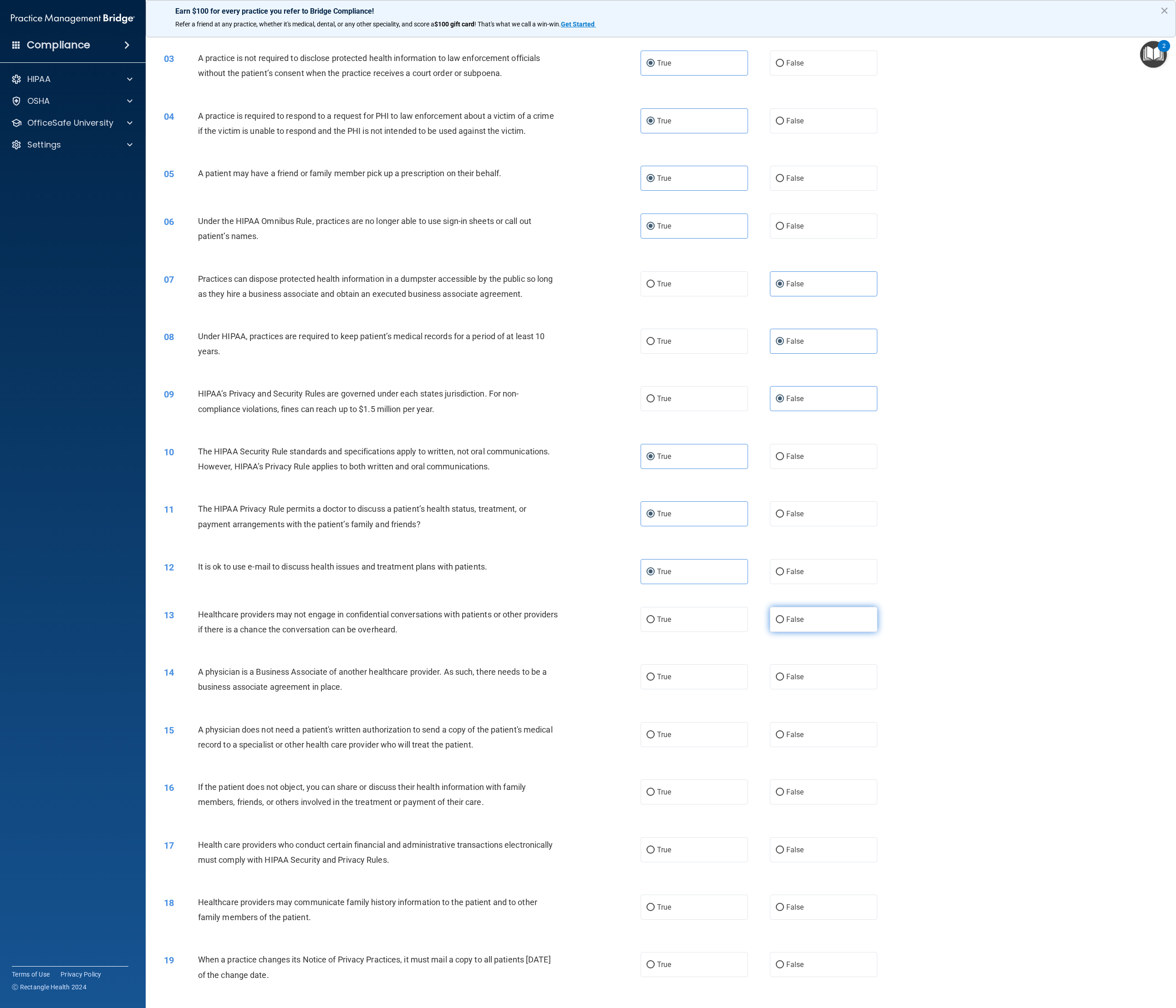
click at [655, 336] on span "False" at bounding box center [794, 619] width 17 height 8
click at [655, 336] on input "False" at bounding box center [780, 620] width 8 height 7
radio input "true"
click at [655, 336] on label "False" at bounding box center [824, 677] width 108 height 25
click at [655, 336] on input "False" at bounding box center [780, 677] width 8 height 7
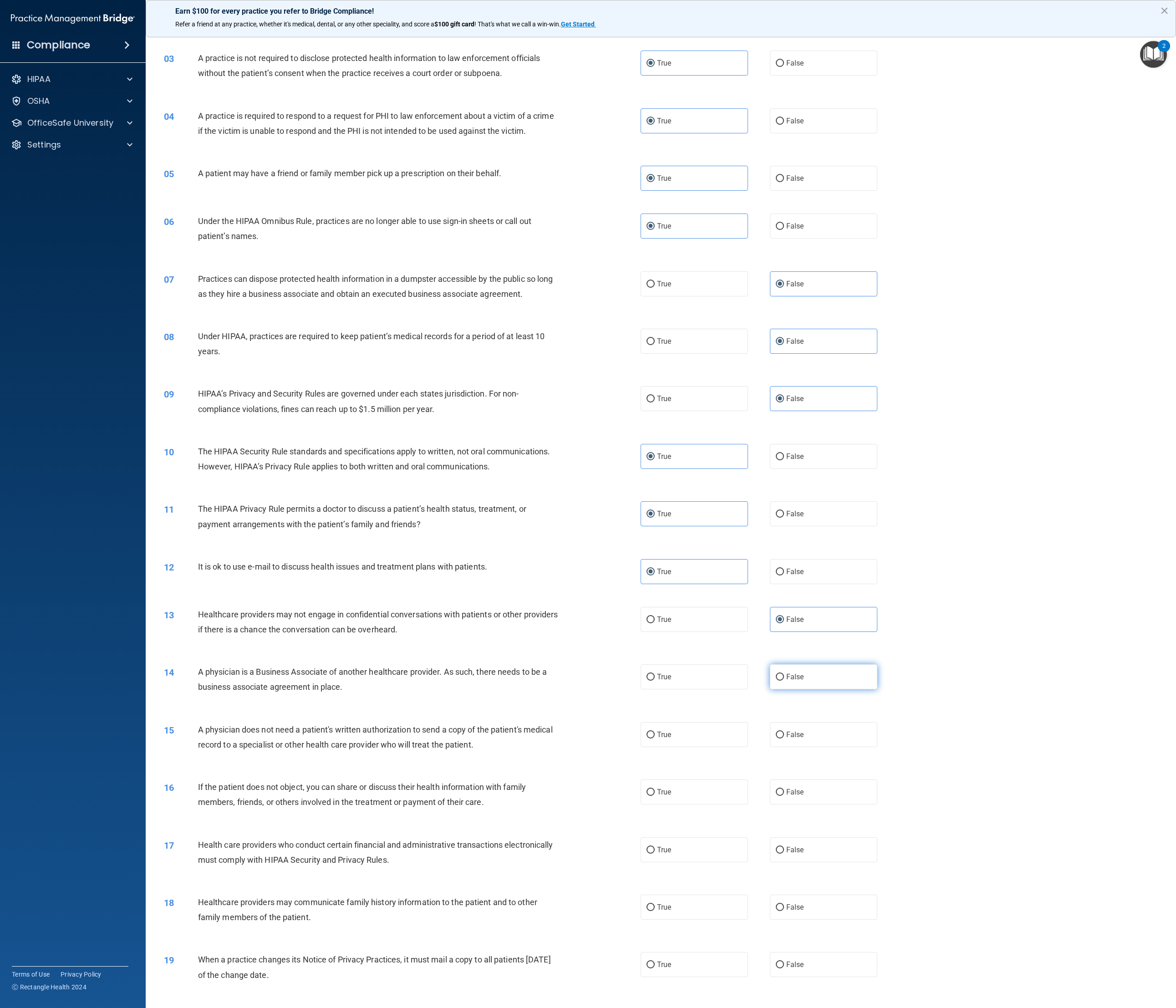
radio input "true"
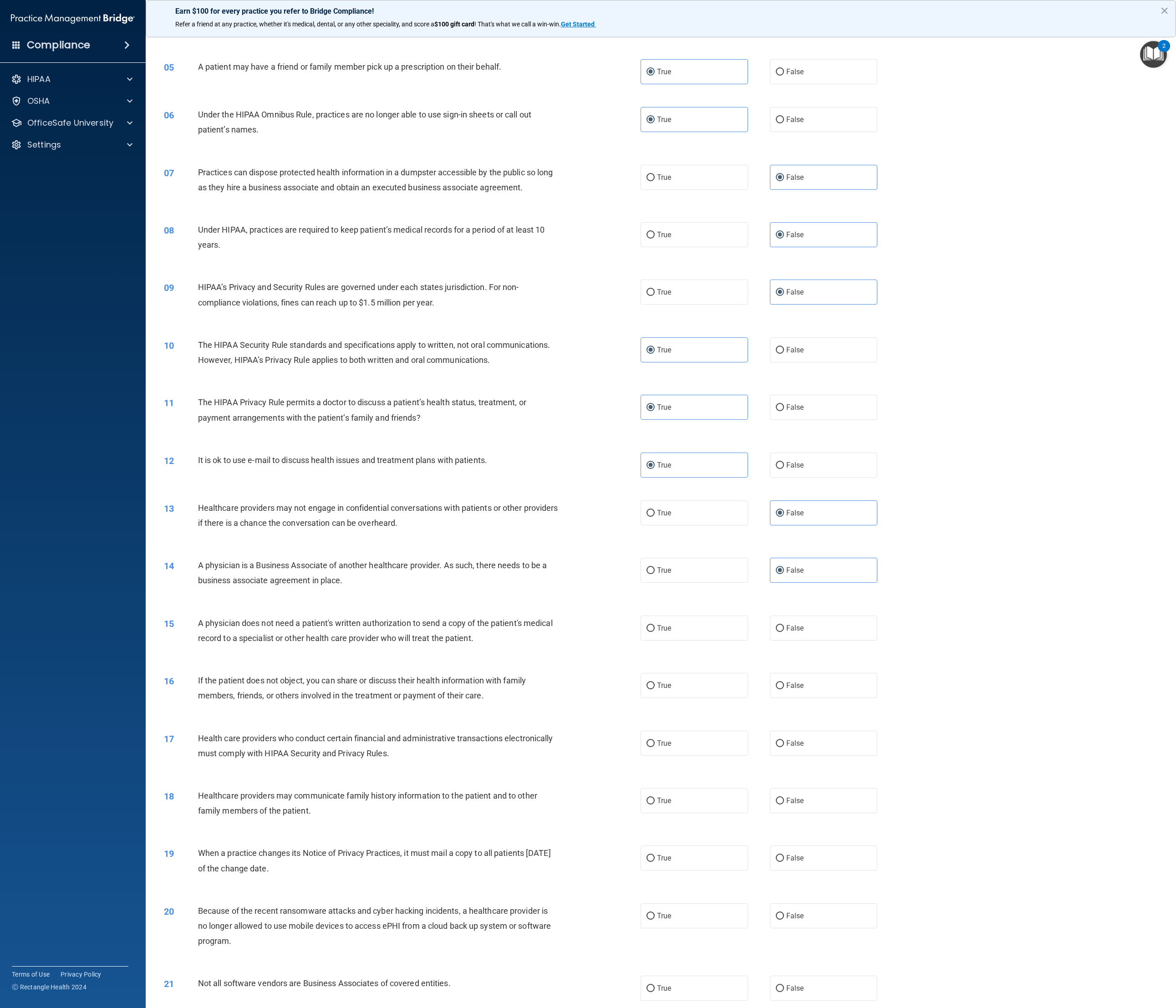
scroll to position [410, 0]
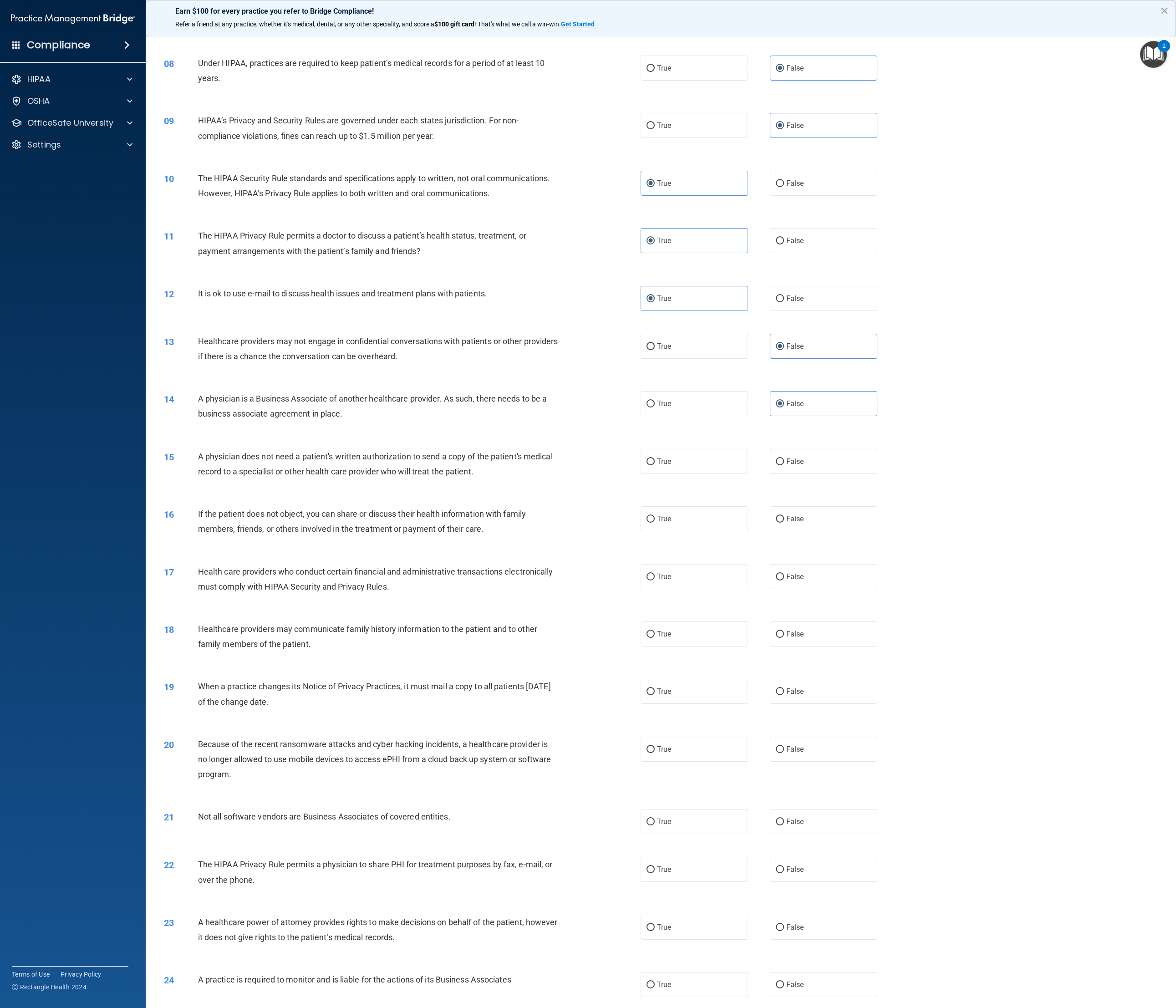
click at [655, 336] on div "14 A physician is a Business Associate of another healthcare provider. As such,…" at bounding box center [661, 408] width 1008 height 57
click at [655, 336] on label "True" at bounding box center [694, 461] width 108 height 25
click at [655, 336] on input "True" at bounding box center [650, 462] width 8 height 7
radio input "true"
click at [655, 336] on label "True" at bounding box center [694, 519] width 108 height 25
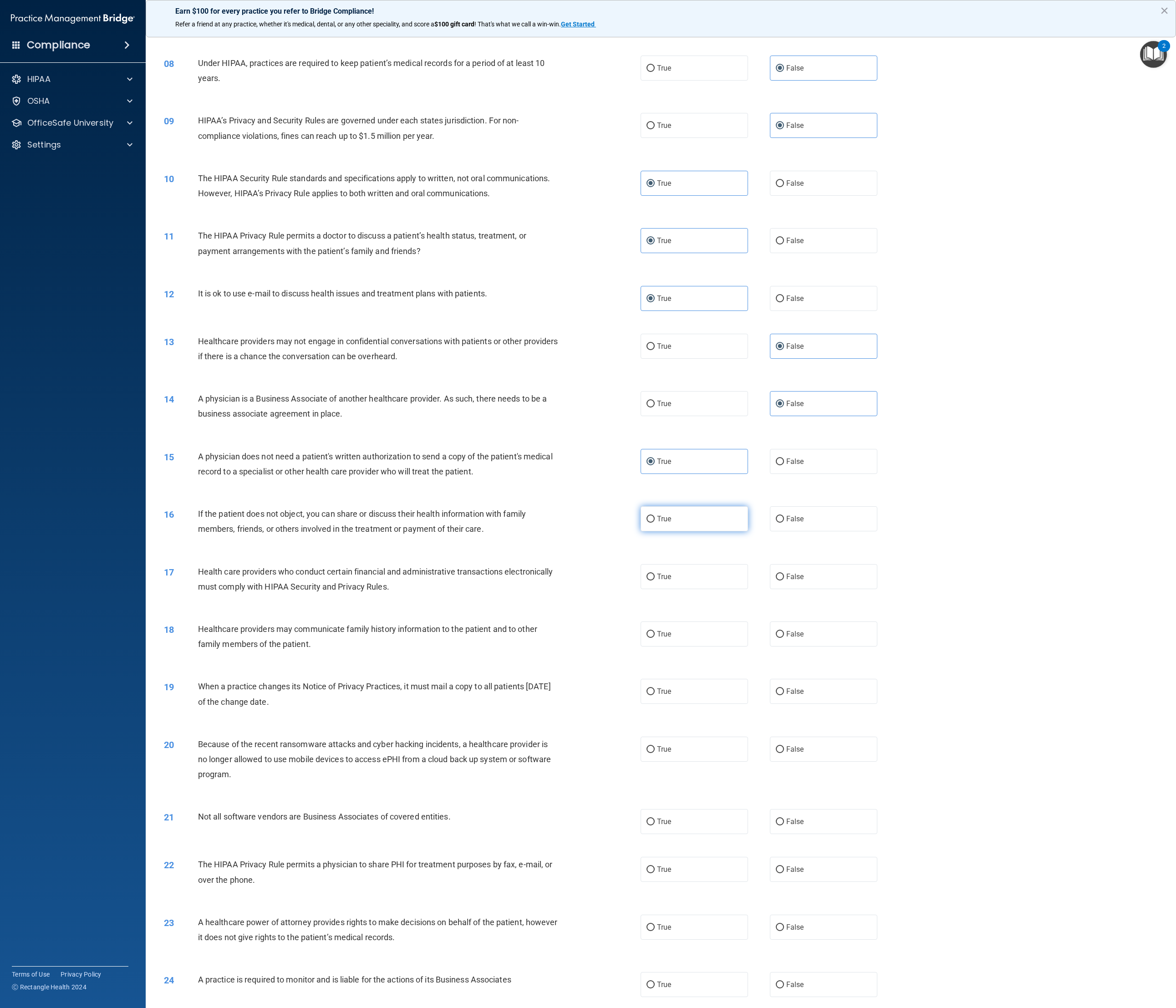
click at [655, 336] on input "True" at bounding box center [650, 519] width 8 height 7
radio input "true"
click at [655, 336] on label "True" at bounding box center [694, 577] width 108 height 25
click at [655, 336] on input "True" at bounding box center [650, 577] width 8 height 7
radio input "true"
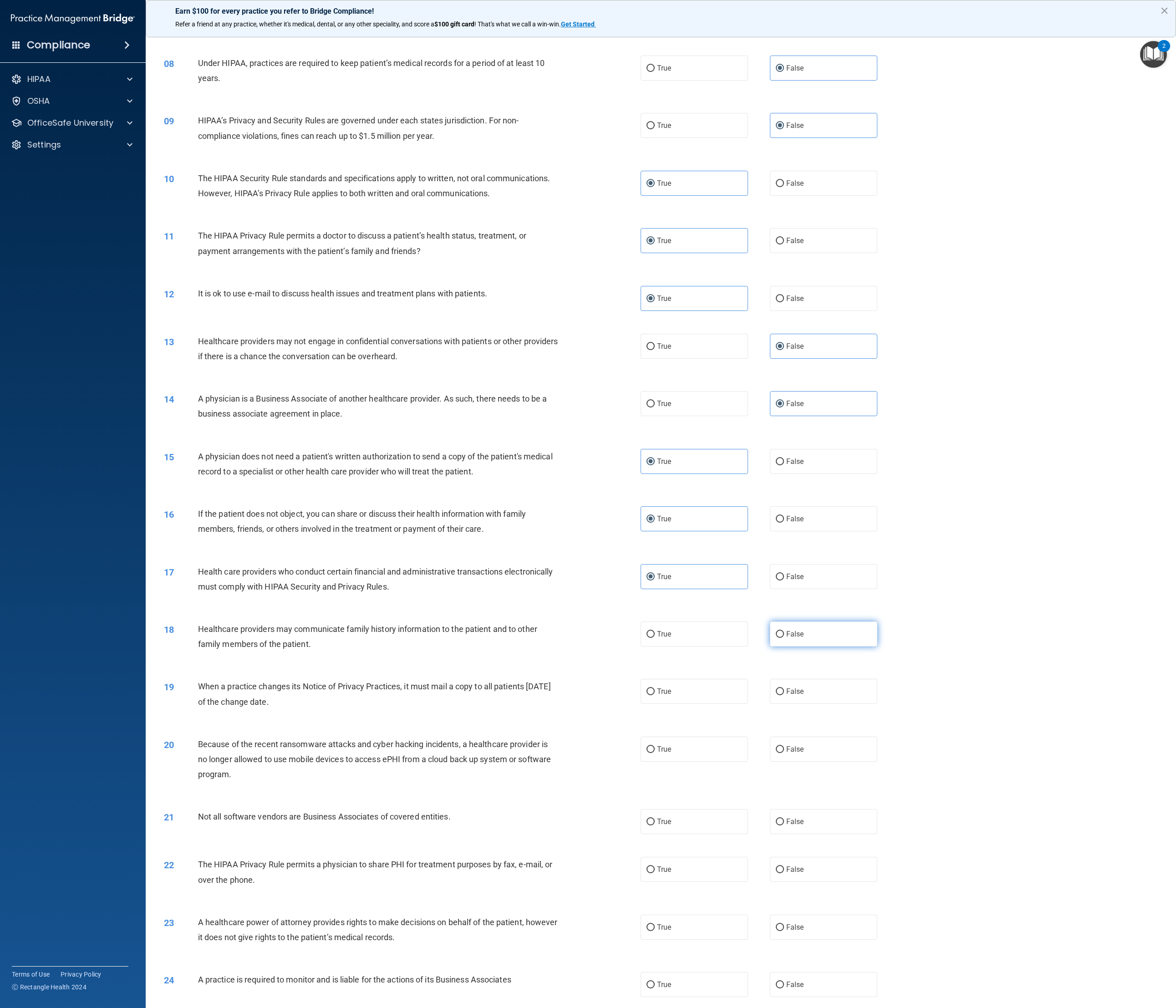
click at [655, 336] on label "False" at bounding box center [824, 634] width 108 height 25
click at [655, 336] on input "False" at bounding box center [780, 635] width 8 height 7
radio input "true"
click at [655, 336] on span "False" at bounding box center [794, 691] width 17 height 8
click at [655, 336] on input "False" at bounding box center [780, 692] width 8 height 7
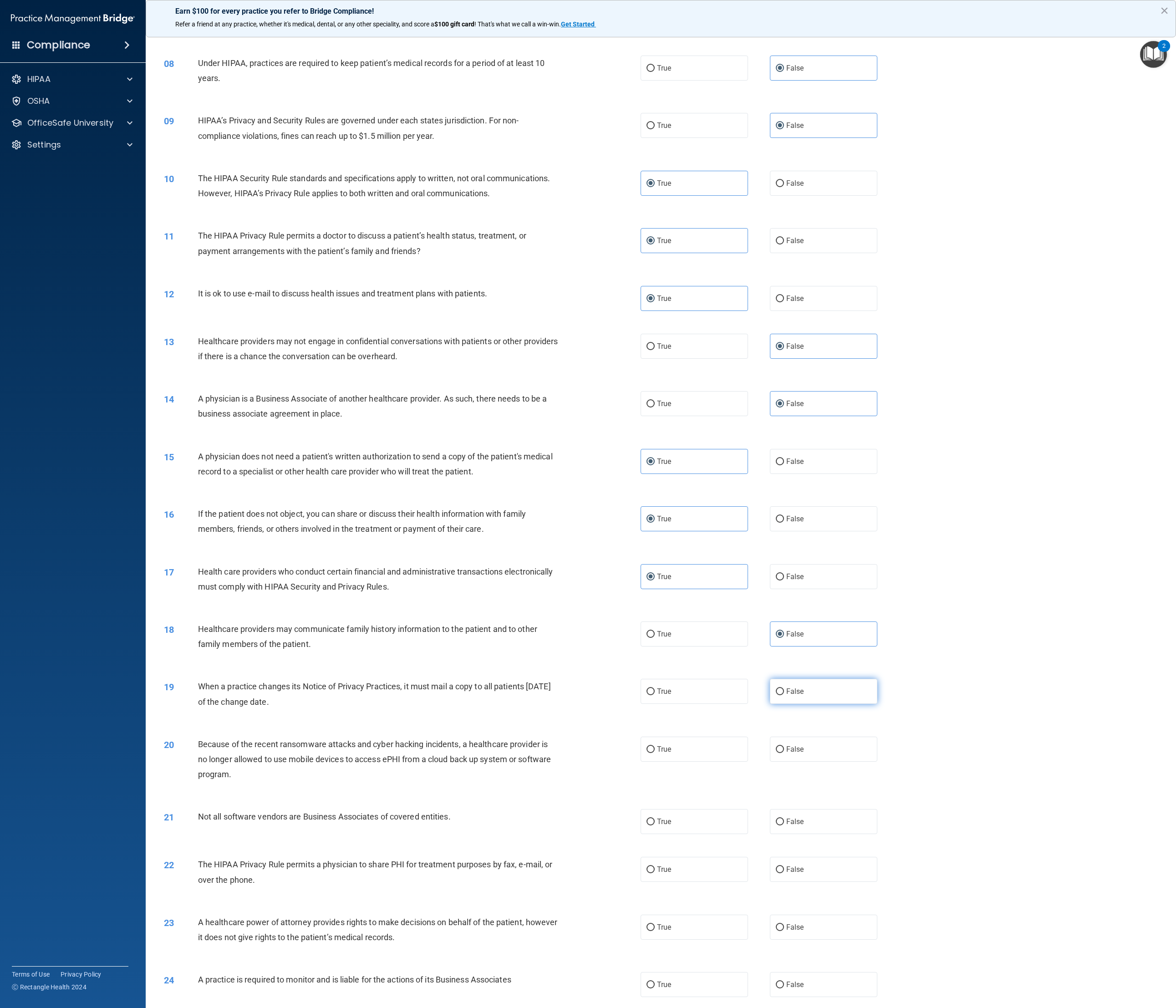
radio input "true"
click at [655, 336] on span "False" at bounding box center [794, 749] width 17 height 8
click at [655, 336] on input "False" at bounding box center [780, 750] width 8 height 7
radio input "true"
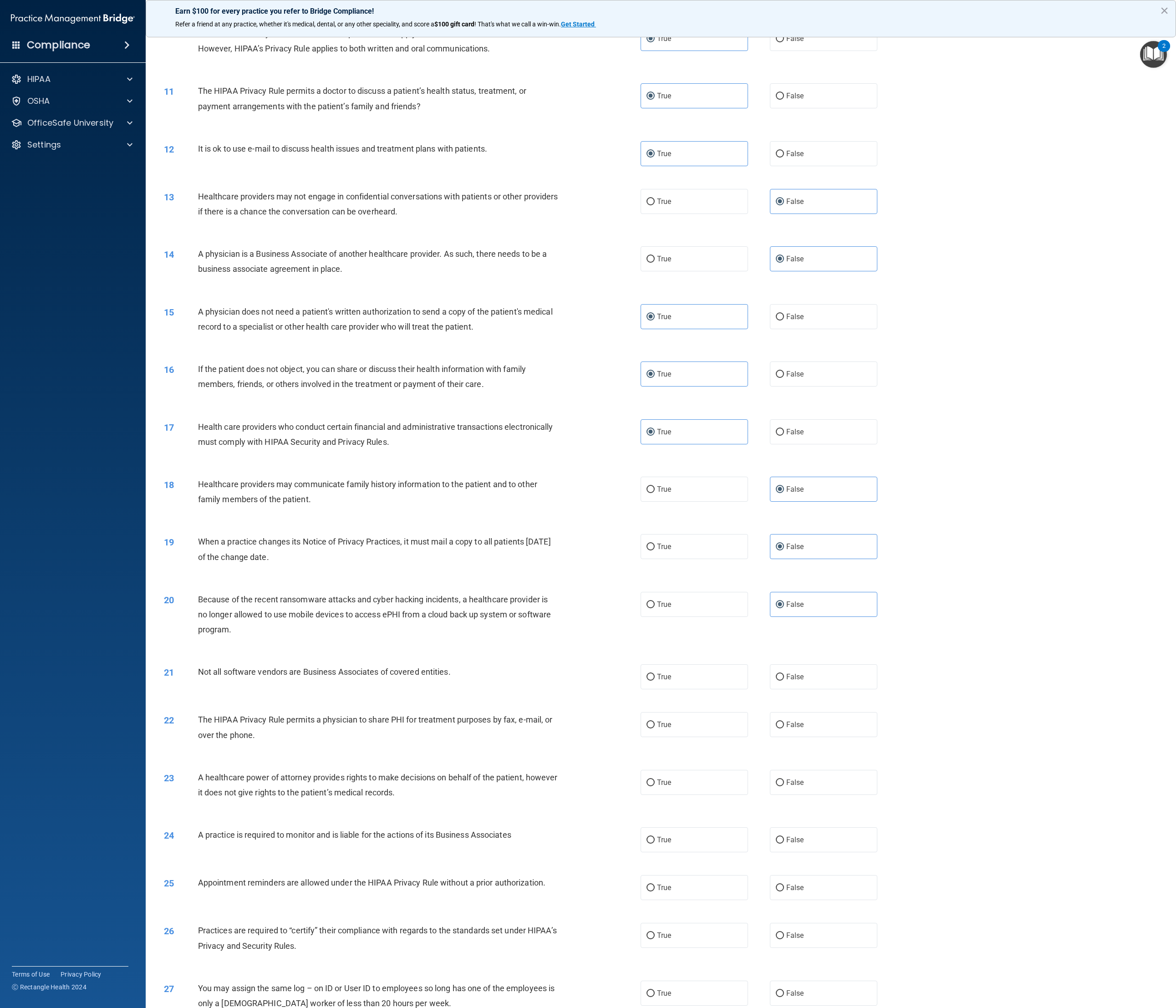
scroll to position [825, 0]
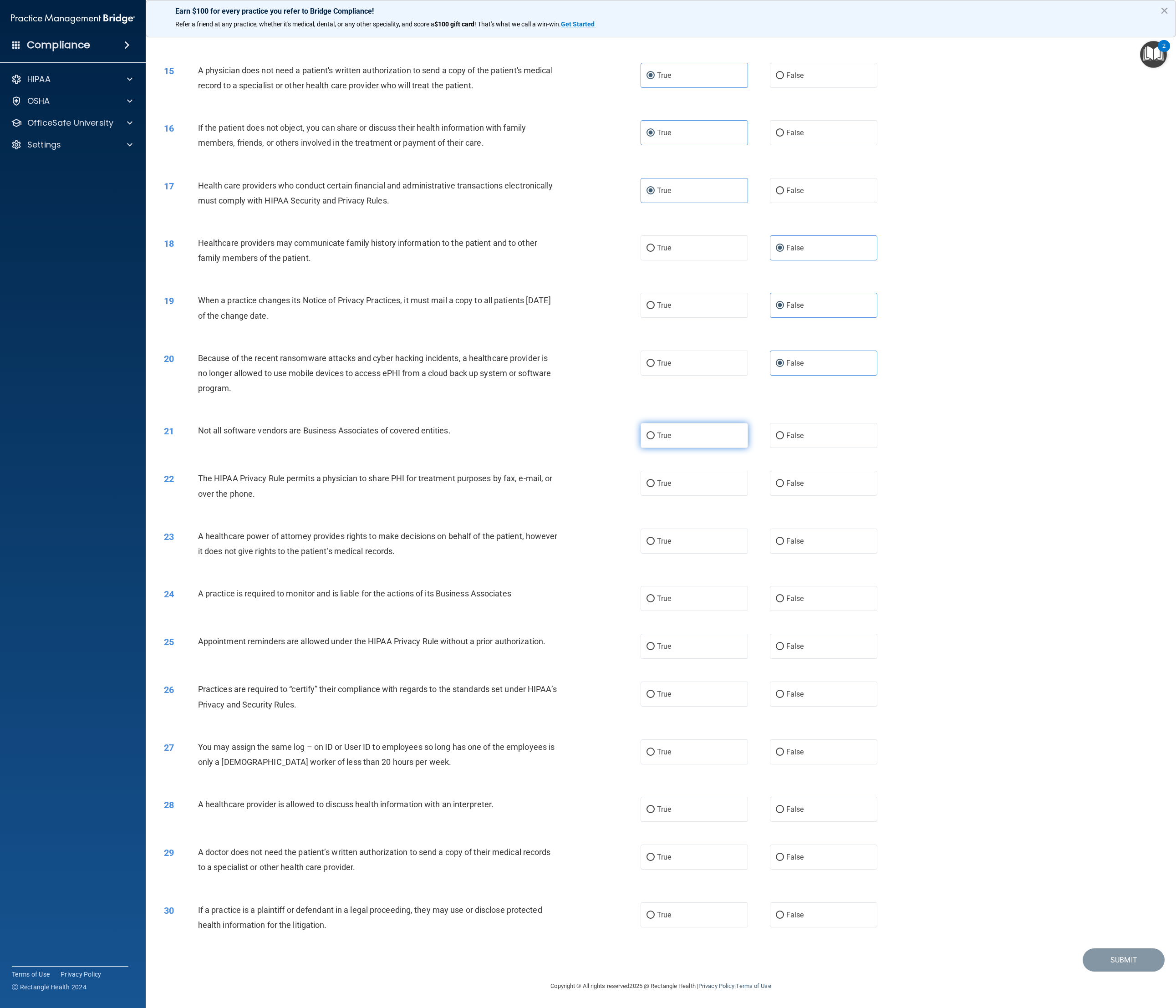
click at [655, 336] on label "True" at bounding box center [694, 436] width 108 height 25
click at [655, 336] on input "True" at bounding box center [650, 436] width 8 height 7
radio input "true"
click at [655, 336] on label "True" at bounding box center [694, 483] width 108 height 25
click at [655, 336] on input "True" at bounding box center [650, 484] width 8 height 7
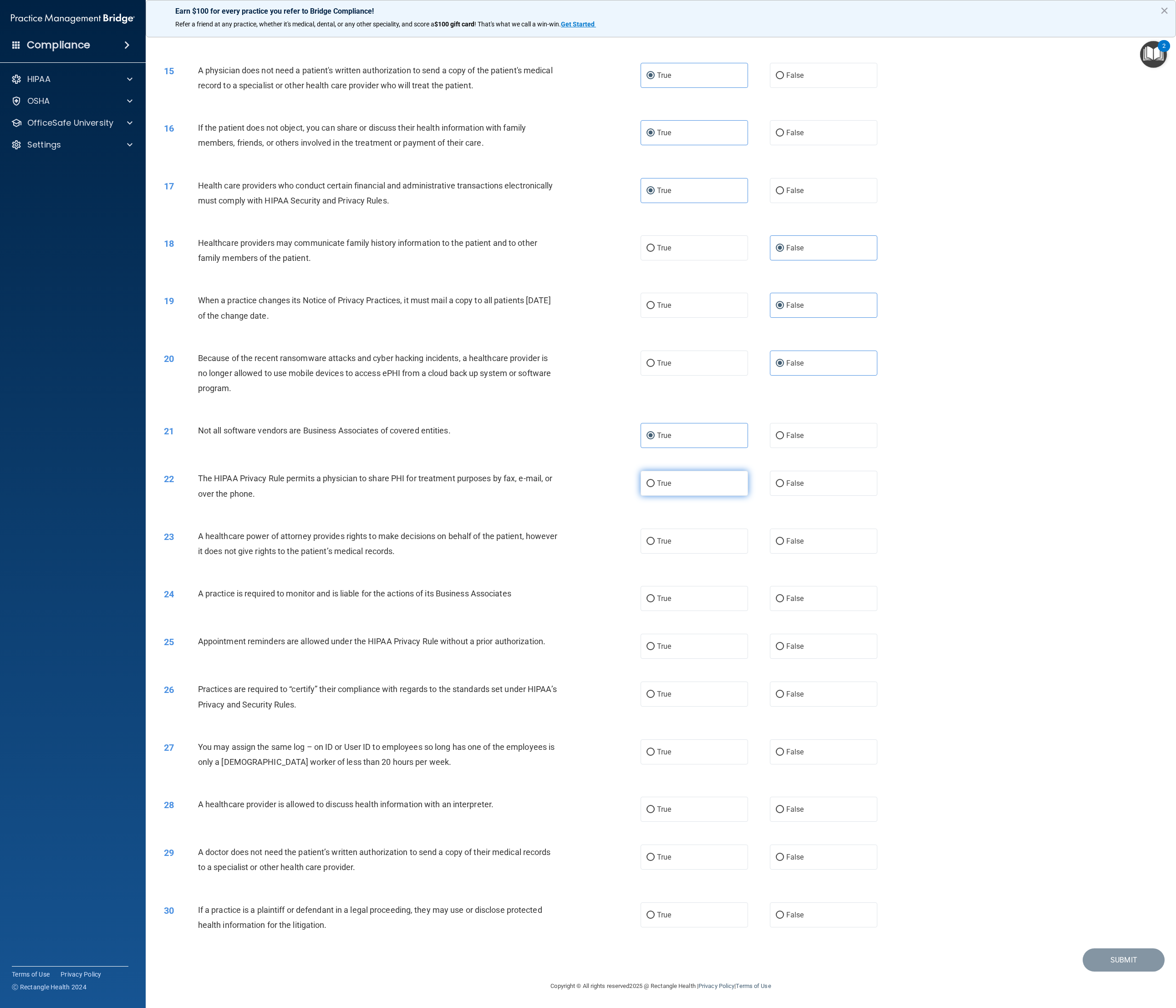
radio input "true"
click at [655, 336] on label "False" at bounding box center [824, 541] width 108 height 25
click at [655, 336] on input "False" at bounding box center [780, 542] width 8 height 7
radio input "true"
click at [655, 336] on div "24 A practice is required to monitor and is liable for the actions of its Busin…" at bounding box center [661, 598] width 1008 height 47
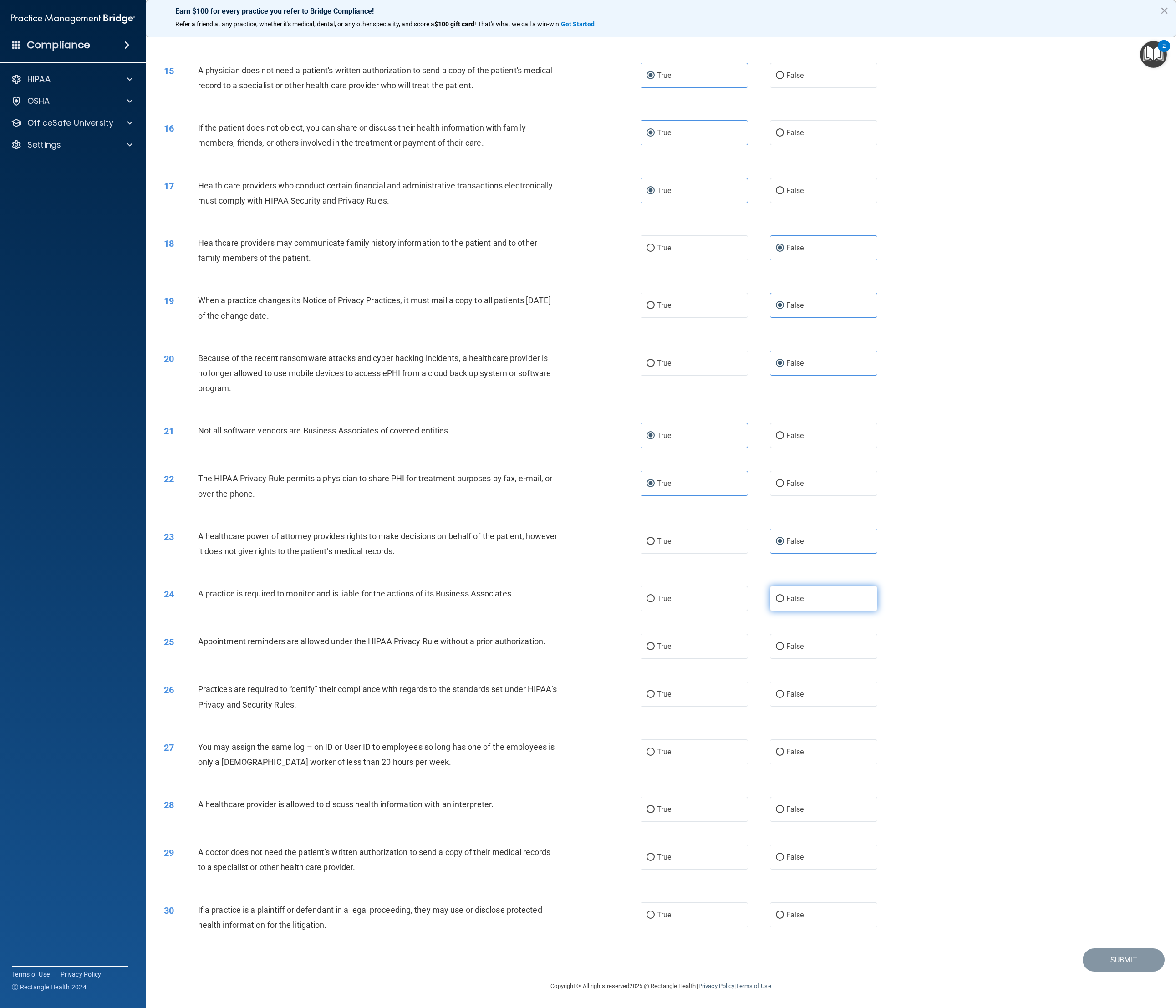
click at [655, 336] on label "False" at bounding box center [824, 598] width 108 height 25
click at [655, 336] on input "False" at bounding box center [780, 599] width 8 height 7
radio input "true"
drag, startPoint x: 781, startPoint y: 638, endPoint x: 683, endPoint y: 631, distance: 98.2
click at [655, 336] on div "25 Appointment reminders are allowed under the HIPAA Privacy Rule without a pri…" at bounding box center [661, 646] width 1008 height 47
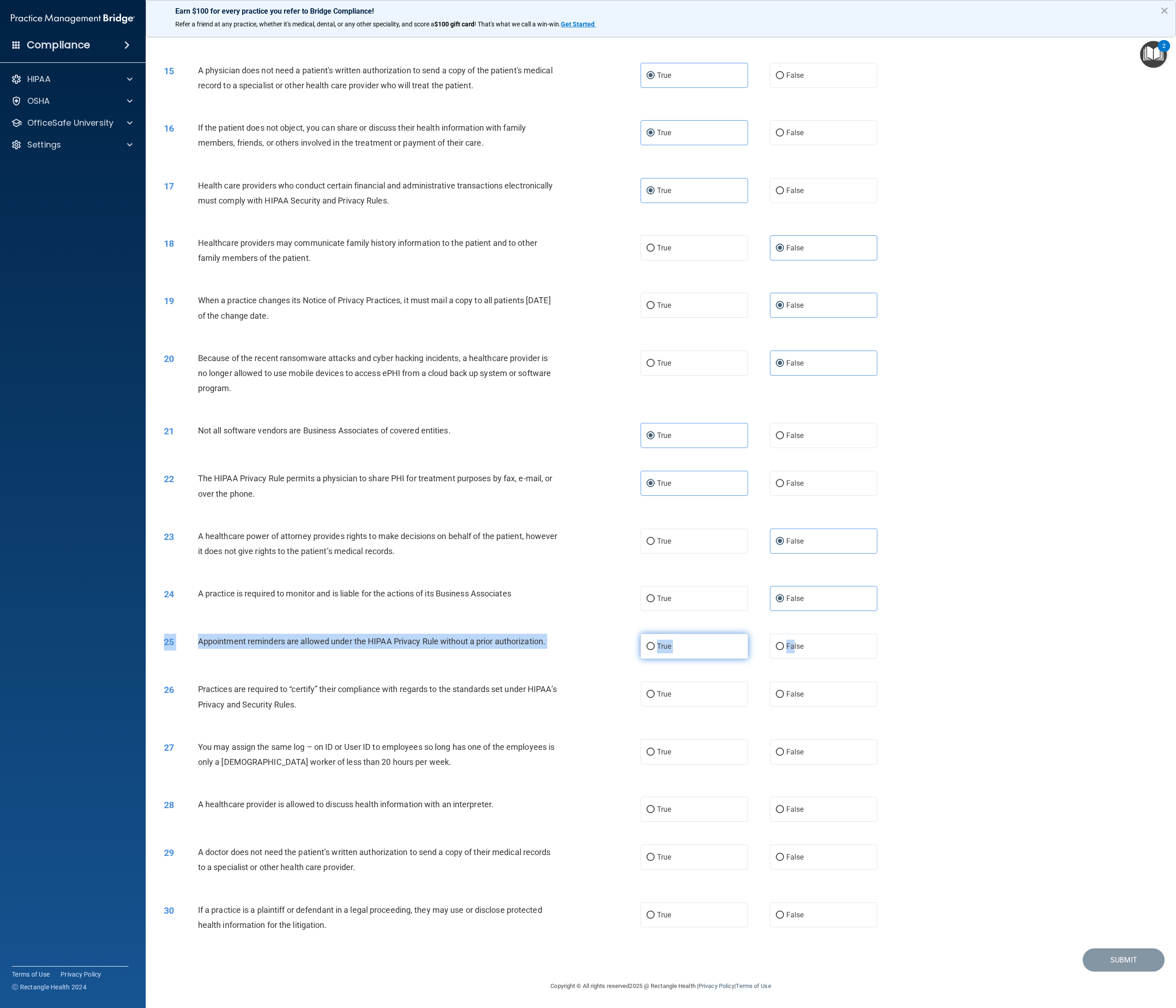
click at [655, 336] on label "True" at bounding box center [694, 646] width 108 height 25
click at [655, 336] on input "True" at bounding box center [650, 647] width 8 height 7
radio input "true"
click at [655, 336] on label "False" at bounding box center [824, 694] width 108 height 25
click at [655, 336] on input "False" at bounding box center [780, 695] width 8 height 7
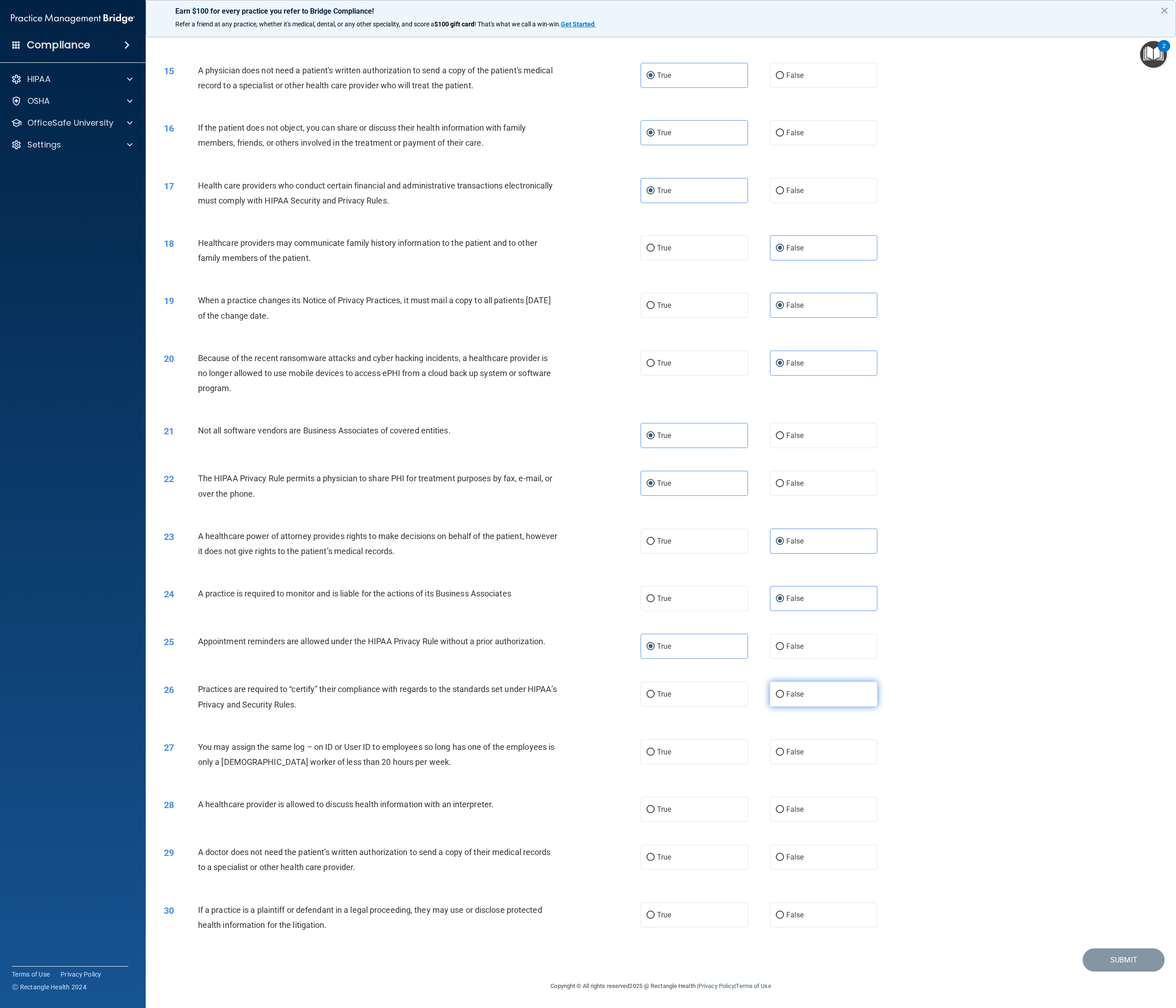
radio input "true"
click at [655, 336] on label "False" at bounding box center [824, 752] width 108 height 25
click at [655, 336] on input "False" at bounding box center [780, 753] width 8 height 7
radio input "true"
click at [655, 336] on label "True" at bounding box center [694, 809] width 108 height 25
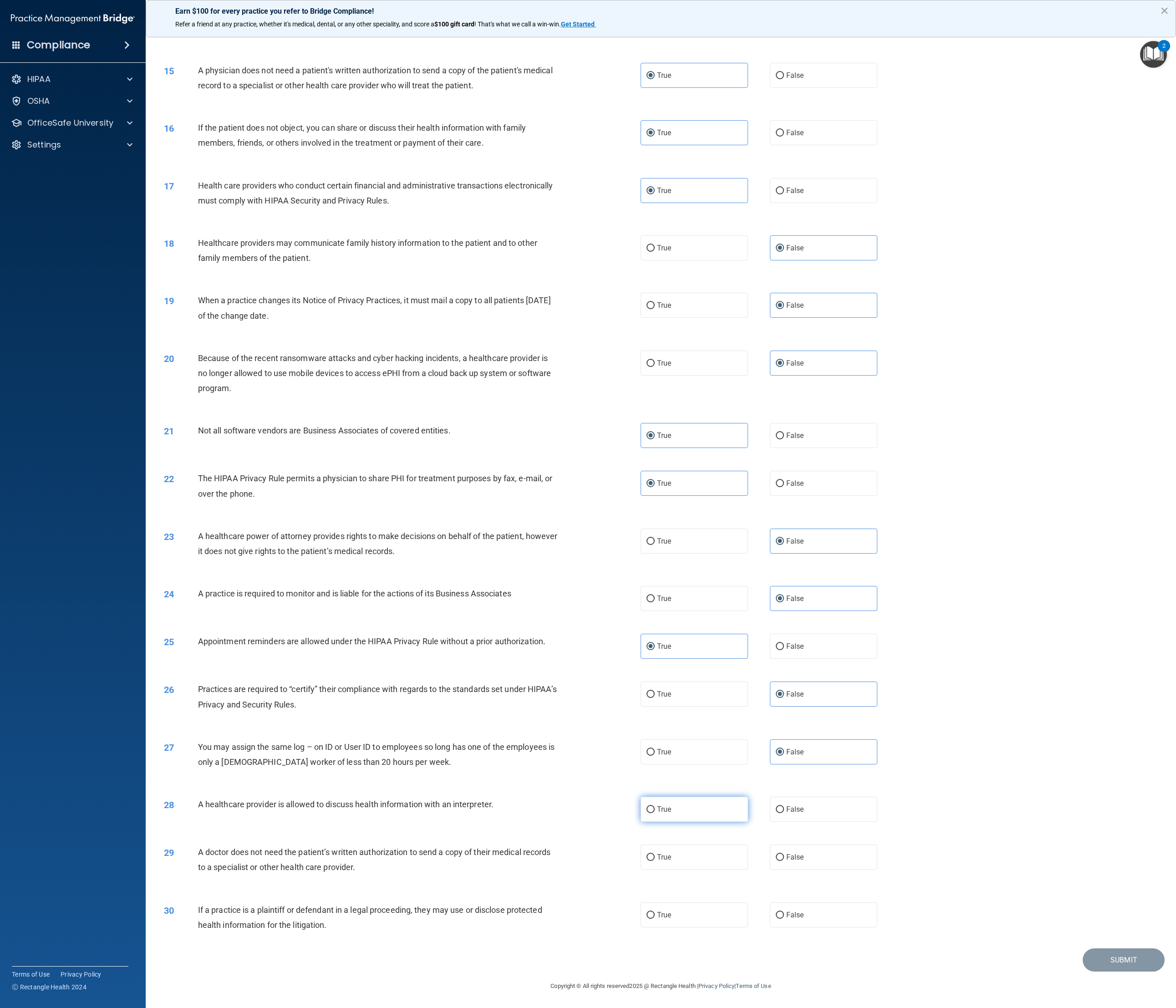
click at [655, 336] on input "True" at bounding box center [650, 810] width 8 height 7
radio input "true"
click at [655, 336] on label "True" at bounding box center [694, 857] width 108 height 25
click at [655, 336] on input "True" at bounding box center [650, 858] width 8 height 7
radio input "true"
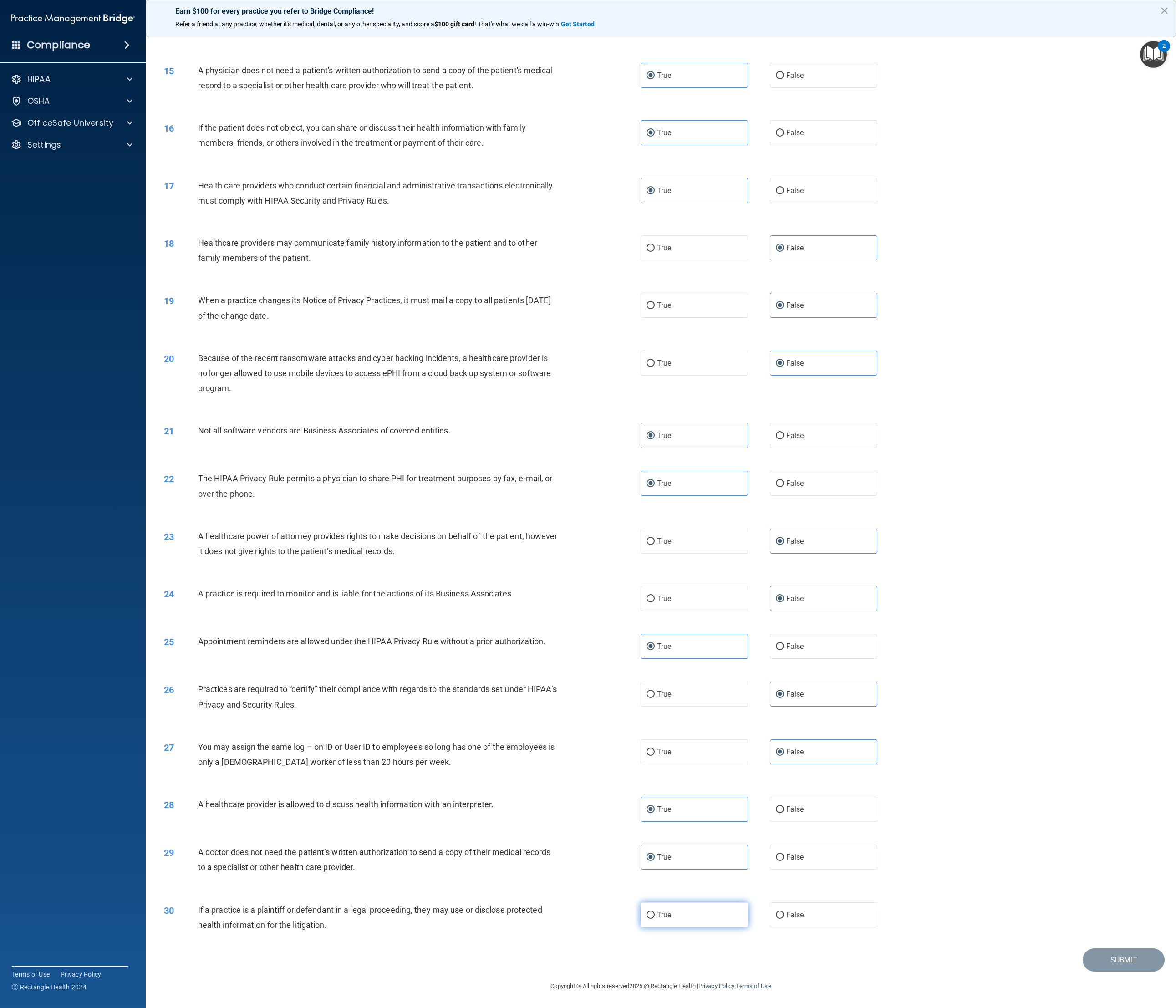
click at [655, 336] on label "True" at bounding box center [694, 915] width 108 height 25
click at [655, 336] on input "True" at bounding box center [650, 916] width 8 height 7
radio input "true"
click at [655, 336] on button "Submit" at bounding box center [1123, 960] width 82 height 23
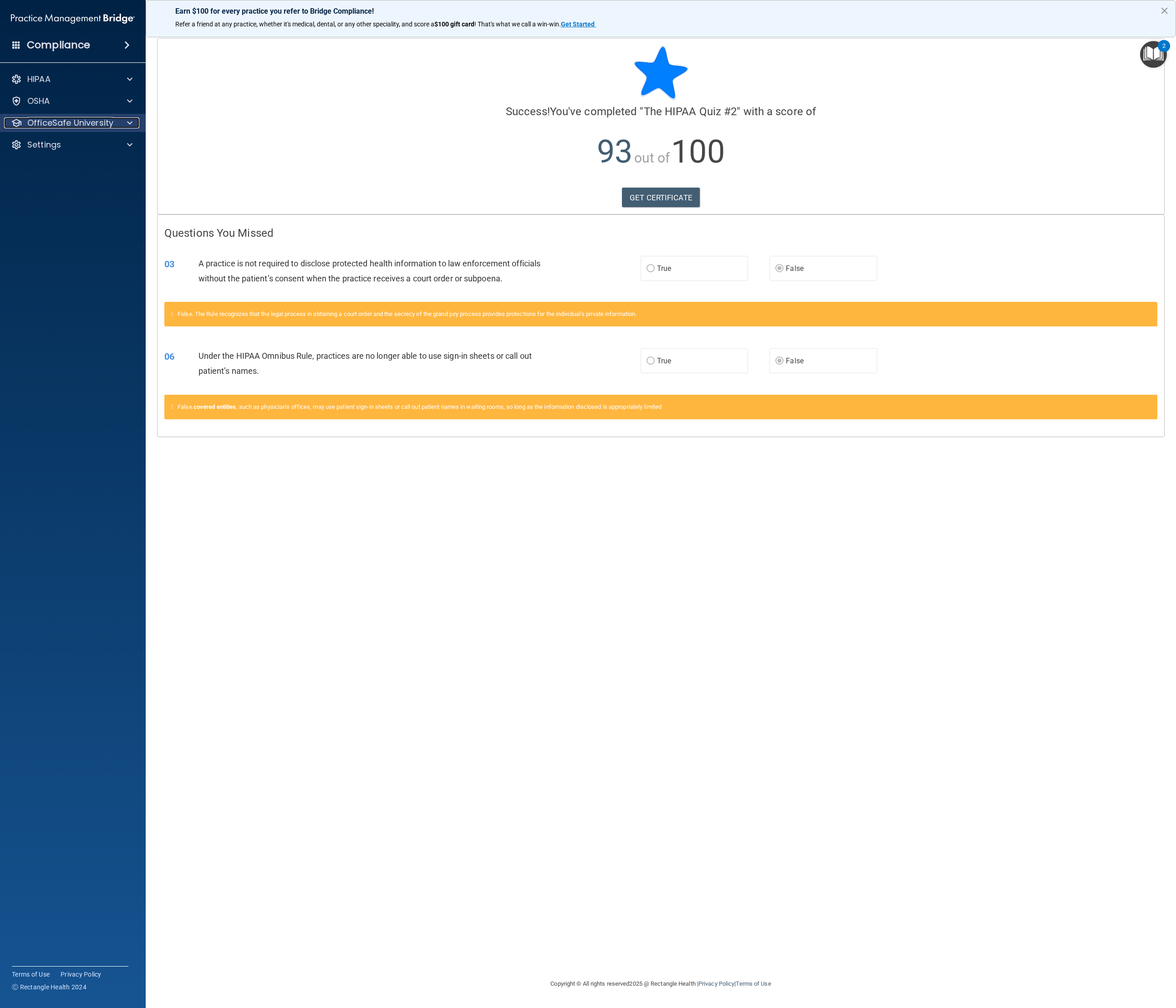
click at [68, 121] on p "OfficeSafe University" at bounding box center [70, 123] width 86 height 11
click at [68, 143] on p "HIPAA Training" at bounding box center [43, 144] width 75 height 9
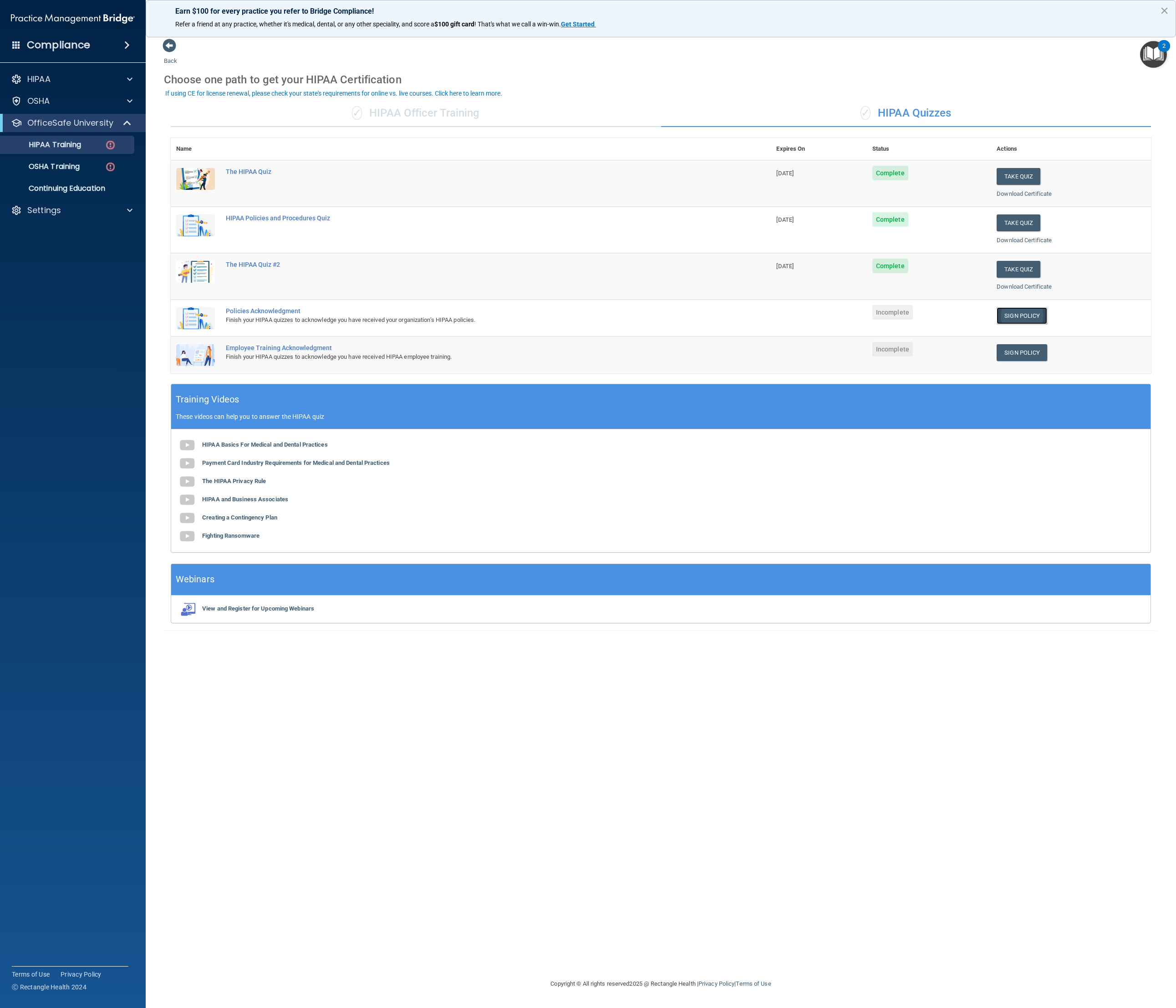
click at [655, 320] on link "Sign Policy" at bounding box center [1022, 316] width 50 height 17
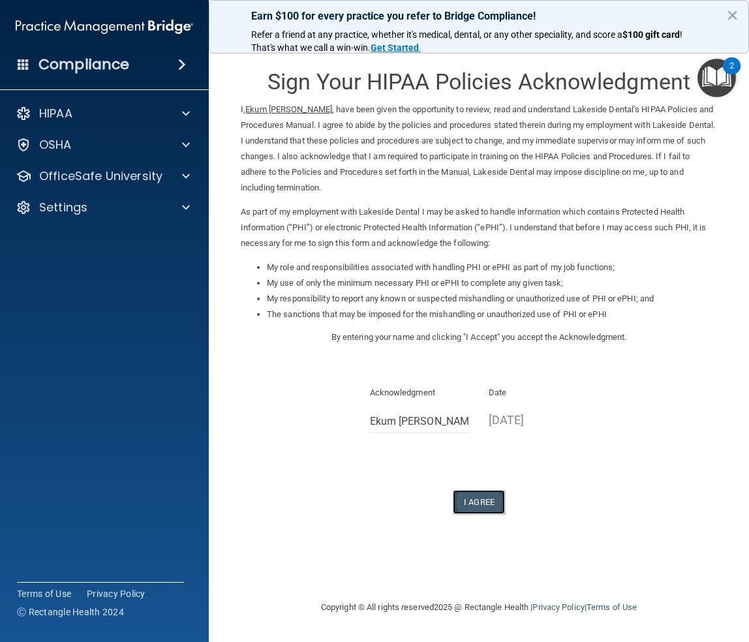
click at [486, 505] on button "I Agree" at bounding box center [479, 502] width 52 height 24
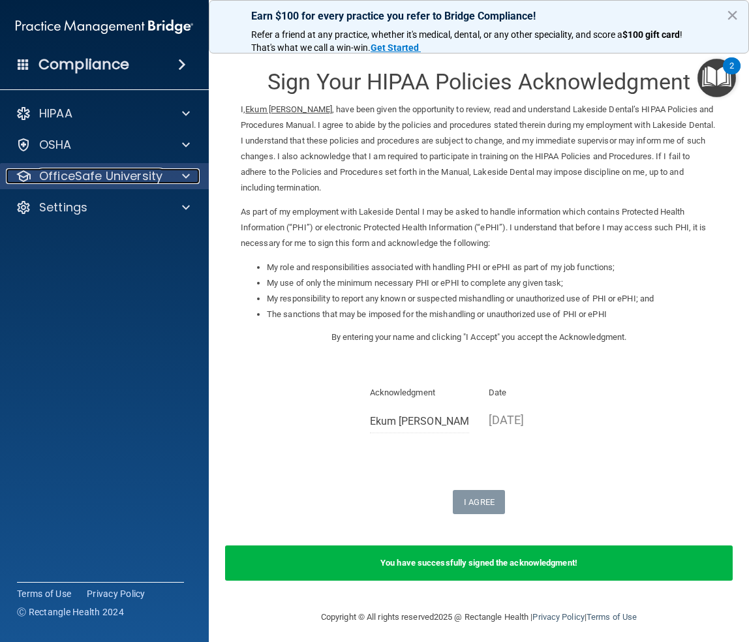
click at [76, 175] on p "OfficeSafe University" at bounding box center [100, 176] width 123 height 16
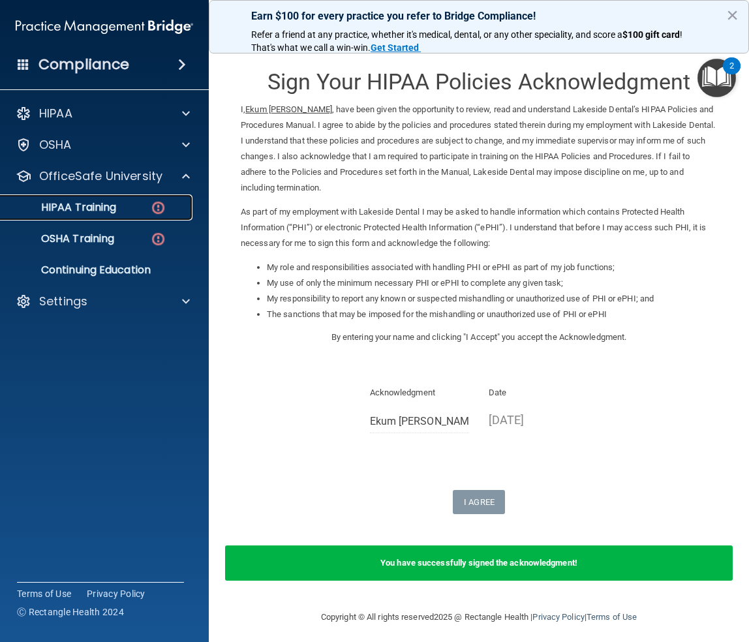
click at [89, 201] on p "HIPAA Training" at bounding box center [62, 207] width 108 height 13
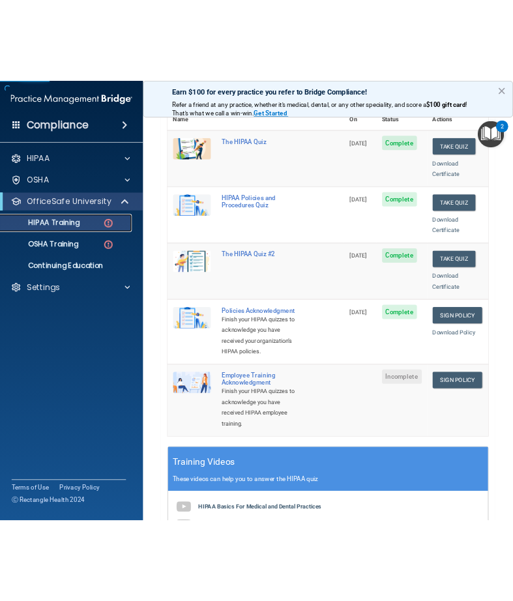
scroll to position [174, 0]
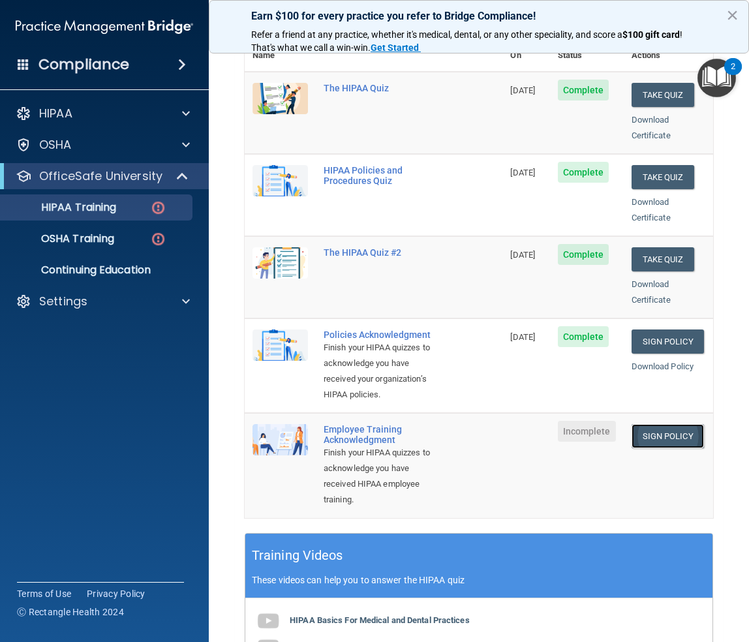
click at [654, 448] on link "Sign Policy" at bounding box center [667, 436] width 72 height 24
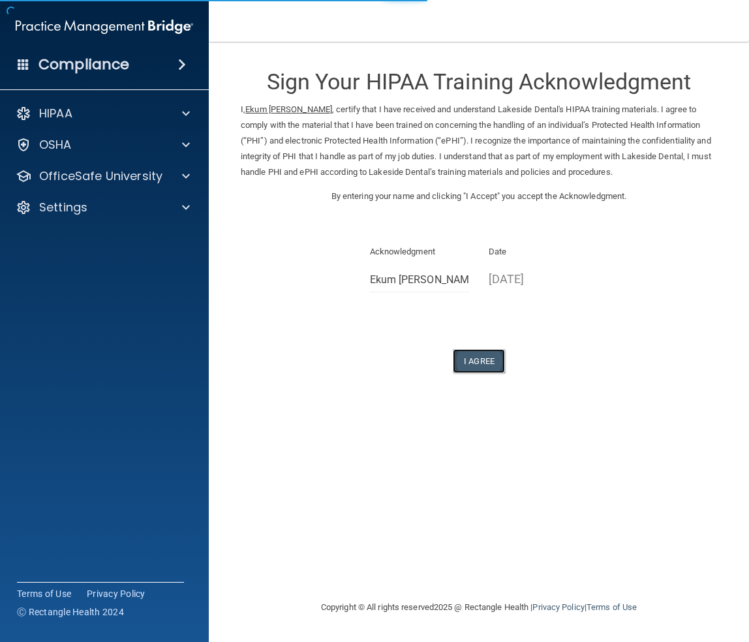
click at [486, 351] on button "I Agree" at bounding box center [479, 361] width 52 height 24
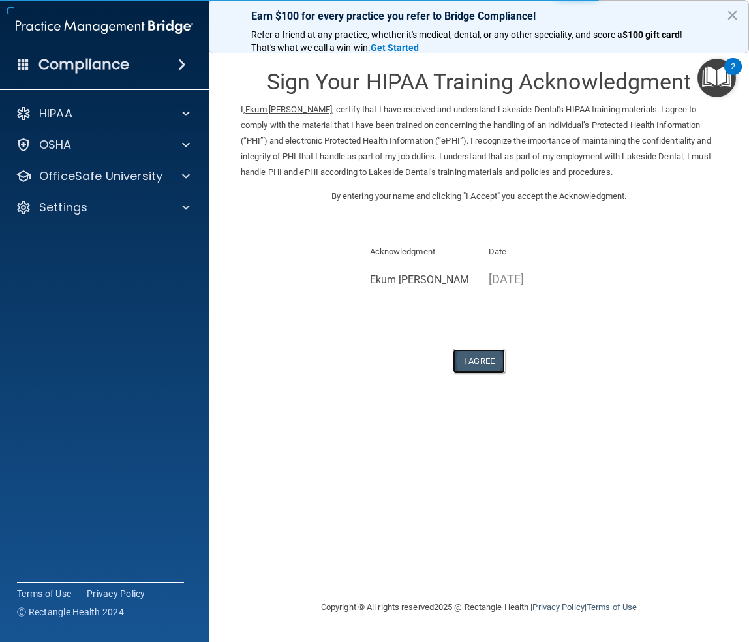
click at [483, 361] on button "I Agree" at bounding box center [479, 361] width 52 height 24
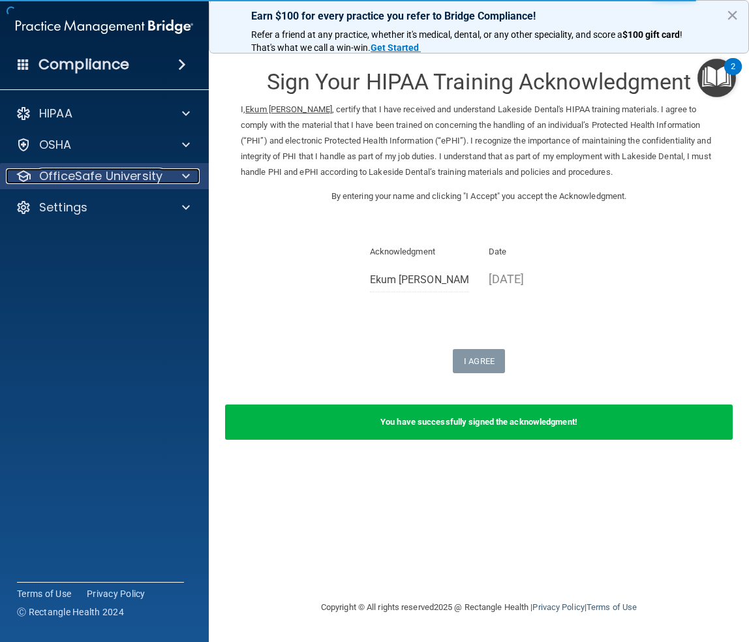
click at [70, 173] on p "OfficeSafe University" at bounding box center [100, 176] width 123 height 16
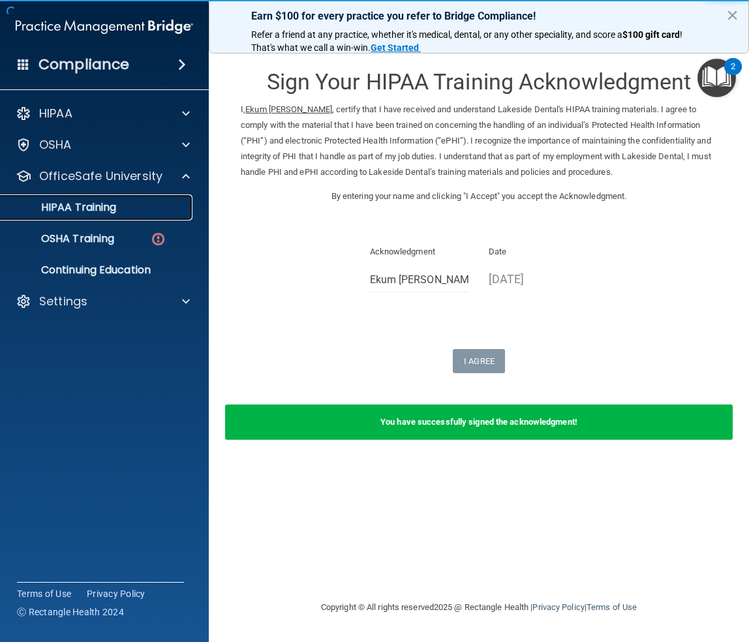
click at [85, 209] on p "HIPAA Training" at bounding box center [62, 207] width 108 height 13
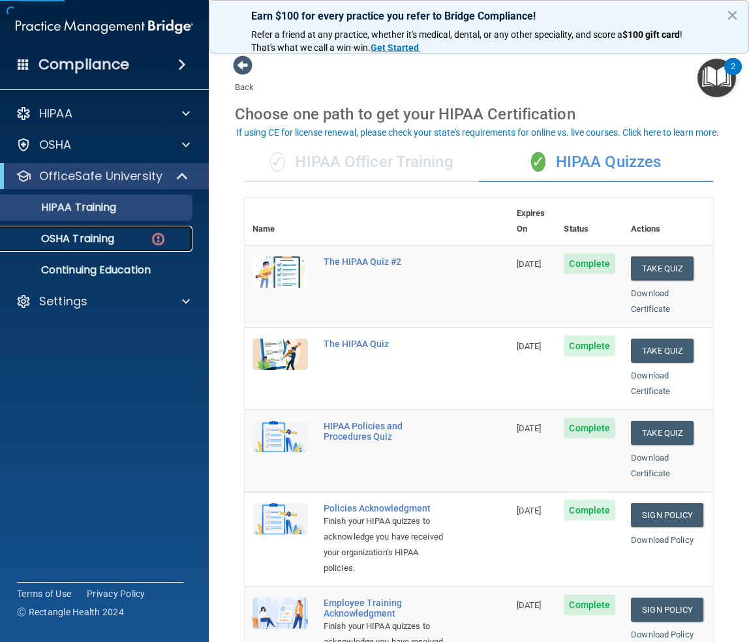
click at [123, 232] on div "OSHA Training" at bounding box center [97, 238] width 178 height 13
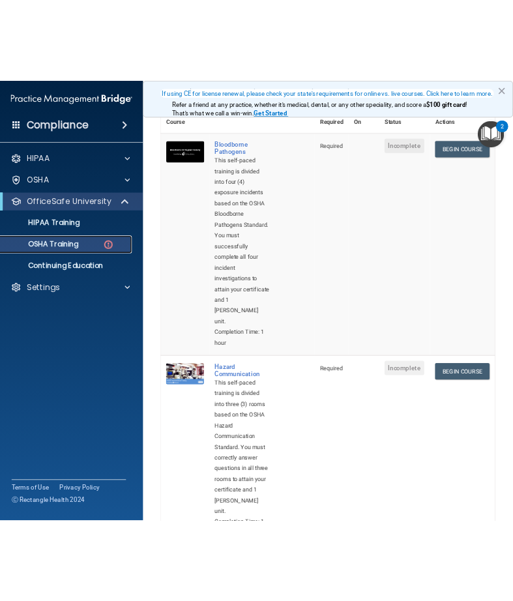
scroll to position [35, 0]
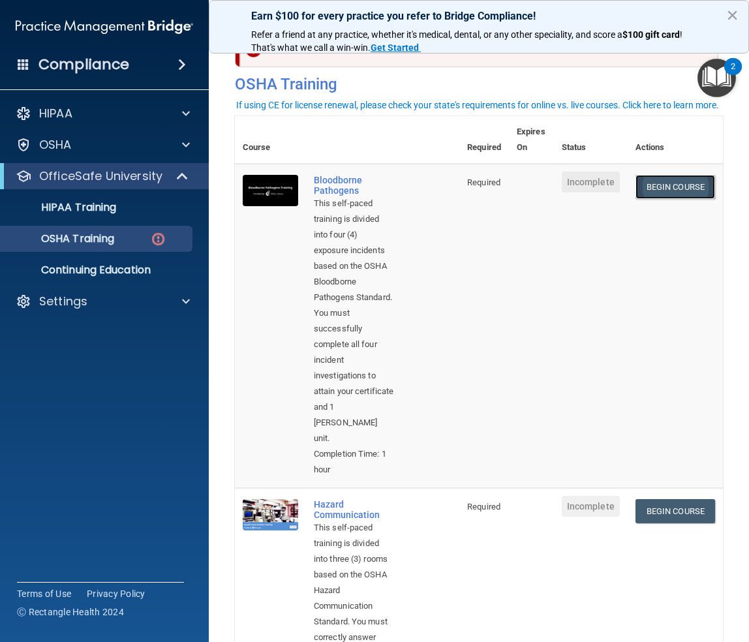
click at [668, 189] on link "Begin Course" at bounding box center [675, 187] width 80 height 24
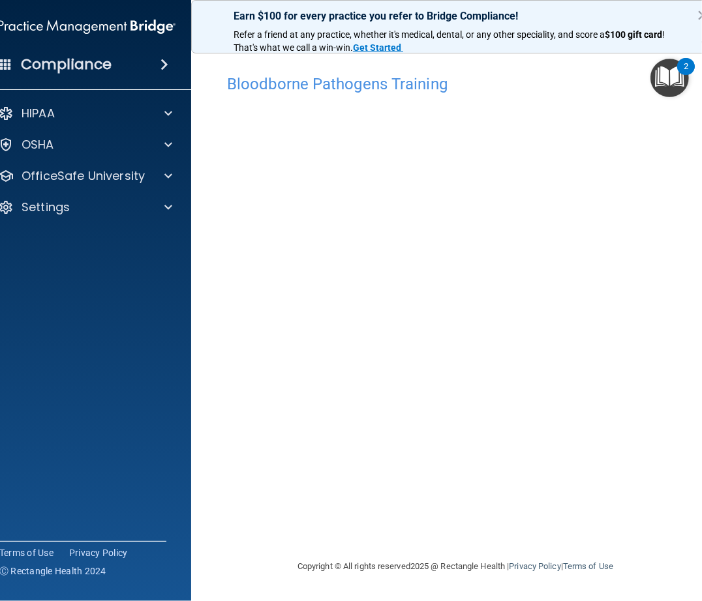
click at [10, 242] on accordion "HIPAA Documents and Policies Report an Incident Business Associates Emergency P…" at bounding box center [86, 263] width 209 height 337
